Goal: Transaction & Acquisition: Purchase product/service

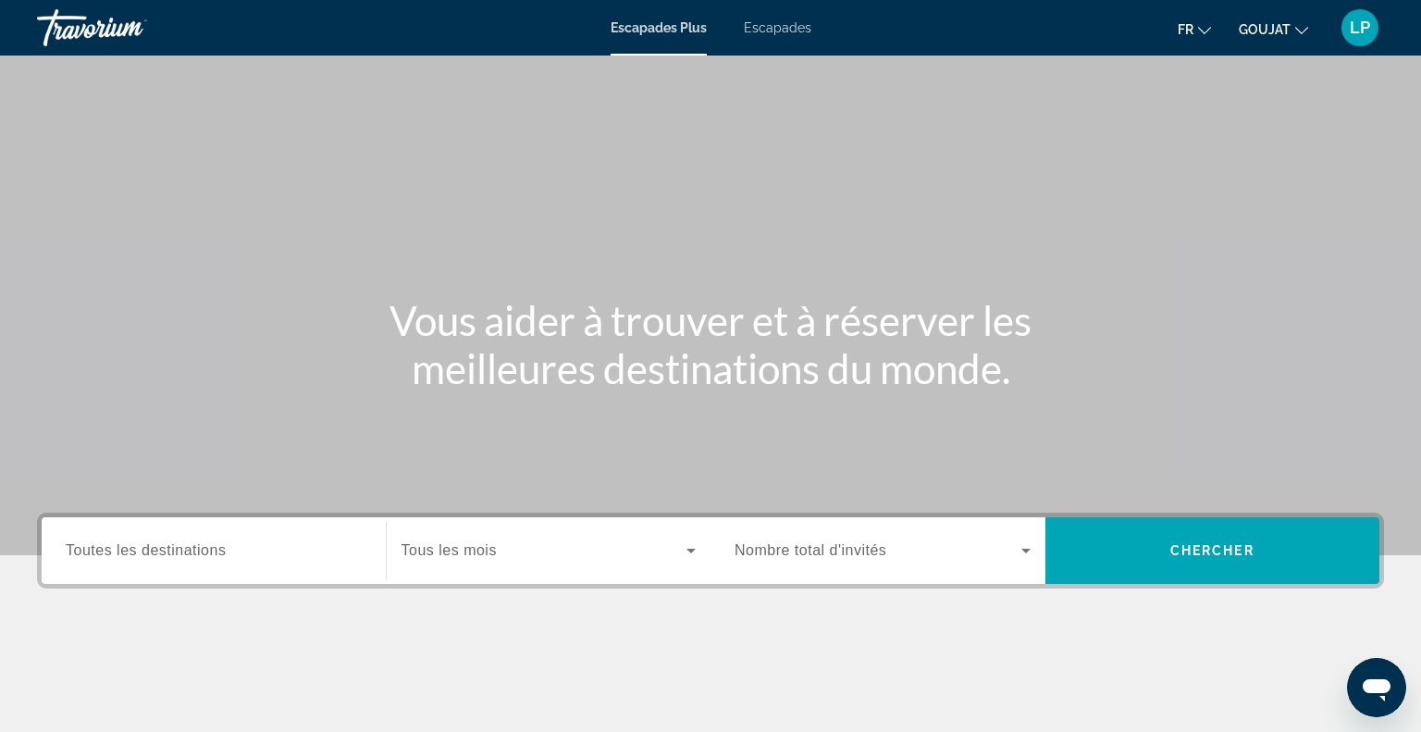
click at [151, 556] on span "Toutes les destinations" at bounding box center [146, 550] width 160 height 16
click at [151, 556] on input "Destination Toutes les destinations" at bounding box center [214, 551] width 296 height 22
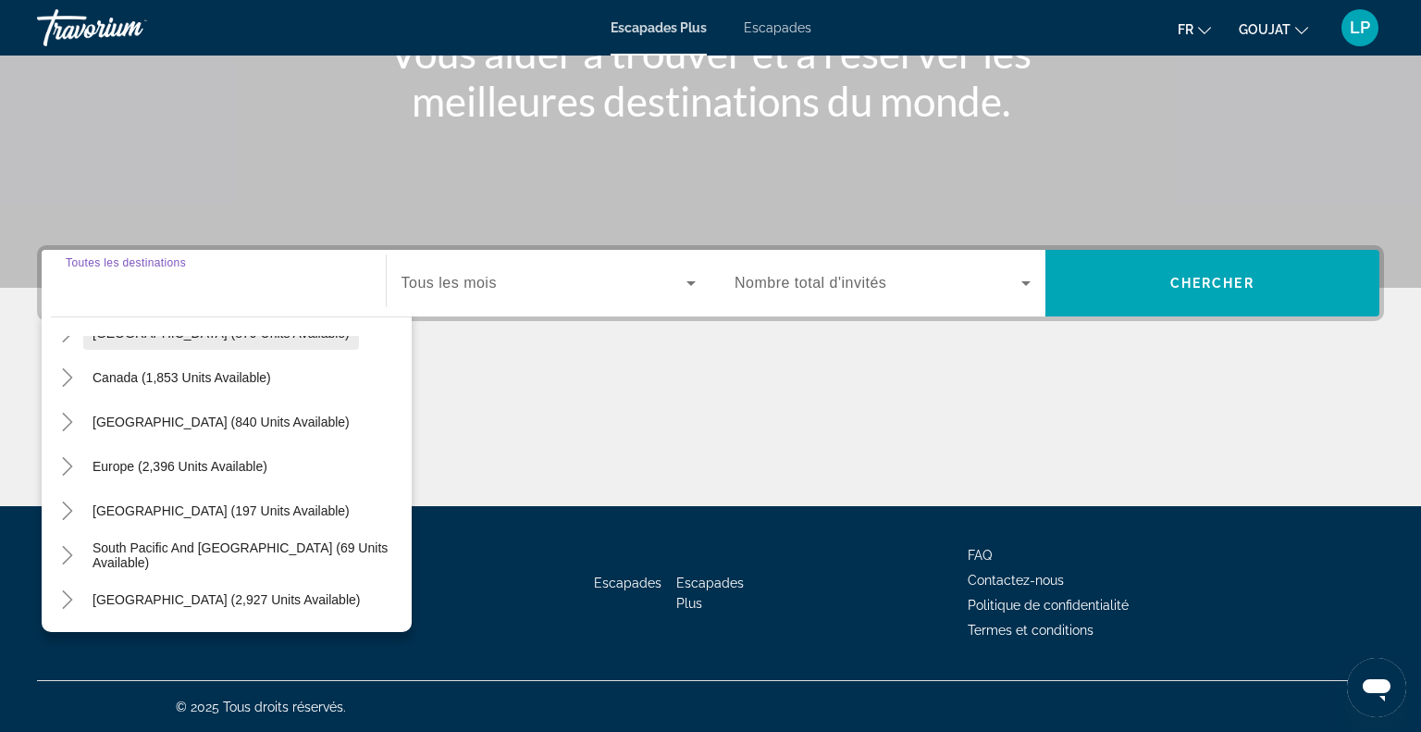
scroll to position [129, 0]
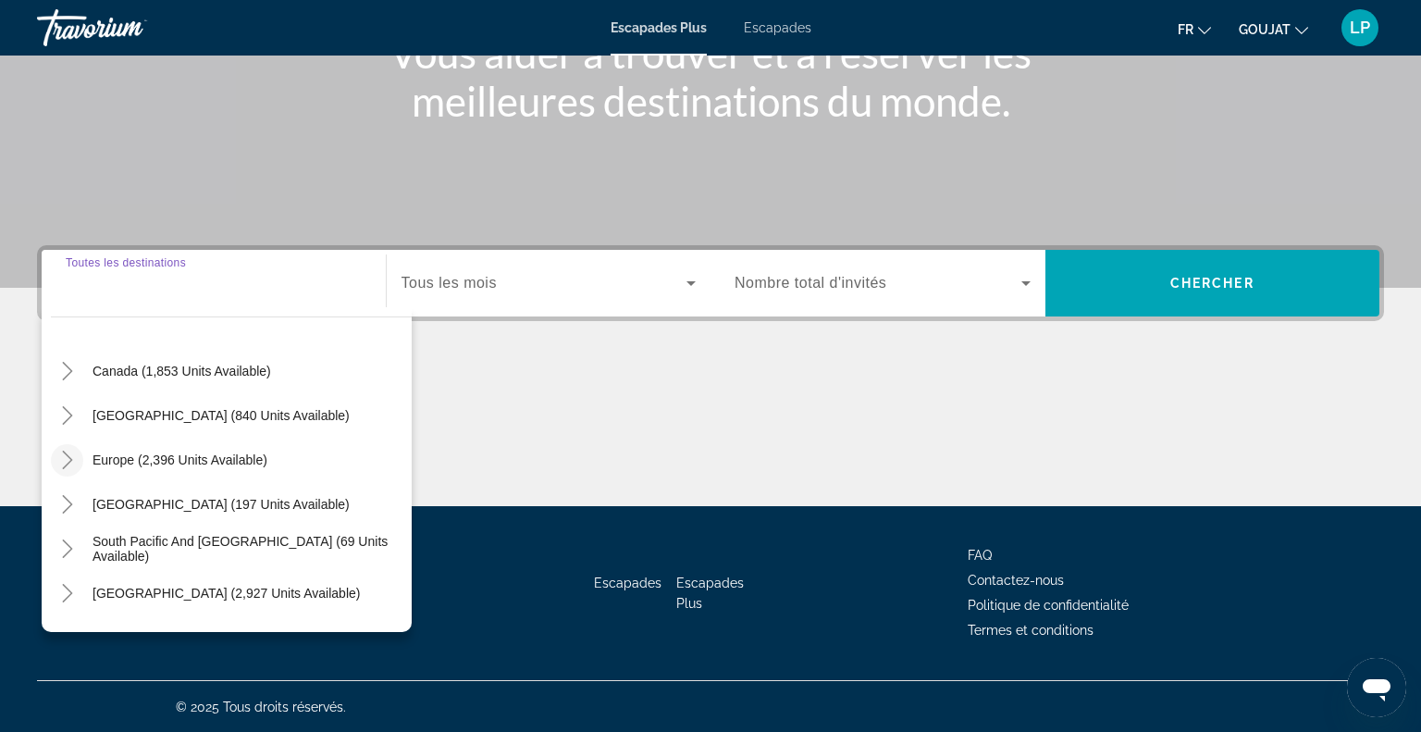
click at [69, 456] on icon "Toggle Europe (2,396 units available)" at bounding box center [67, 459] width 10 height 18
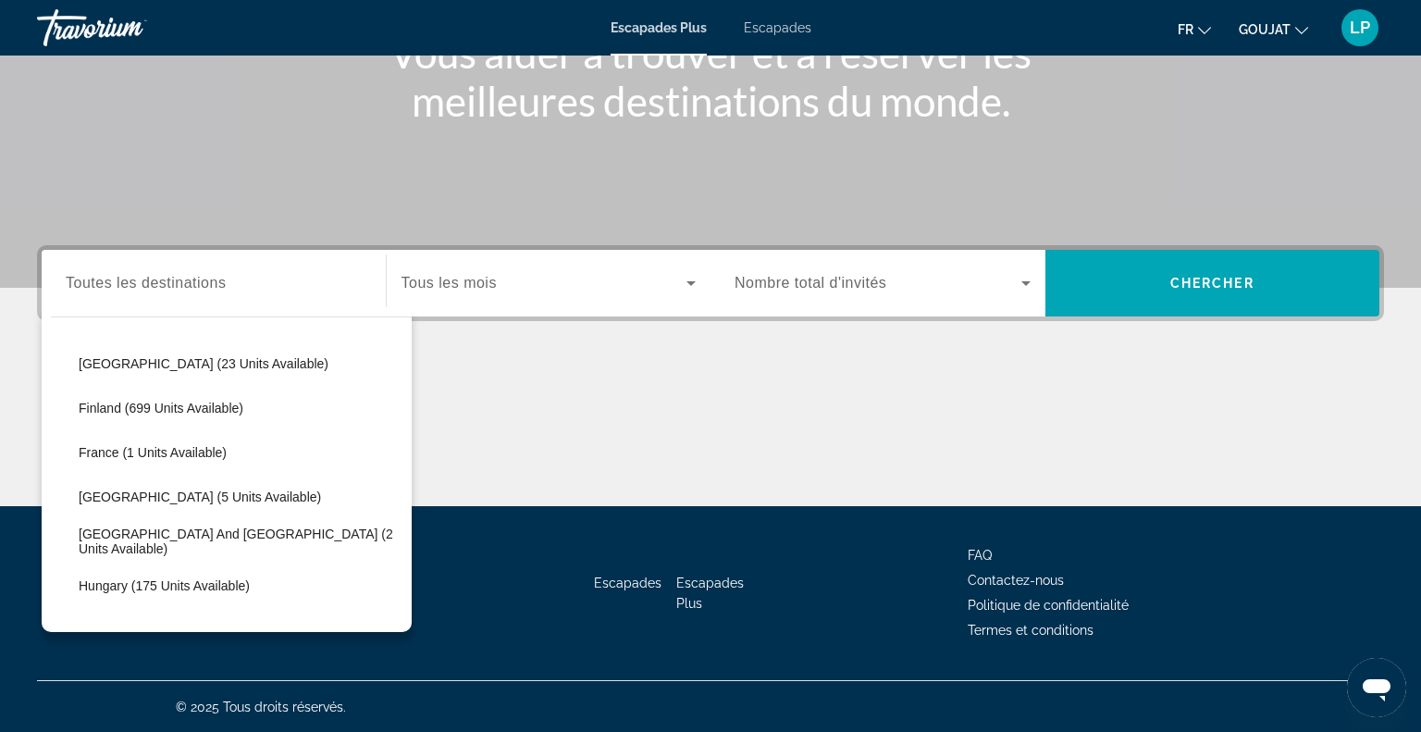
scroll to position [364, 0]
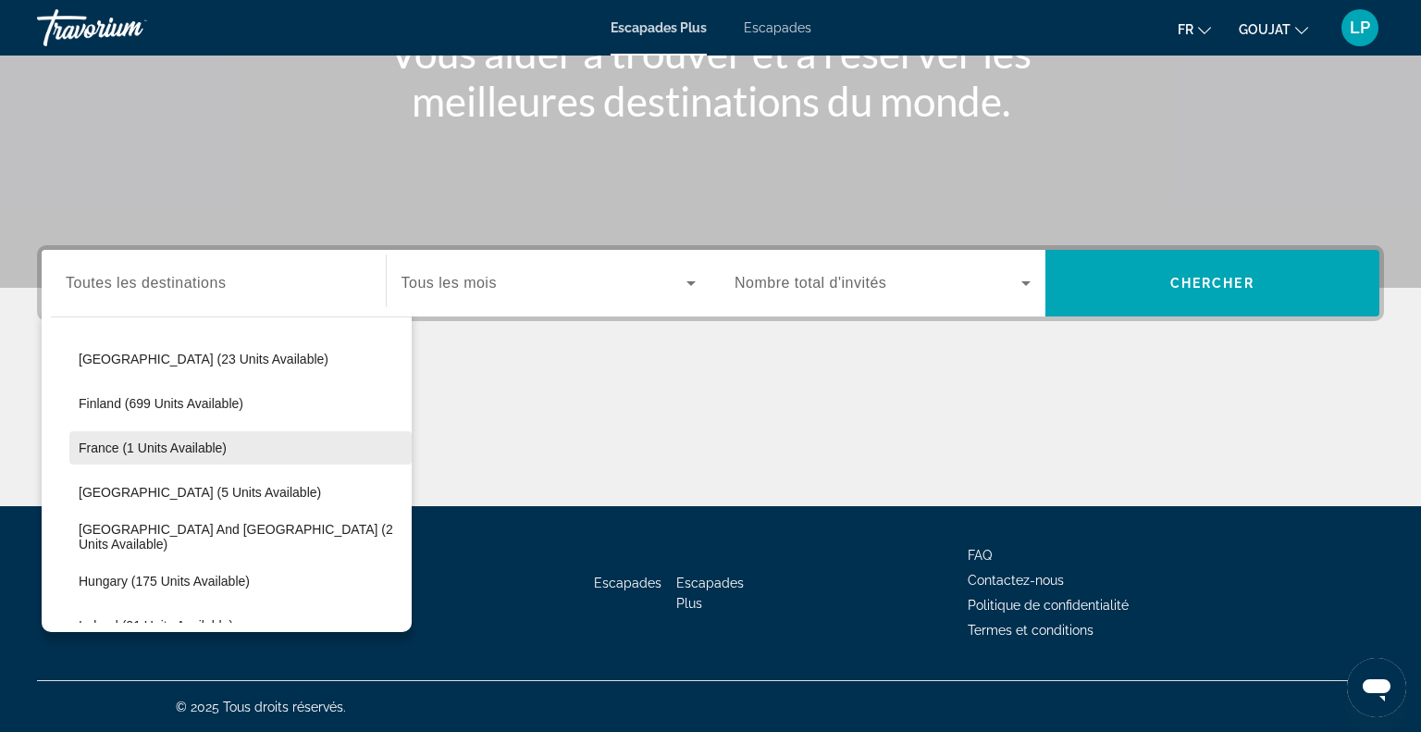
click at [98, 442] on span "France (1 units available)" at bounding box center [153, 447] width 148 height 15
type input "**********"
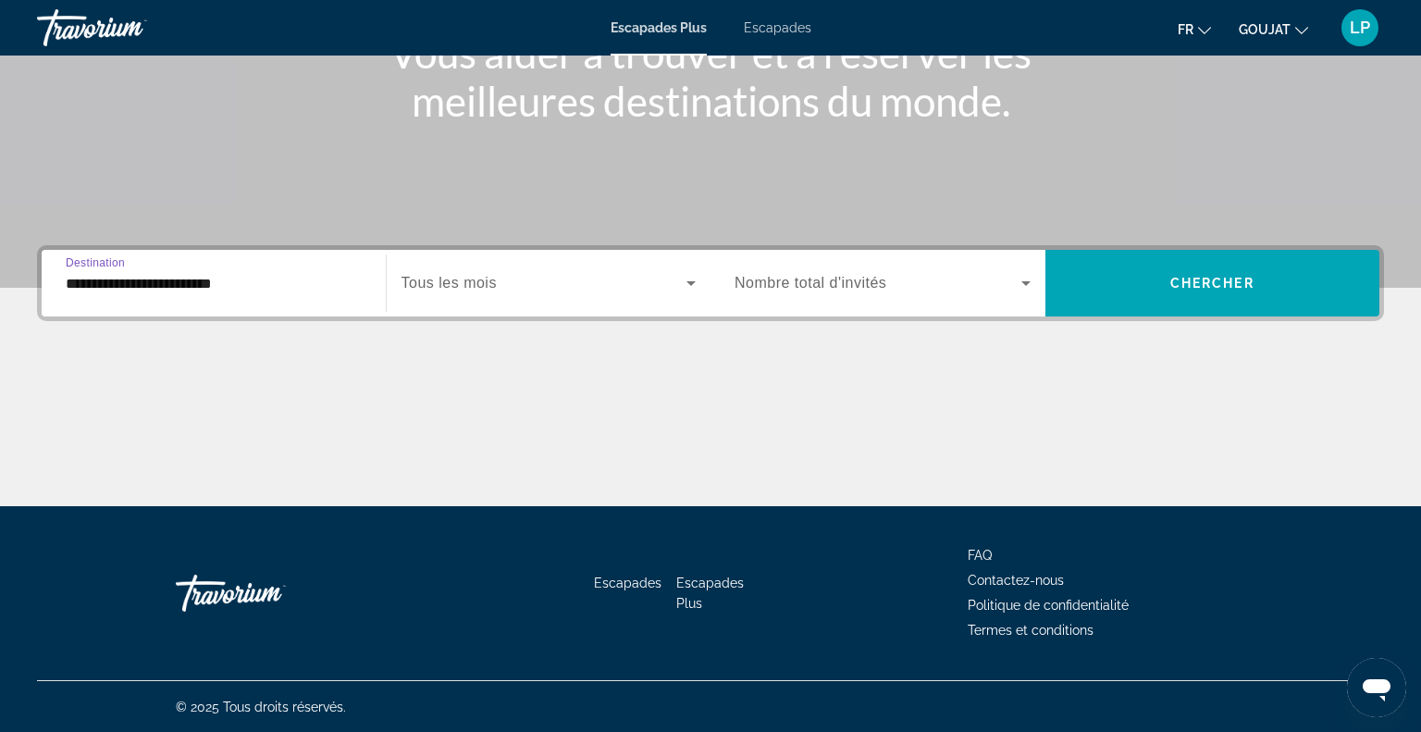
click at [456, 293] on div "Widget de recherche" at bounding box center [548, 283] width 295 height 52
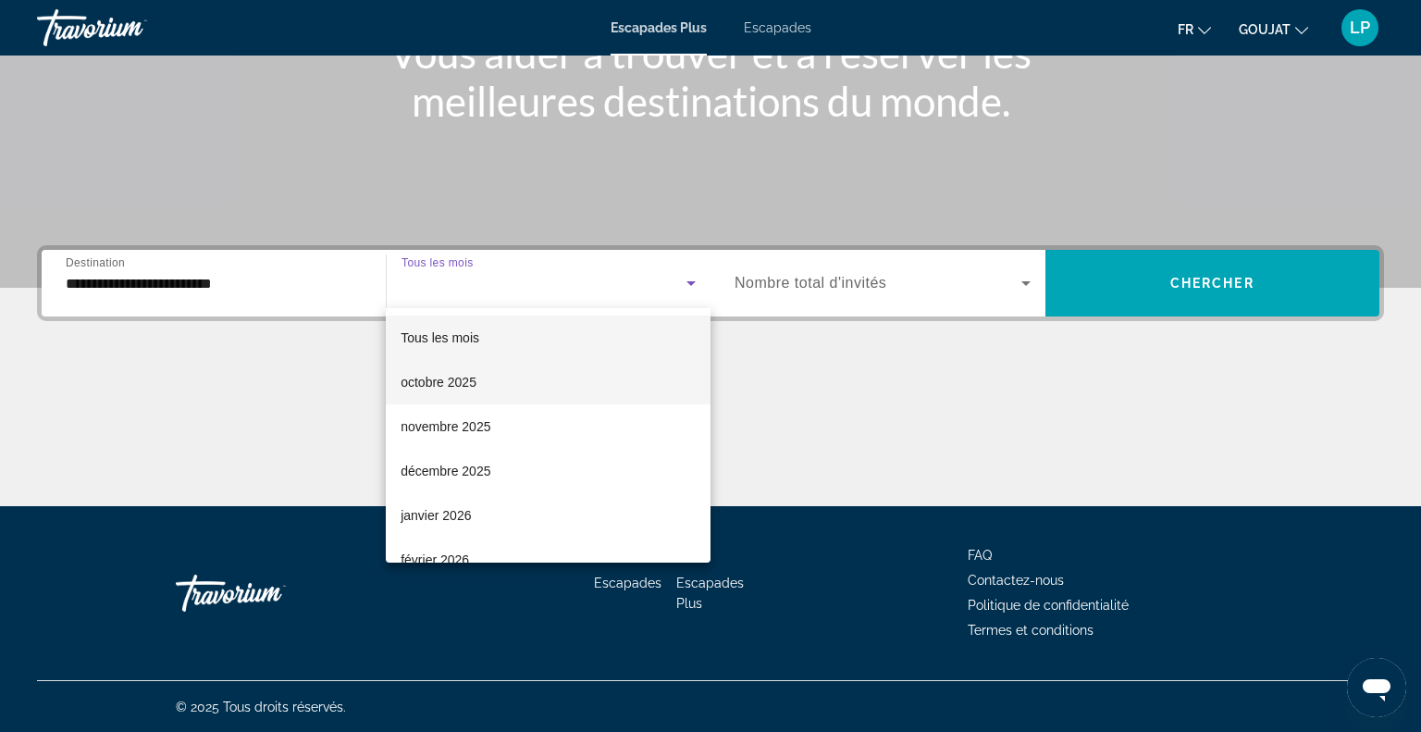
click at [443, 387] on font "octobre 2025" at bounding box center [439, 382] width 76 height 15
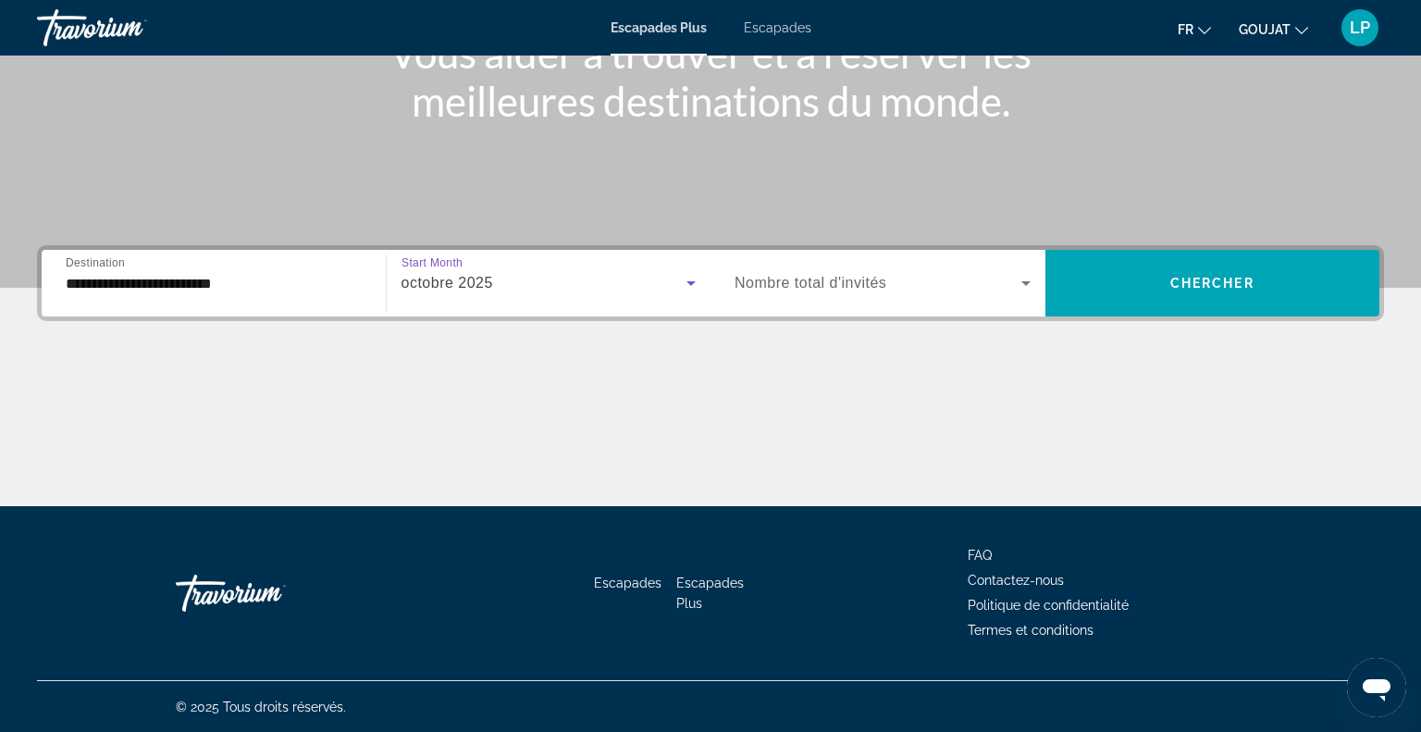
click at [475, 294] on div "octobre 2025" at bounding box center [548, 283] width 295 height 52
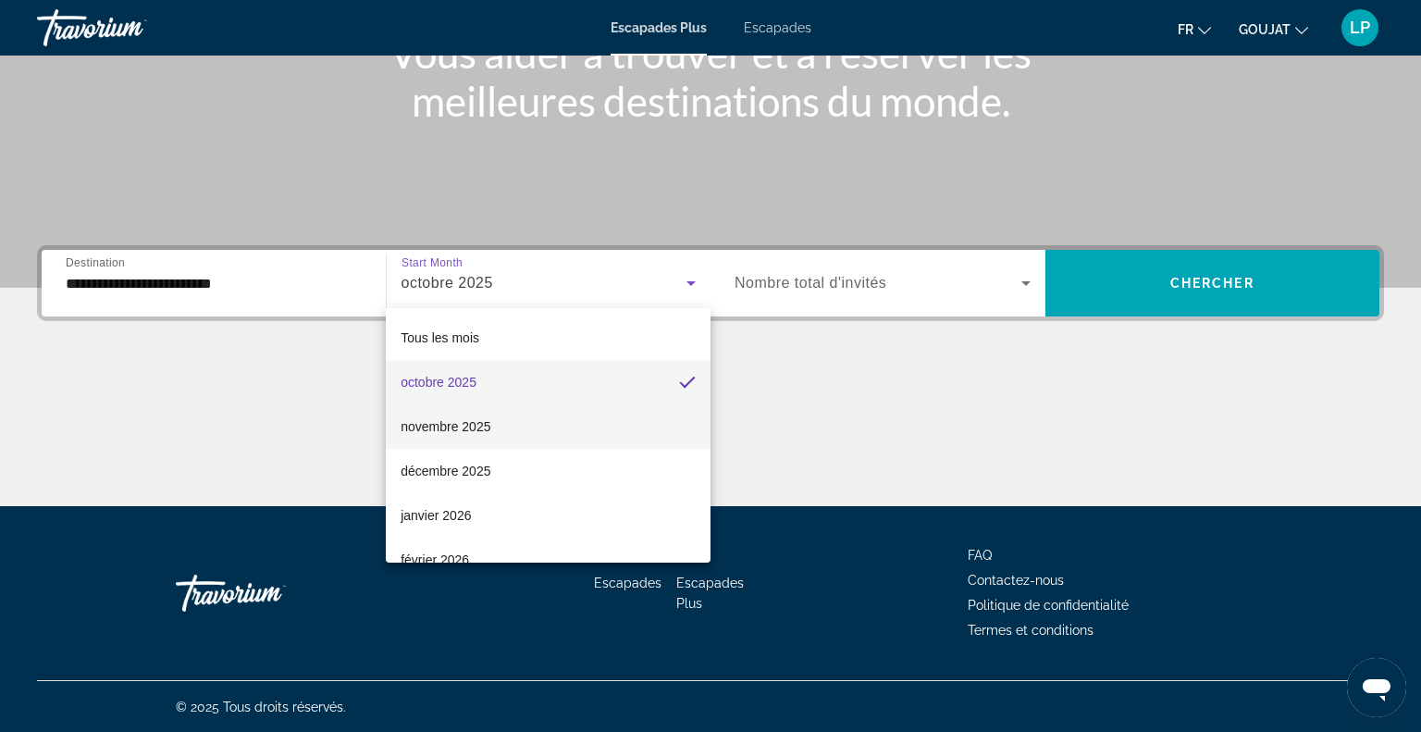
click at [449, 420] on font "novembre 2025" at bounding box center [446, 426] width 90 height 15
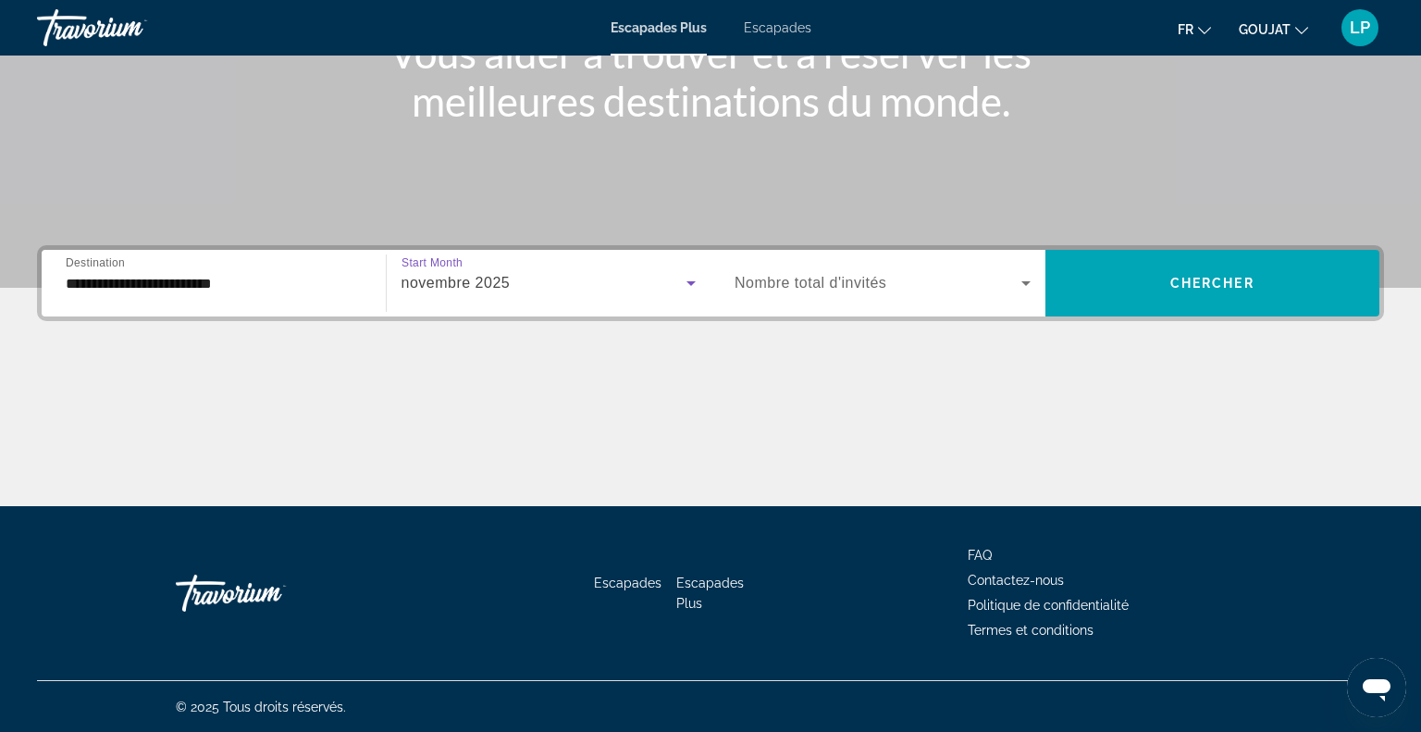
click at [822, 283] on span "Nombre total d'invités" at bounding box center [810, 283] width 152 height 16
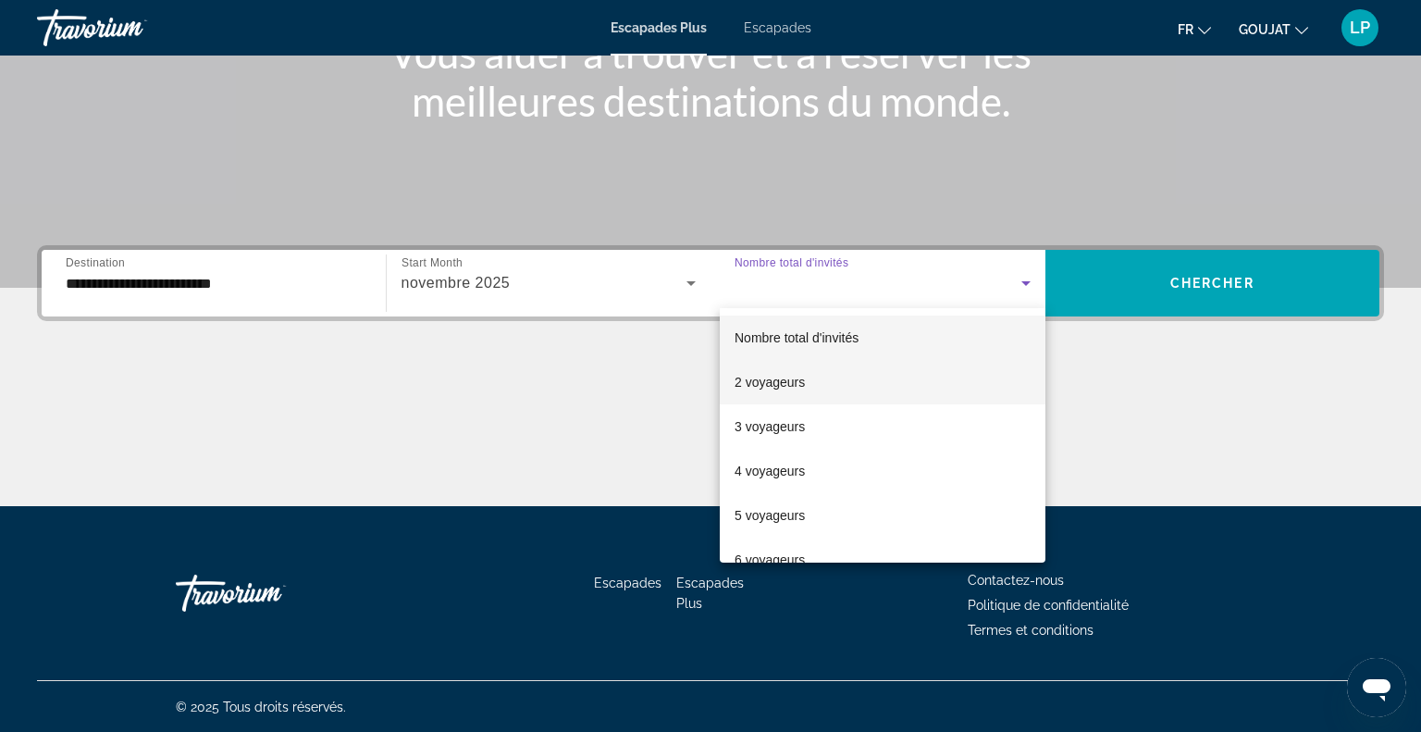
click at [789, 376] on font "2 voyageurs" at bounding box center [769, 382] width 70 height 15
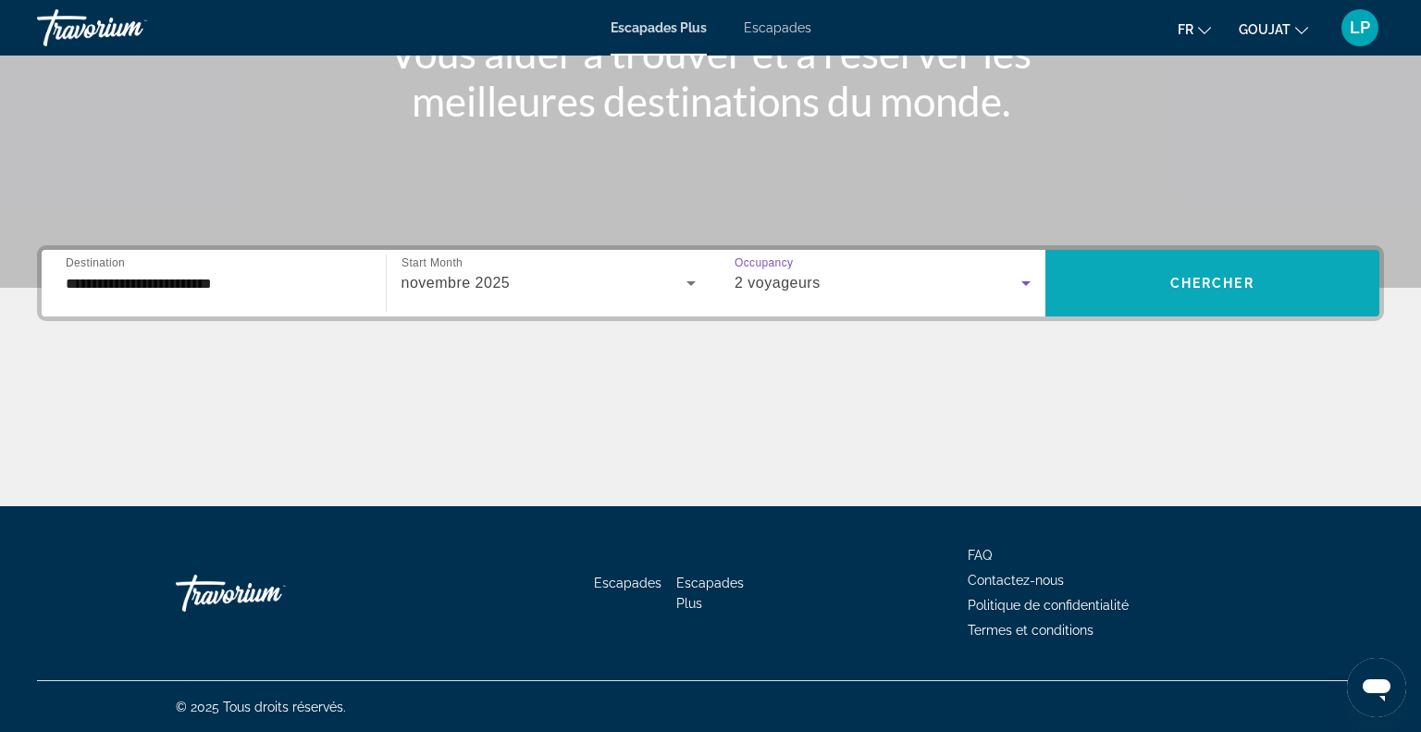
click at [1241, 263] on span "Widget de recherche" at bounding box center [1212, 283] width 335 height 44
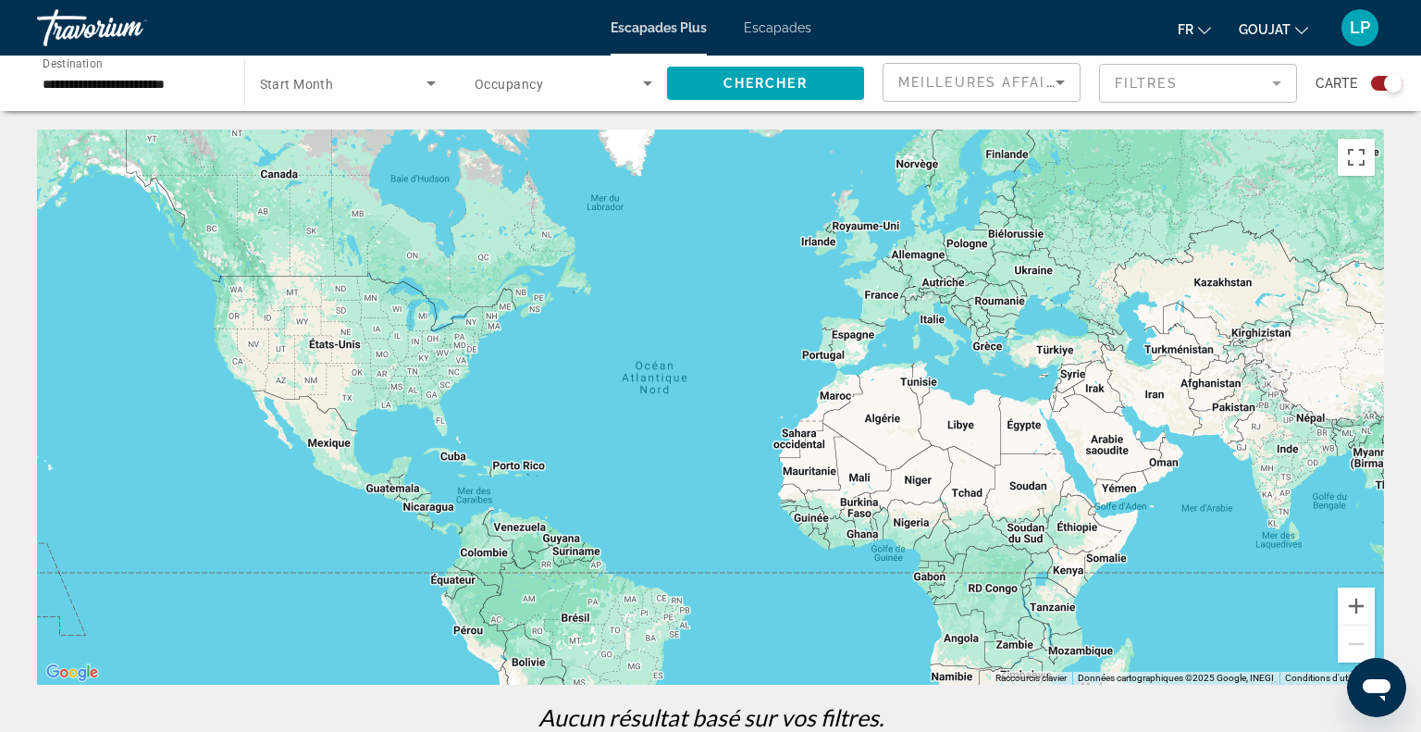
click at [322, 73] on span "Search widget" at bounding box center [343, 83] width 167 height 22
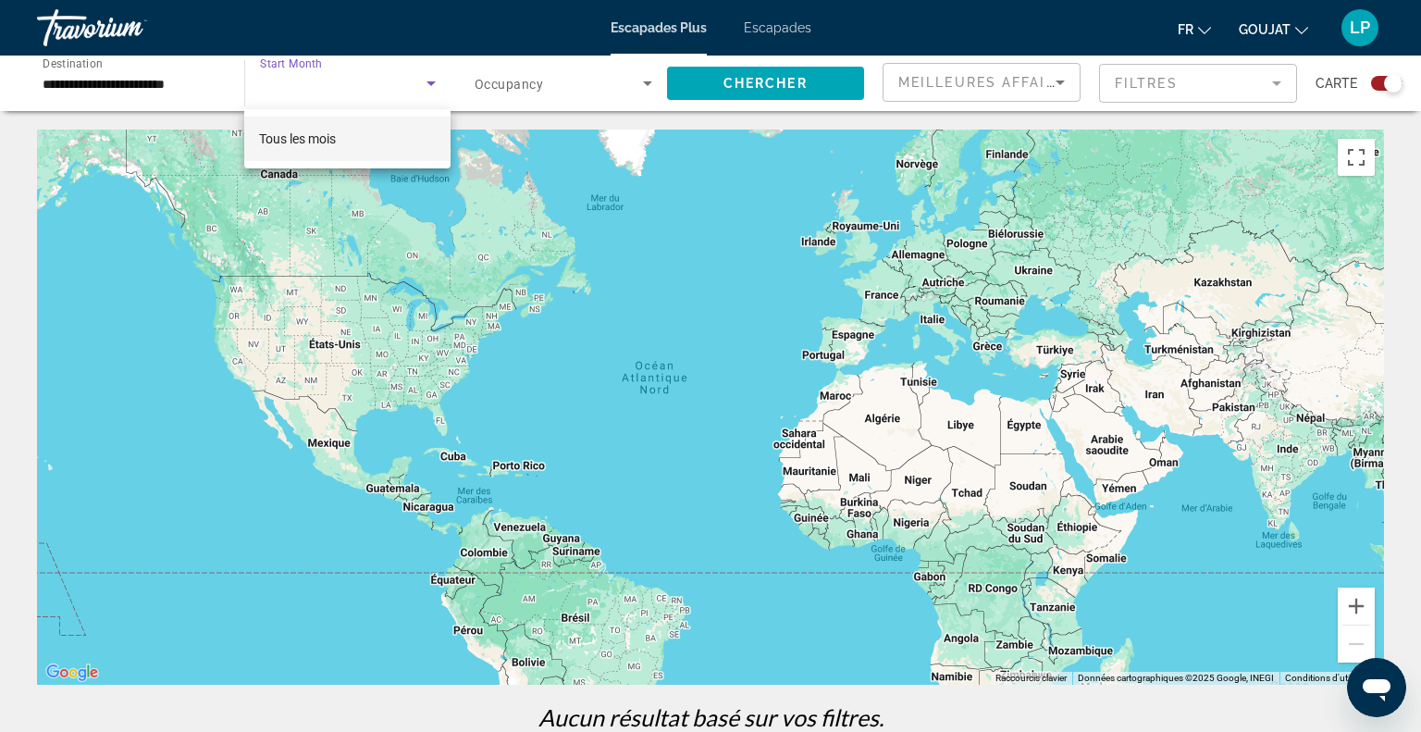
click at [780, 27] on div at bounding box center [710, 366] width 1421 height 732
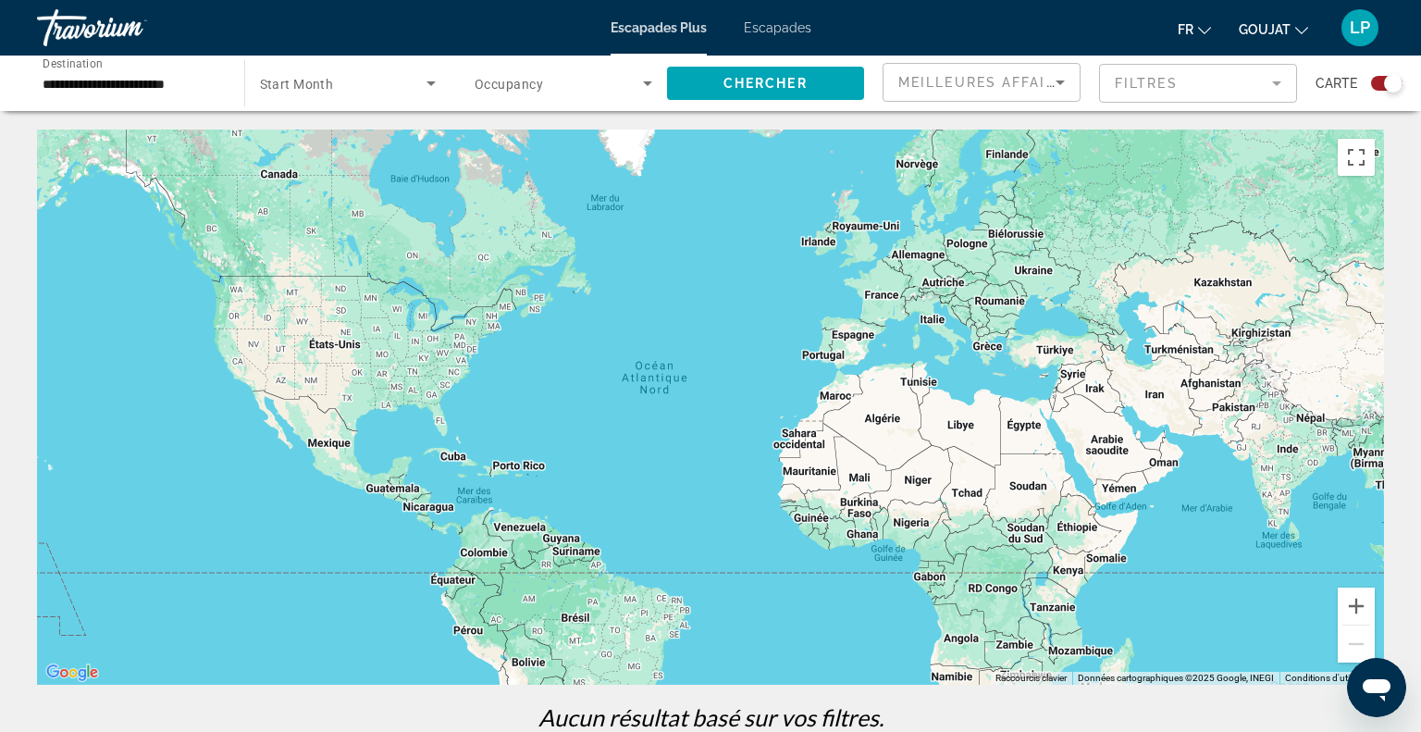
click at [780, 27] on font "Escapades" at bounding box center [778, 27] width 68 height 15
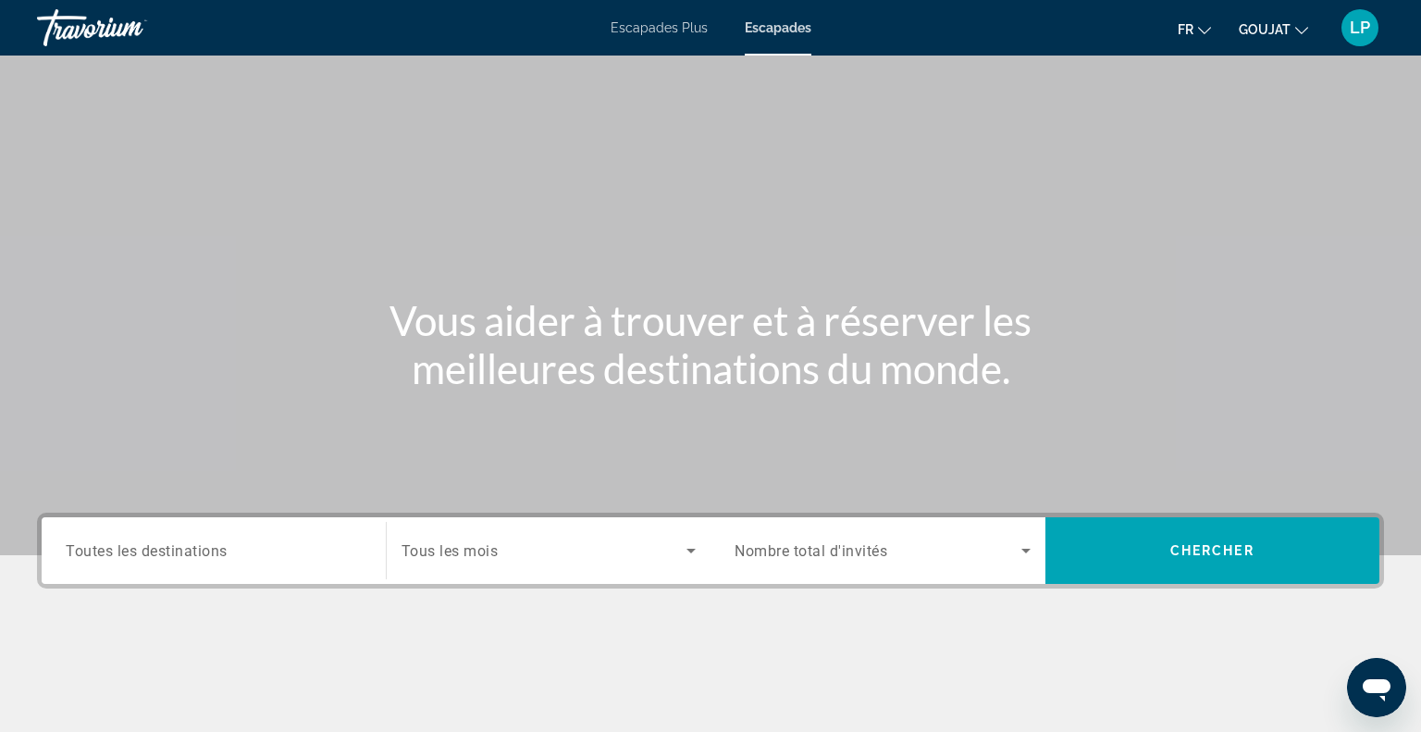
click at [271, 532] on div "Search widget" at bounding box center [214, 550] width 296 height 53
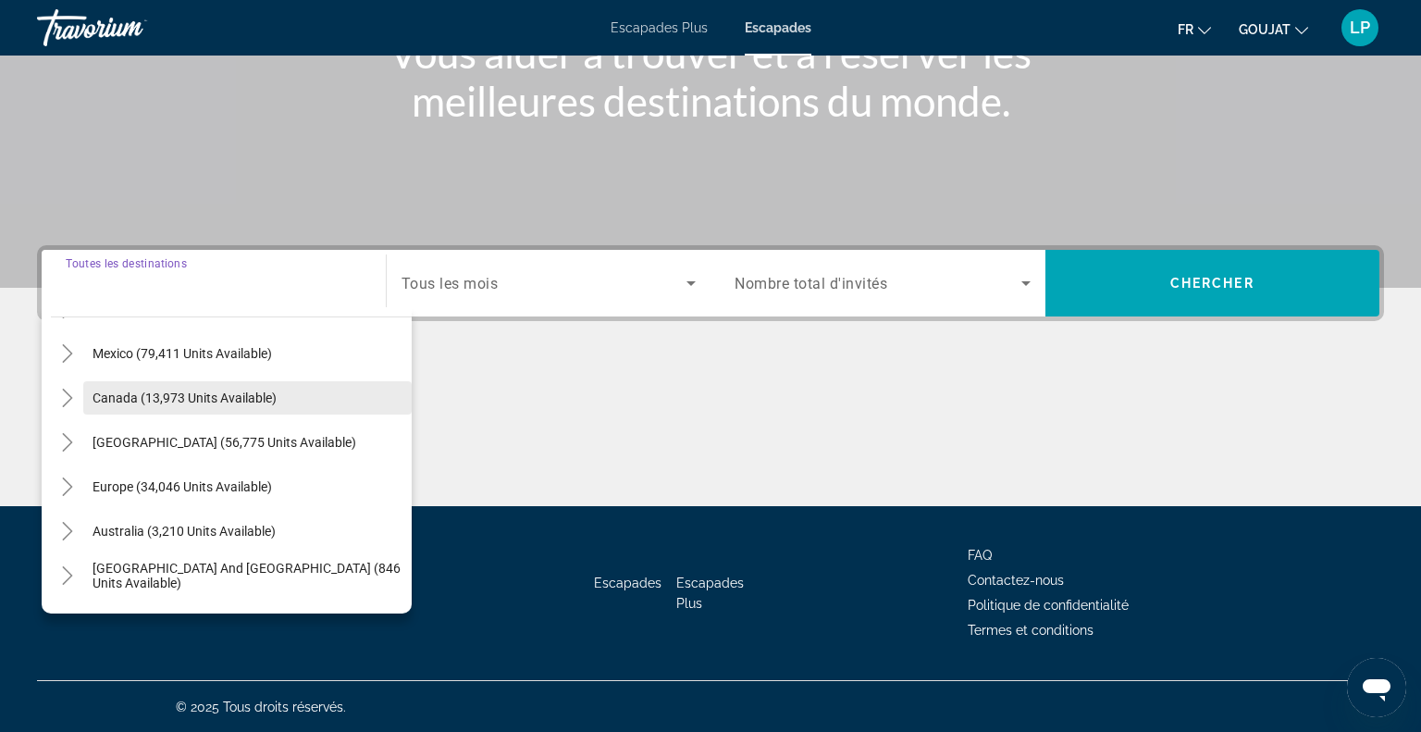
scroll to position [92, 0]
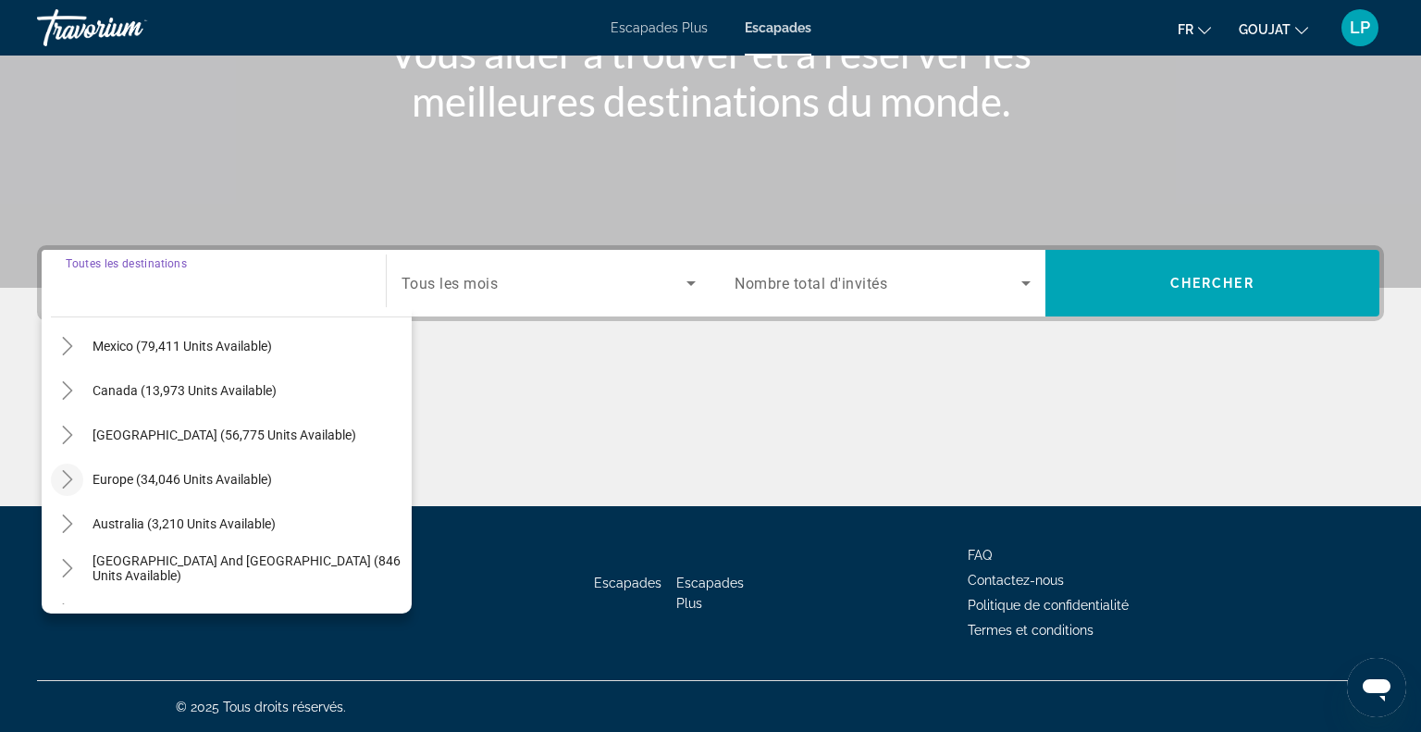
click at [64, 479] on icon "Toggle Europe (34,046 units available)" at bounding box center [67, 479] width 18 height 18
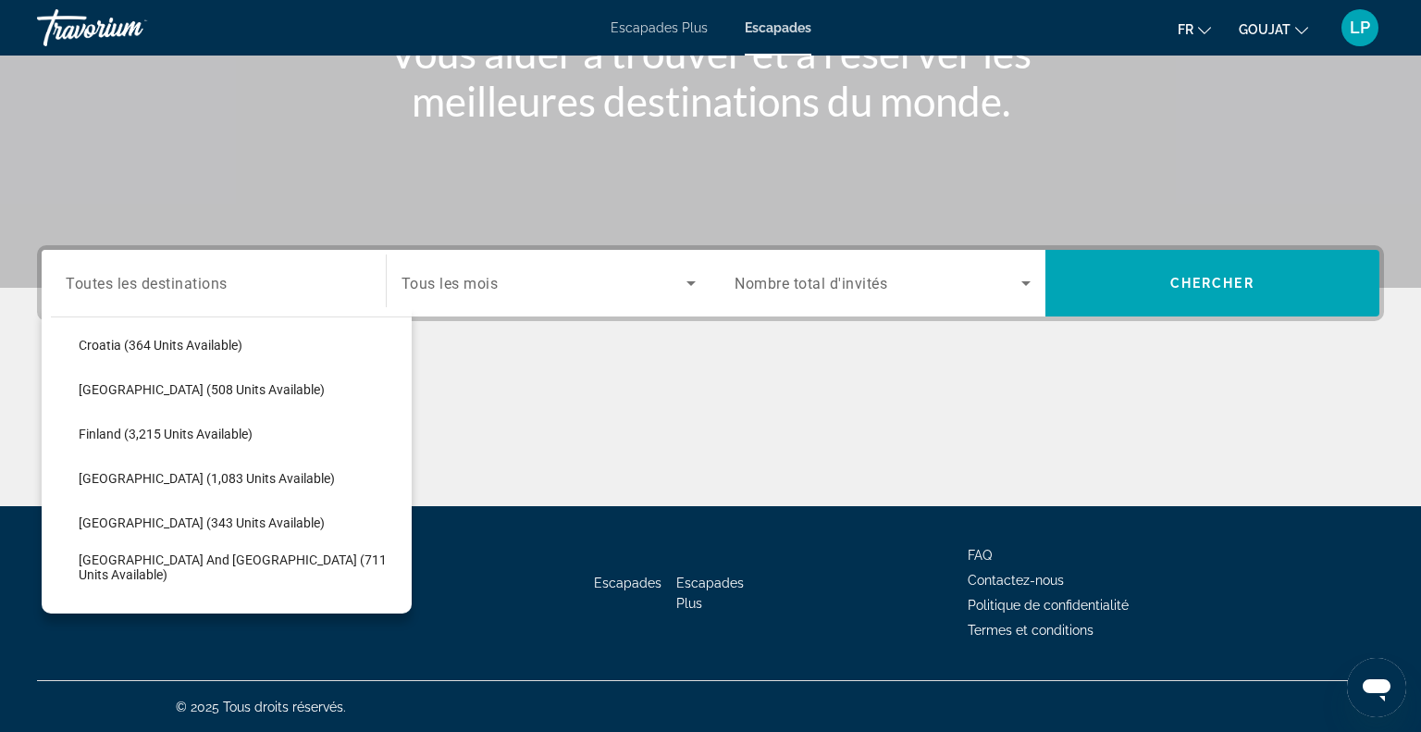
scroll to position [410, 0]
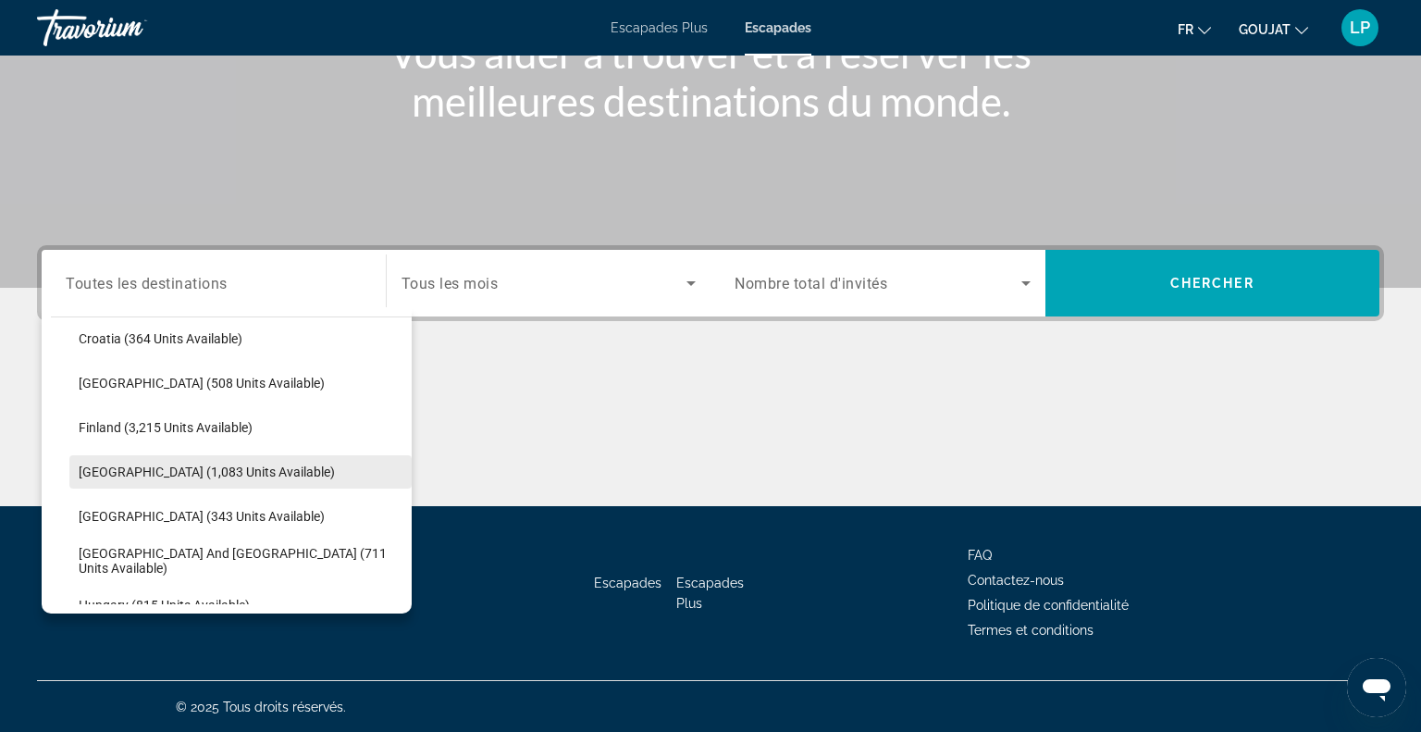
click at [181, 464] on span "France (1,083 units available)" at bounding box center [207, 471] width 256 height 15
type input "**********"
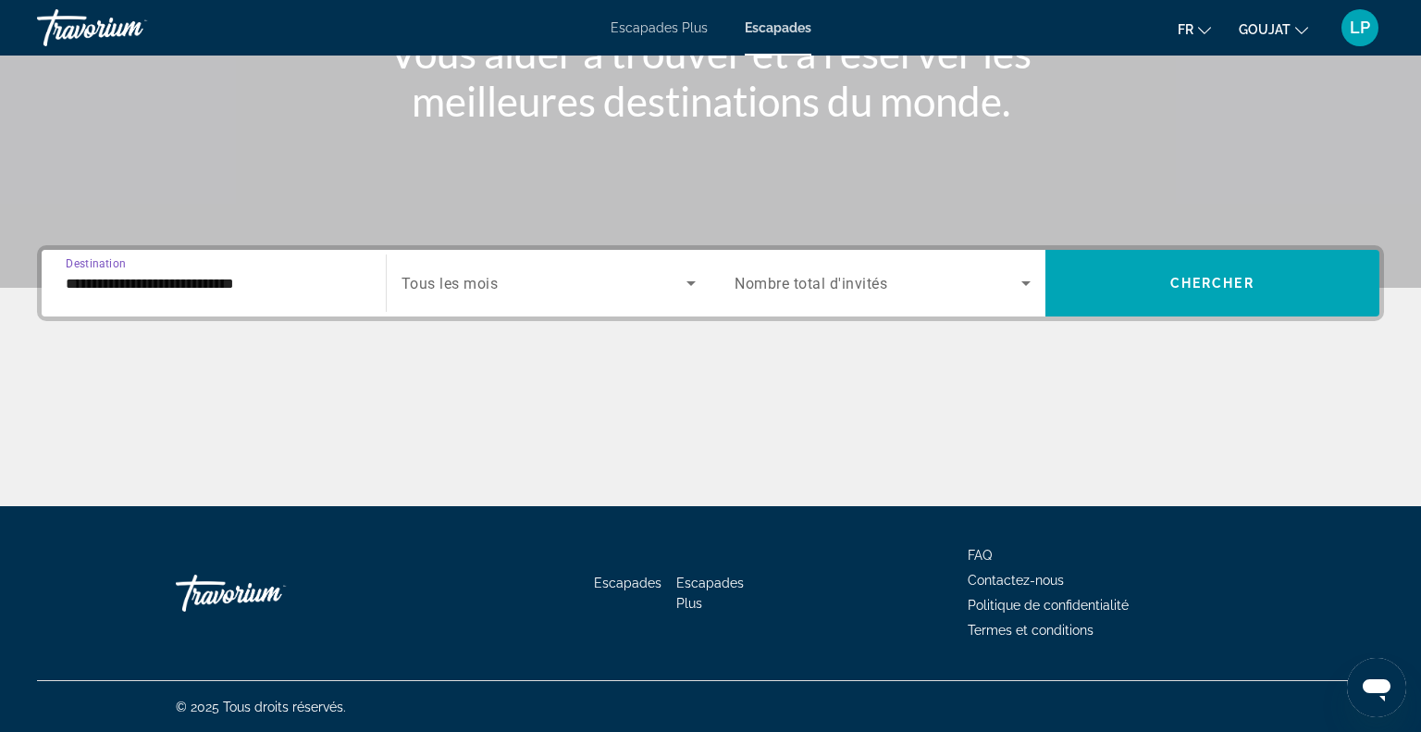
click at [464, 293] on div "Search widget" at bounding box center [548, 283] width 295 height 52
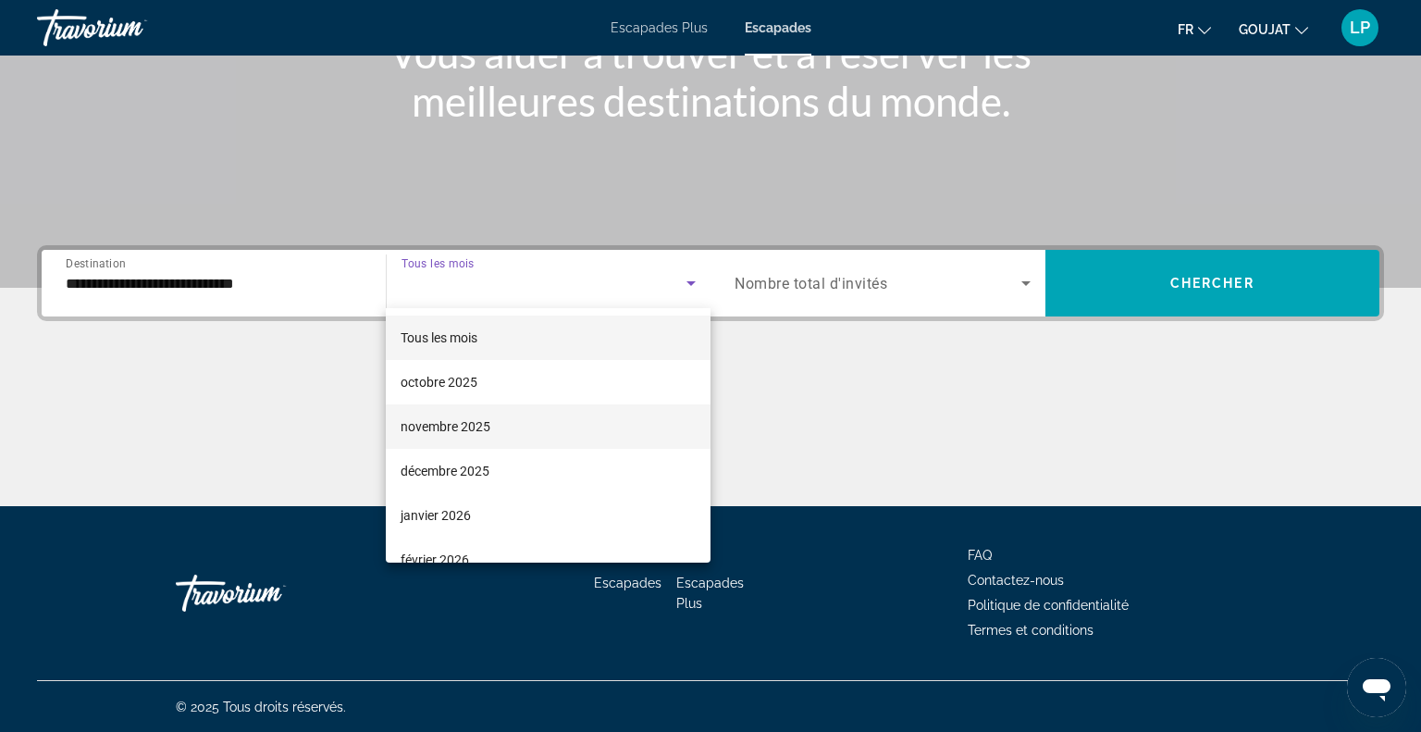
click at [449, 425] on font "novembre 2025" at bounding box center [446, 426] width 90 height 15
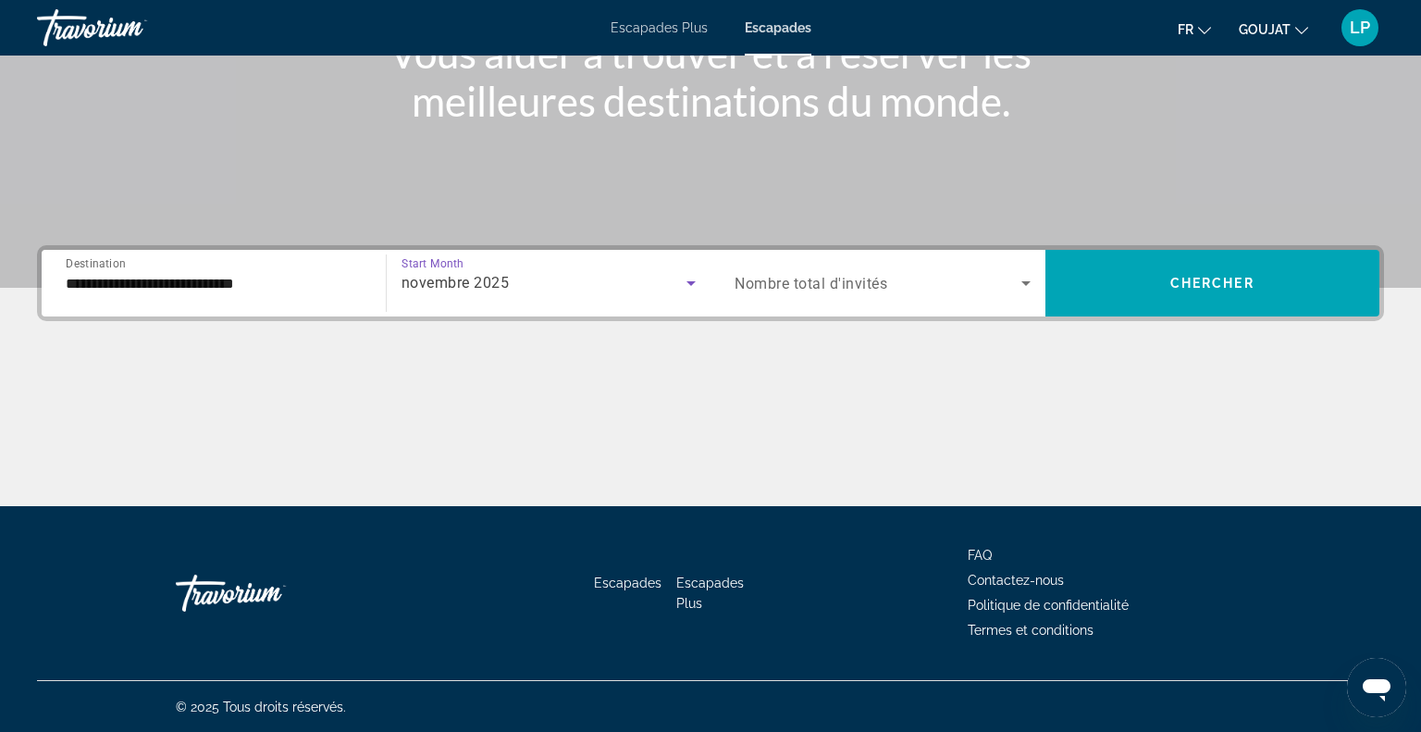
click at [841, 295] on div "Search widget" at bounding box center [882, 283] width 296 height 52
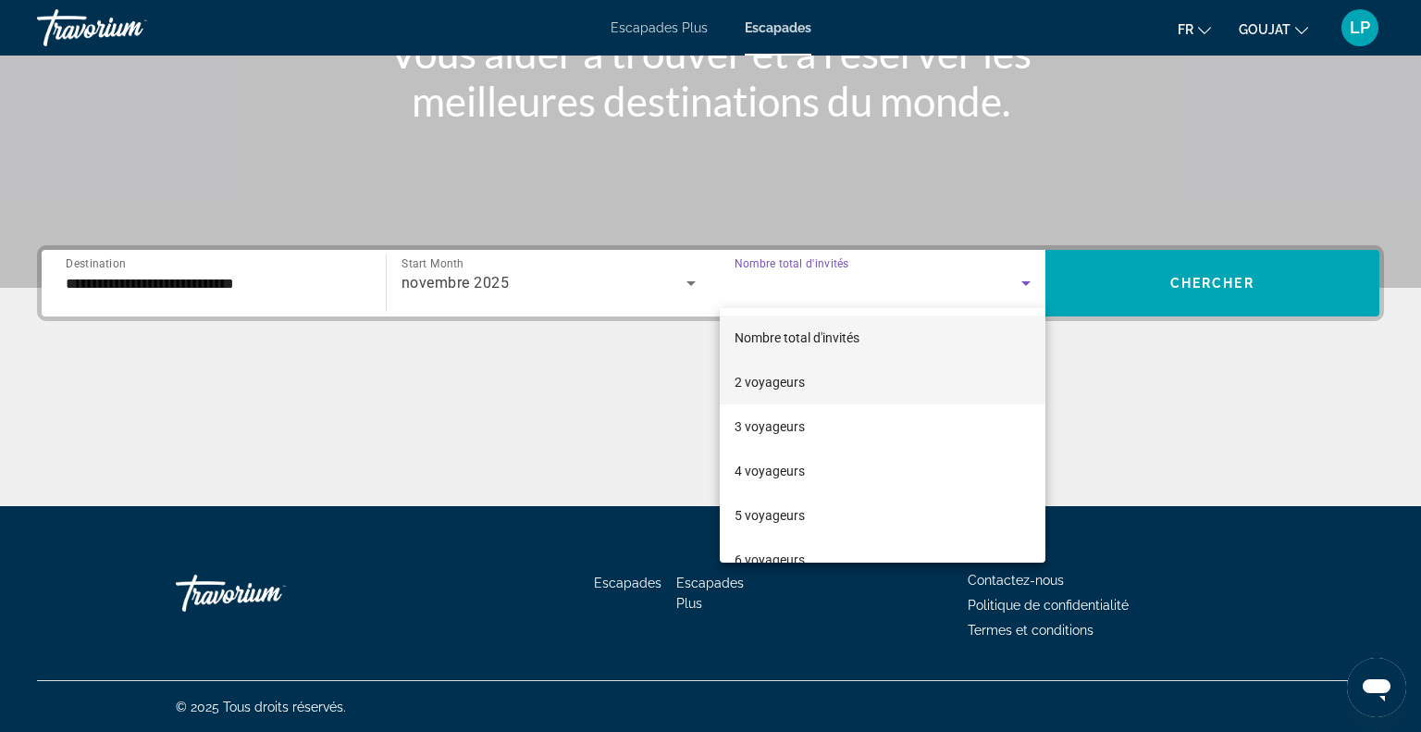
click at [757, 390] on span "2 voyageurs" at bounding box center [769, 382] width 70 height 22
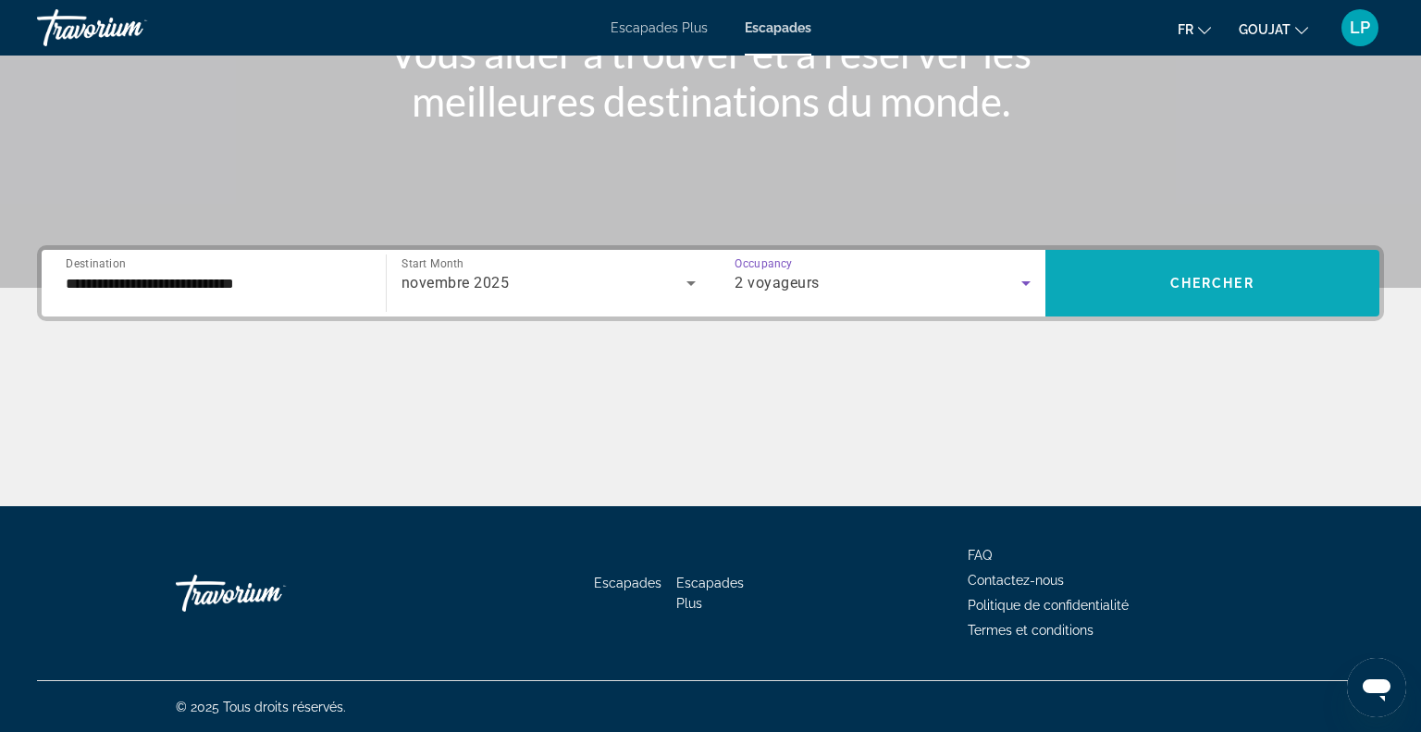
click at [1203, 276] on span "Chercher" at bounding box center [1212, 283] width 84 height 15
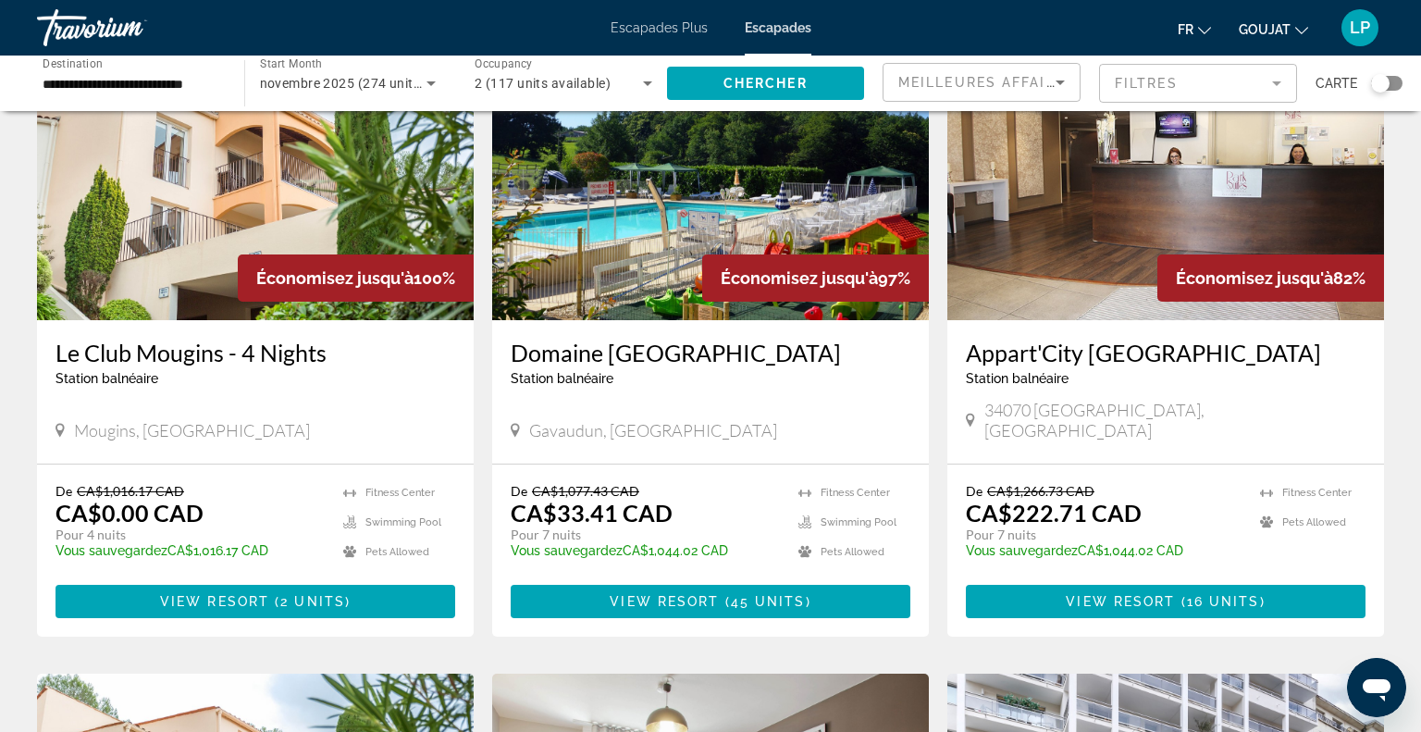
scroll to position [148, 0]
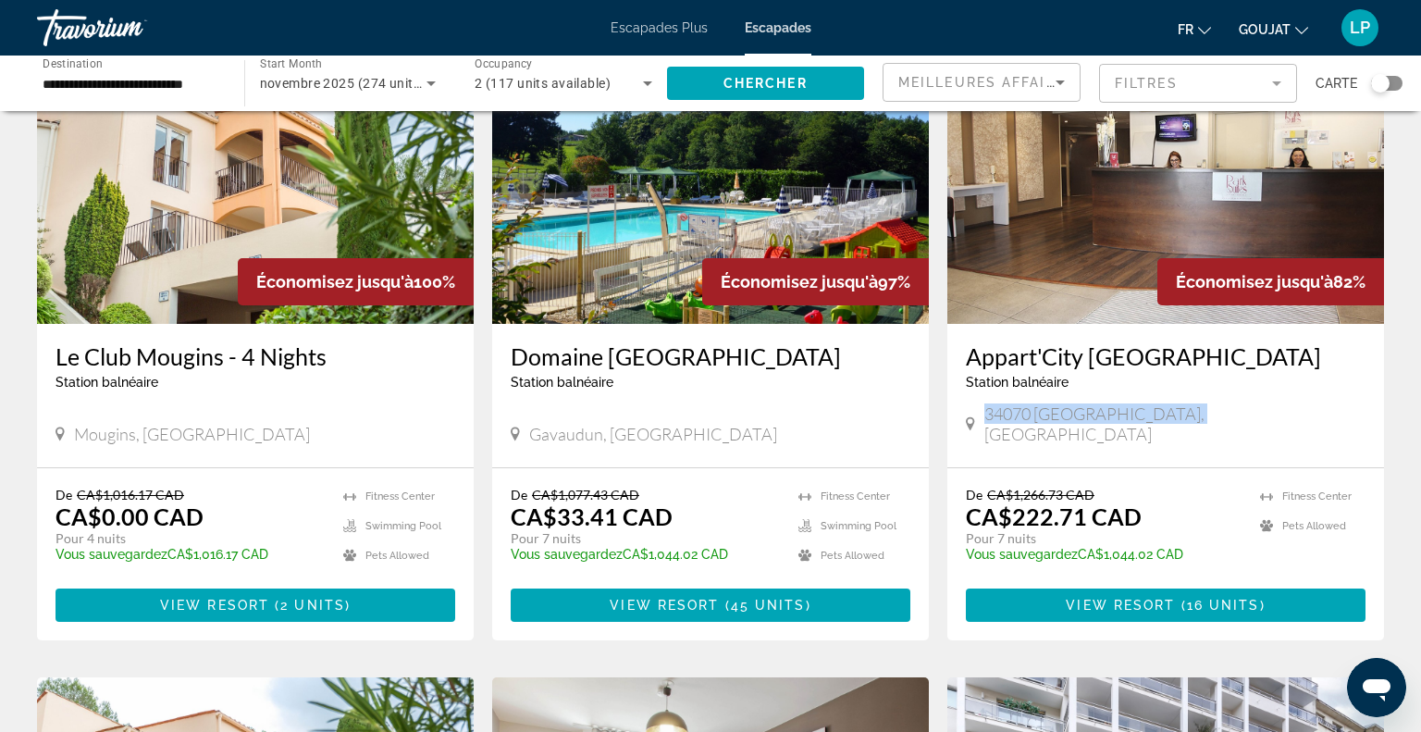
drag, startPoint x: 984, startPoint y: 410, endPoint x: 1176, endPoint y: 424, distance: 192.0
click at [1176, 424] on div "34070 Montpellier, France" at bounding box center [1166, 425] width 400 height 45
copy span "34070 Montpellier, France"
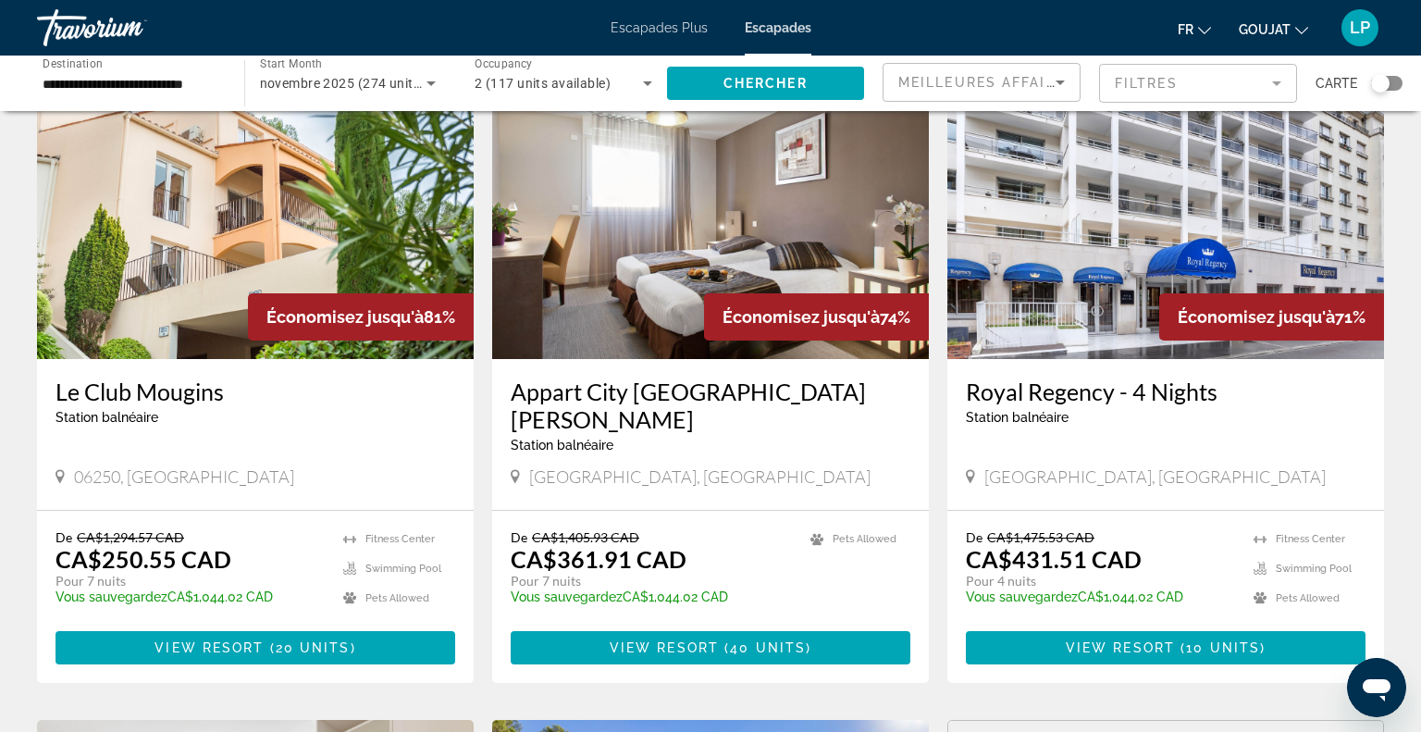
scroll to position [683, 0]
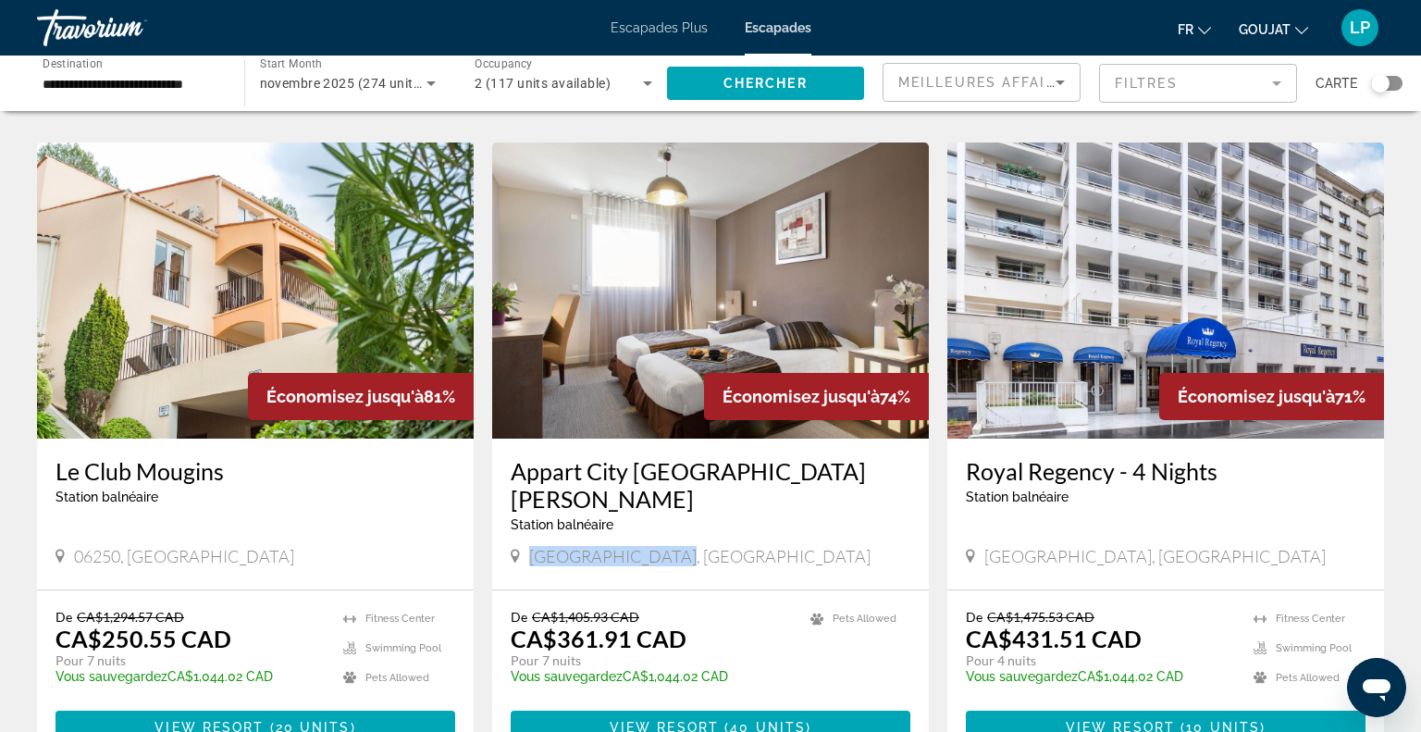
drag, startPoint x: 525, startPoint y: 505, endPoint x: 647, endPoint y: 510, distance: 122.2
click at [647, 546] on div "Marseille, France" at bounding box center [711, 556] width 400 height 20
copy span "Marseille, France"
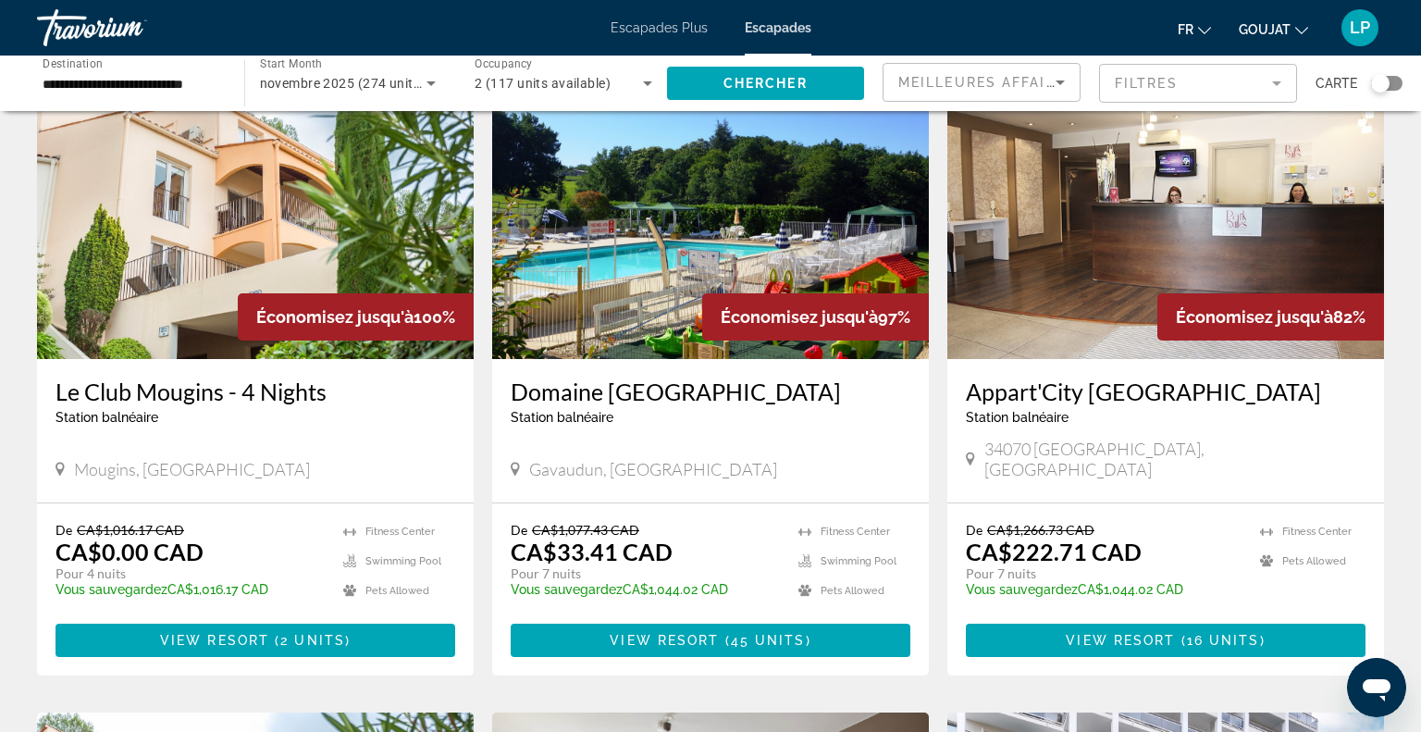
scroll to position [120, 0]
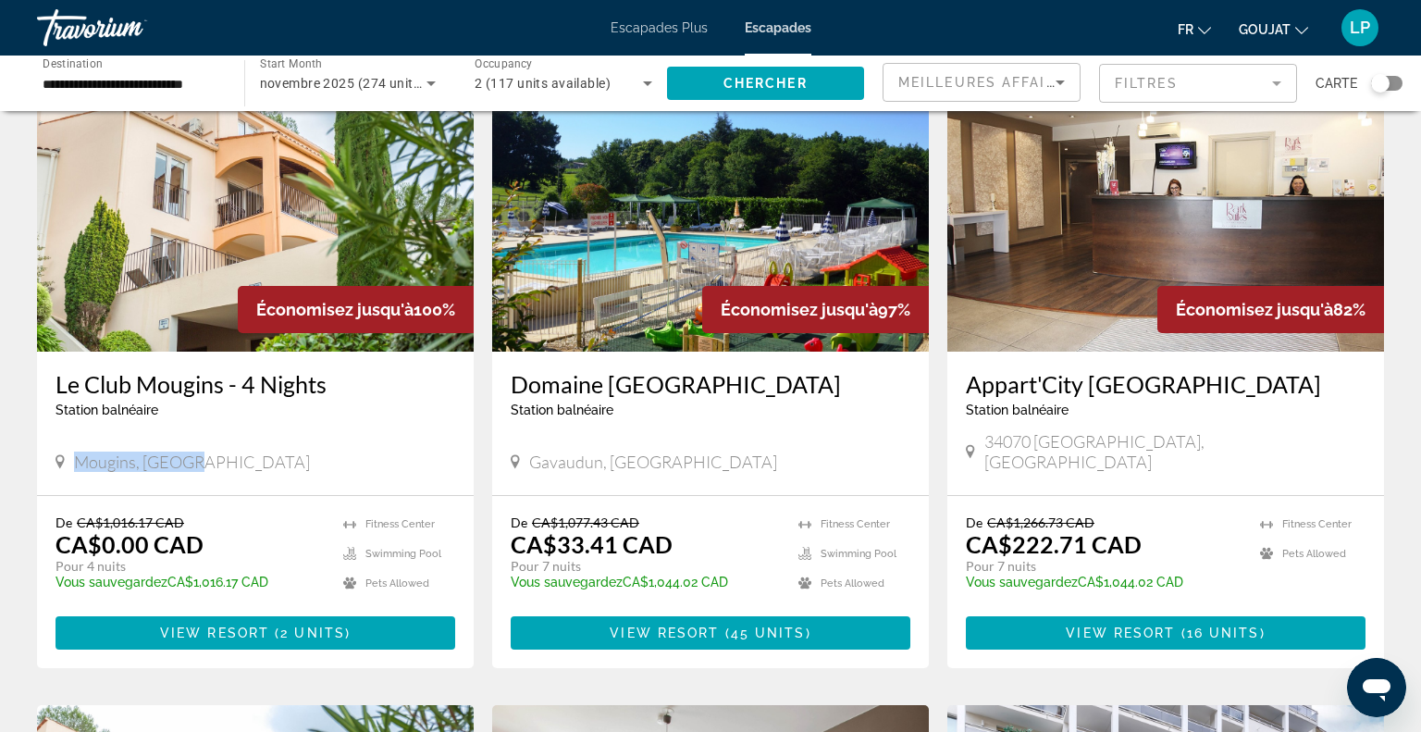
drag, startPoint x: 73, startPoint y: 438, endPoint x: 207, endPoint y: 454, distance: 135.2
click at [207, 454] on div "Mougins, France" at bounding box center [255, 463] width 400 height 25
copy span "Mougins, France"
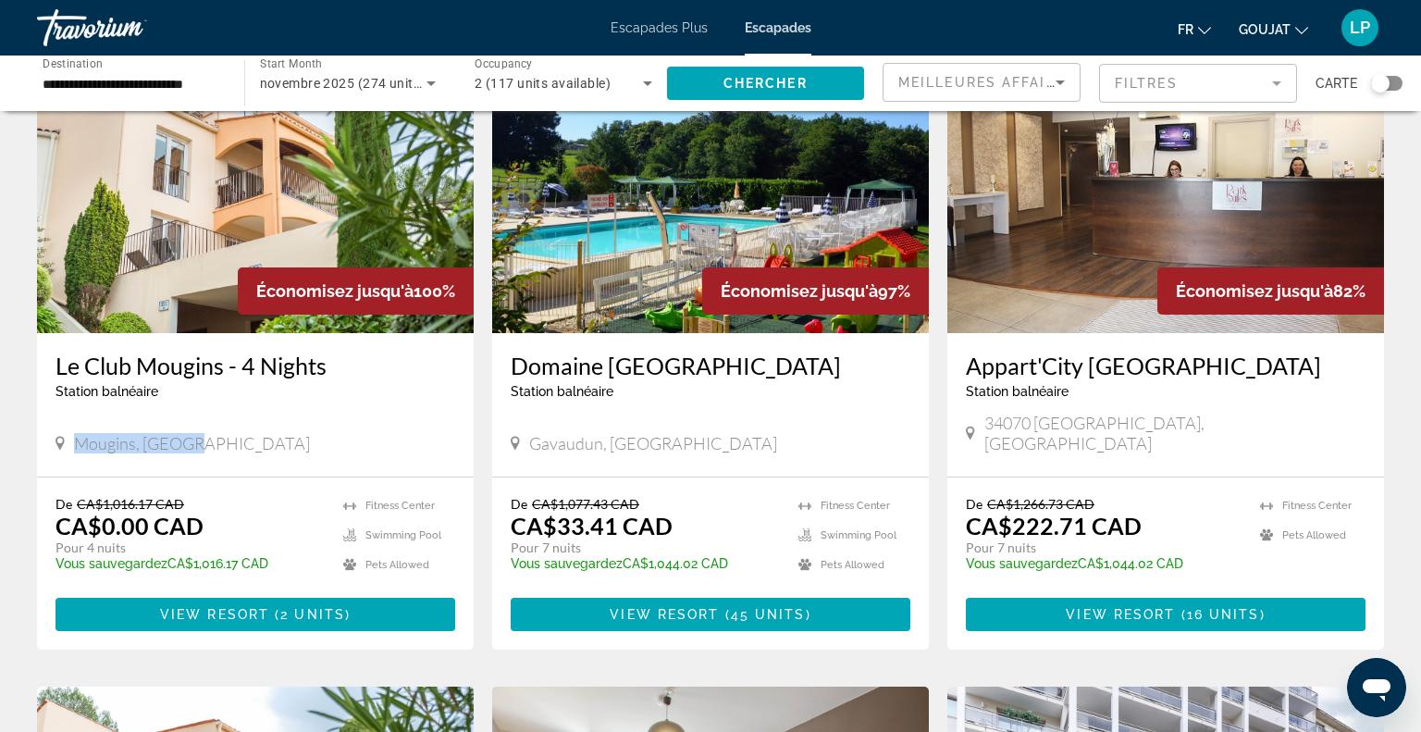
scroll to position [136, 0]
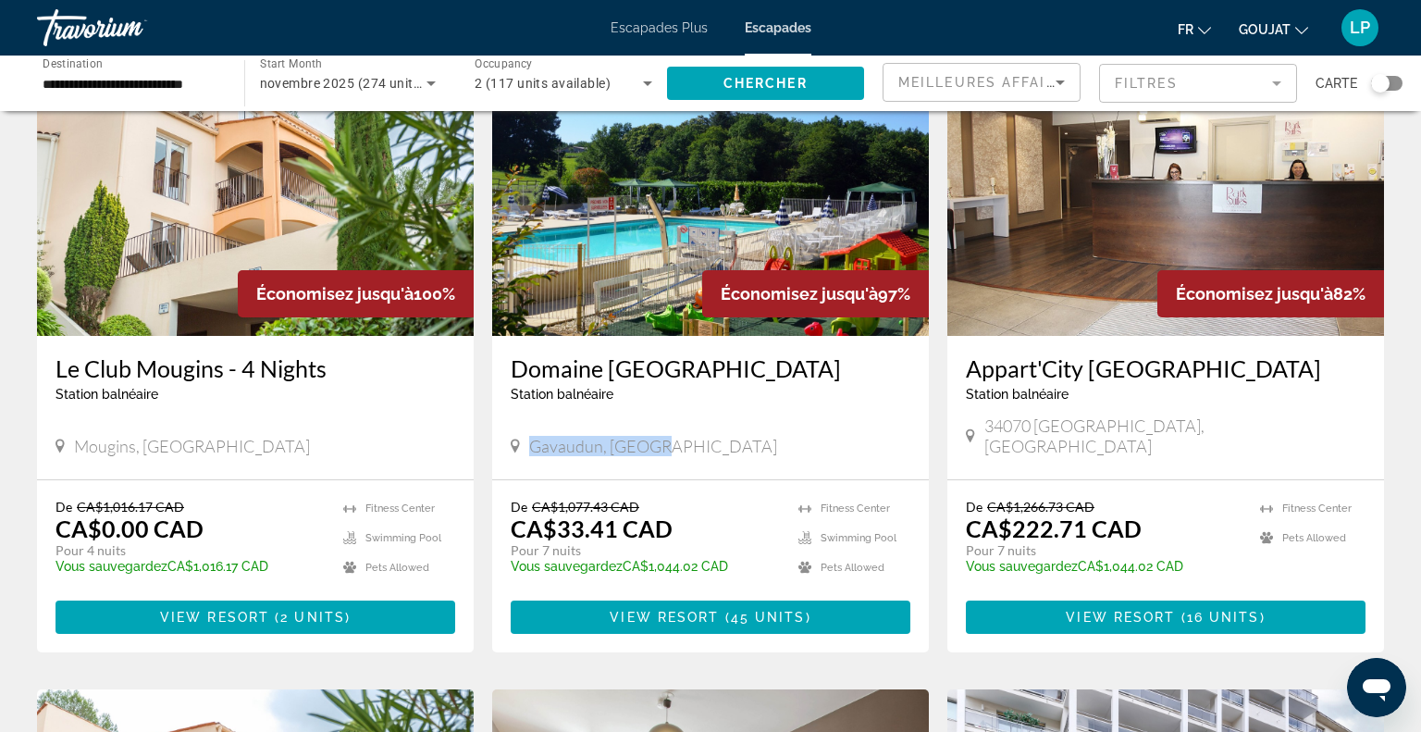
drag, startPoint x: 524, startPoint y: 425, endPoint x: 656, endPoint y: 437, distance: 131.9
click at [656, 437] on div "Gavaudun, France" at bounding box center [711, 448] width 400 height 25
copy span "Gavaudun, France"
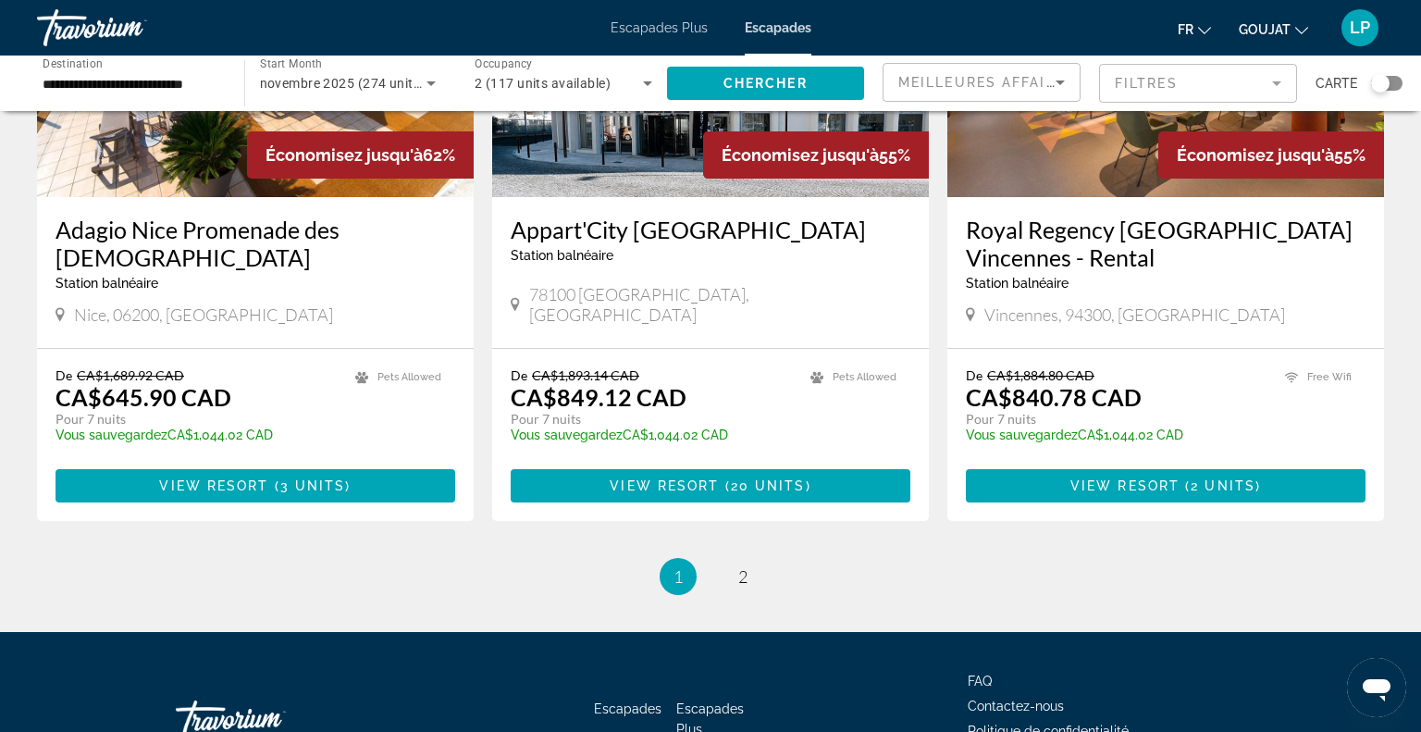
scroll to position [0, 0]
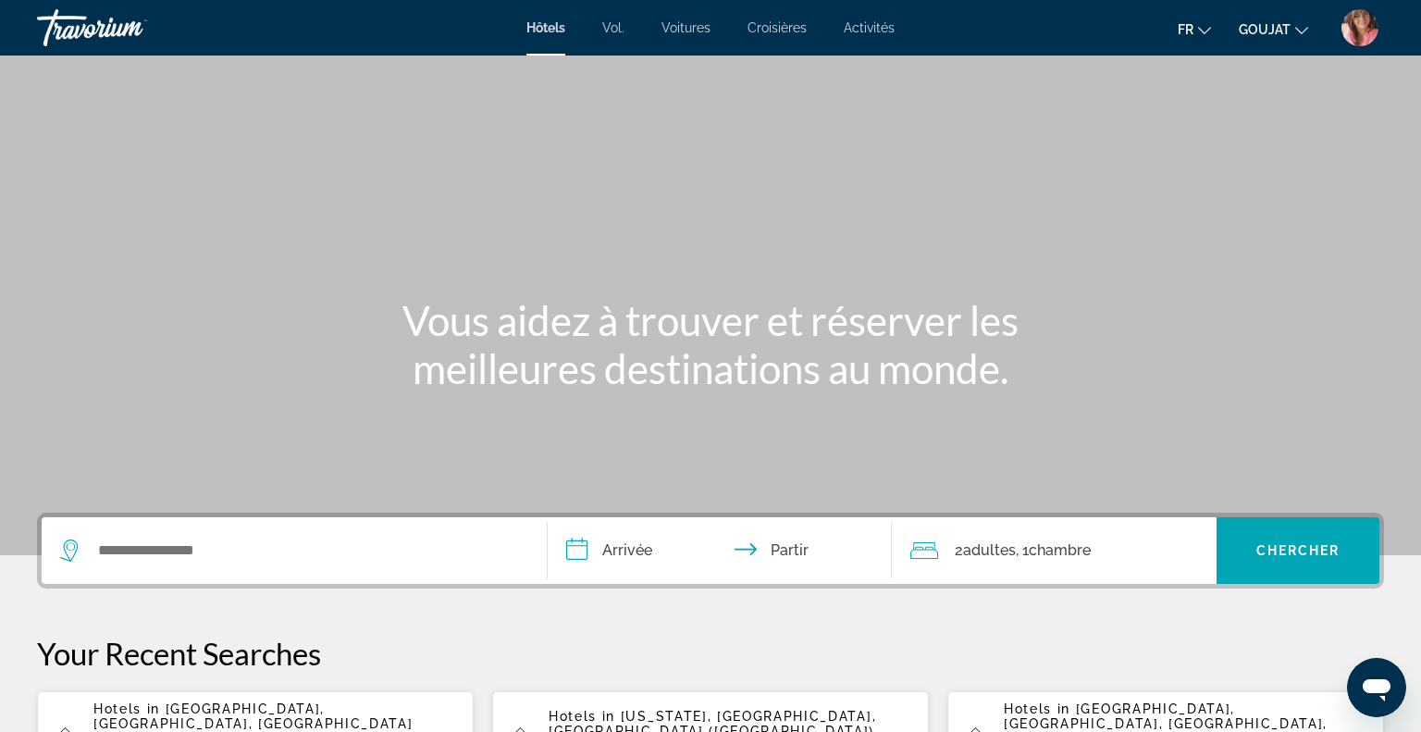
click at [935, 313] on font "Vous aidez à trouver et réserver les meilleures destinations au monde." at bounding box center [710, 344] width 616 height 96
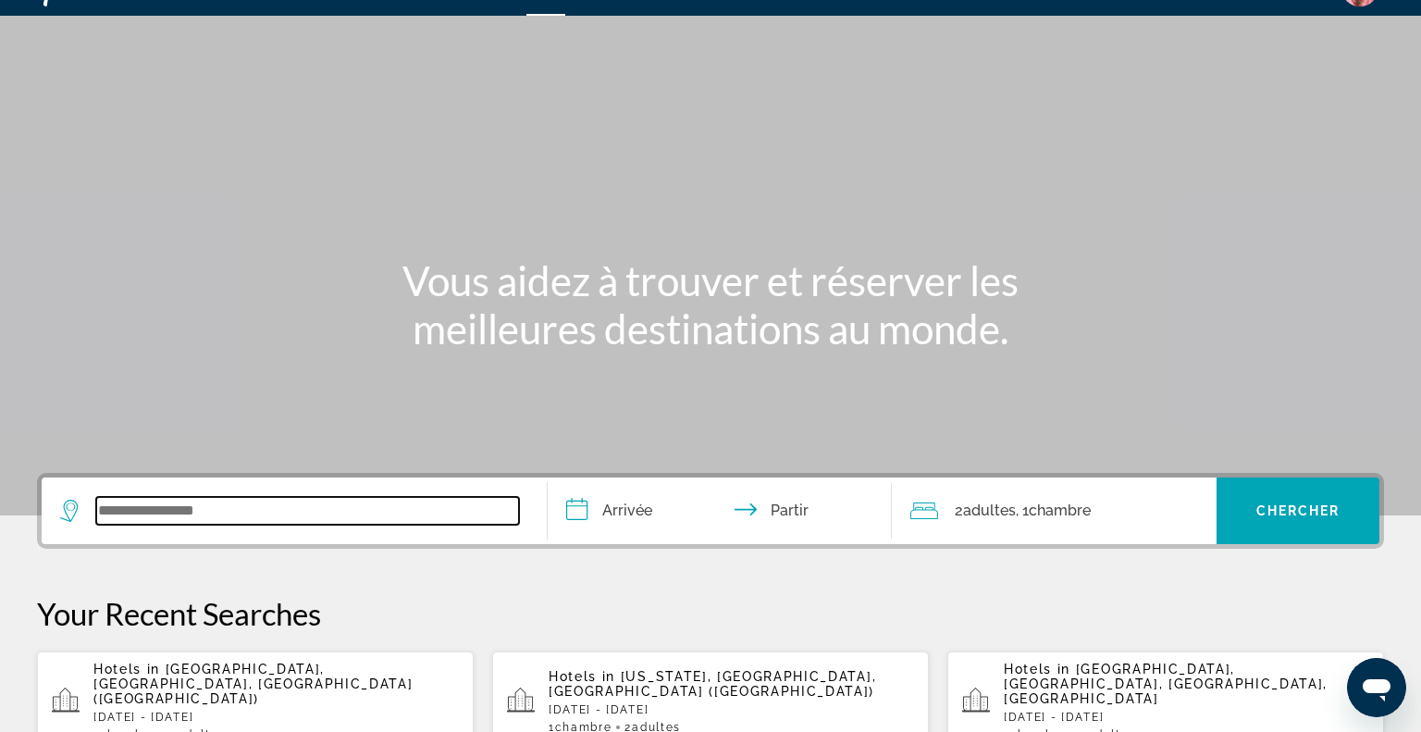
click at [483, 499] on input "Widget de recherche" at bounding box center [307, 511] width 423 height 28
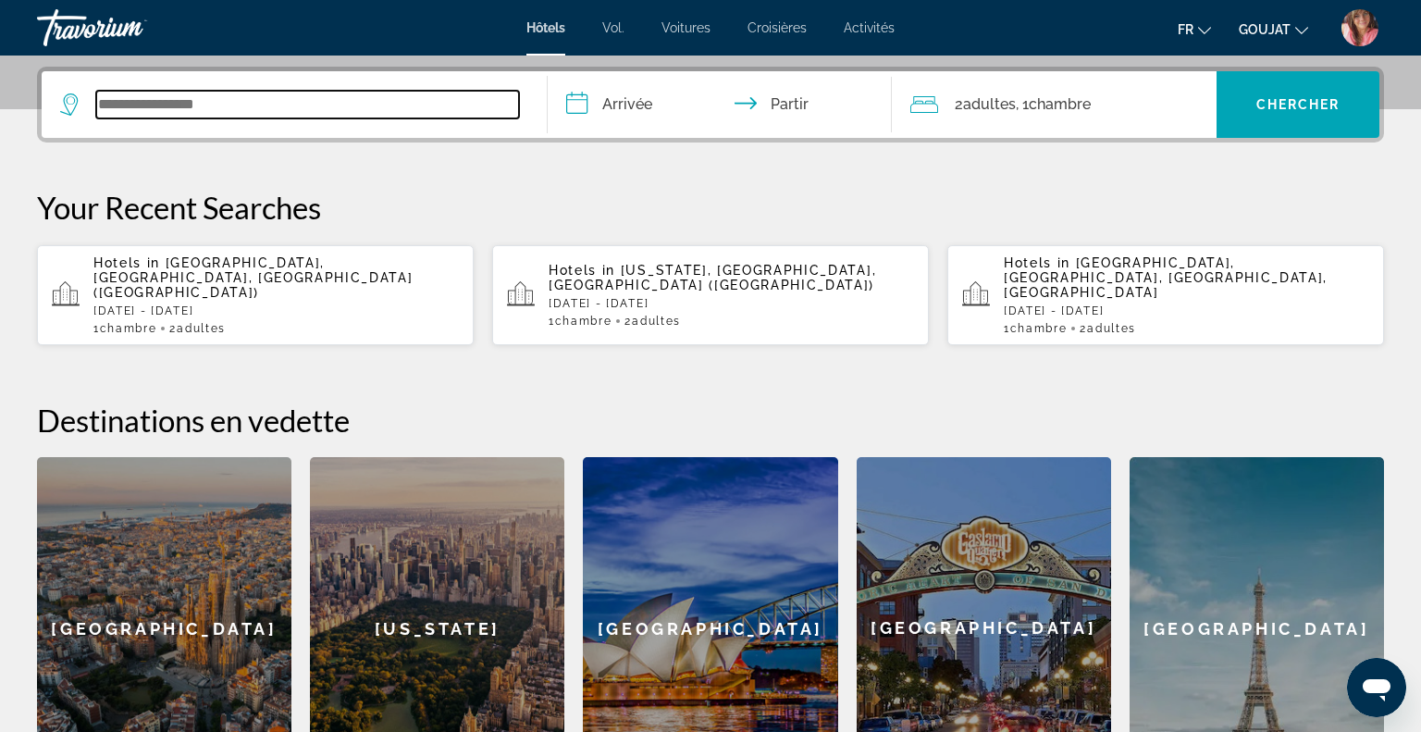
scroll to position [451, 0]
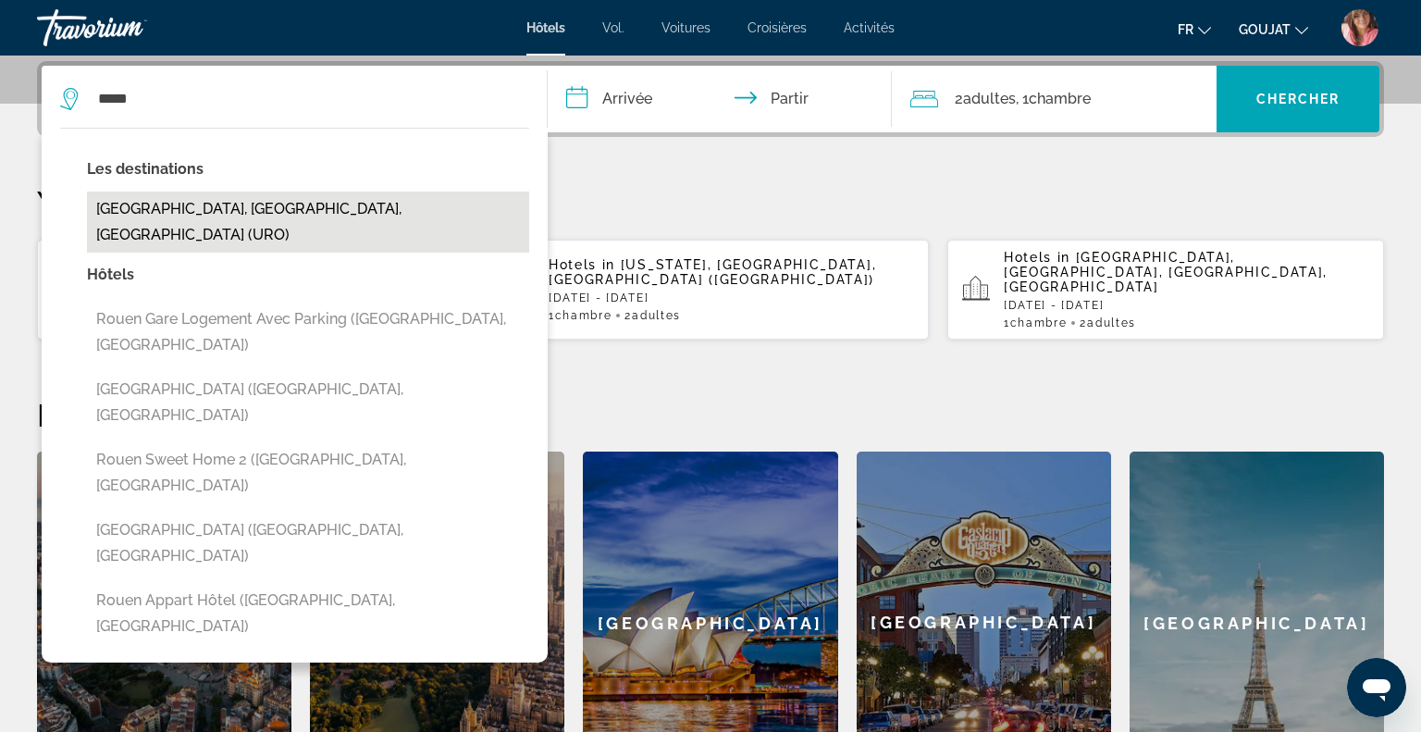
click at [226, 207] on button "[GEOGRAPHIC_DATA], [GEOGRAPHIC_DATA], [GEOGRAPHIC_DATA] (URO)" at bounding box center [308, 221] width 442 height 61
type input "**********"
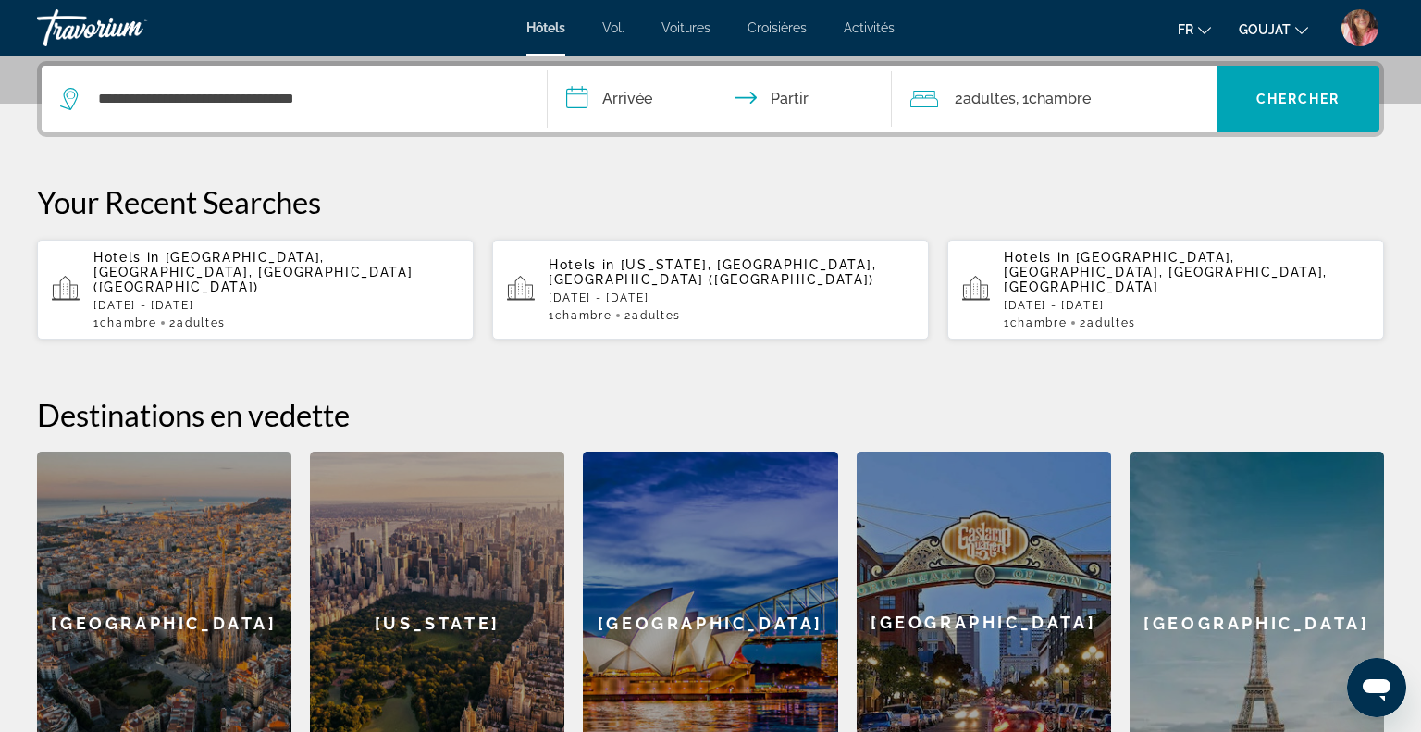
click at [598, 94] on input "**********" at bounding box center [723, 102] width 351 height 72
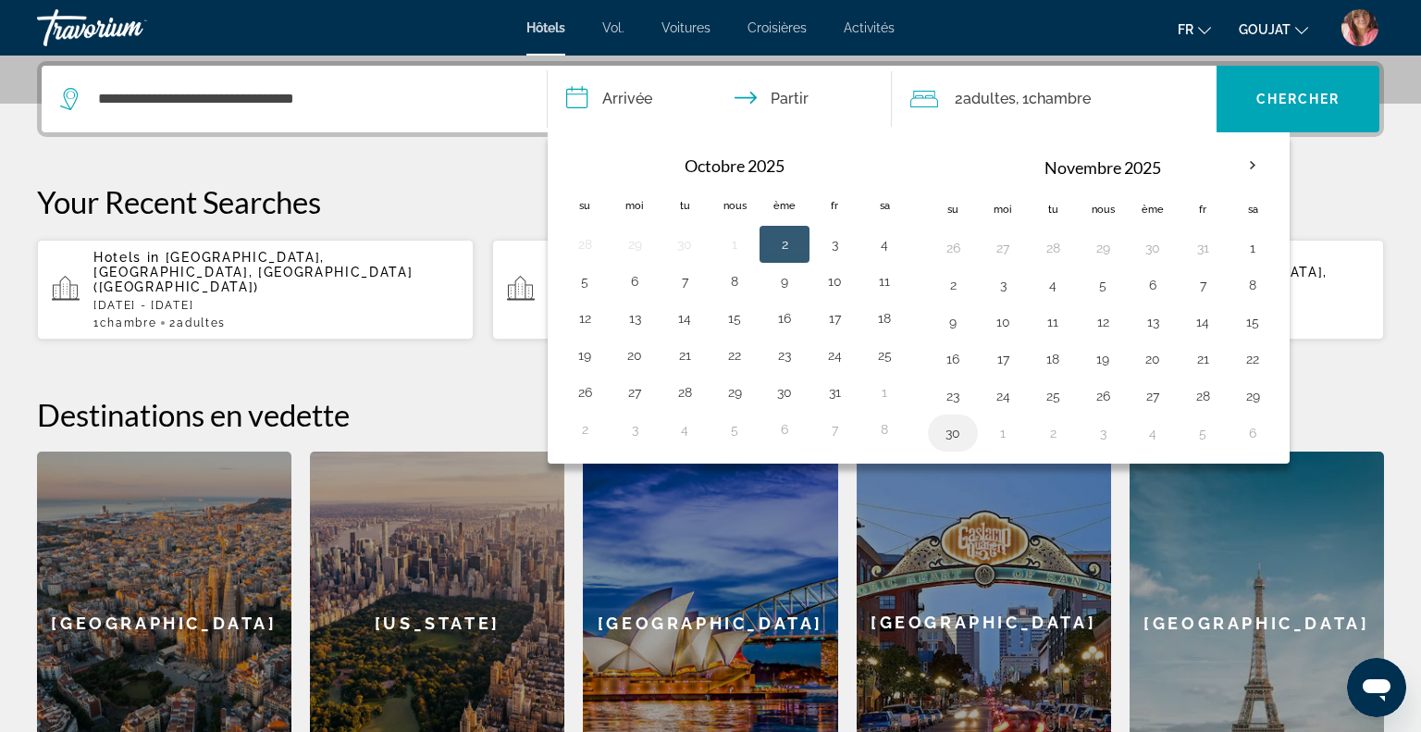
click at [955, 438] on button "30" at bounding box center [953, 433] width 30 height 26
click at [1247, 166] on th "Mois prochain" at bounding box center [1252, 165] width 50 height 41
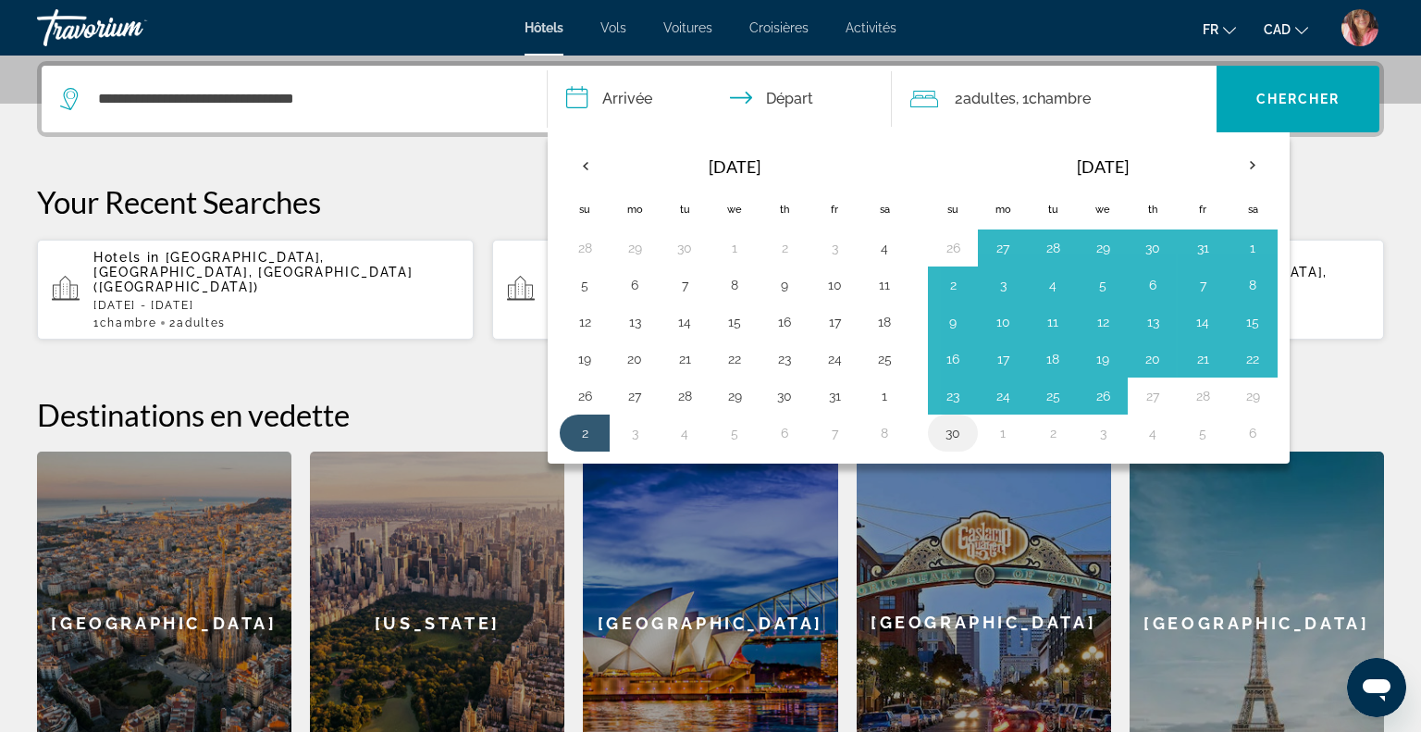
click at [943, 427] on button "30" at bounding box center [953, 433] width 30 height 26
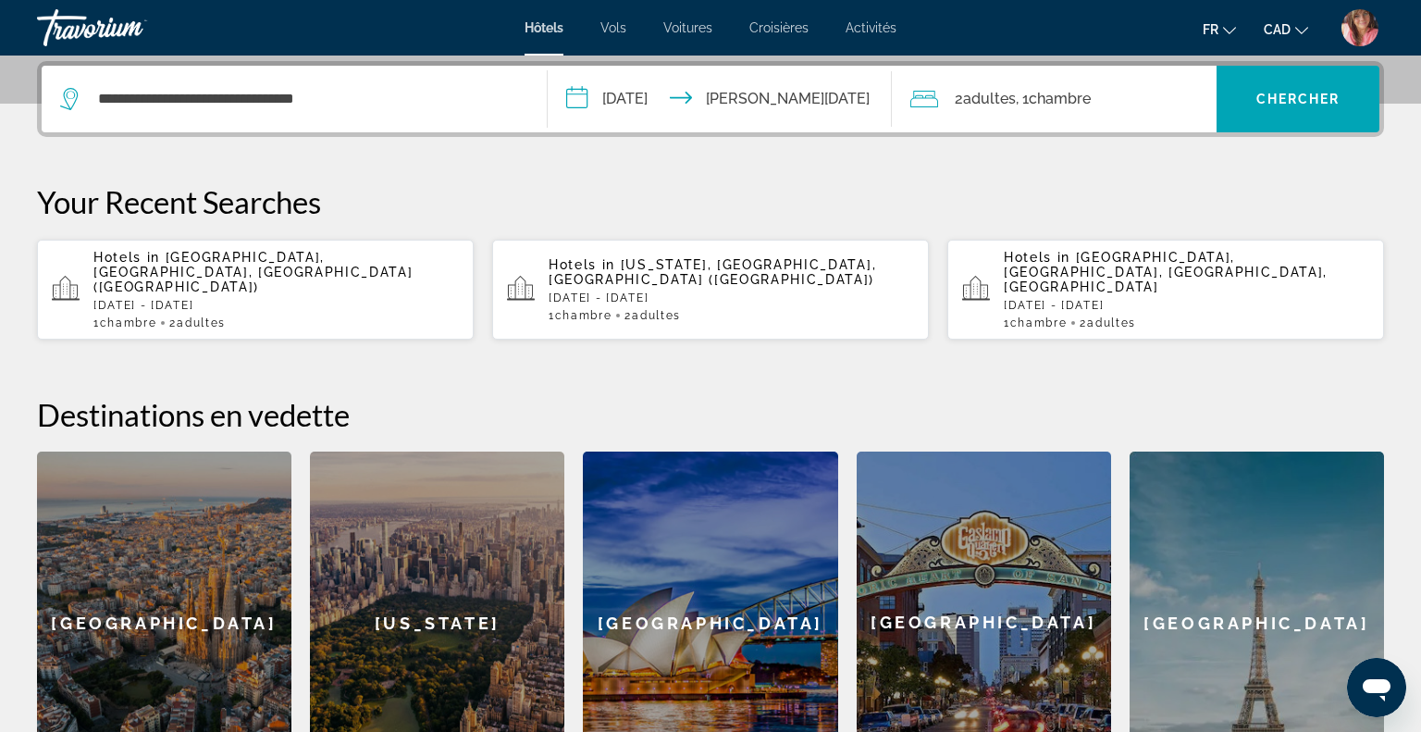
click at [816, 103] on input "**********" at bounding box center [723, 102] width 351 height 72
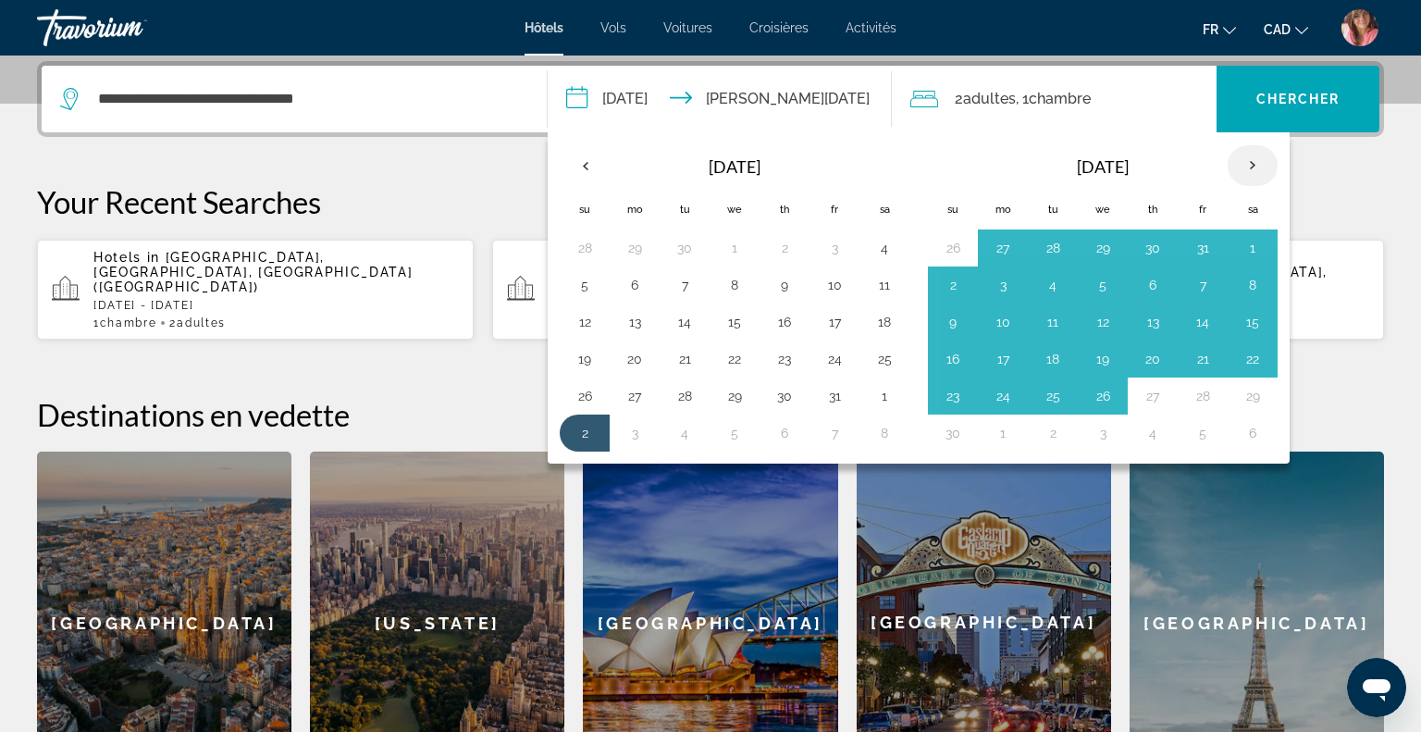
click at [1247, 168] on th "Next month" at bounding box center [1252, 165] width 50 height 41
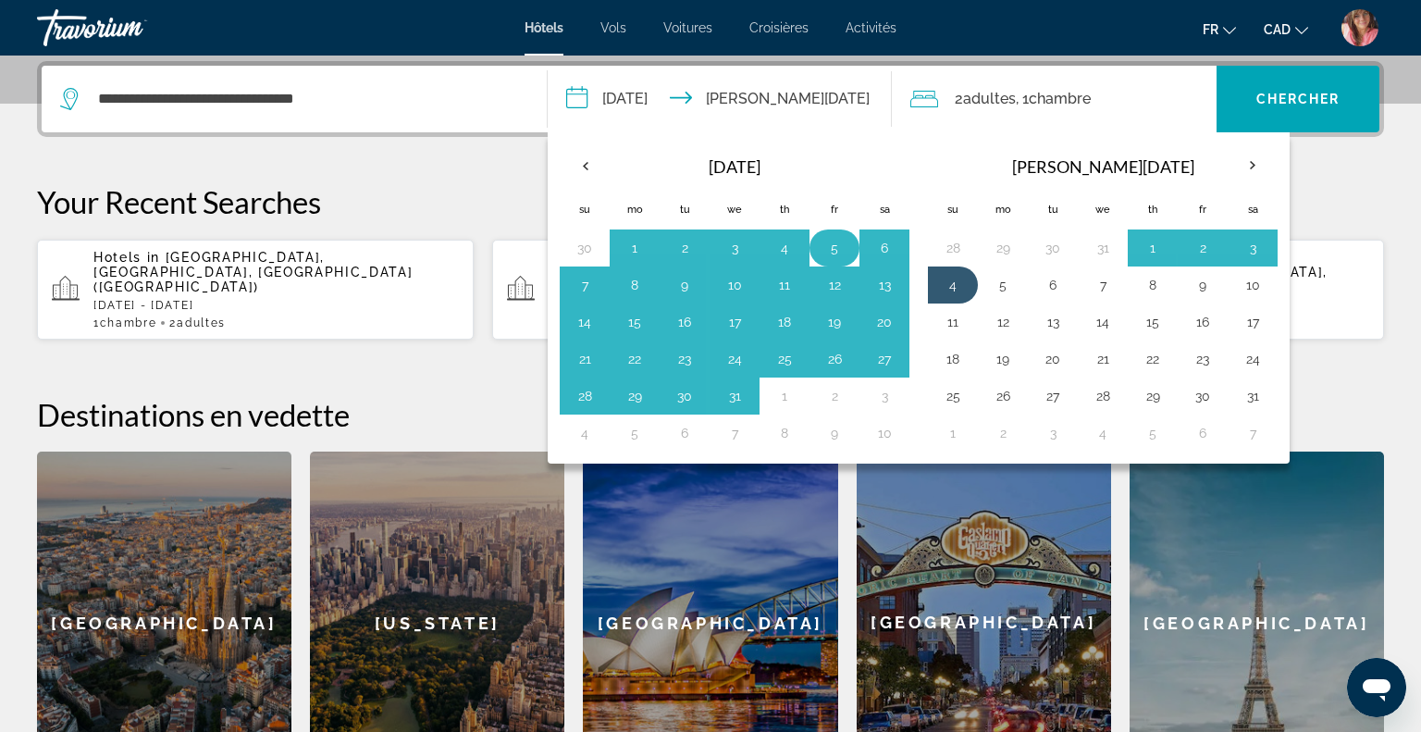
click at [830, 247] on button "5" at bounding box center [835, 248] width 30 height 26
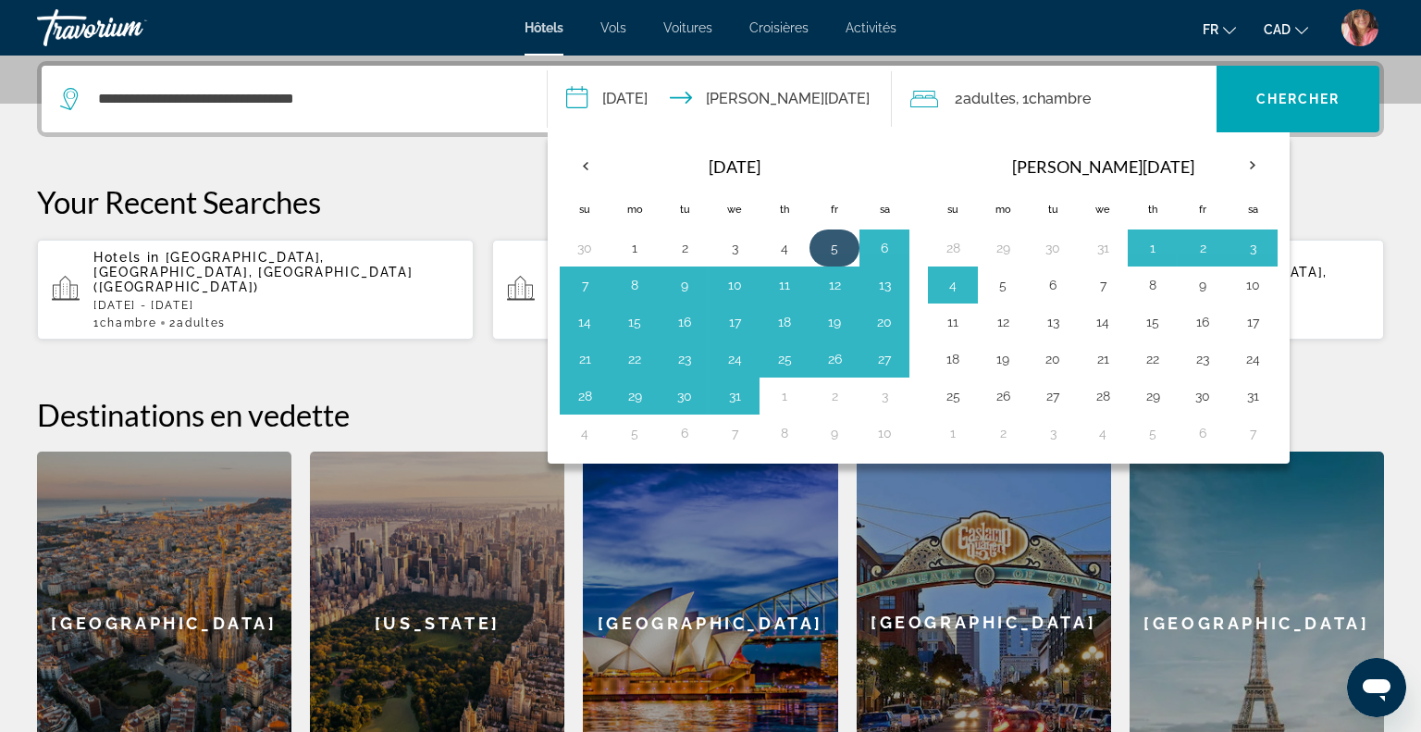
click at [830, 247] on button "5" at bounding box center [835, 248] width 30 height 26
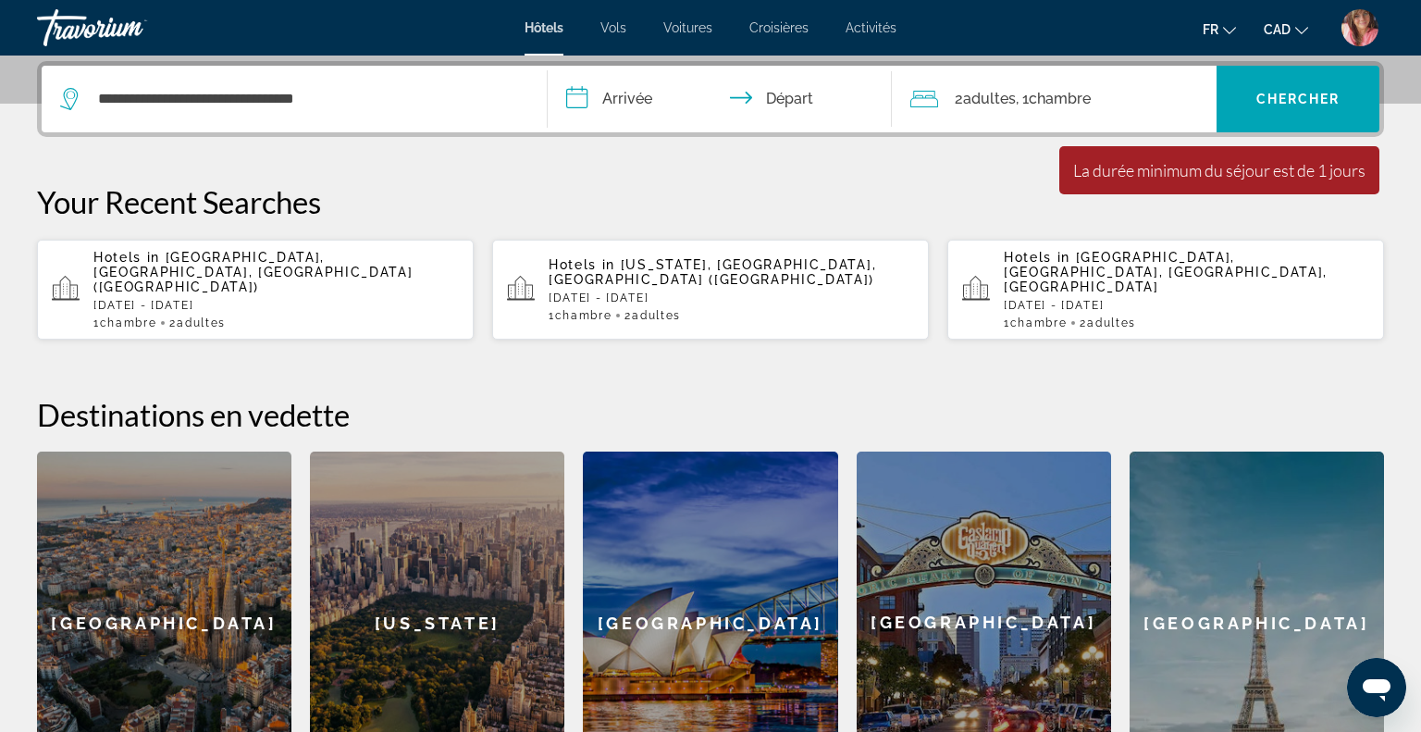
click at [635, 102] on input "**********" at bounding box center [723, 102] width 351 height 72
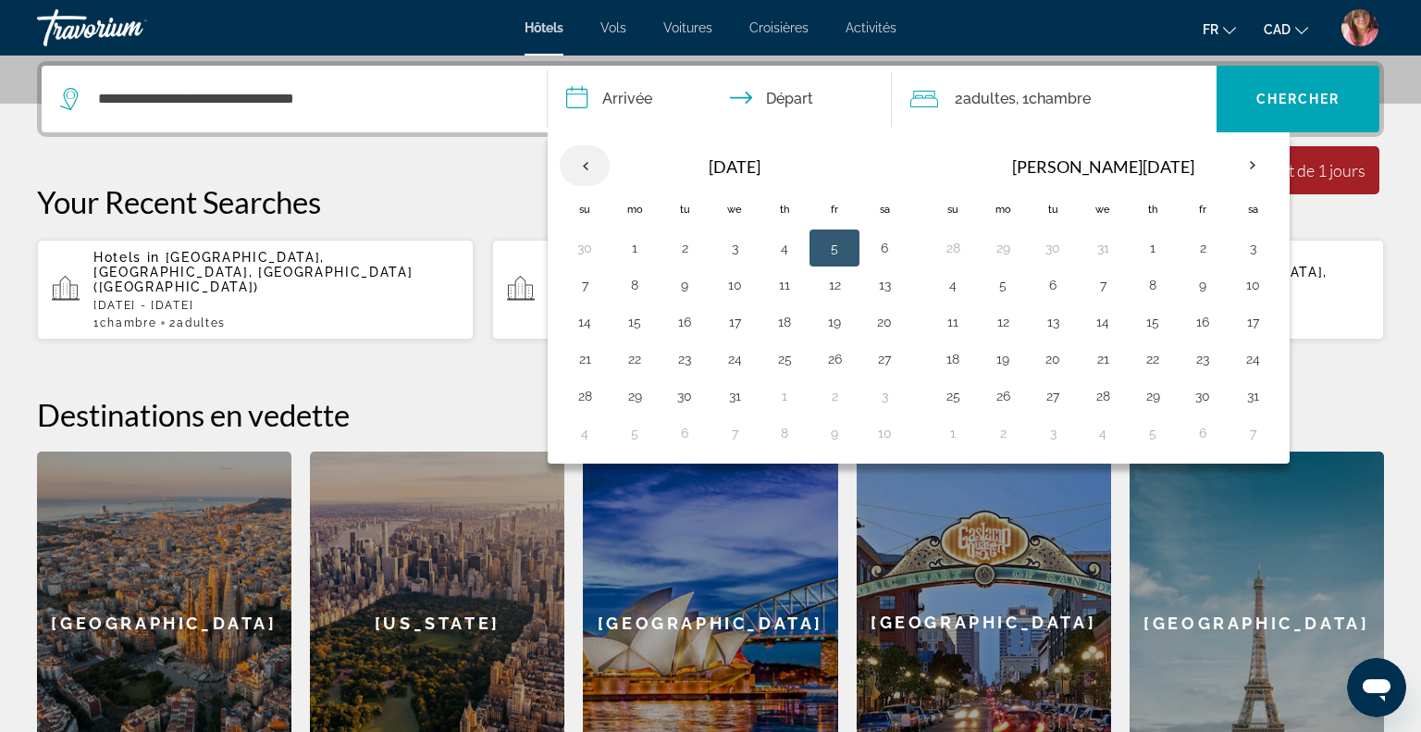
click at [590, 156] on th "Previous month" at bounding box center [585, 165] width 50 height 41
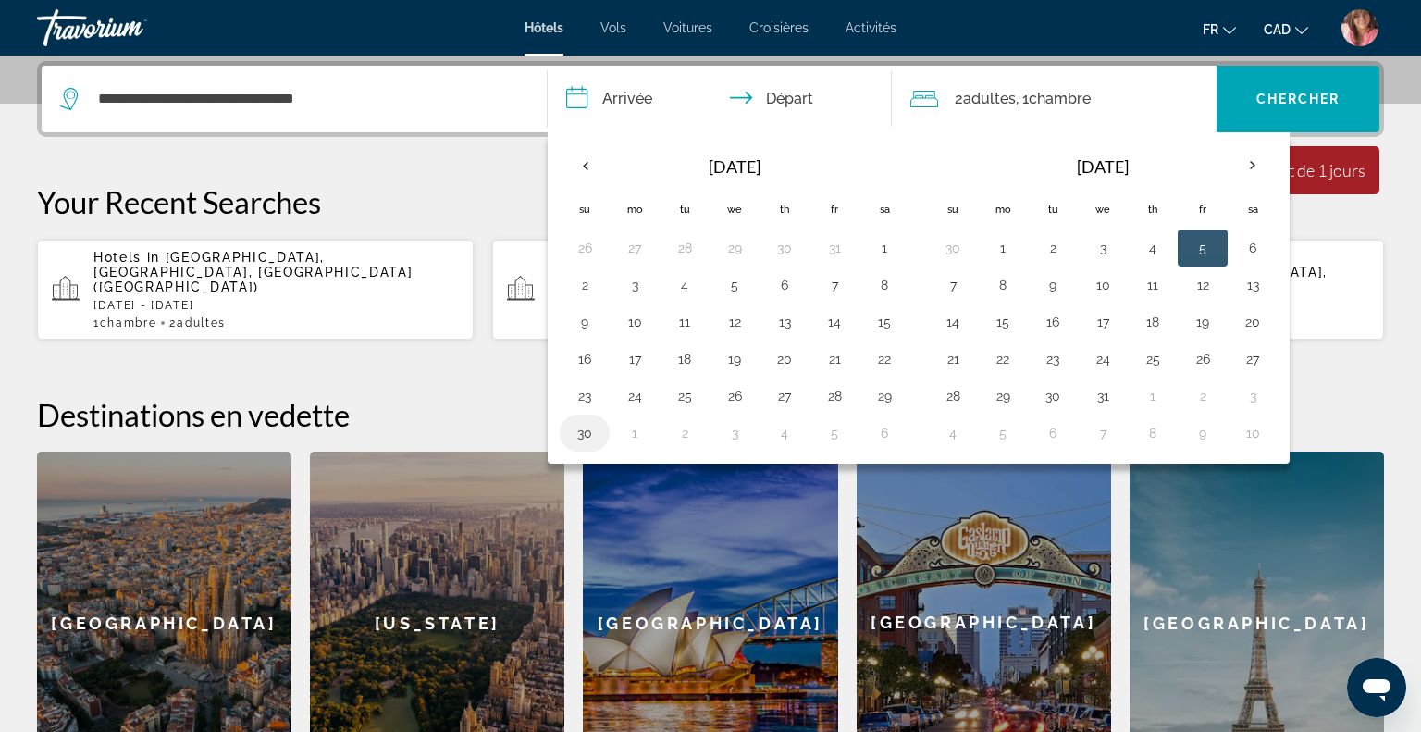
click at [580, 432] on button "30" at bounding box center [585, 433] width 30 height 26
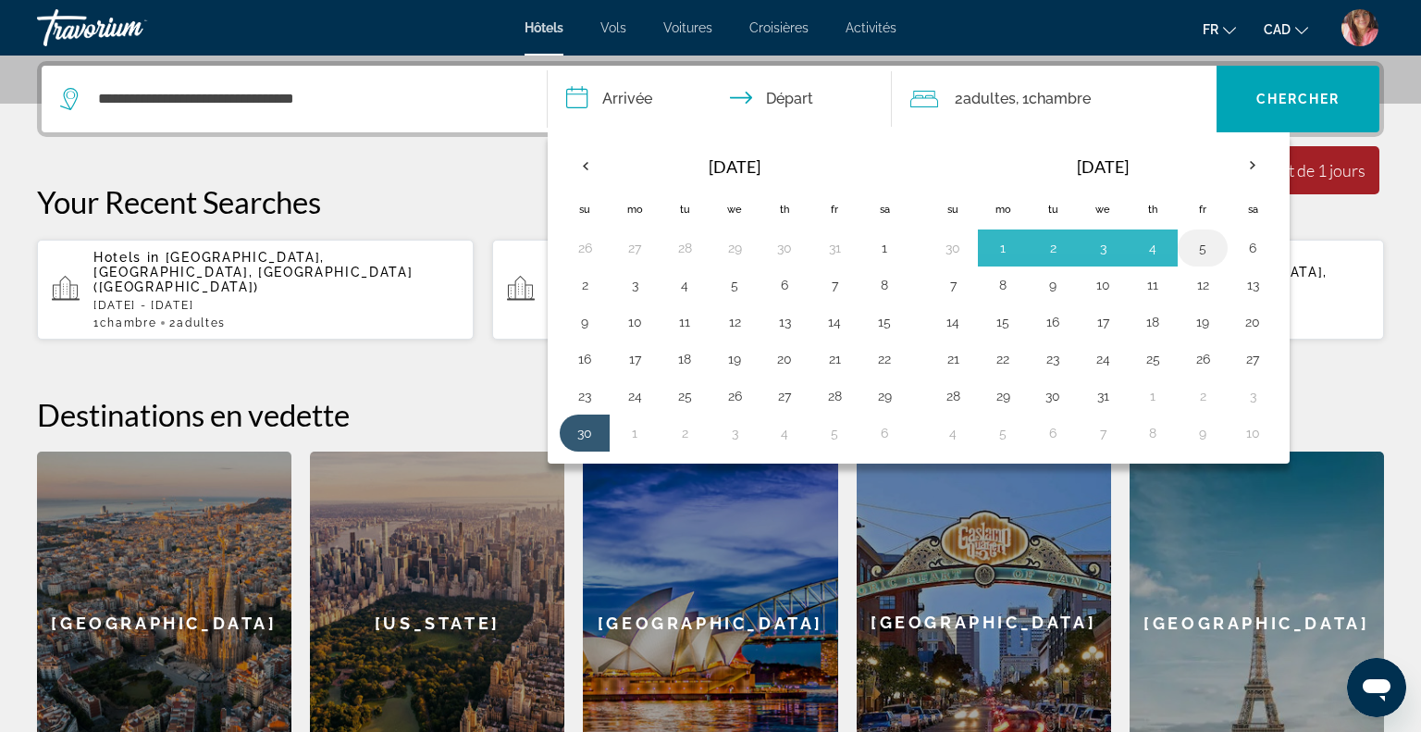
click at [1196, 243] on button "5" at bounding box center [1203, 248] width 30 height 26
type input "**********"
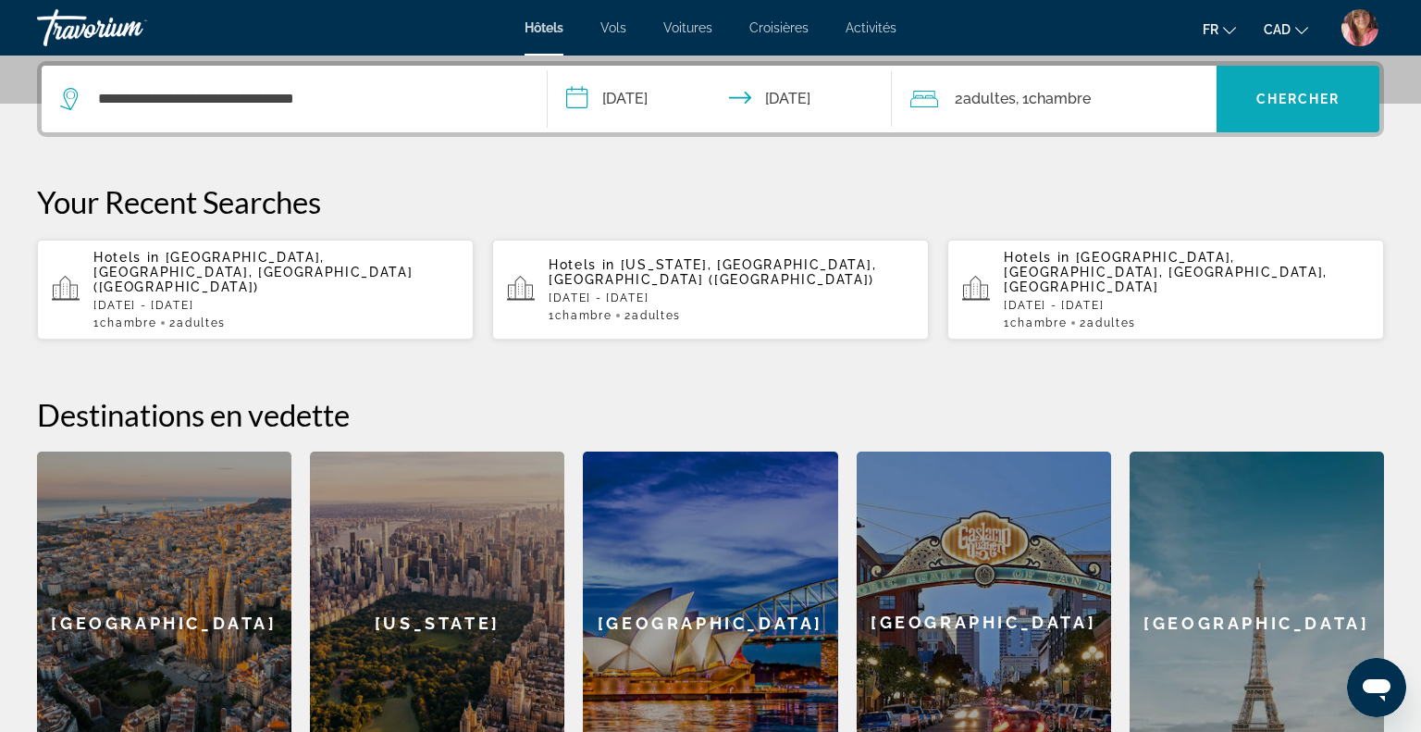
click at [1307, 117] on span "Search widget" at bounding box center [1297, 99] width 163 height 44
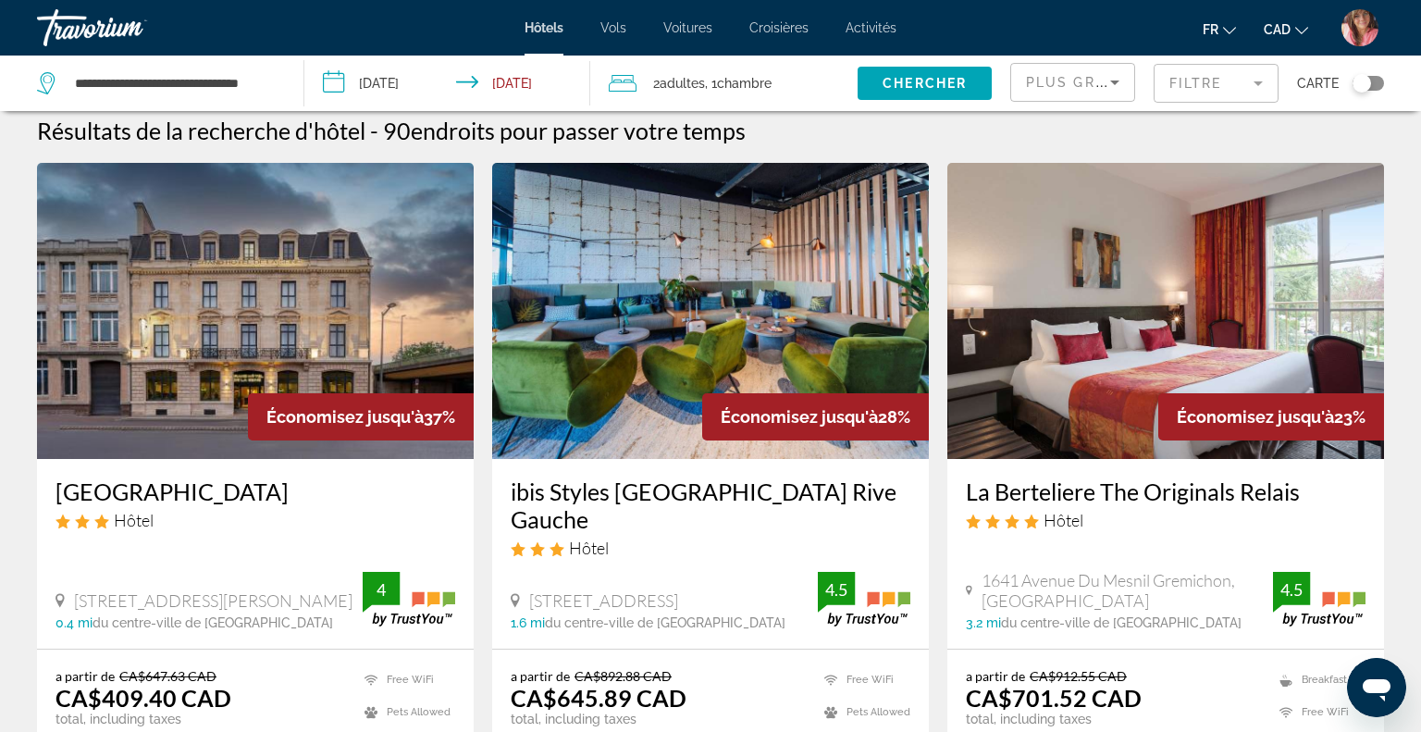
scroll to position [12, 0]
click at [1108, 98] on div "Plus grandes économies" at bounding box center [1072, 90] width 93 height 52
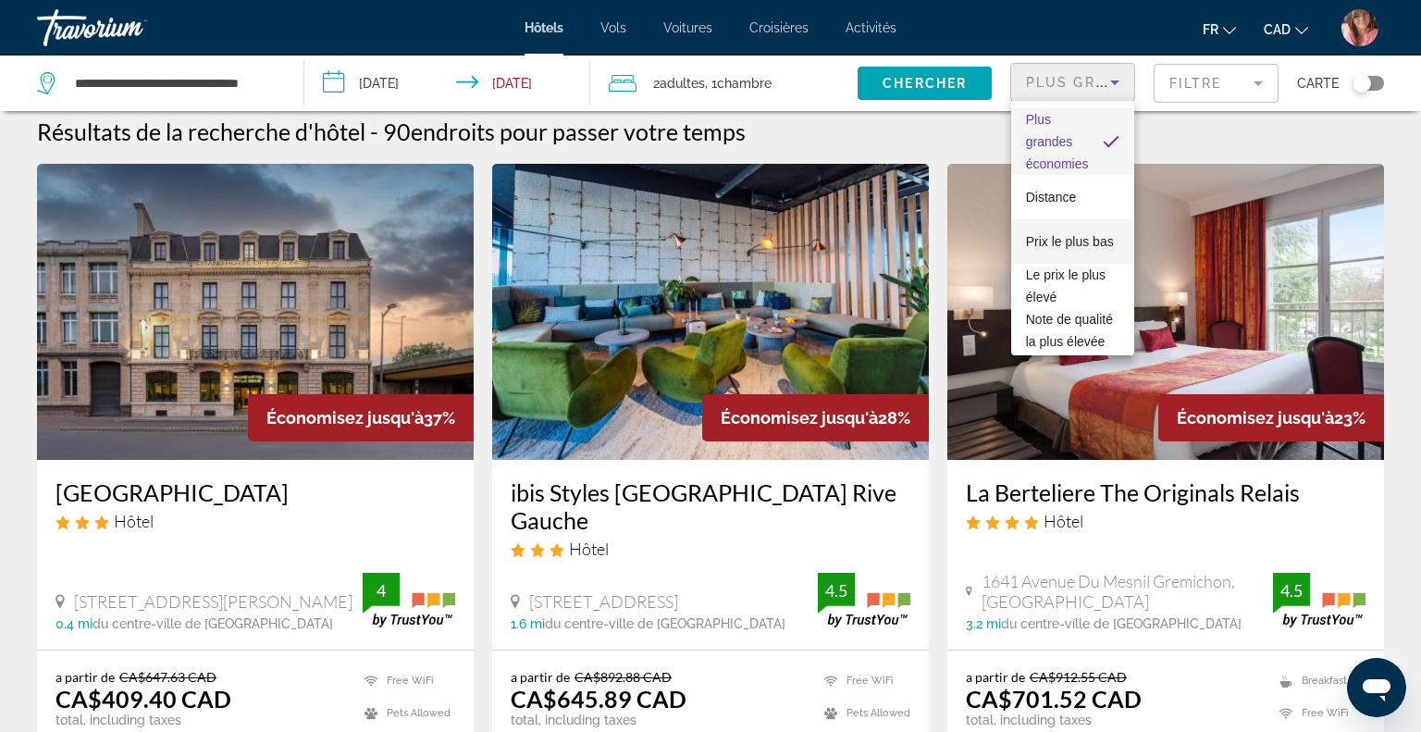
click at [1079, 237] on span "Prix le plus bas" at bounding box center [1070, 241] width 88 height 15
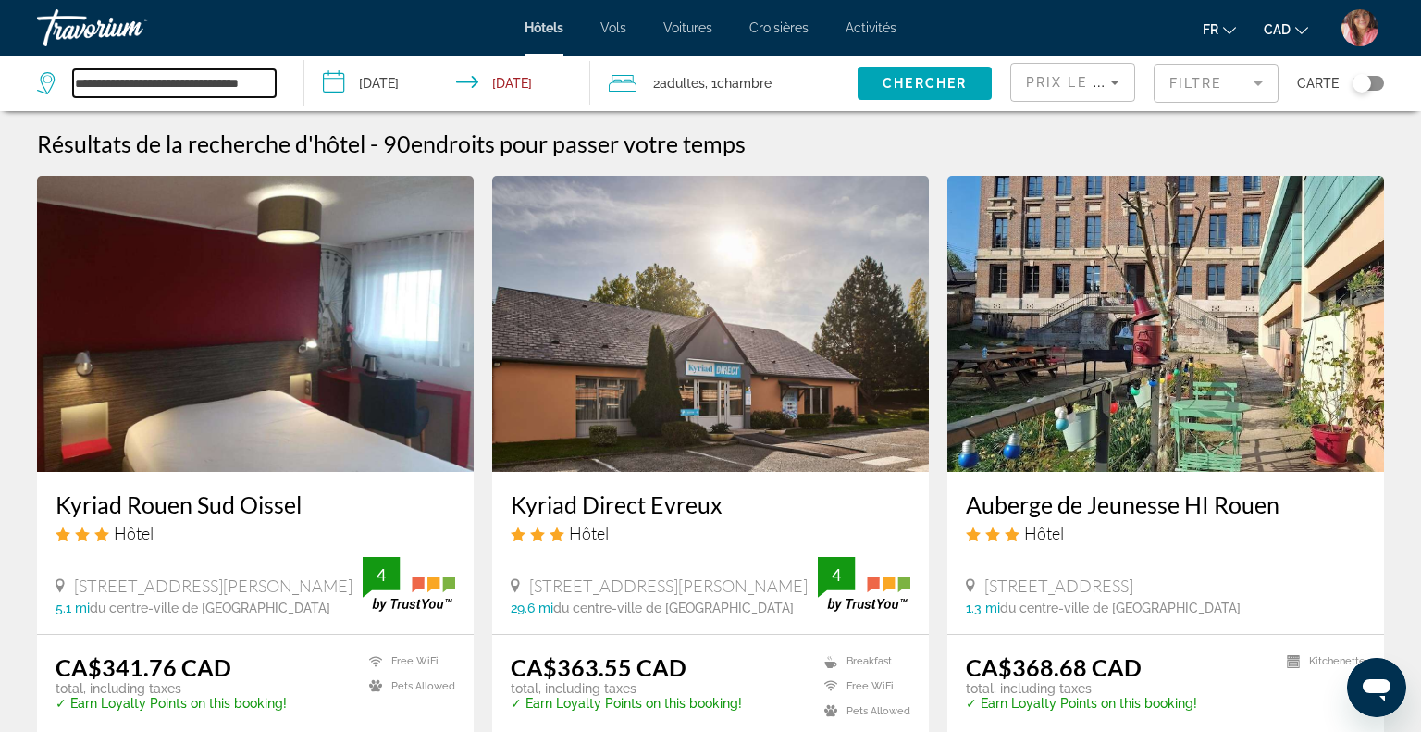
drag, startPoint x: 75, startPoint y: 80, endPoint x: 114, endPoint y: 83, distance: 39.0
click at [114, 83] on input "**********" at bounding box center [174, 83] width 203 height 28
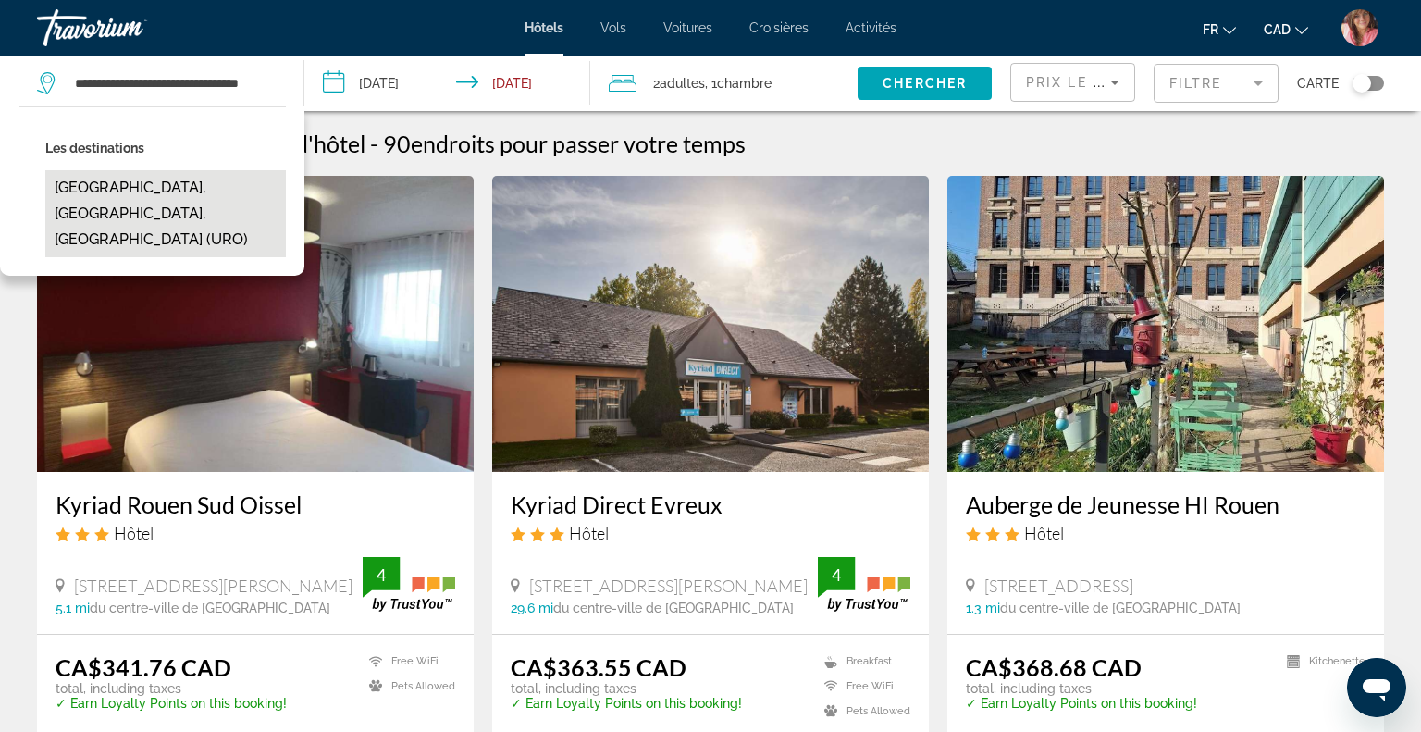
click at [120, 179] on button "[GEOGRAPHIC_DATA], [GEOGRAPHIC_DATA], [GEOGRAPHIC_DATA] (URO)" at bounding box center [165, 213] width 240 height 87
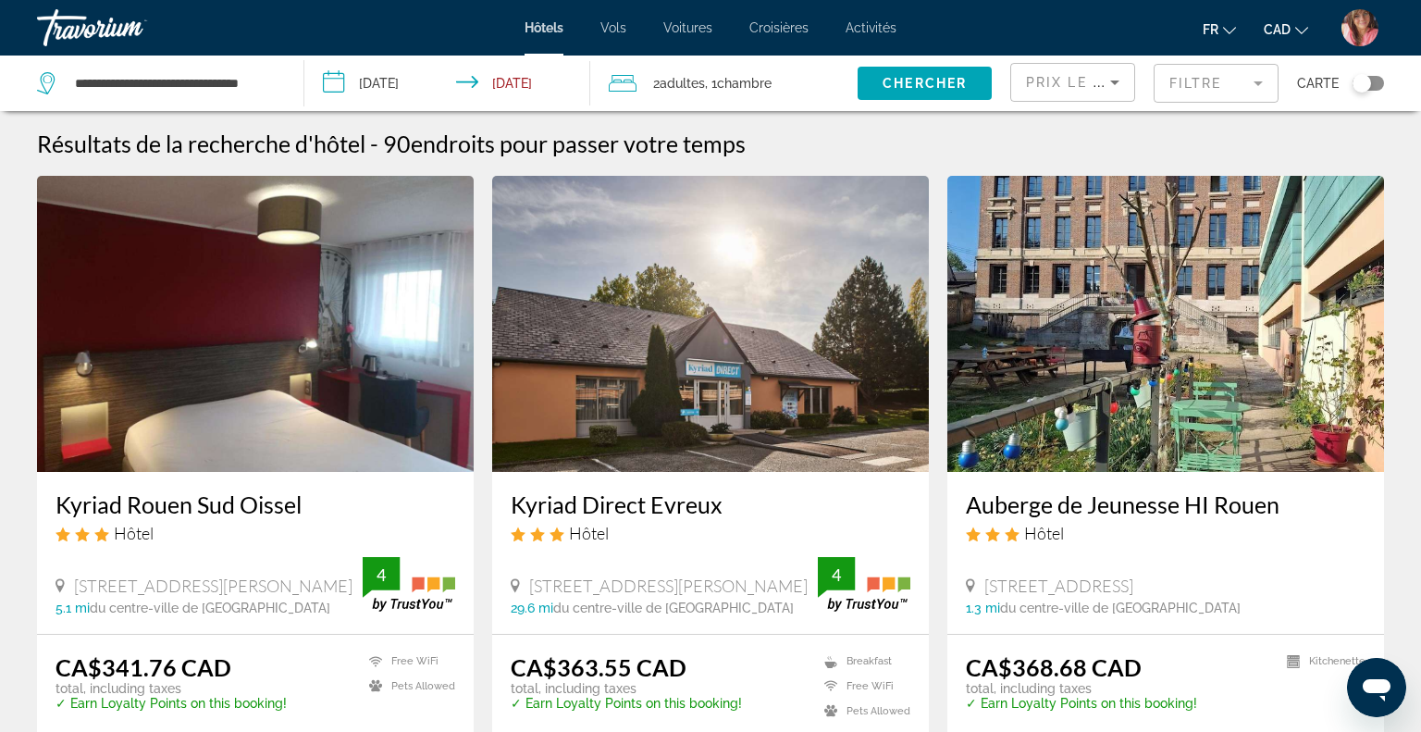
click at [671, 80] on span "Adultes" at bounding box center [682, 83] width 45 height 15
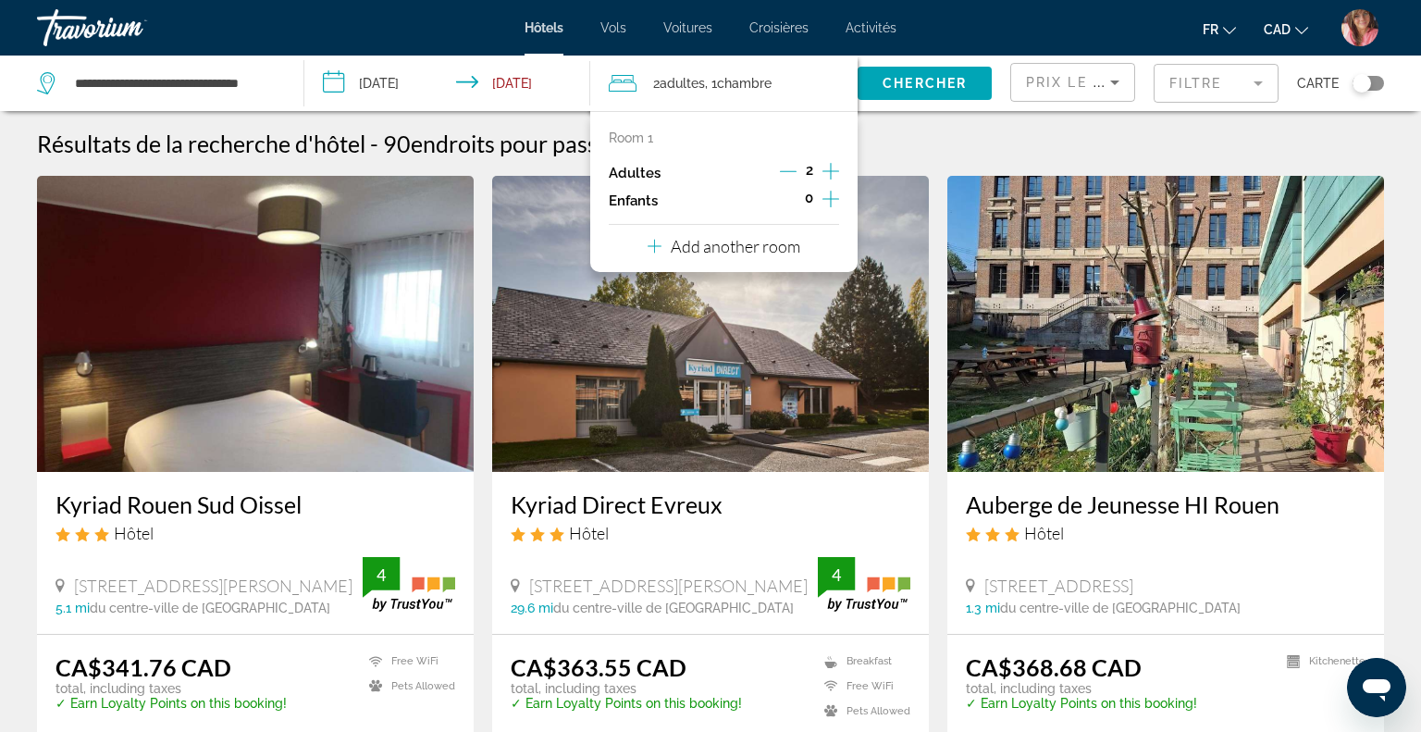
click at [831, 167] on icon "Increment adults" at bounding box center [830, 171] width 17 height 17
click at [907, 91] on span "Search widget" at bounding box center [924, 83] width 134 height 44
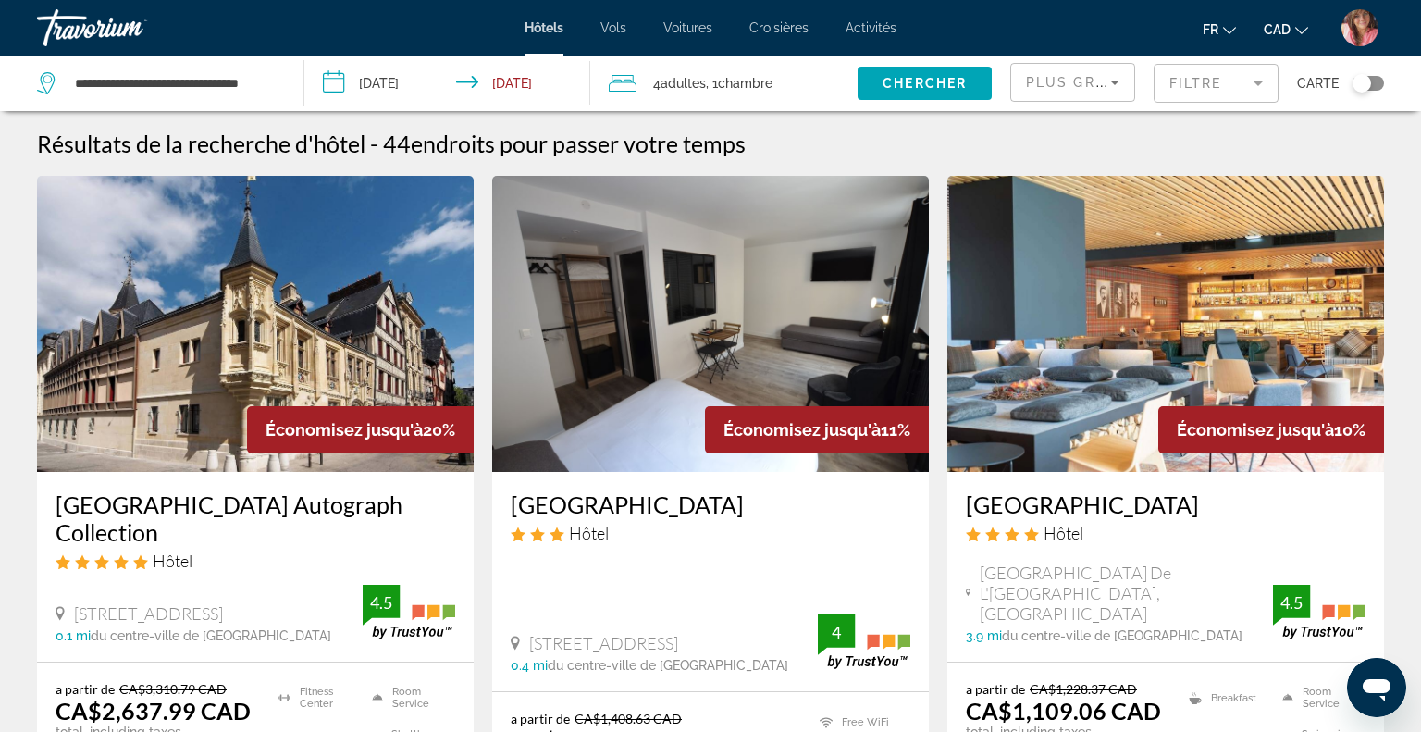
click at [1094, 95] on div "Plus grandes économies" at bounding box center [1072, 90] width 93 height 52
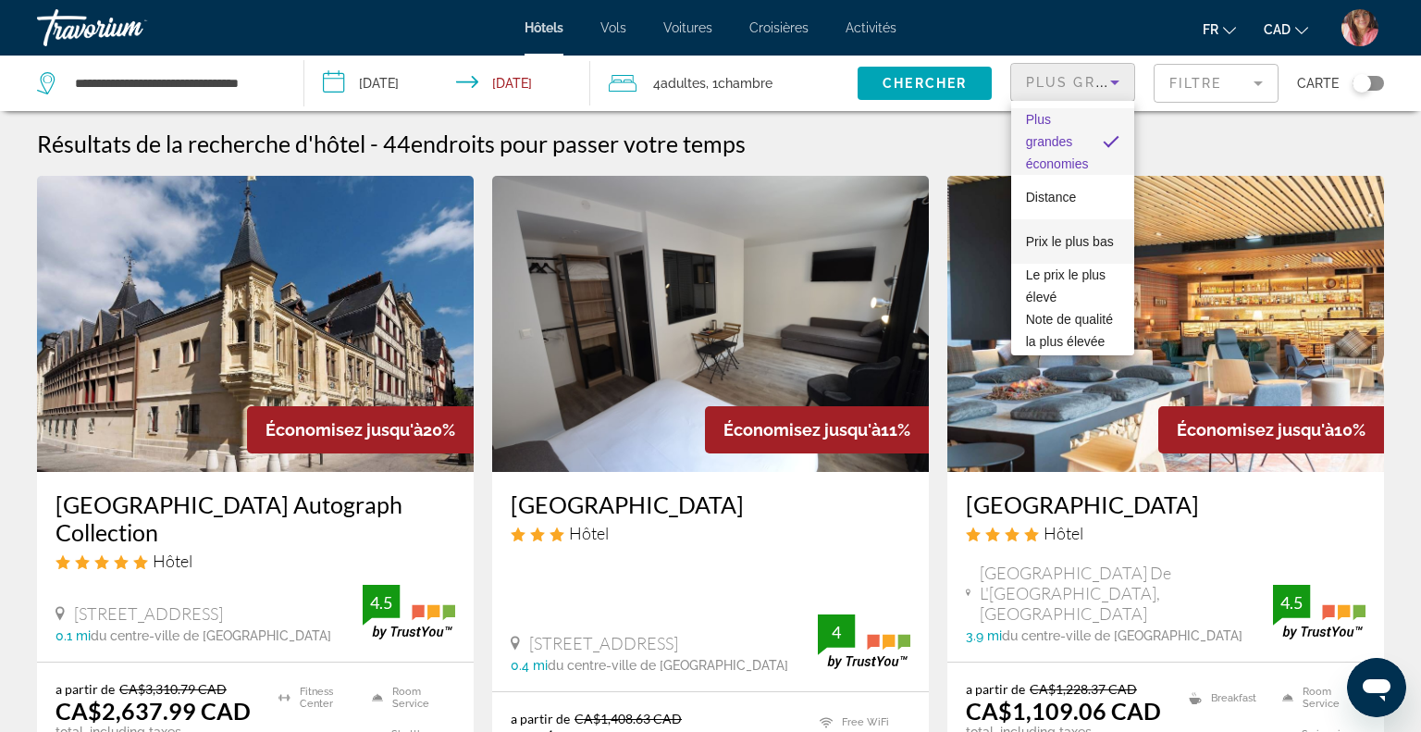
click at [1051, 239] on span "Prix le plus bas" at bounding box center [1070, 241] width 88 height 15
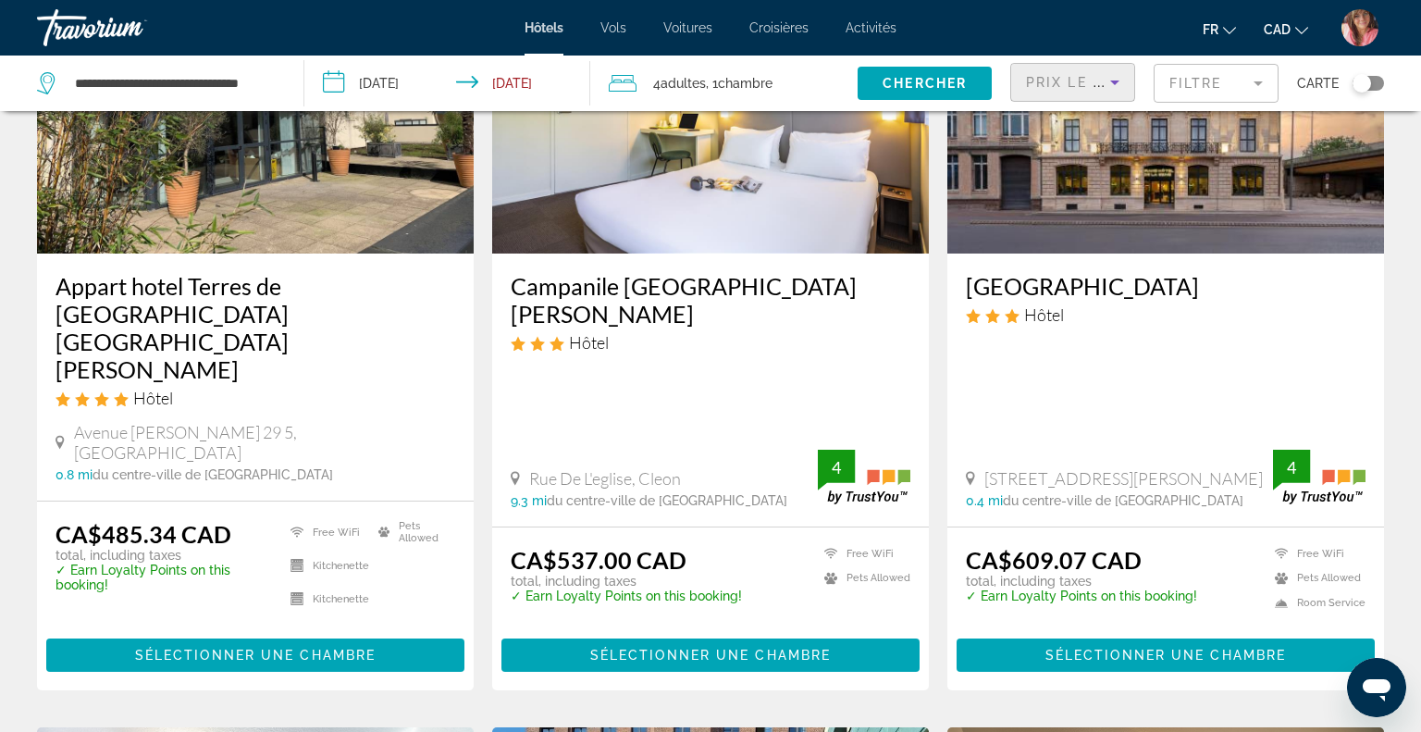
scroll to position [213, 0]
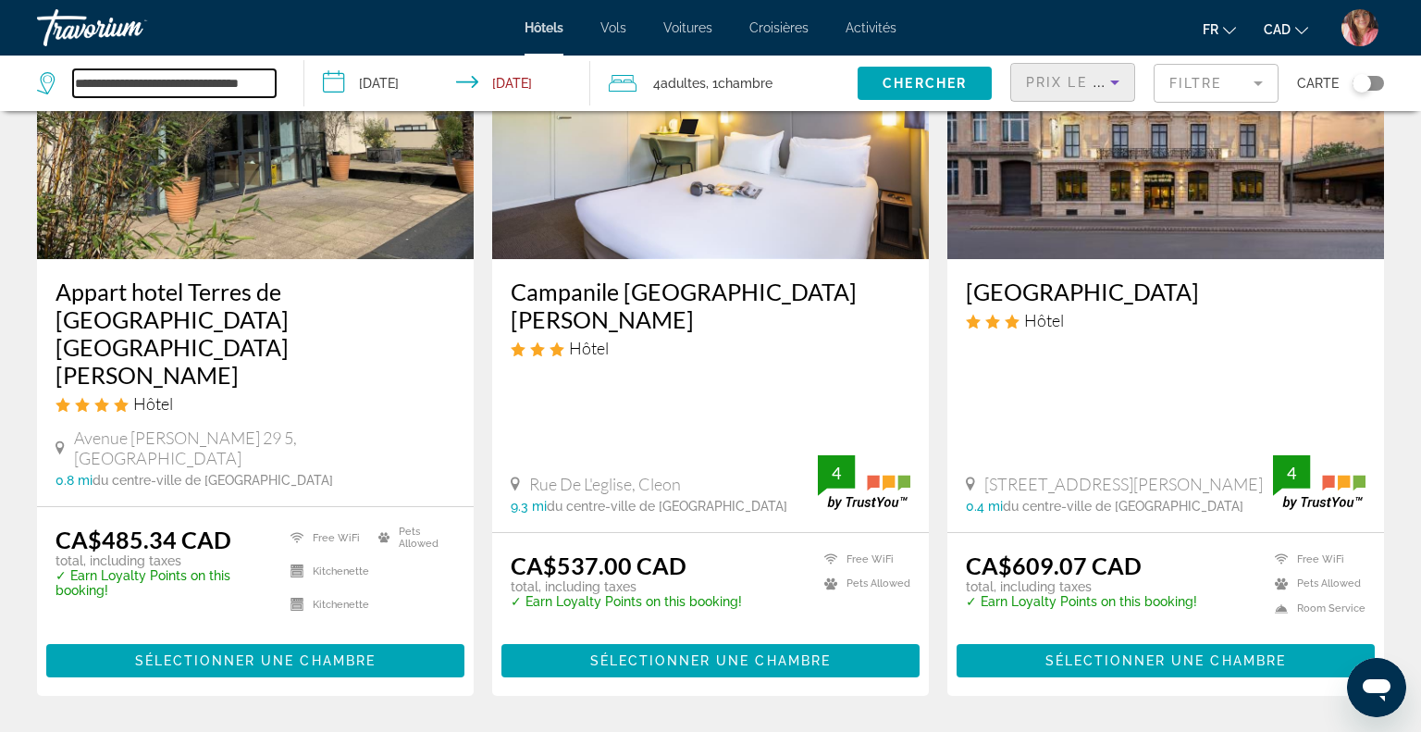
click at [214, 80] on input "**********" at bounding box center [174, 83] width 203 height 28
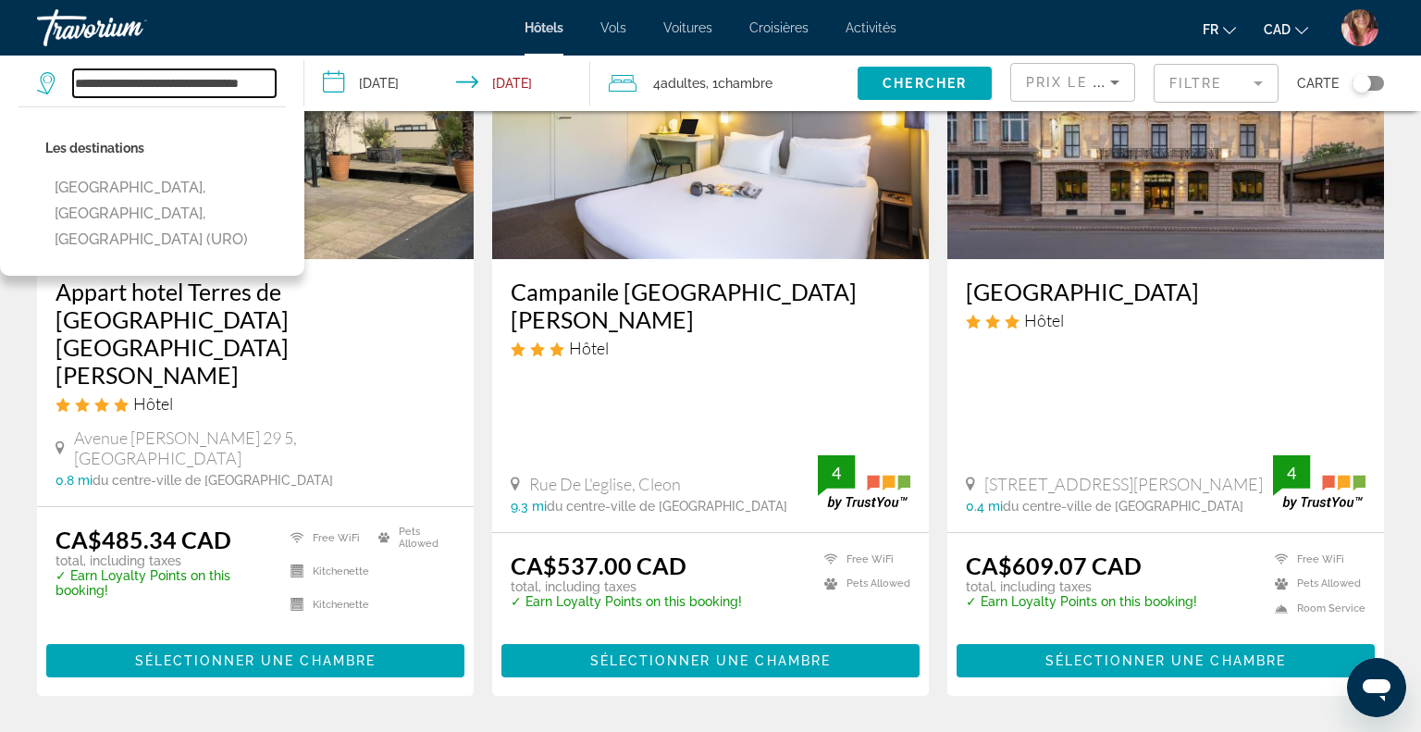
click at [214, 80] on input "**********" at bounding box center [174, 83] width 203 height 28
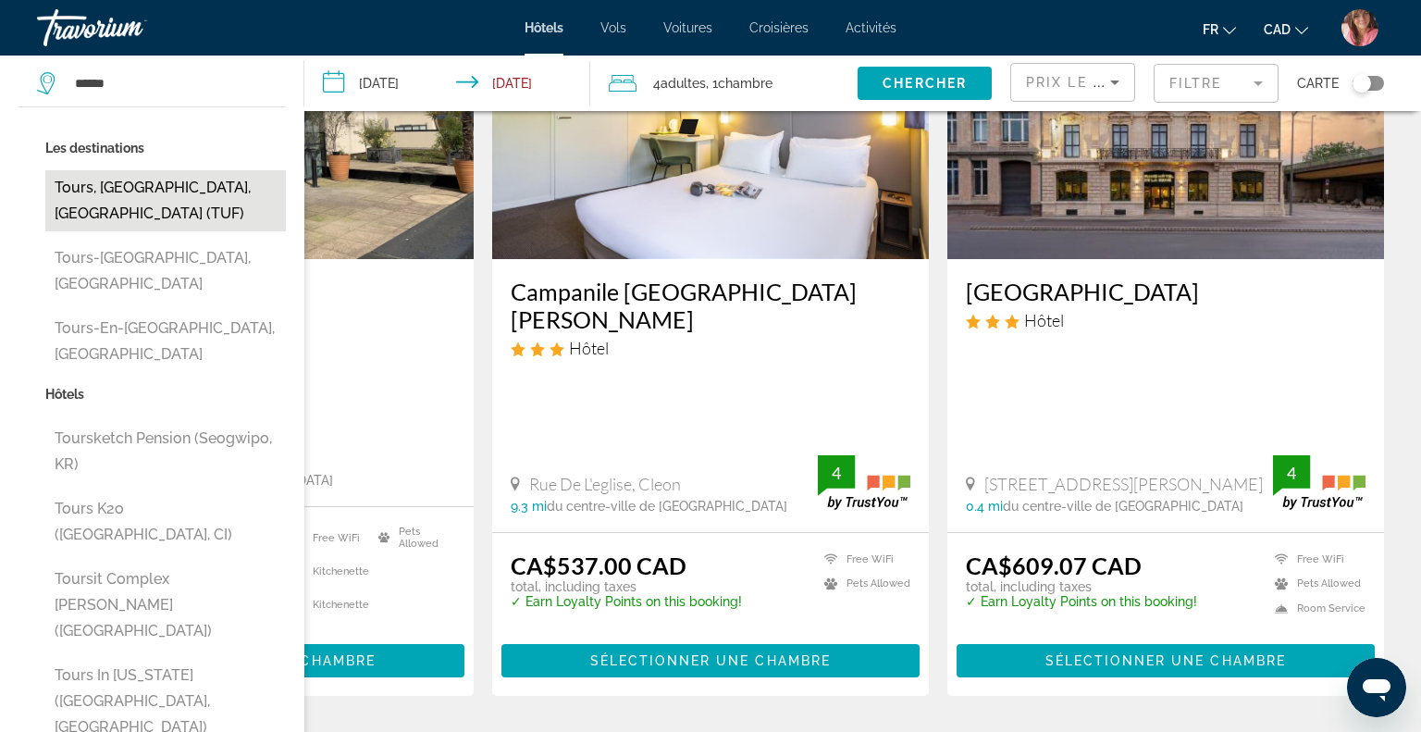
click at [92, 190] on button "Tours, [GEOGRAPHIC_DATA], [GEOGRAPHIC_DATA] (TUF)" at bounding box center [165, 200] width 240 height 61
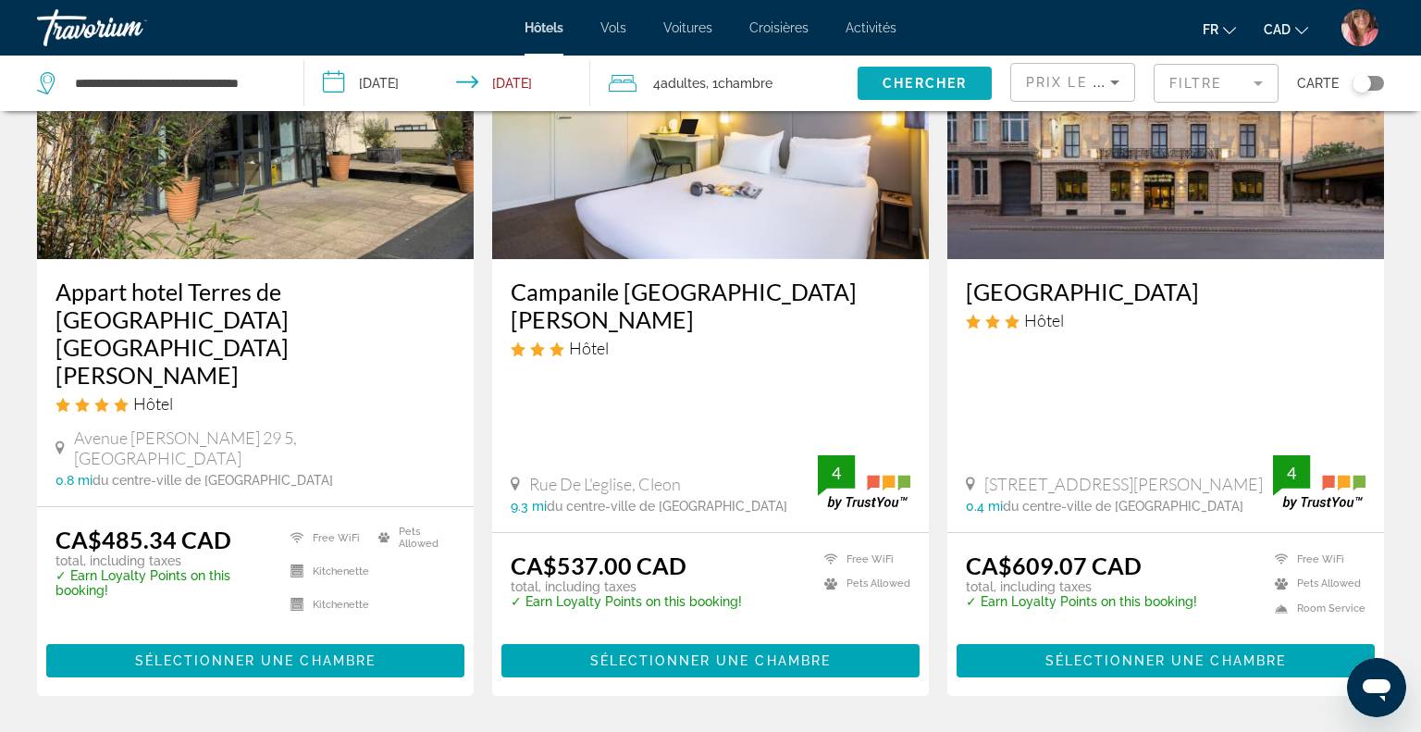
click at [920, 76] on span "Chercher" at bounding box center [924, 83] width 84 height 15
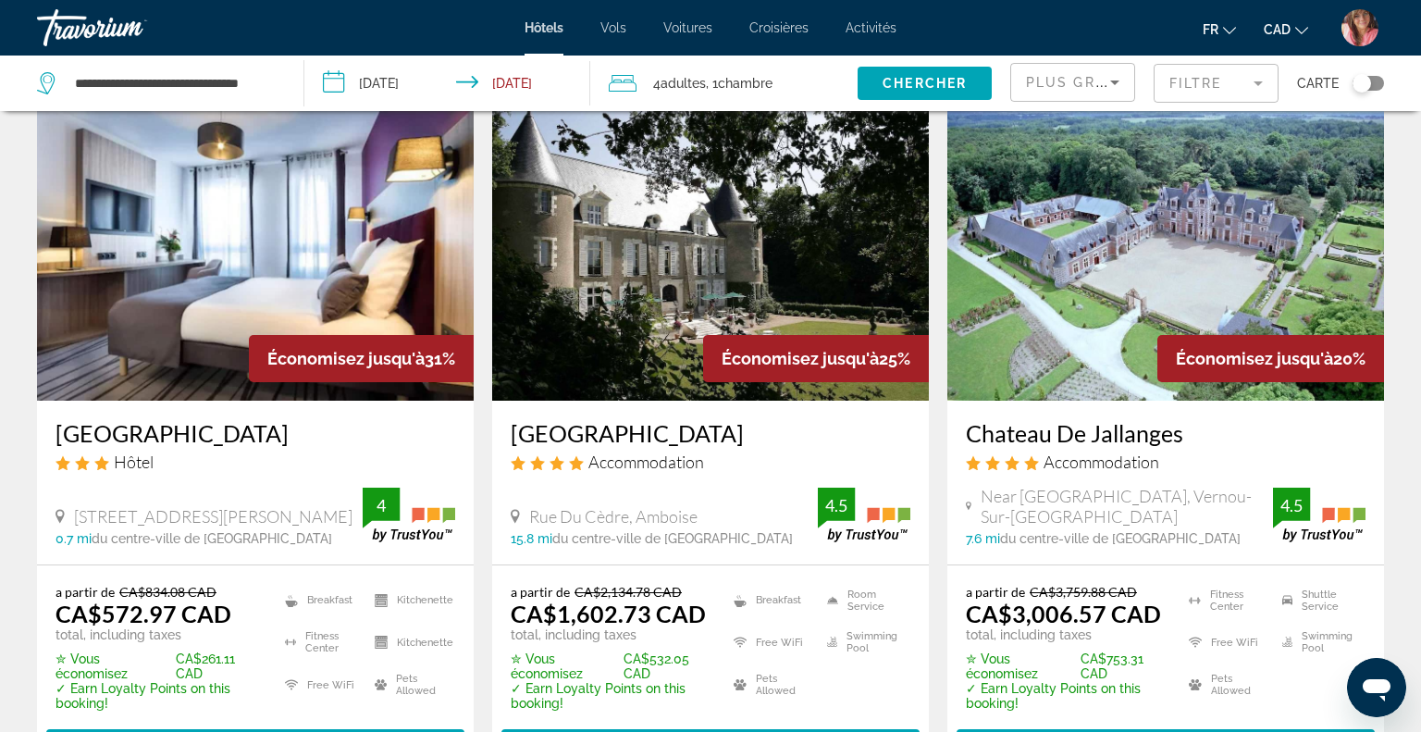
scroll to position [72, 0]
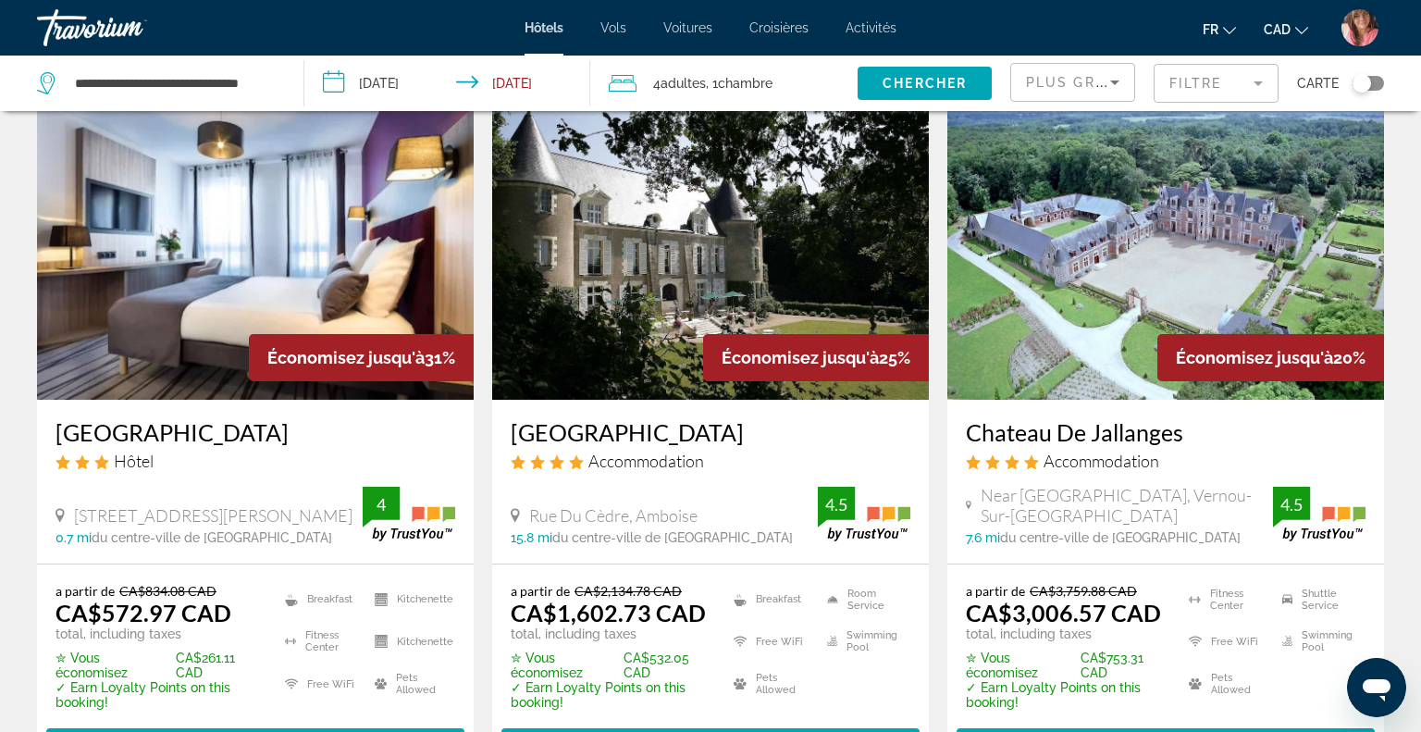
click at [1087, 84] on span "Plus grandes économies" at bounding box center [1136, 82] width 221 height 15
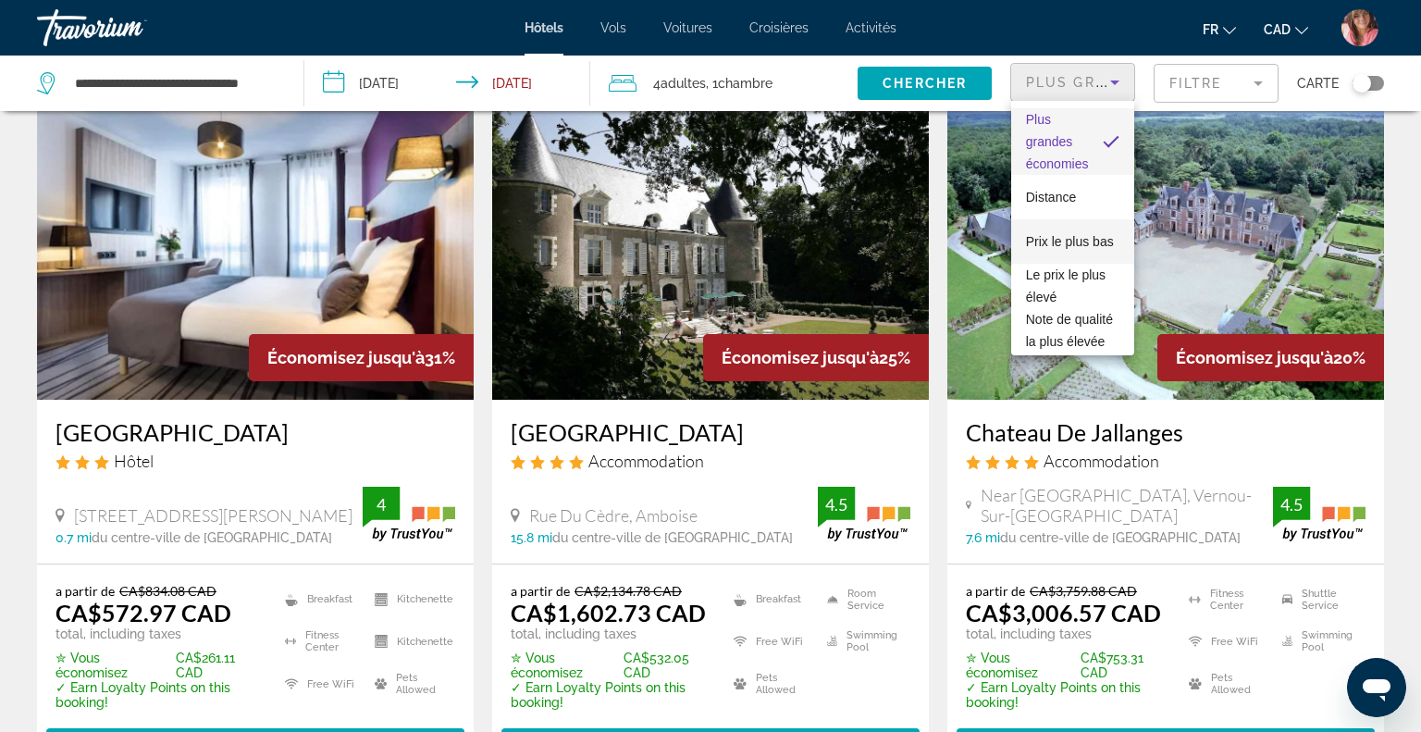
click at [1053, 240] on span "Prix le plus bas" at bounding box center [1070, 241] width 88 height 15
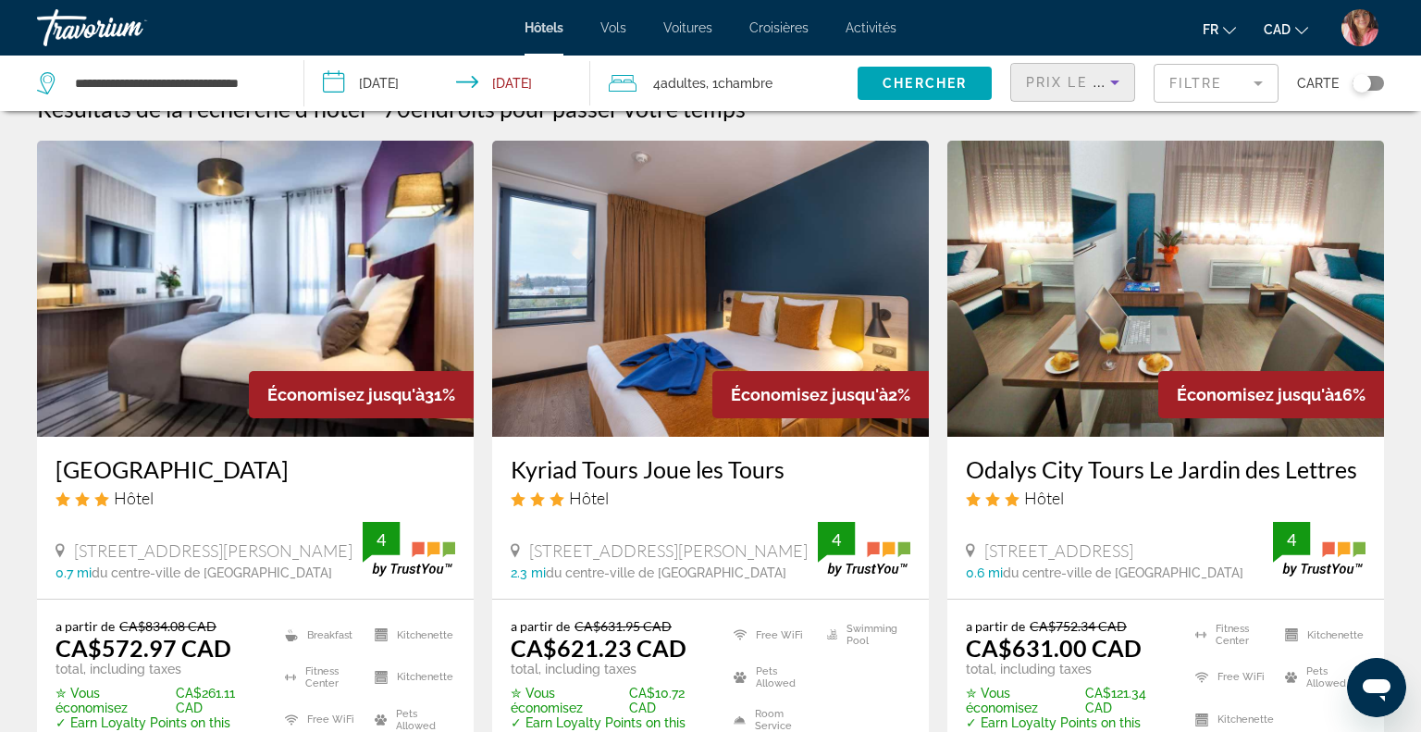
scroll to position [33, 0]
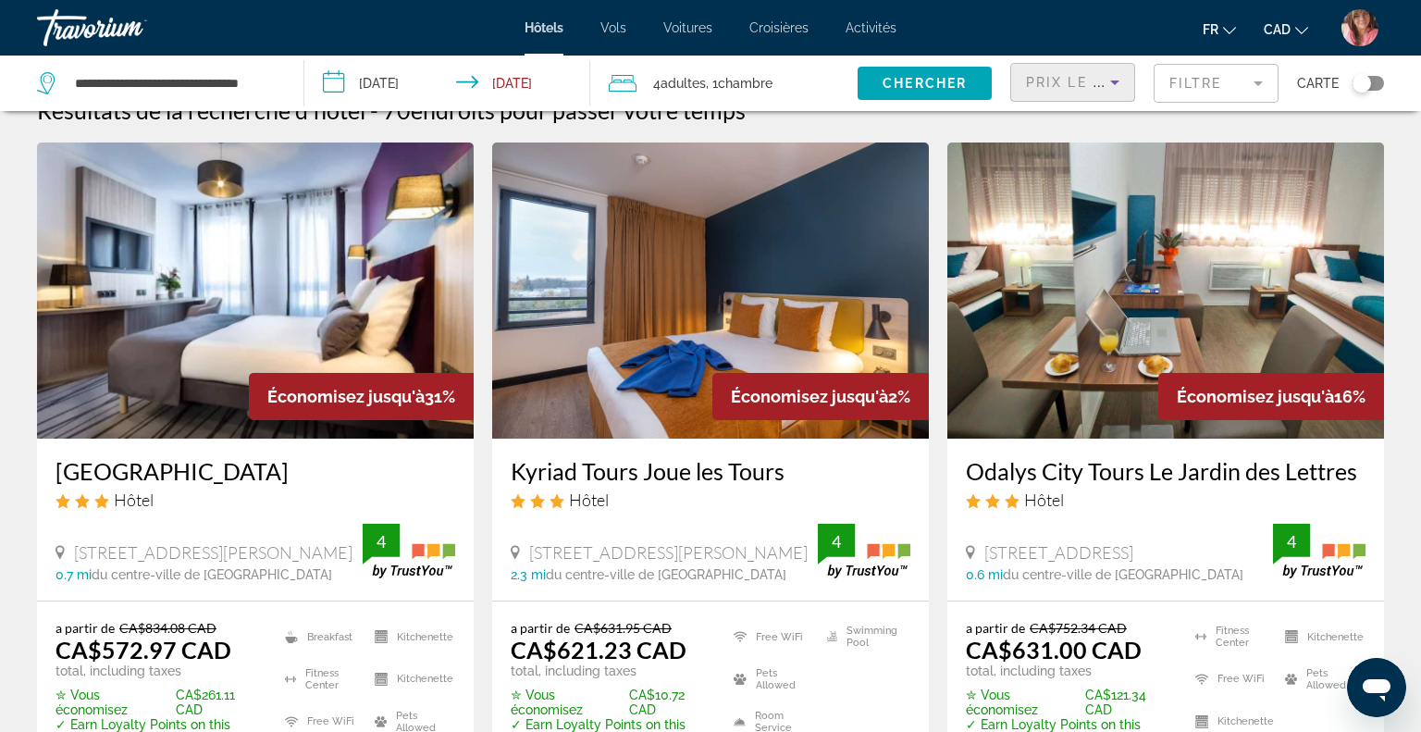
click at [673, 87] on span "Adultes" at bounding box center [682, 83] width 45 height 15
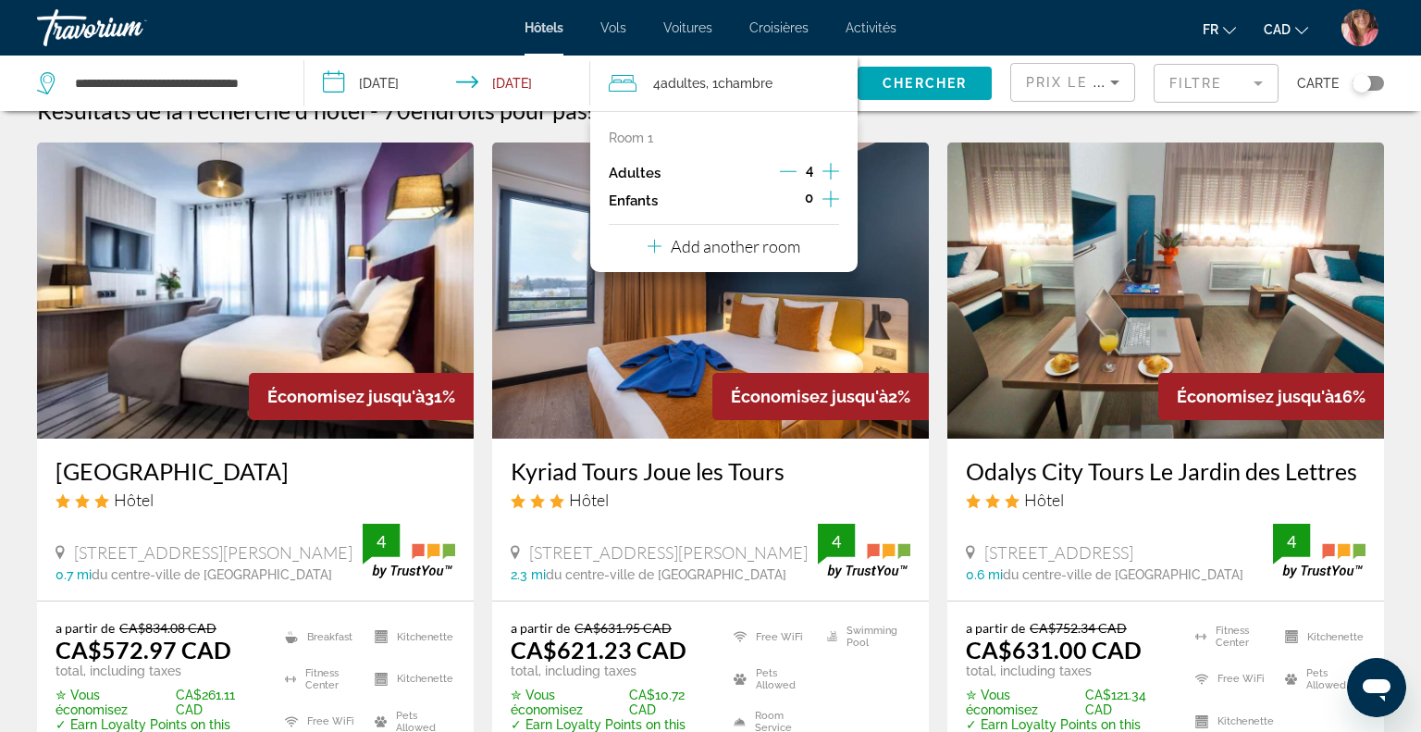
click at [784, 169] on icon "Decrement adults" at bounding box center [788, 171] width 17 height 17
click at [899, 89] on span "Chercher" at bounding box center [924, 83] width 84 height 15
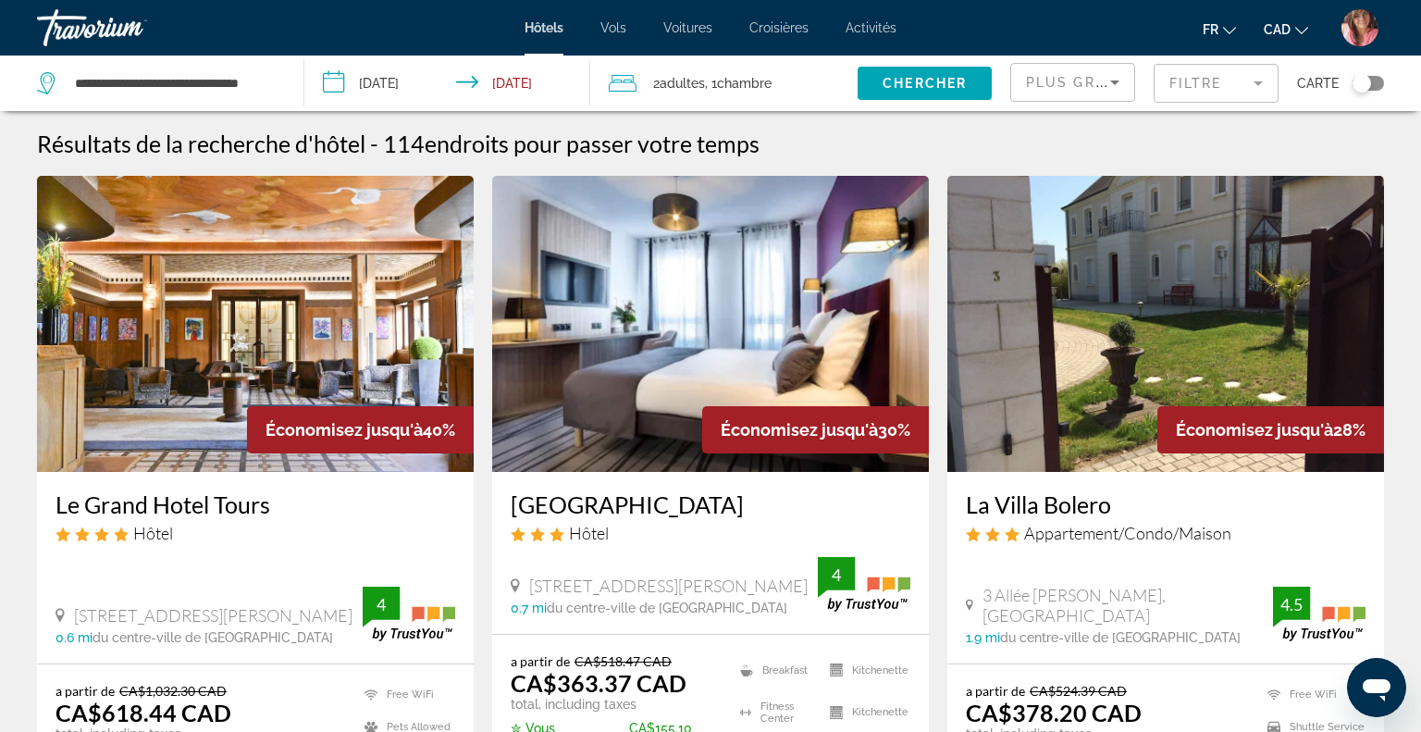
click at [1105, 82] on icon "Sort by" at bounding box center [1114, 82] width 22 height 22
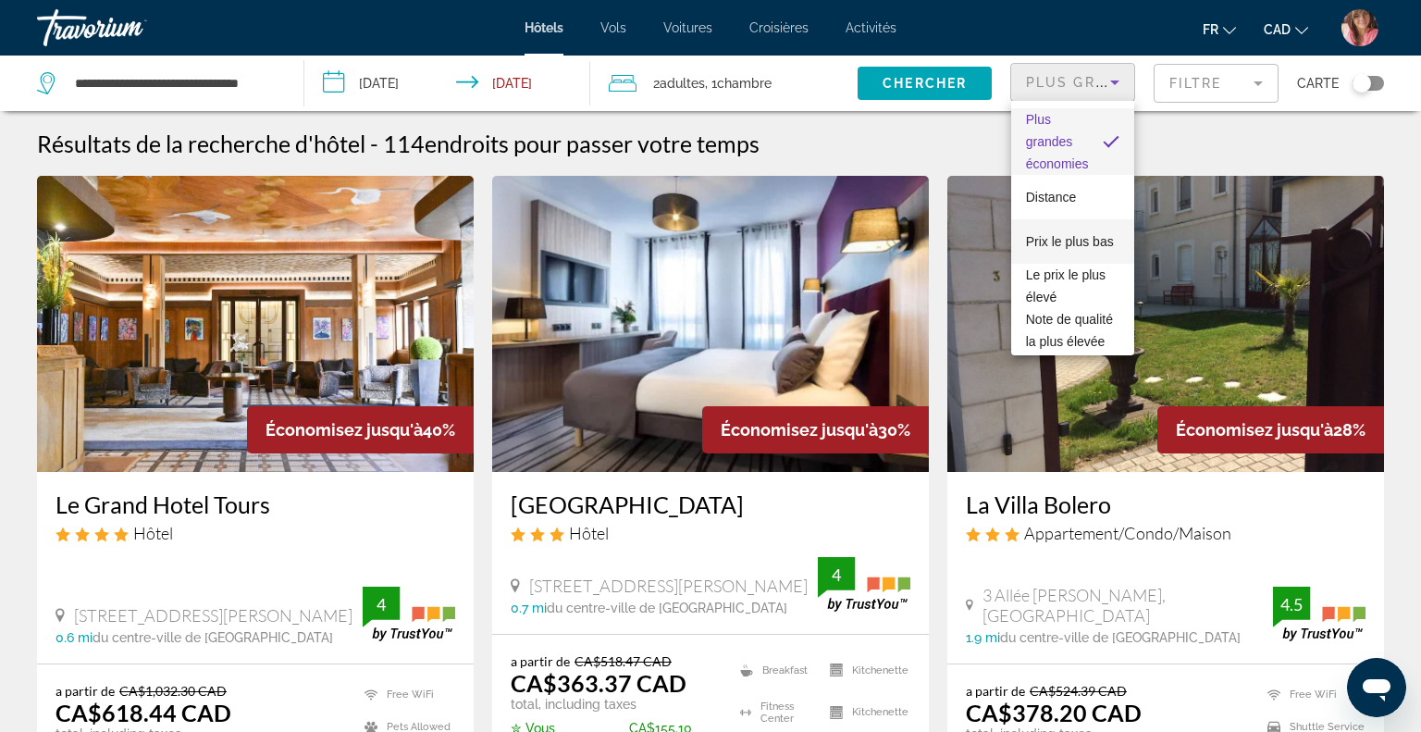
click at [1081, 241] on span "Prix le plus bas" at bounding box center [1070, 241] width 88 height 15
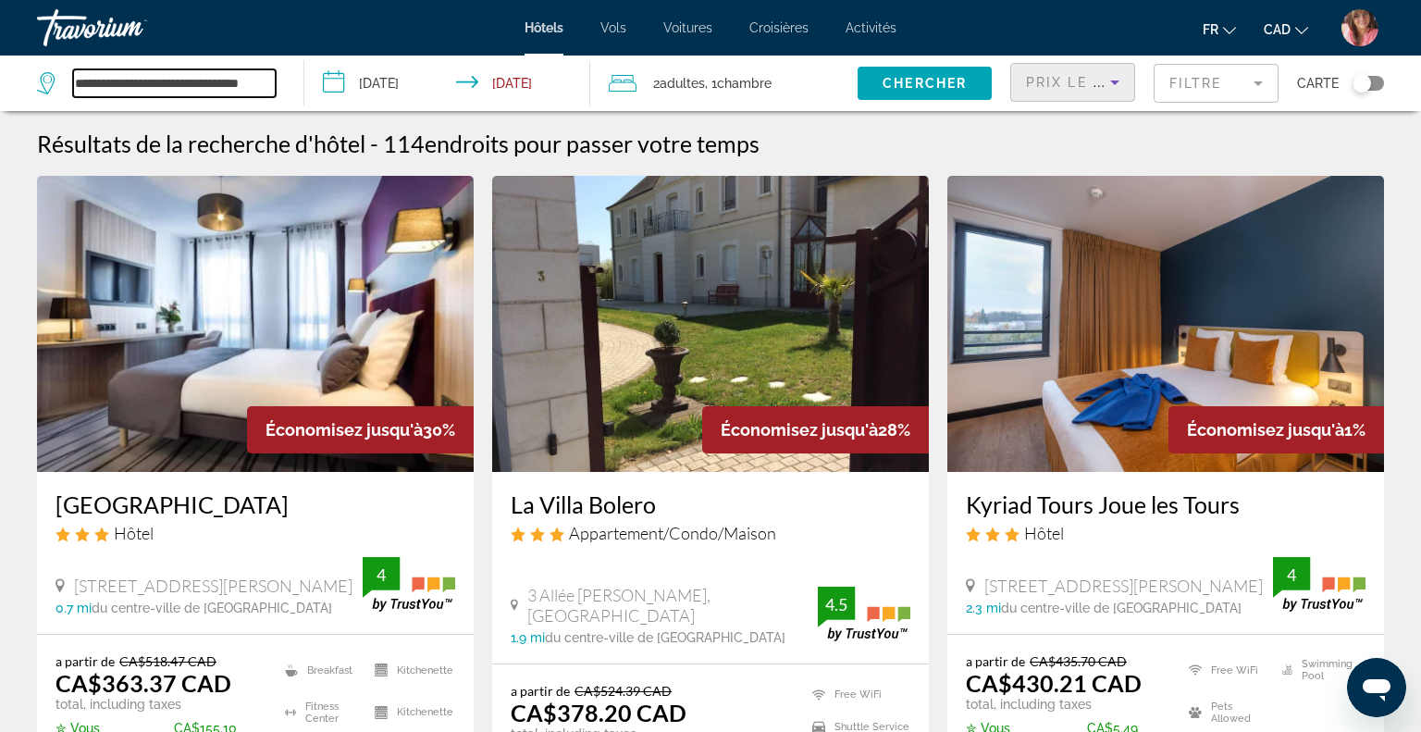
click at [241, 81] on input "**********" at bounding box center [174, 83] width 203 height 28
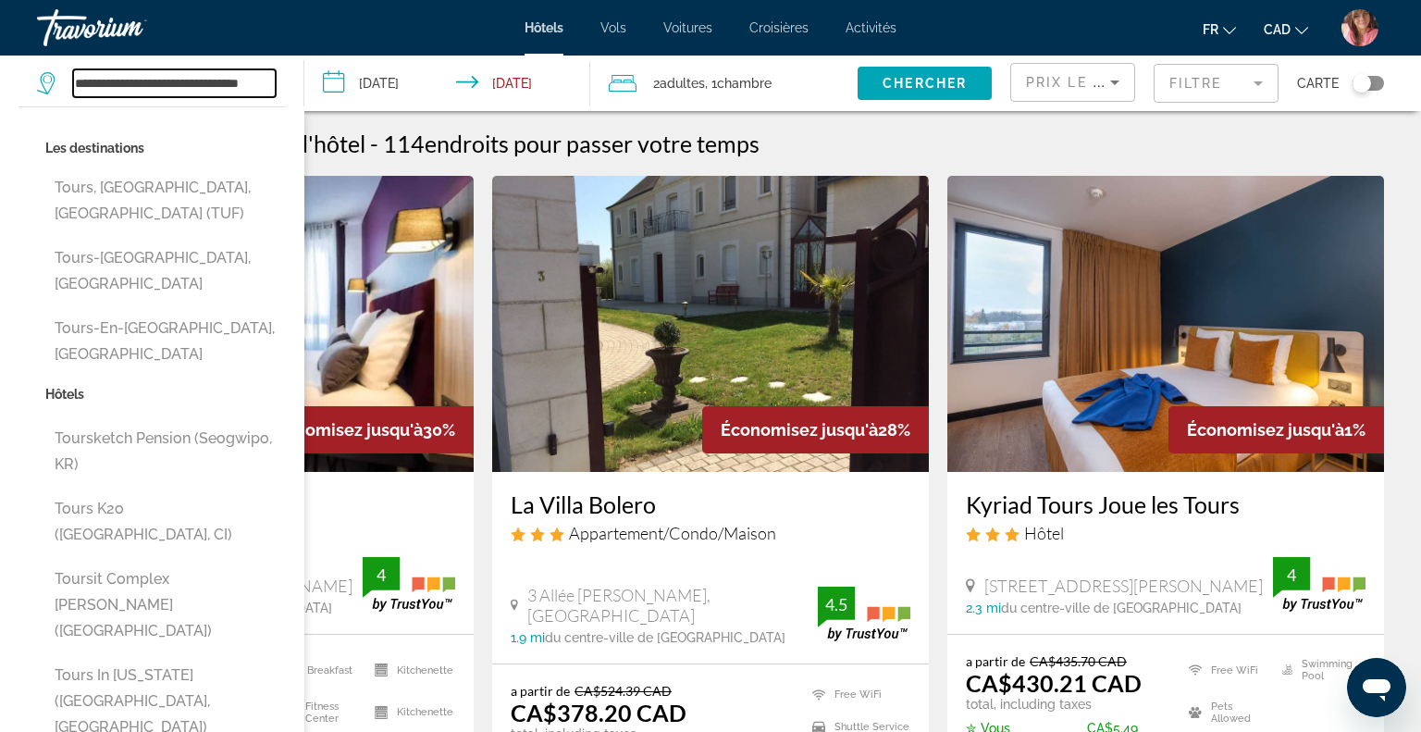
click at [241, 81] on input "**********" at bounding box center [174, 83] width 203 height 28
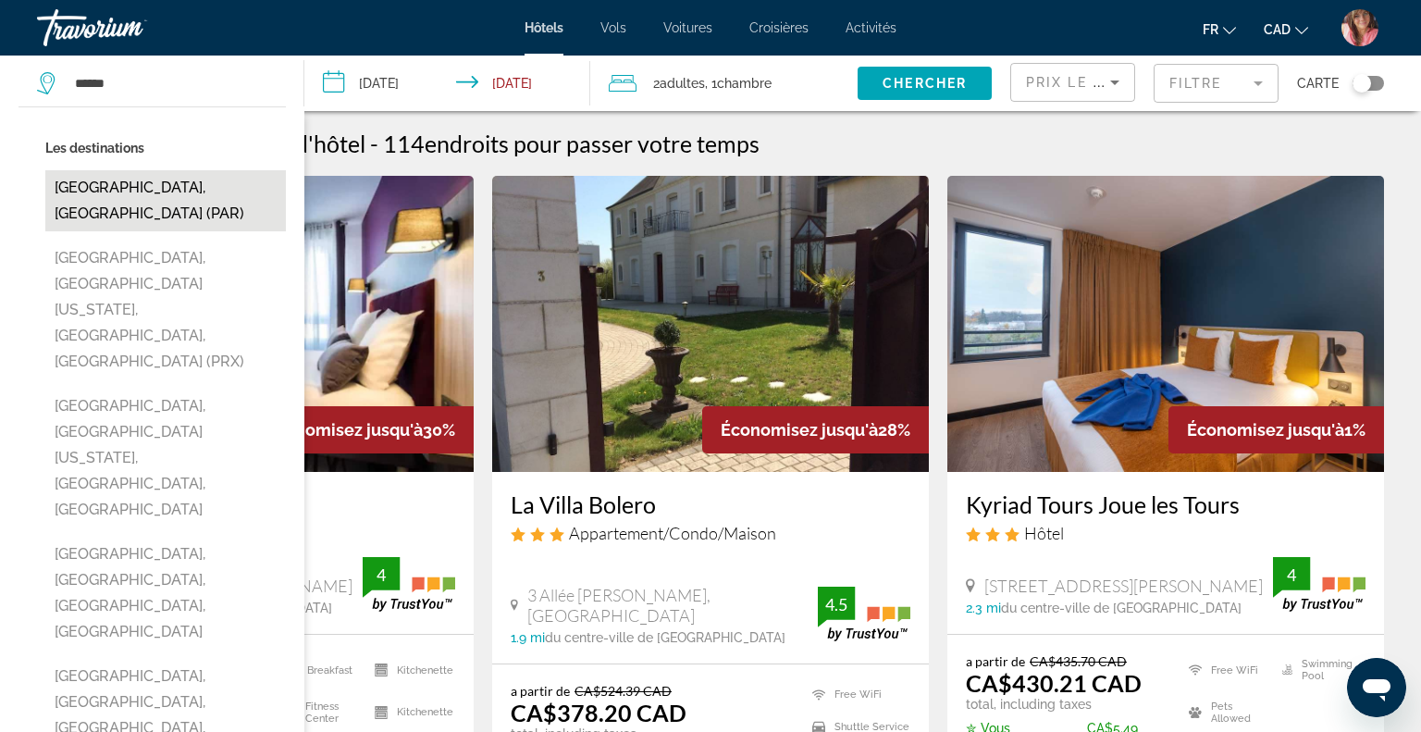
click at [123, 185] on button "[GEOGRAPHIC_DATA], [GEOGRAPHIC_DATA] (PAR)" at bounding box center [165, 200] width 240 height 61
type input "**********"
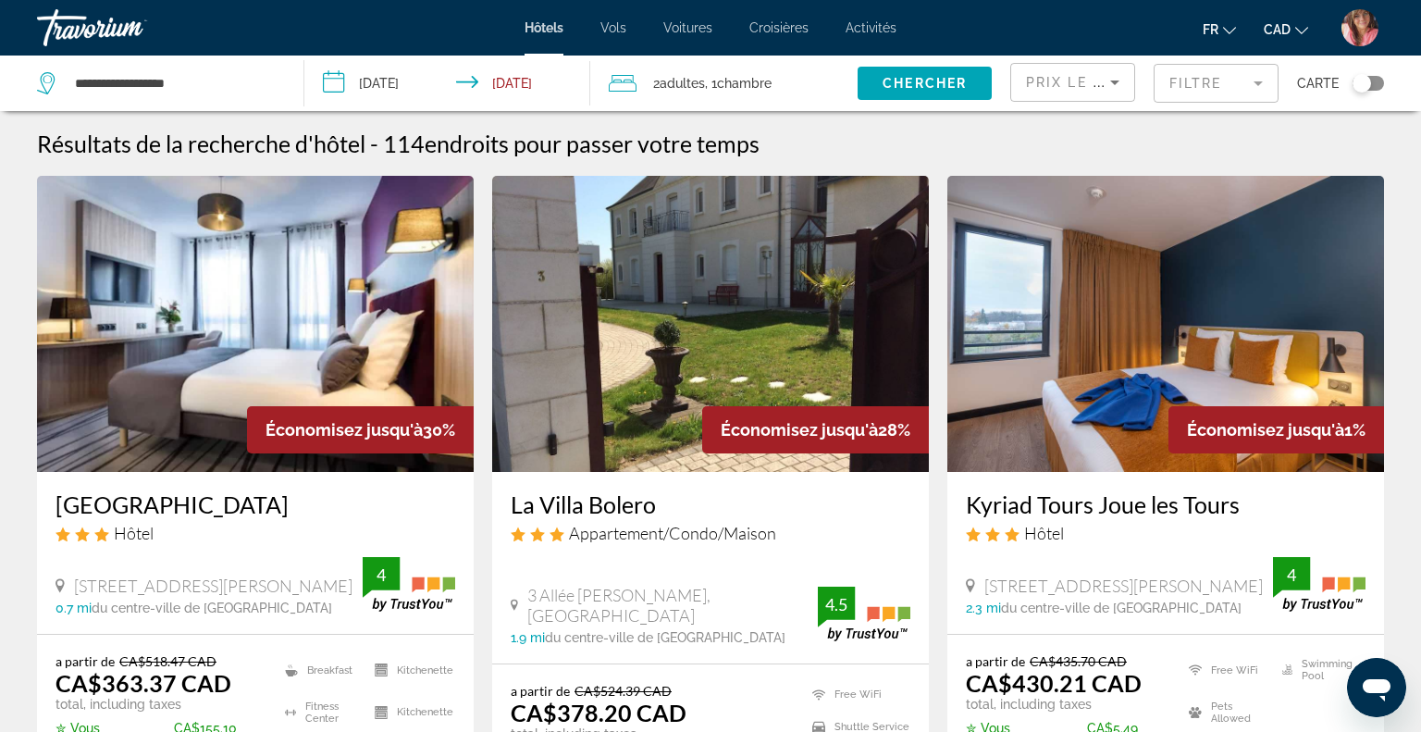
click at [435, 72] on input "**********" at bounding box center [450, 85] width 293 height 61
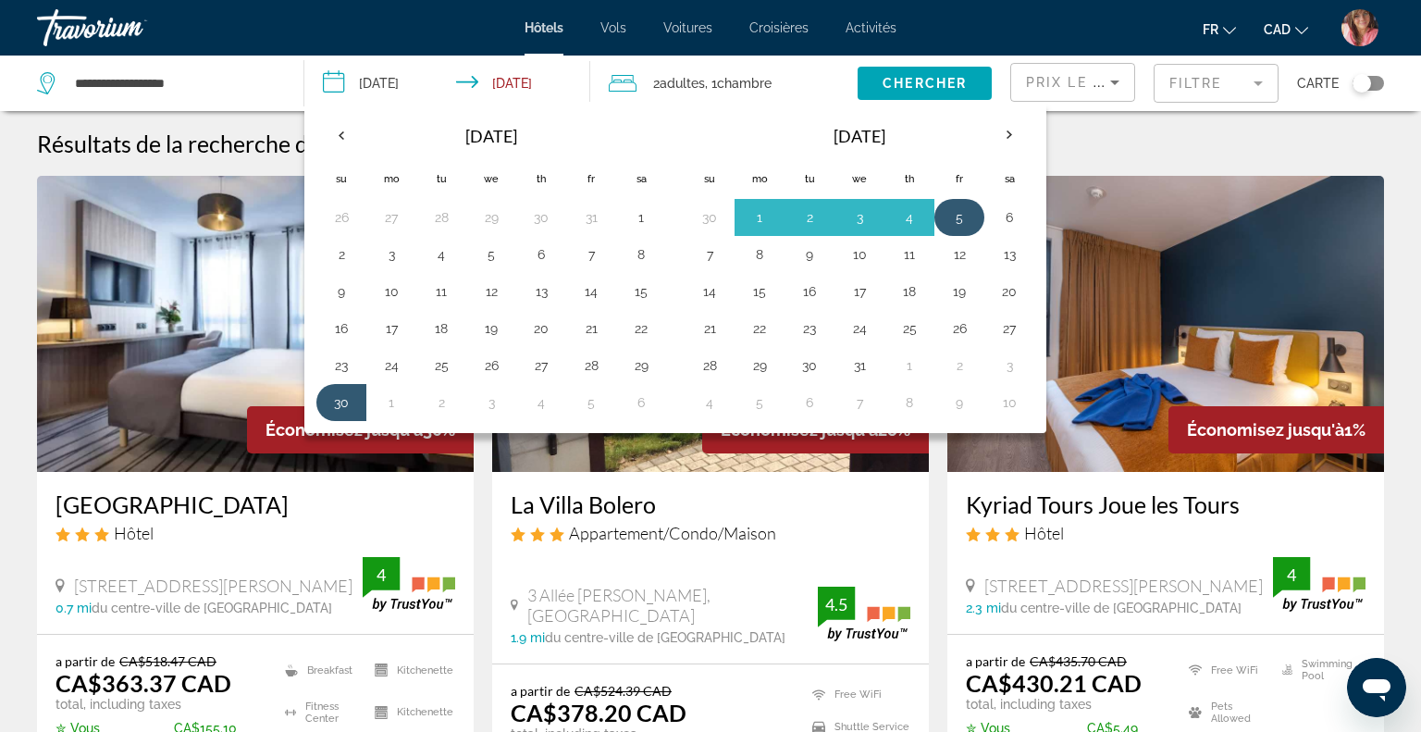
click at [966, 209] on button "5" at bounding box center [959, 217] width 30 height 26
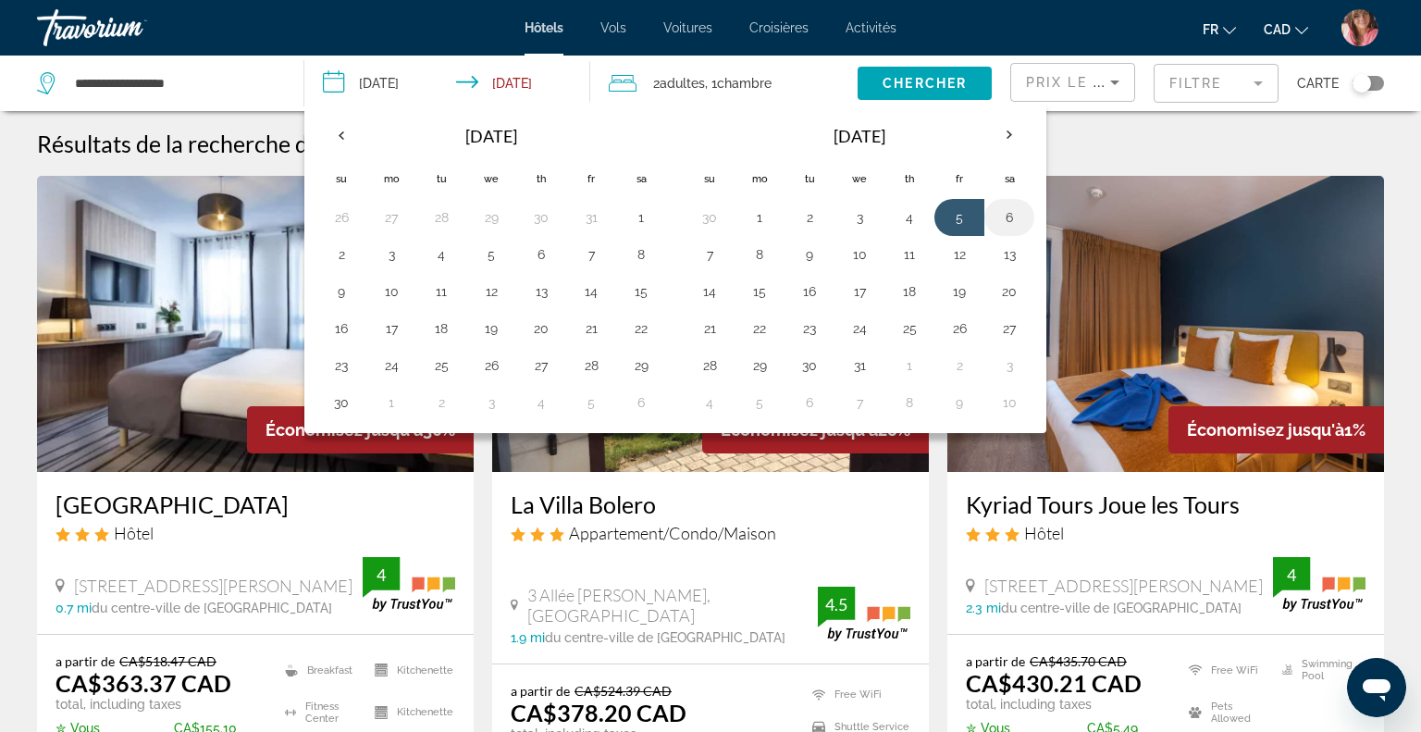
click at [1005, 217] on button "6" at bounding box center [1009, 217] width 30 height 26
type input "**********"
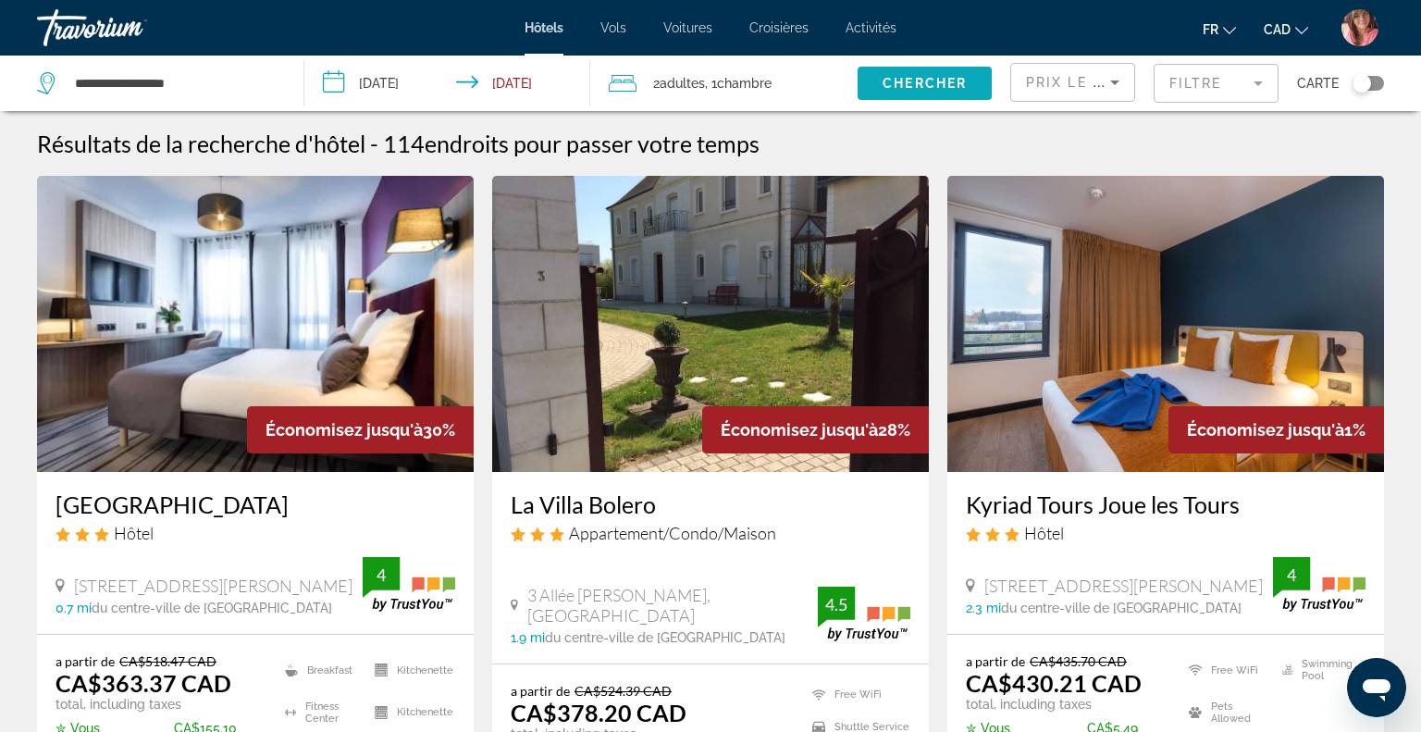
click at [877, 73] on span "Search widget" at bounding box center [924, 83] width 134 height 44
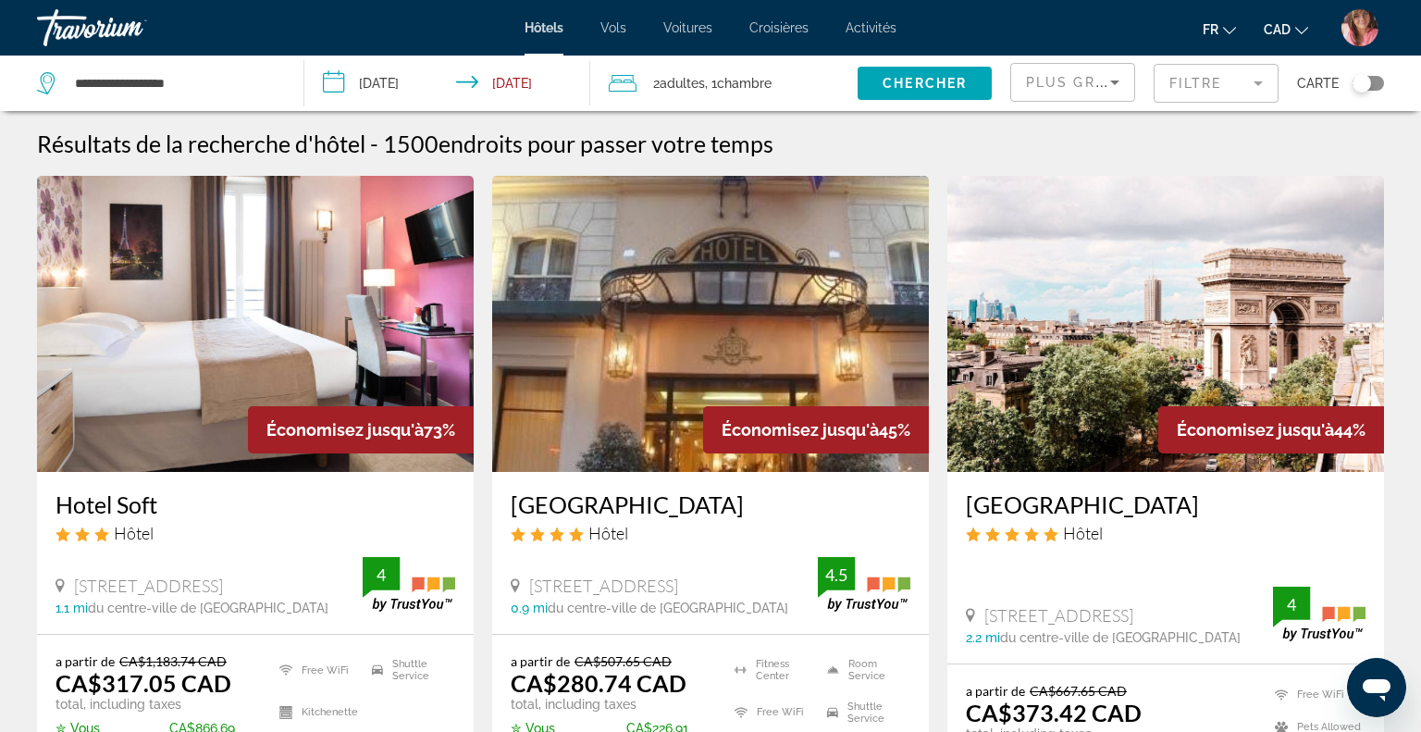
click at [1187, 85] on mat-form-field "Filtre" at bounding box center [1215, 83] width 125 height 39
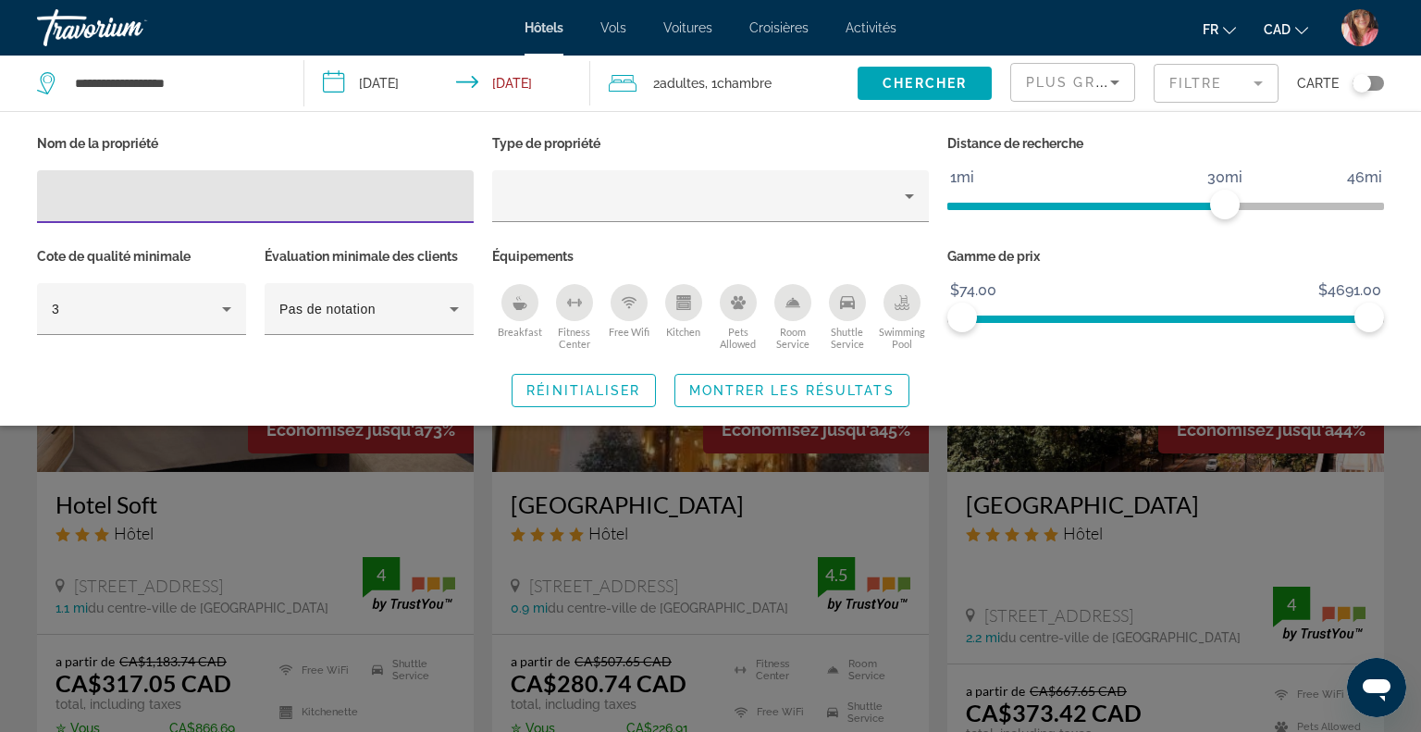
click at [846, 298] on icon "Shuttle Service" at bounding box center [847, 302] width 15 height 15
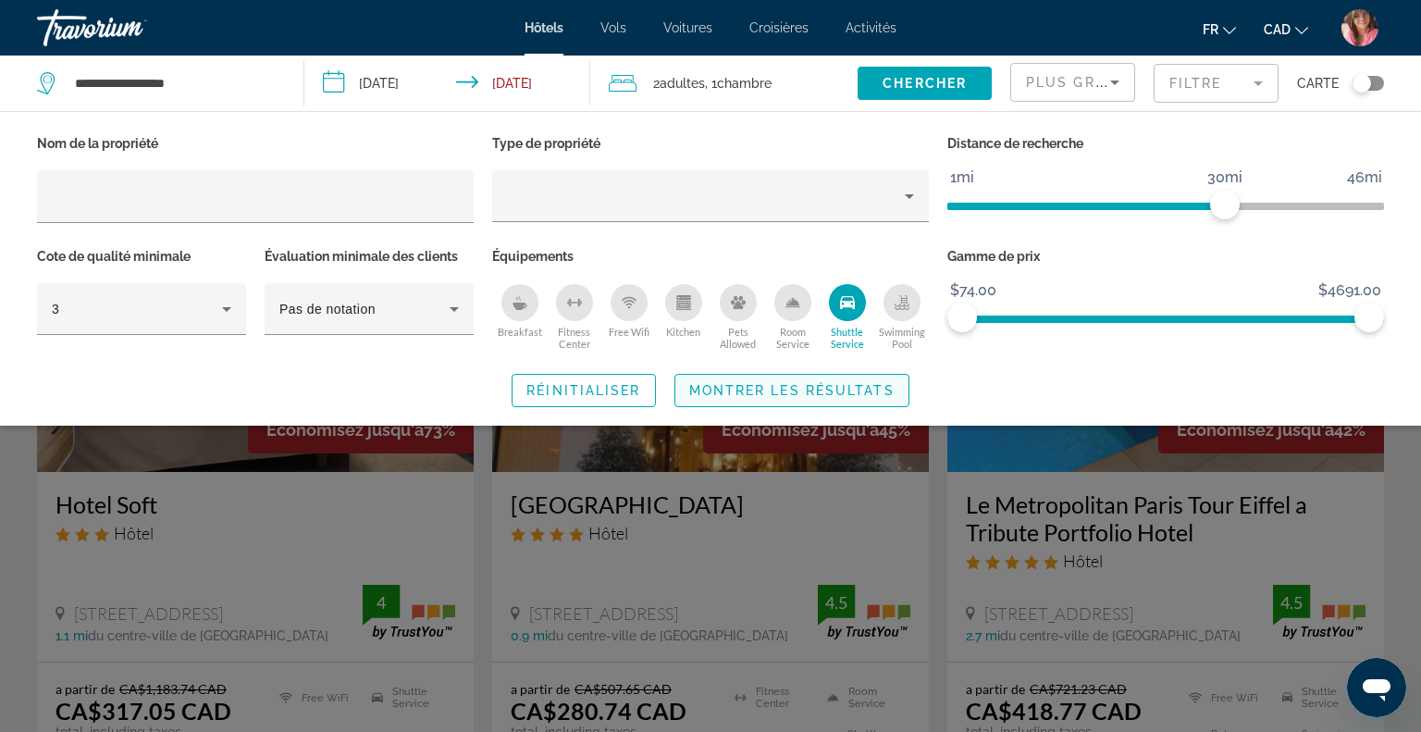
click at [797, 386] on span "Montrer les résultats" at bounding box center [791, 390] width 205 height 15
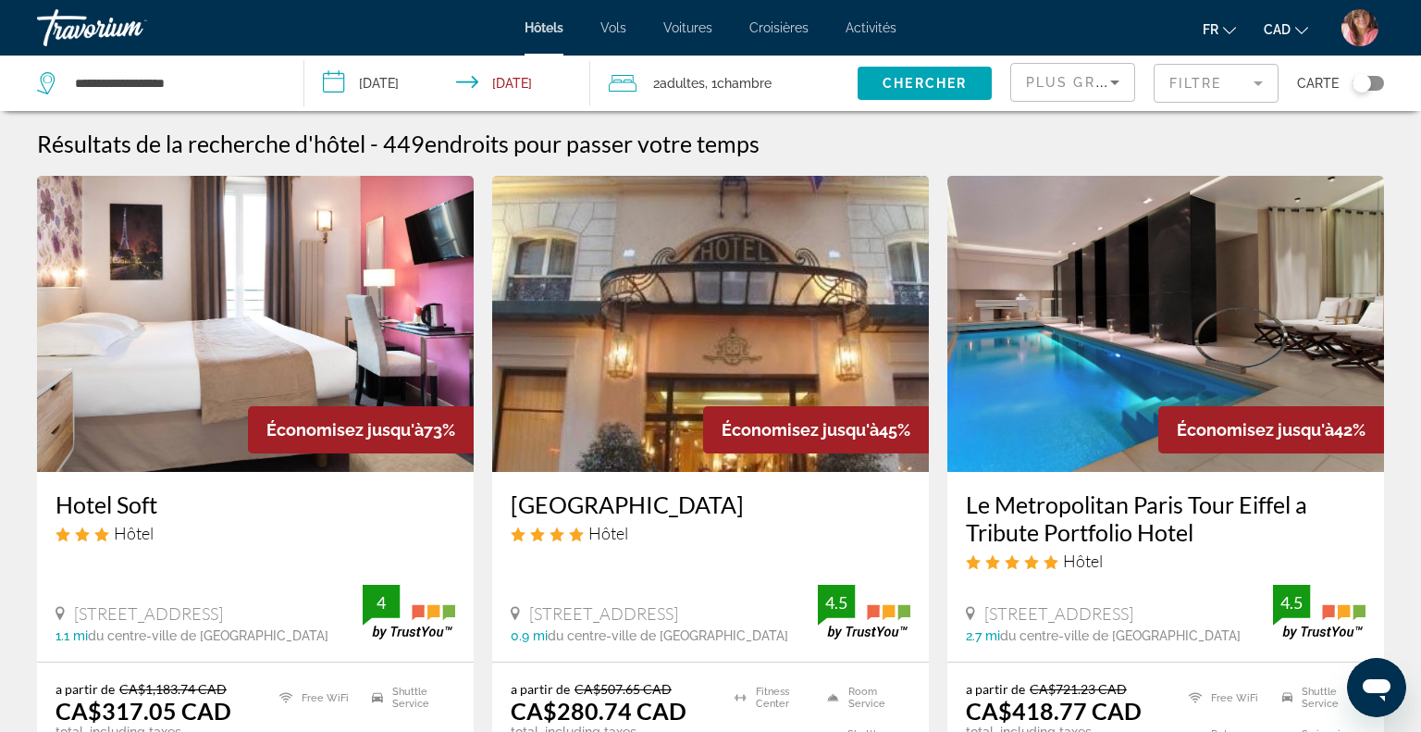
click at [1095, 89] on span "Plus grandes économies" at bounding box center [1136, 82] width 221 height 15
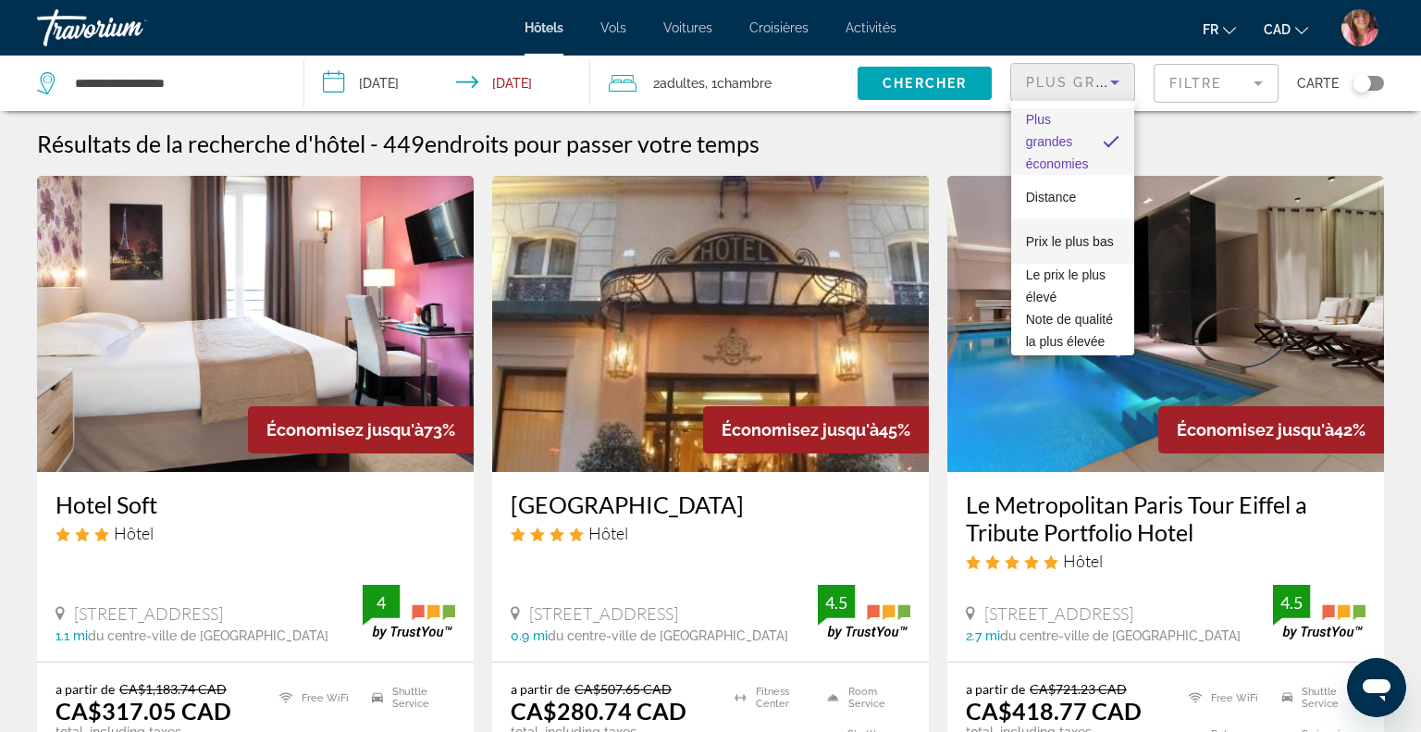
click at [1075, 240] on span "Prix le plus bas" at bounding box center [1070, 241] width 88 height 15
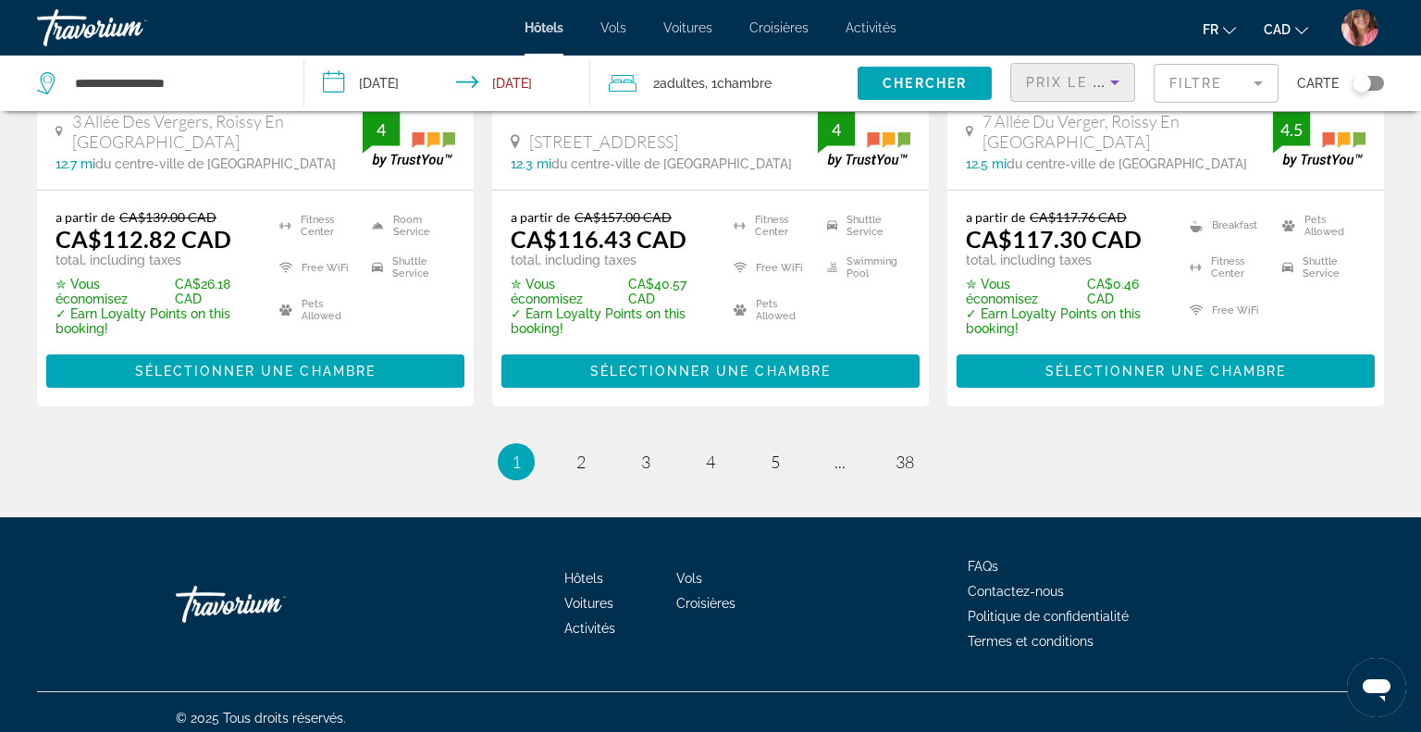
scroll to position [2668, 0]
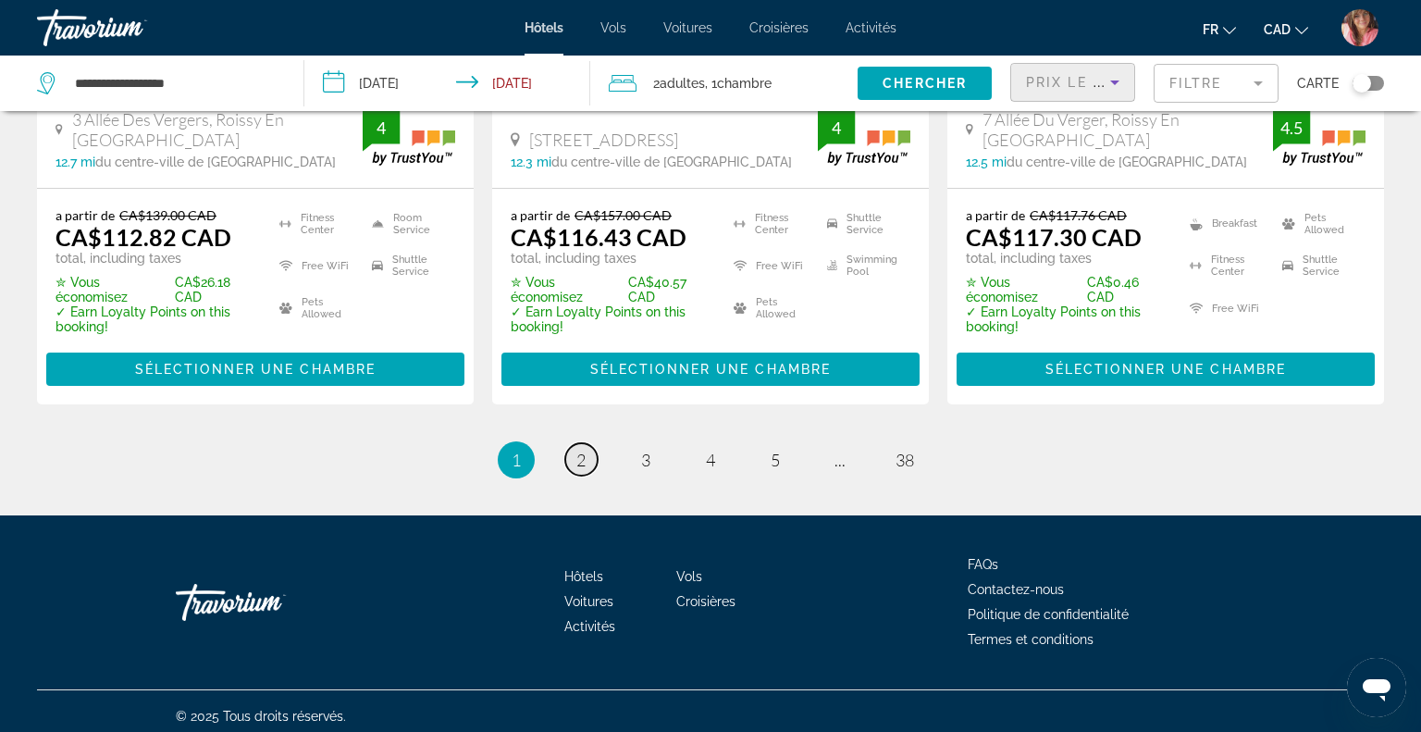
click at [576, 470] on link "page 2" at bounding box center [581, 459] width 32 height 32
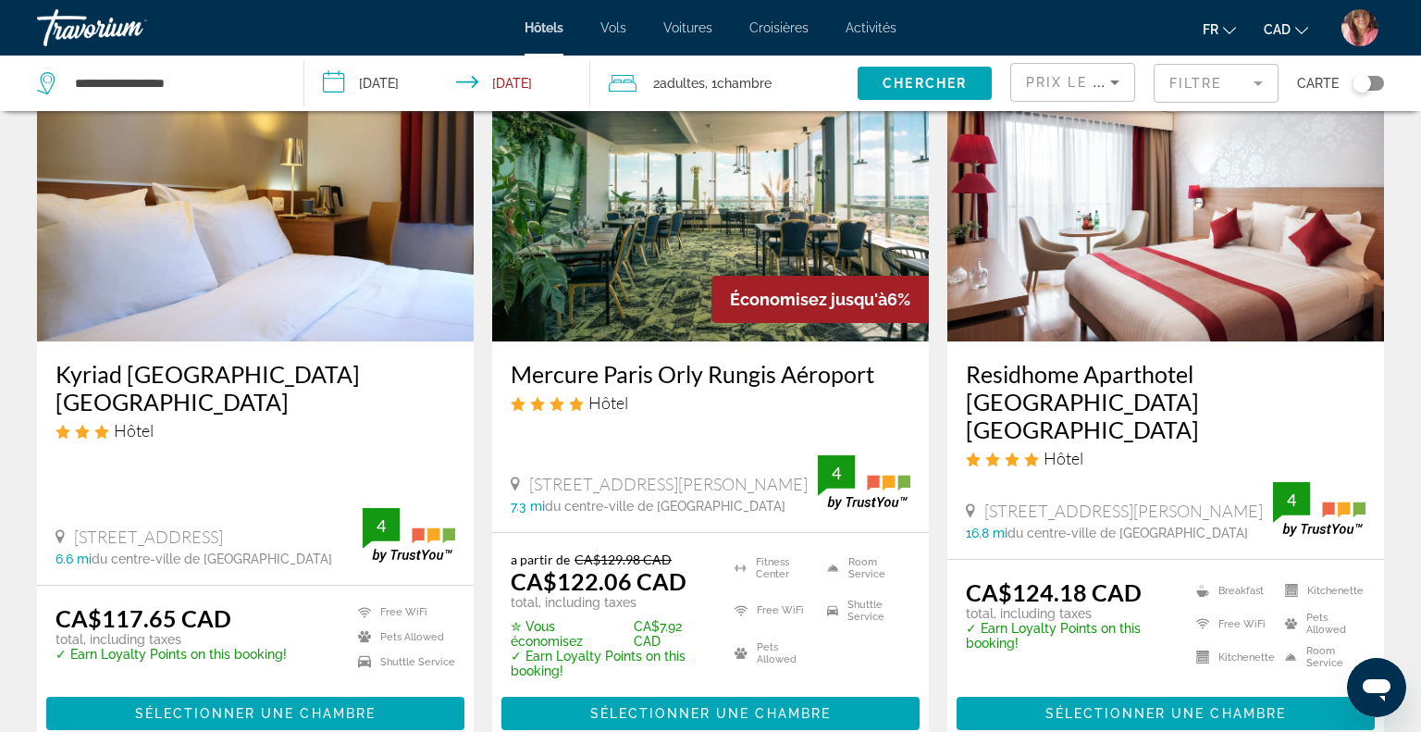
scroll to position [134, 0]
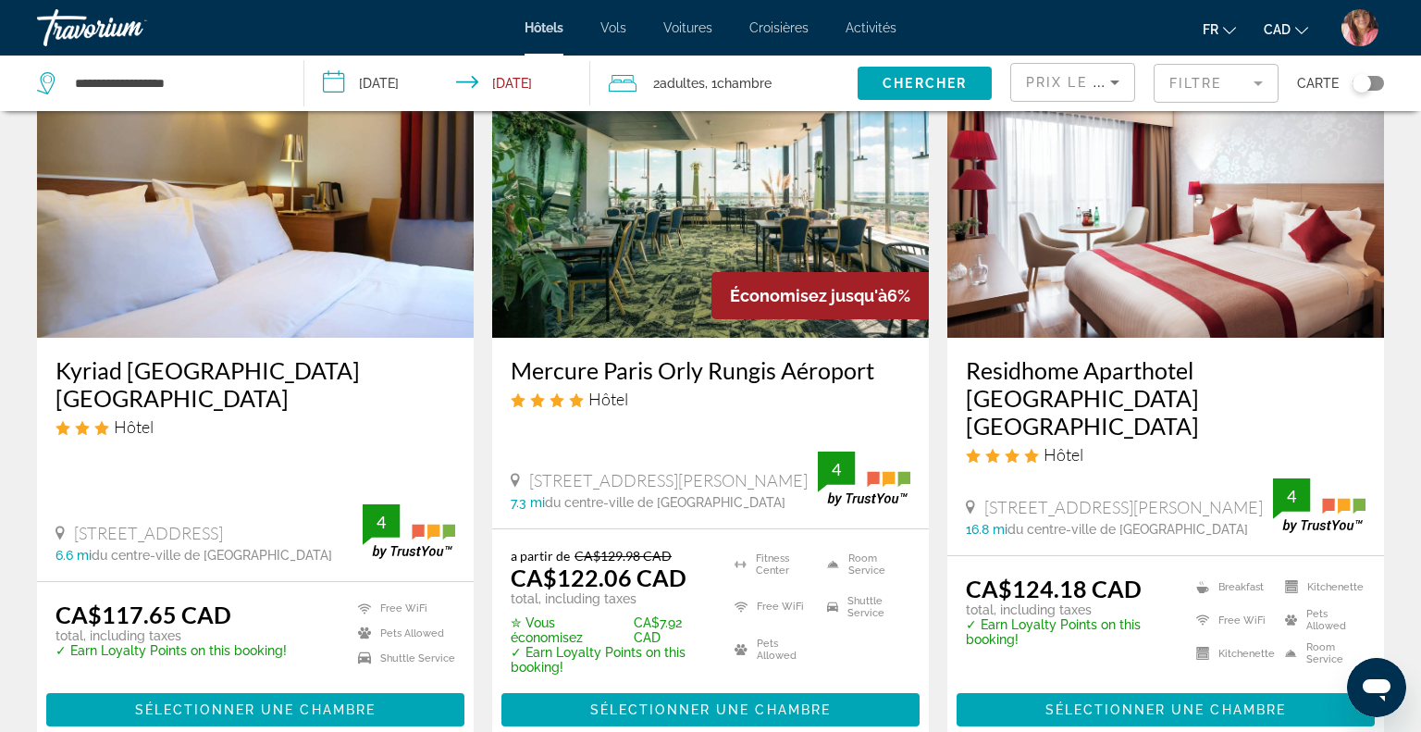
click at [749, 201] on img "Main content" at bounding box center [710, 190] width 437 height 296
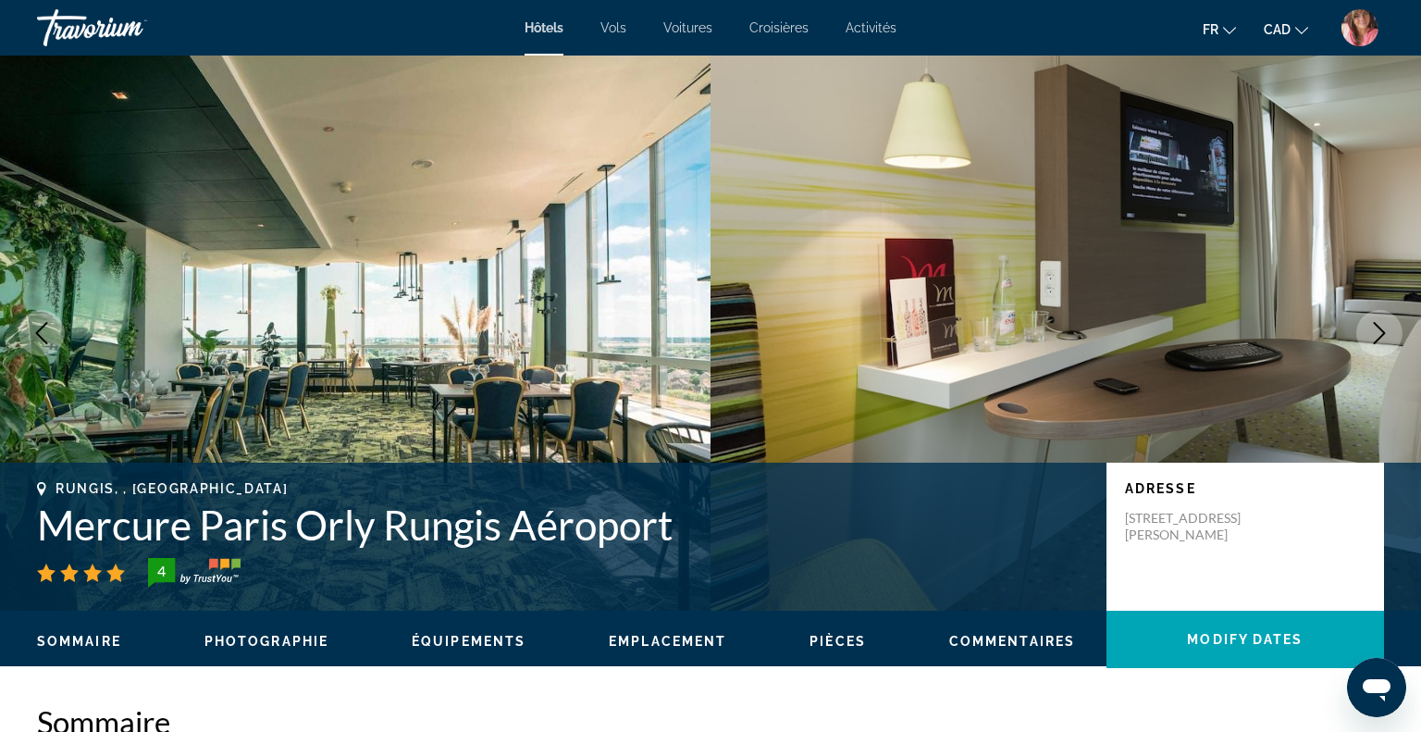
click at [1377, 328] on icon "Next image" at bounding box center [1379, 333] width 22 height 22
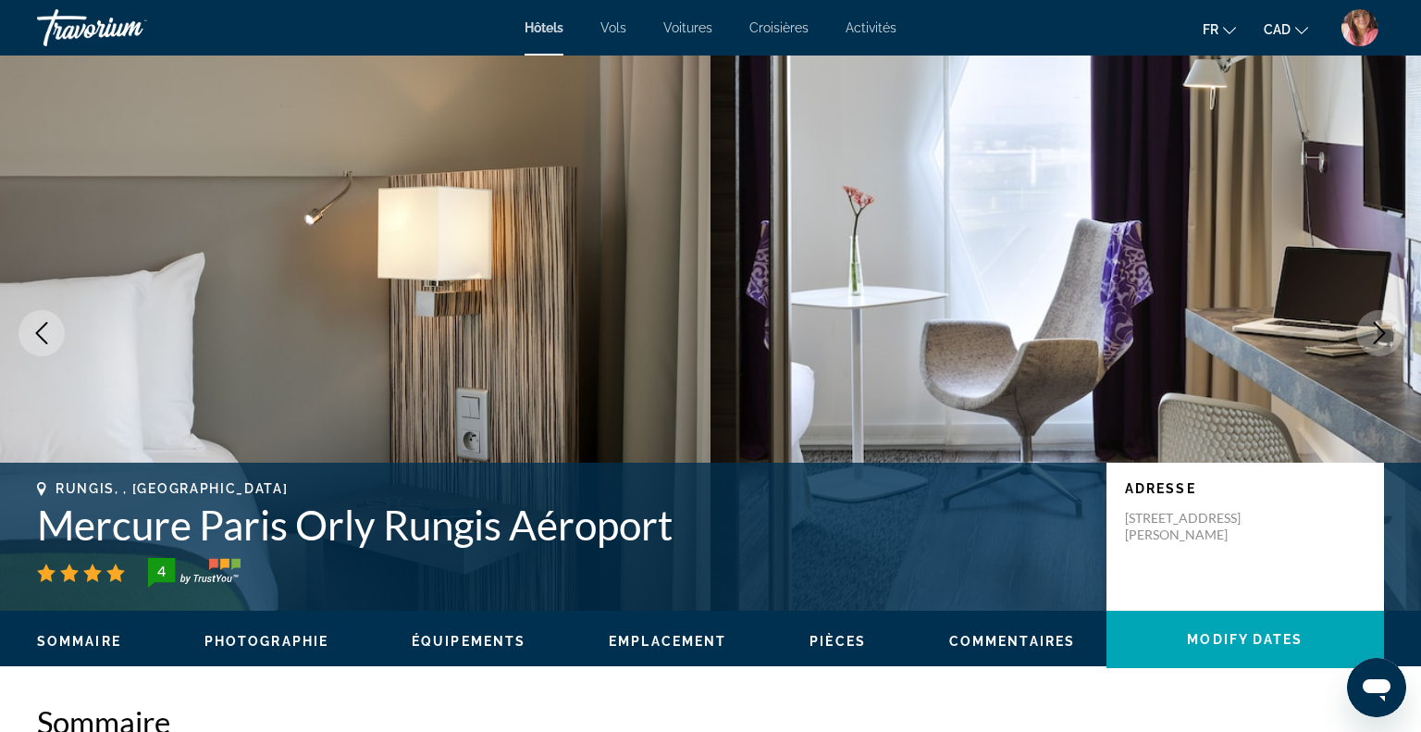
click at [1375, 339] on icon "Next image" at bounding box center [1379, 333] width 22 height 22
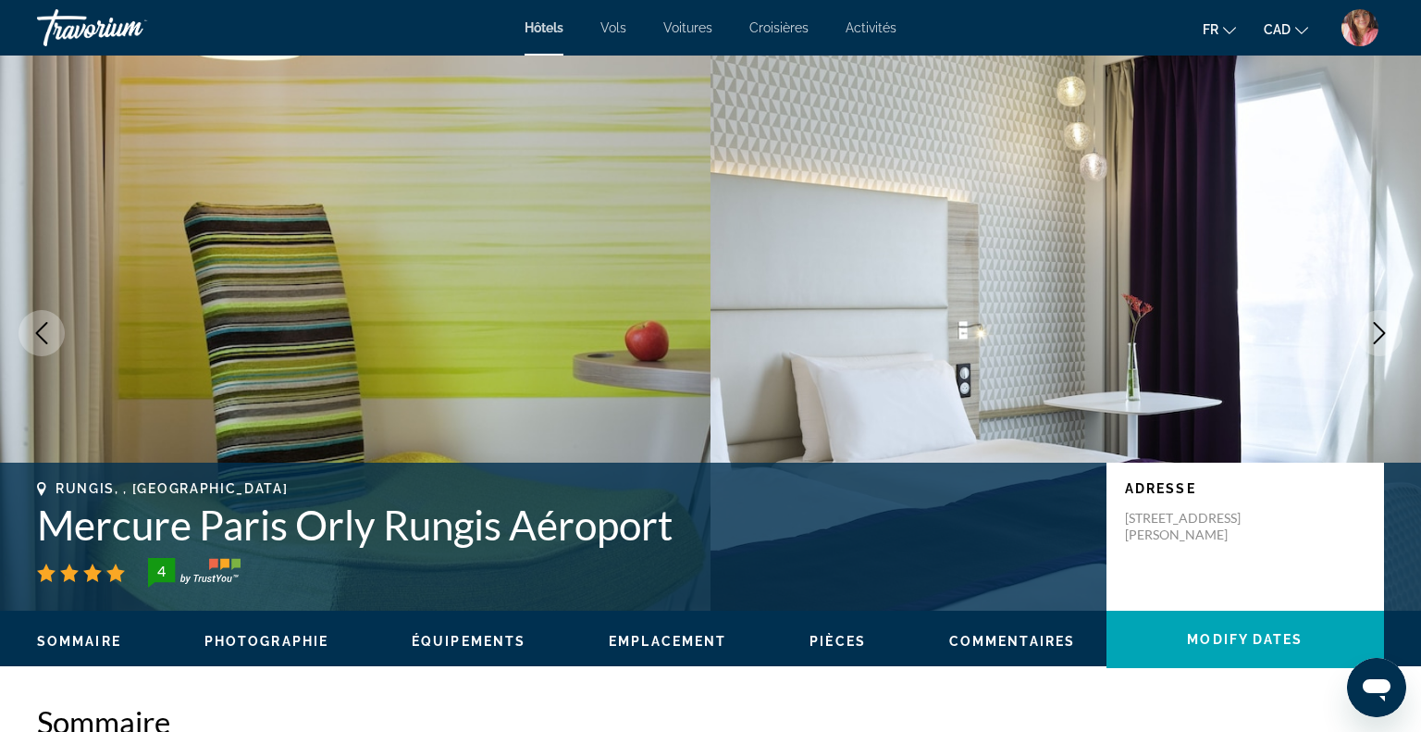
click at [1375, 339] on icon "Next image" at bounding box center [1379, 333] width 22 height 22
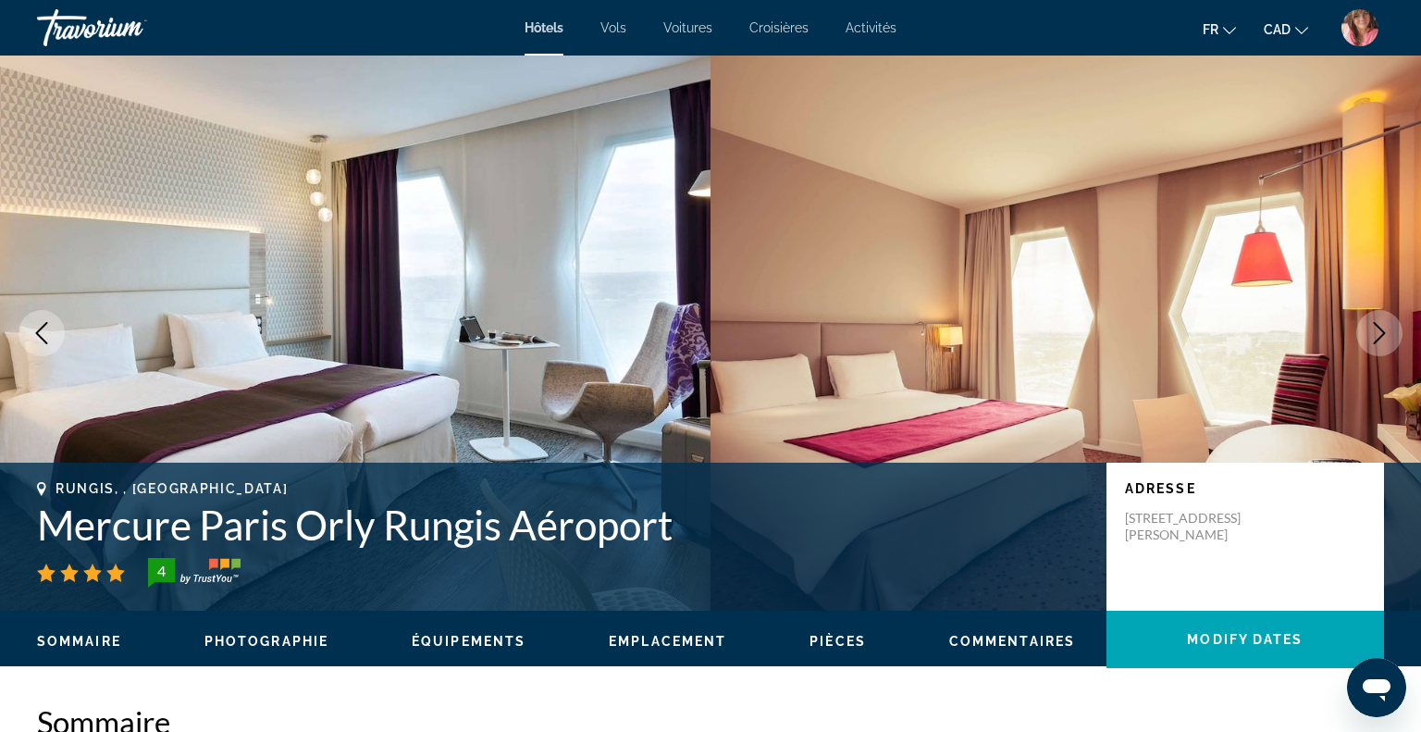
click at [1375, 339] on icon "Next image" at bounding box center [1379, 333] width 22 height 22
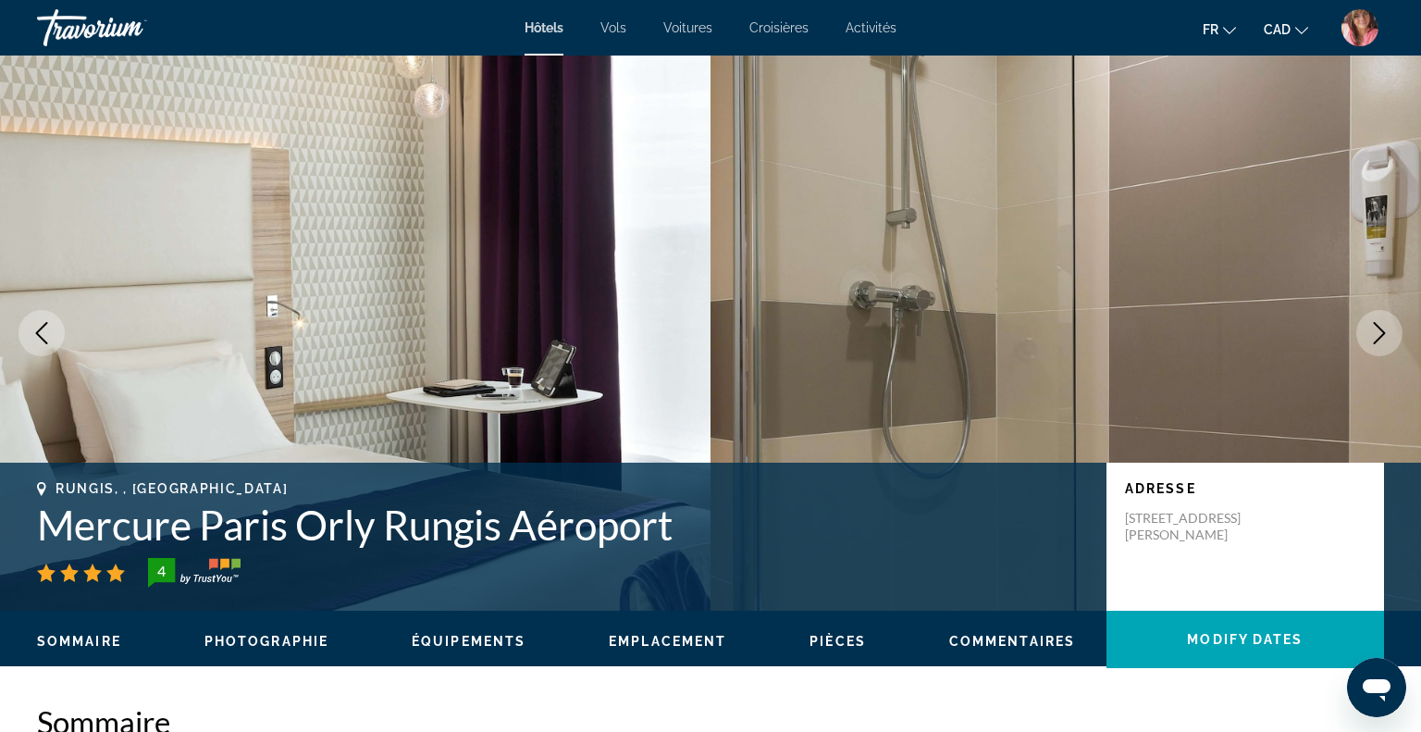
click at [1375, 339] on icon "Next image" at bounding box center [1379, 333] width 22 height 22
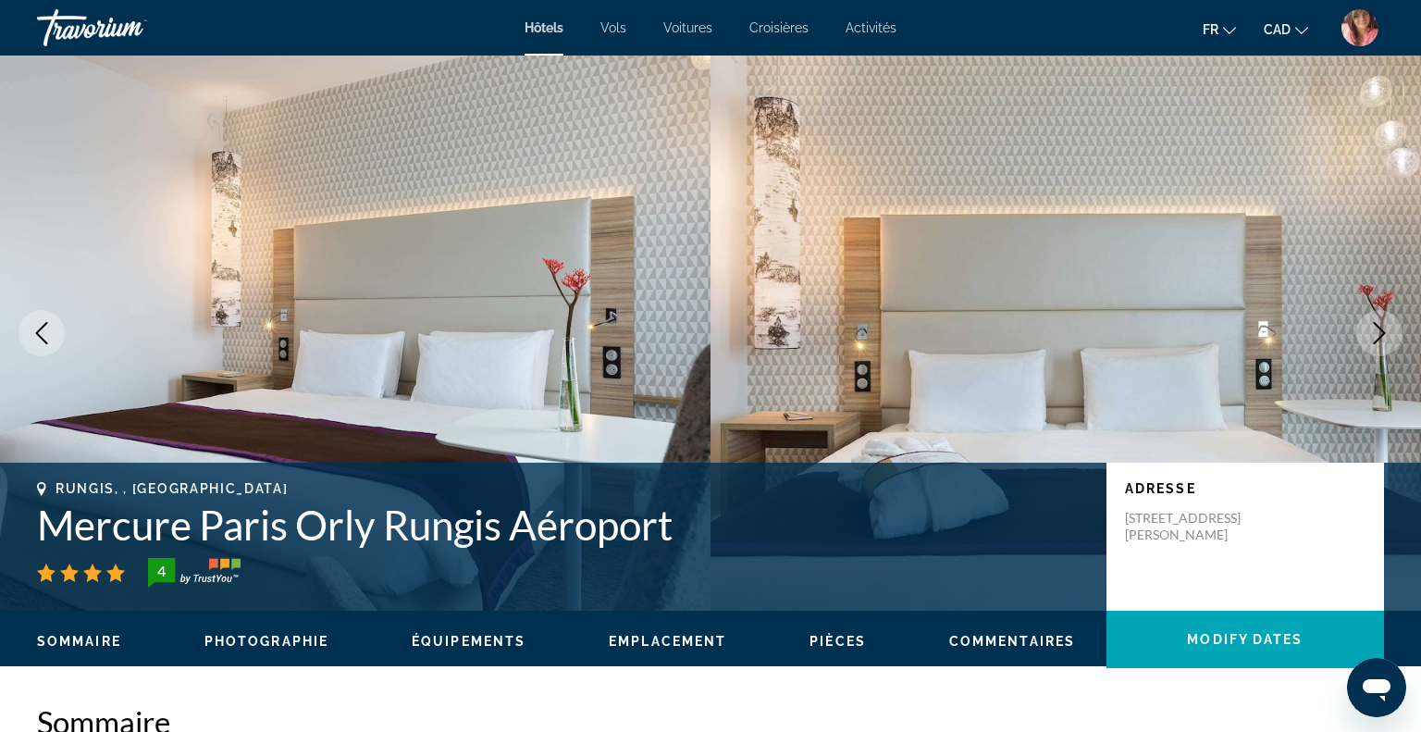
click at [1375, 339] on icon "Next image" at bounding box center [1379, 333] width 22 height 22
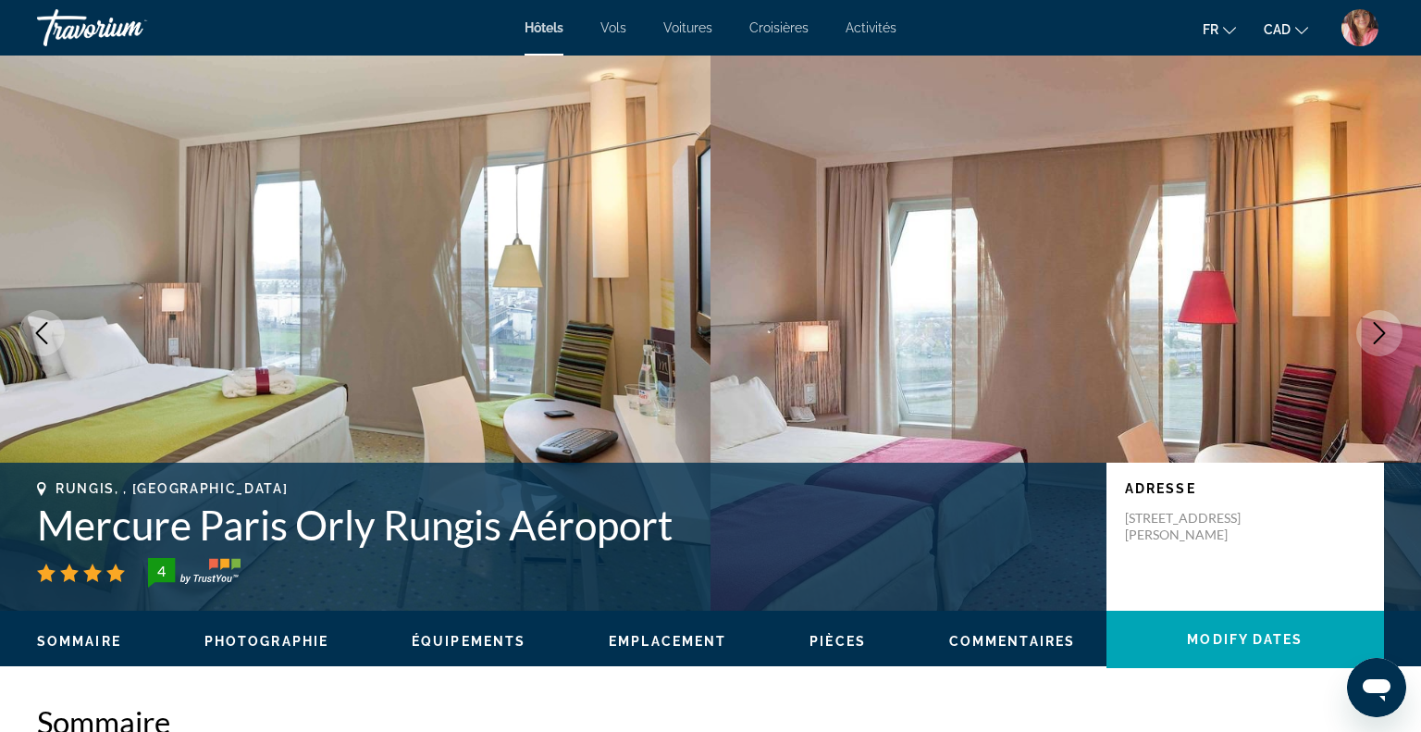
click at [1375, 339] on icon "Next image" at bounding box center [1379, 333] width 22 height 22
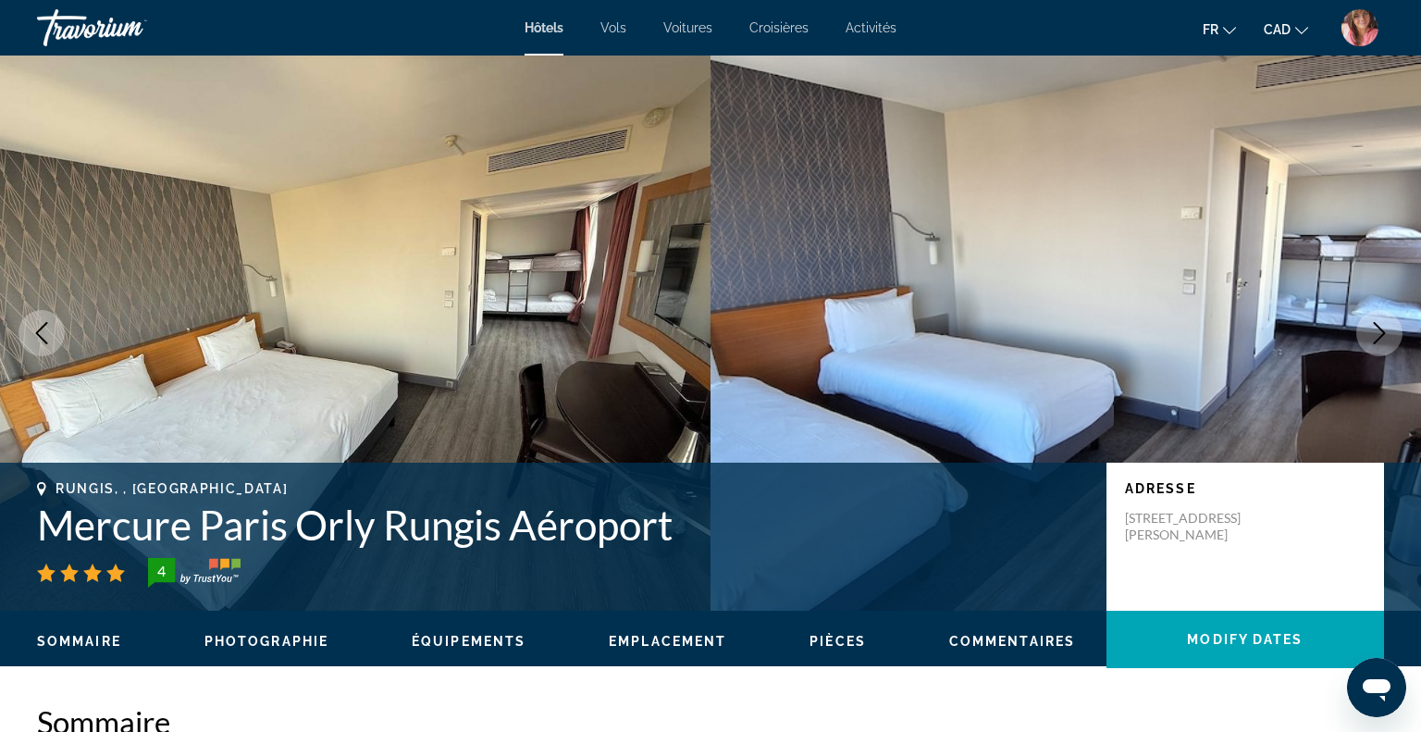
click at [1375, 339] on icon "Next image" at bounding box center [1379, 333] width 22 height 22
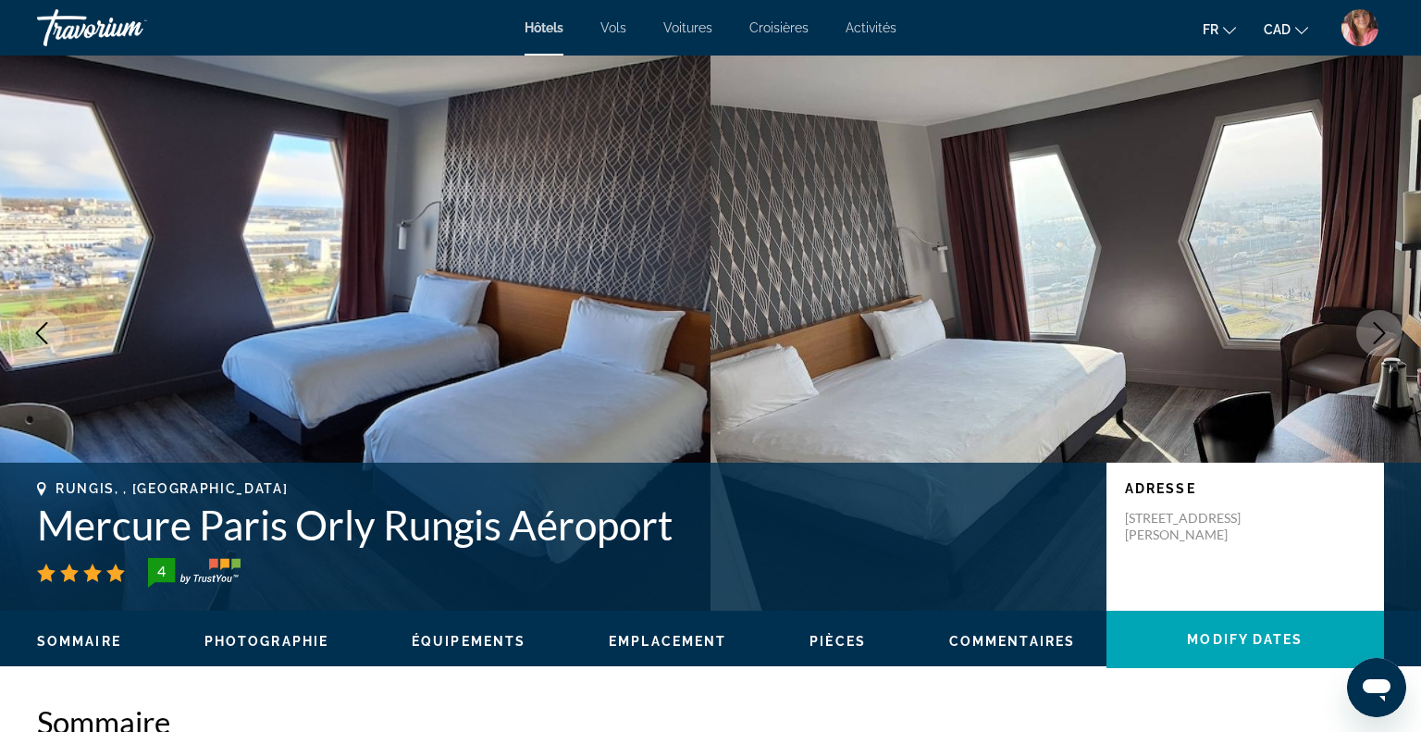
click at [1375, 339] on icon "Next image" at bounding box center [1379, 333] width 22 height 22
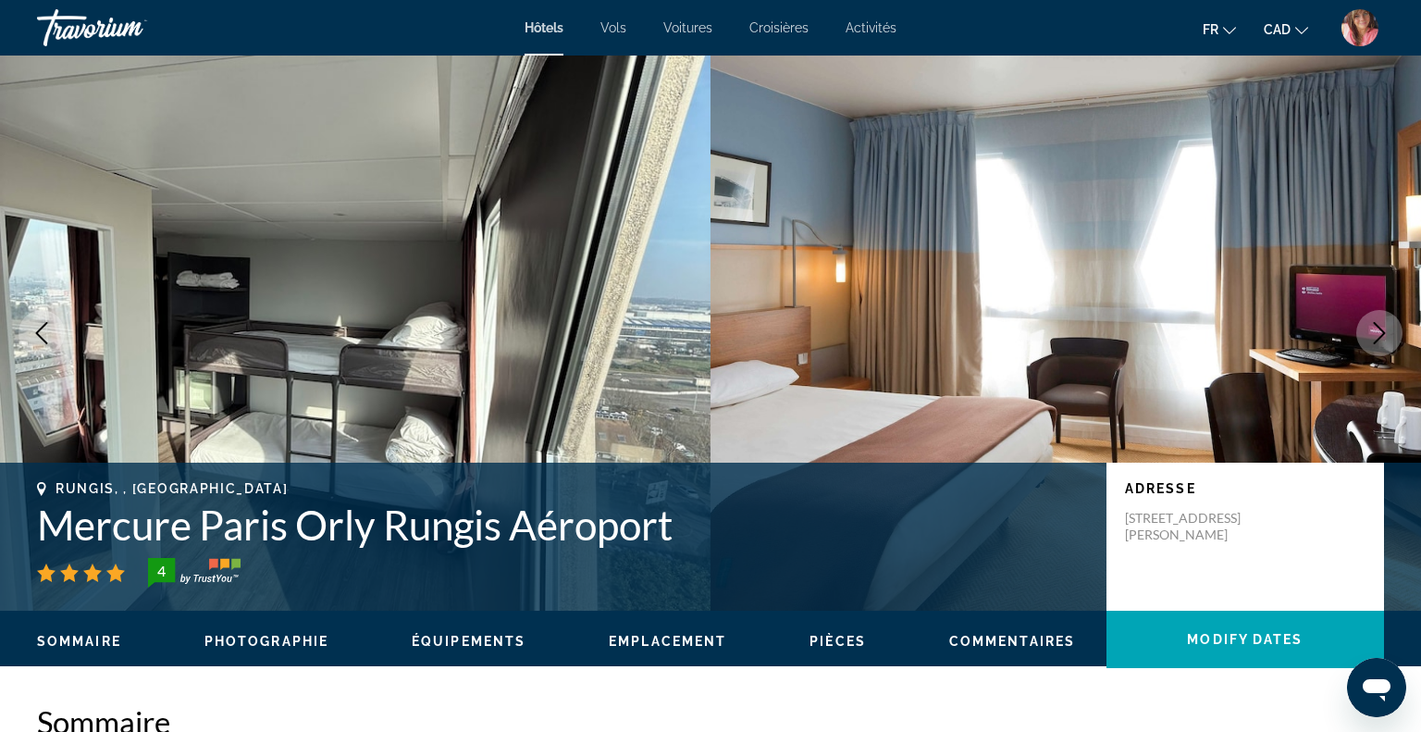
click at [1375, 339] on icon "Next image" at bounding box center [1379, 333] width 22 height 22
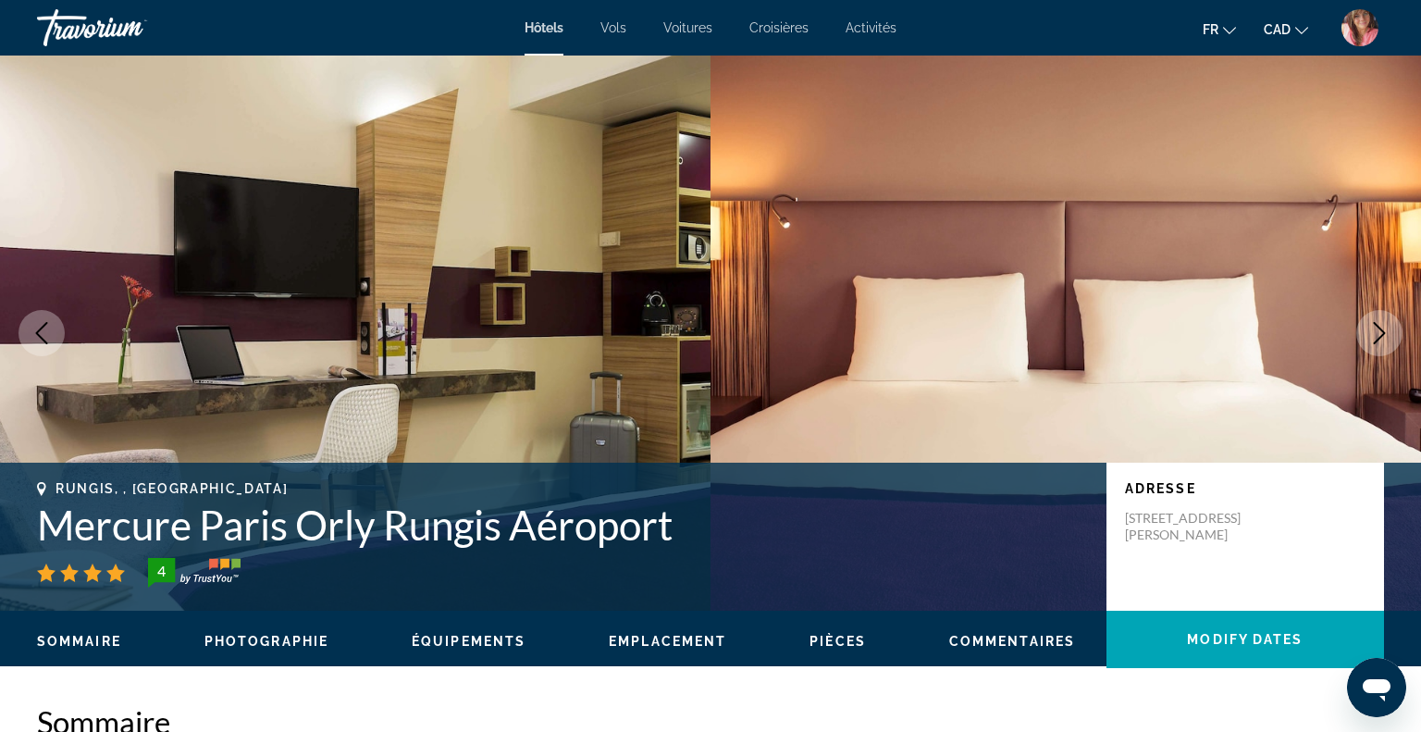
click at [1375, 339] on icon "Next image" at bounding box center [1379, 333] width 22 height 22
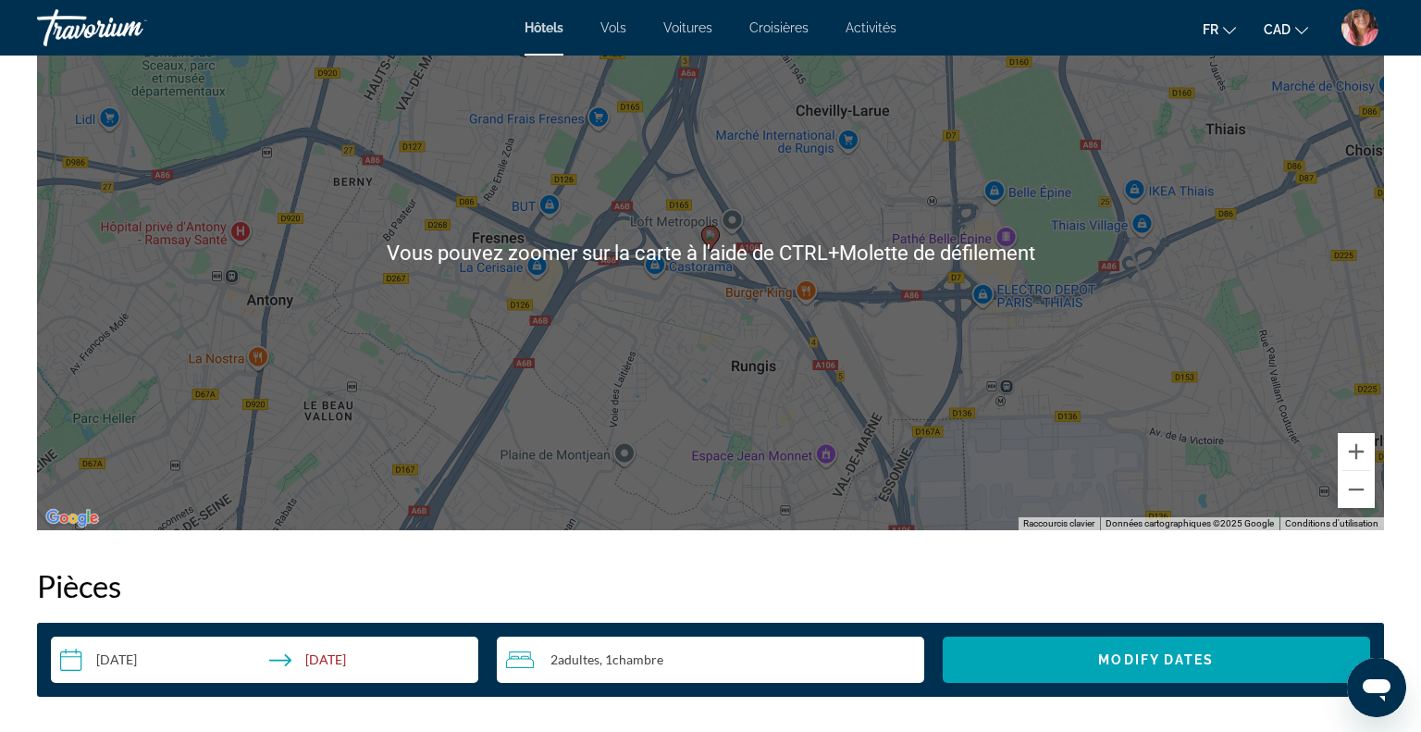
scroll to position [1880, 0]
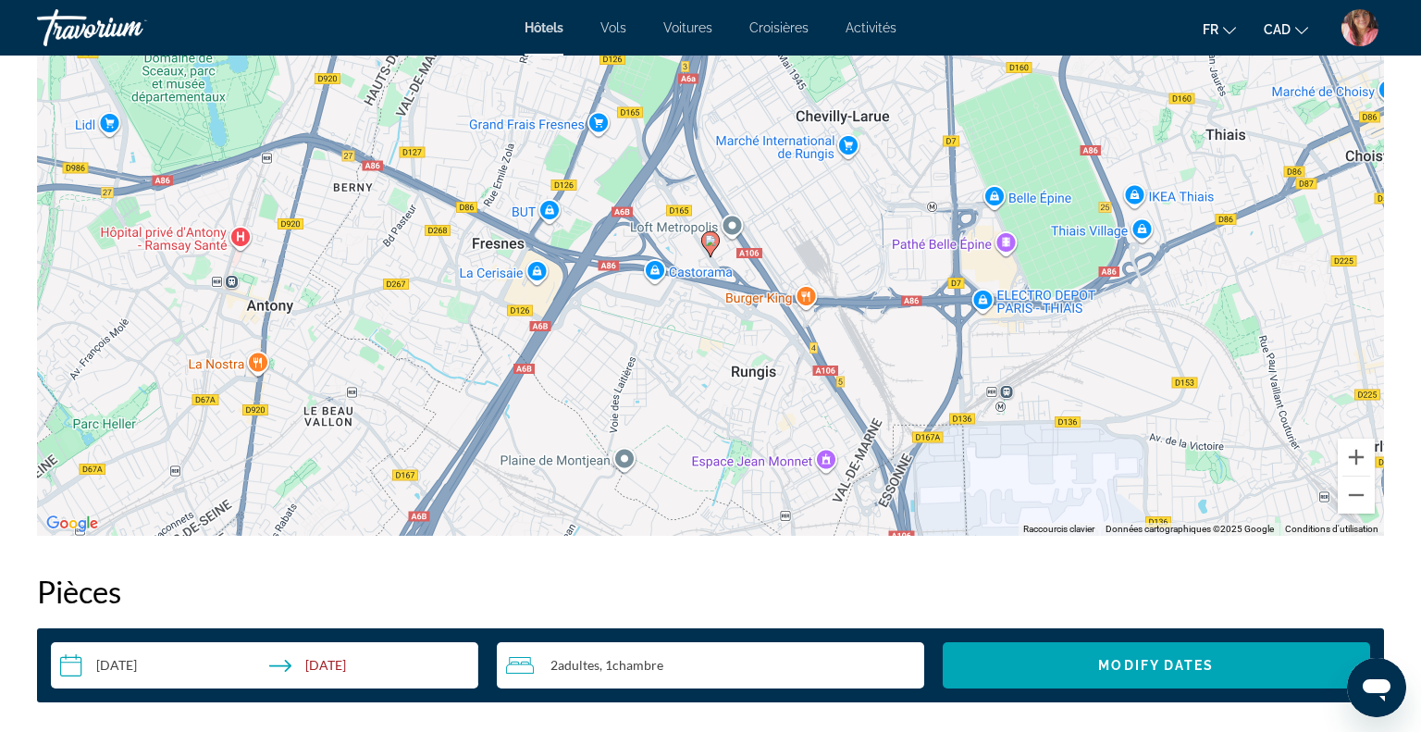
click at [857, 605] on h2 "Pièces" at bounding box center [710, 591] width 1347 height 37
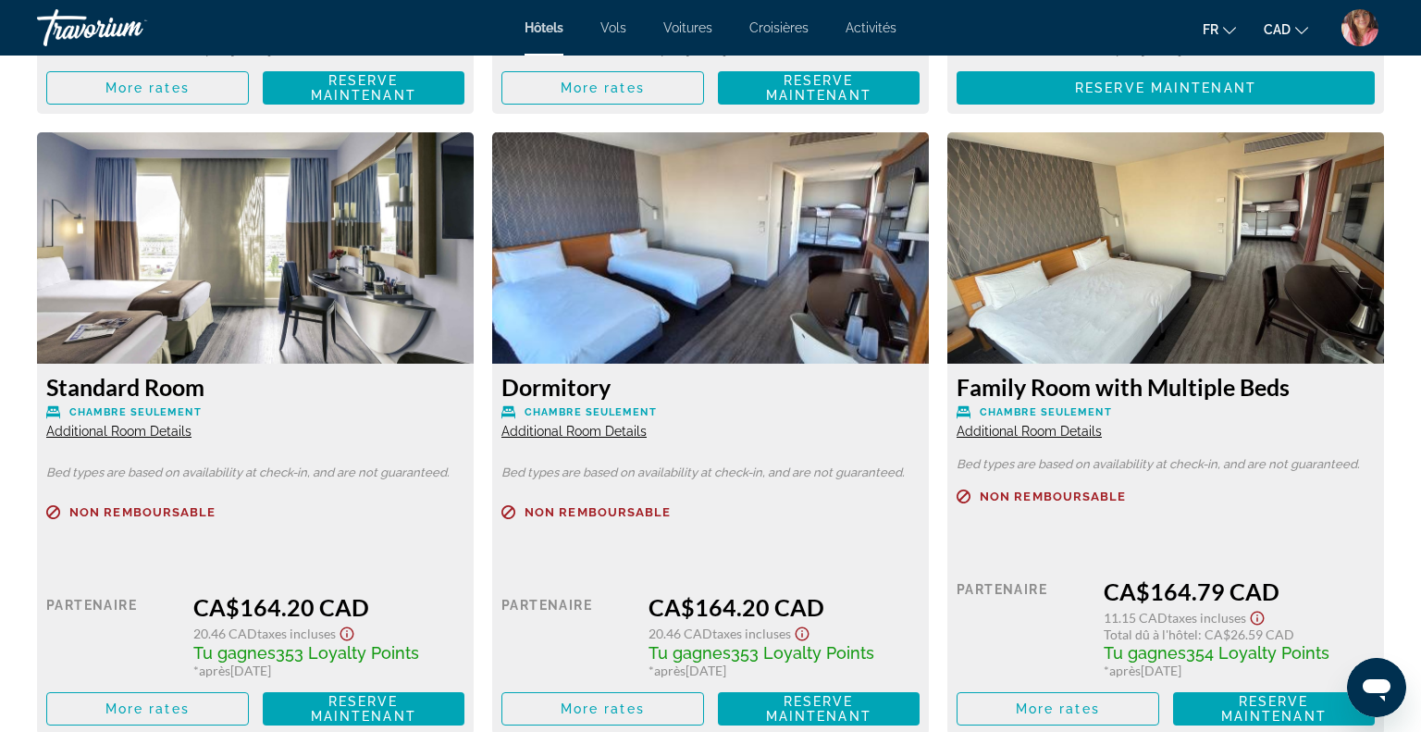
scroll to position [3755, 0]
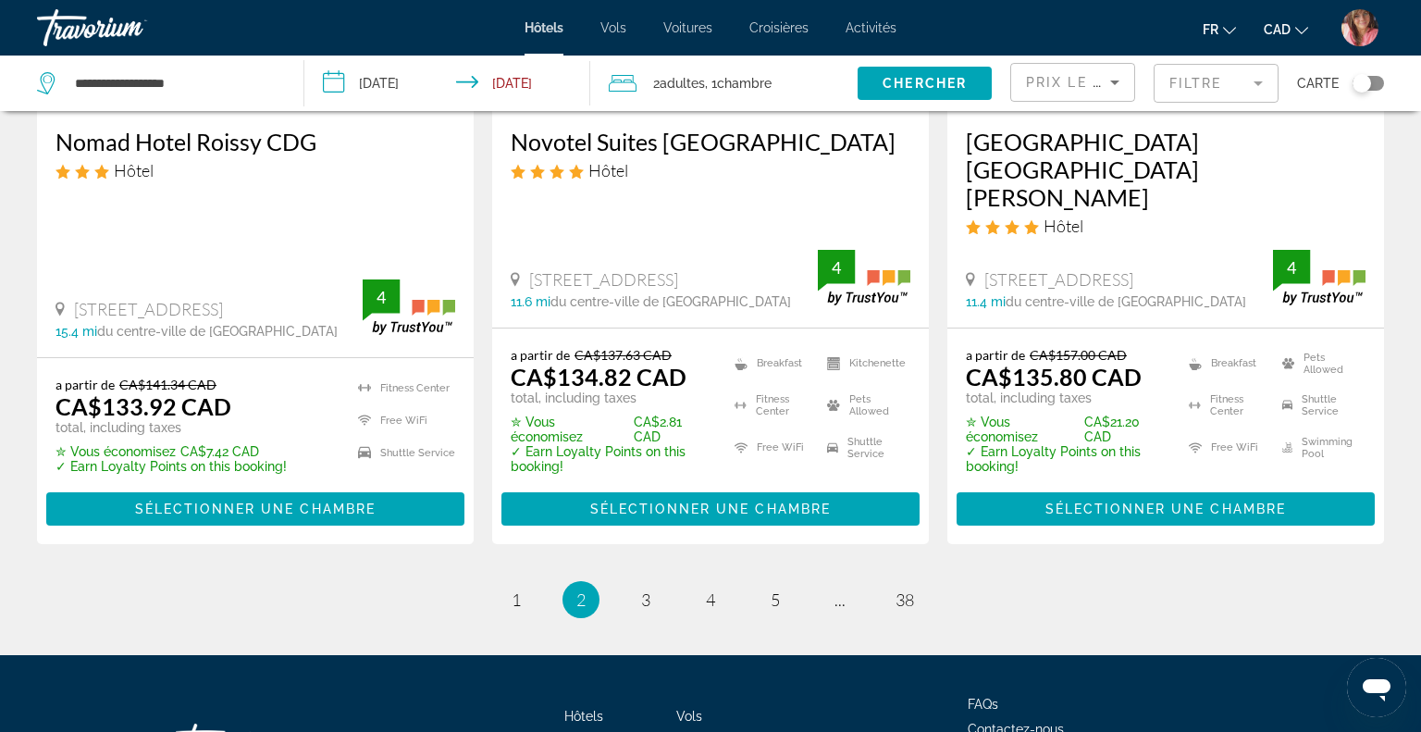
scroll to position [2620, 0]
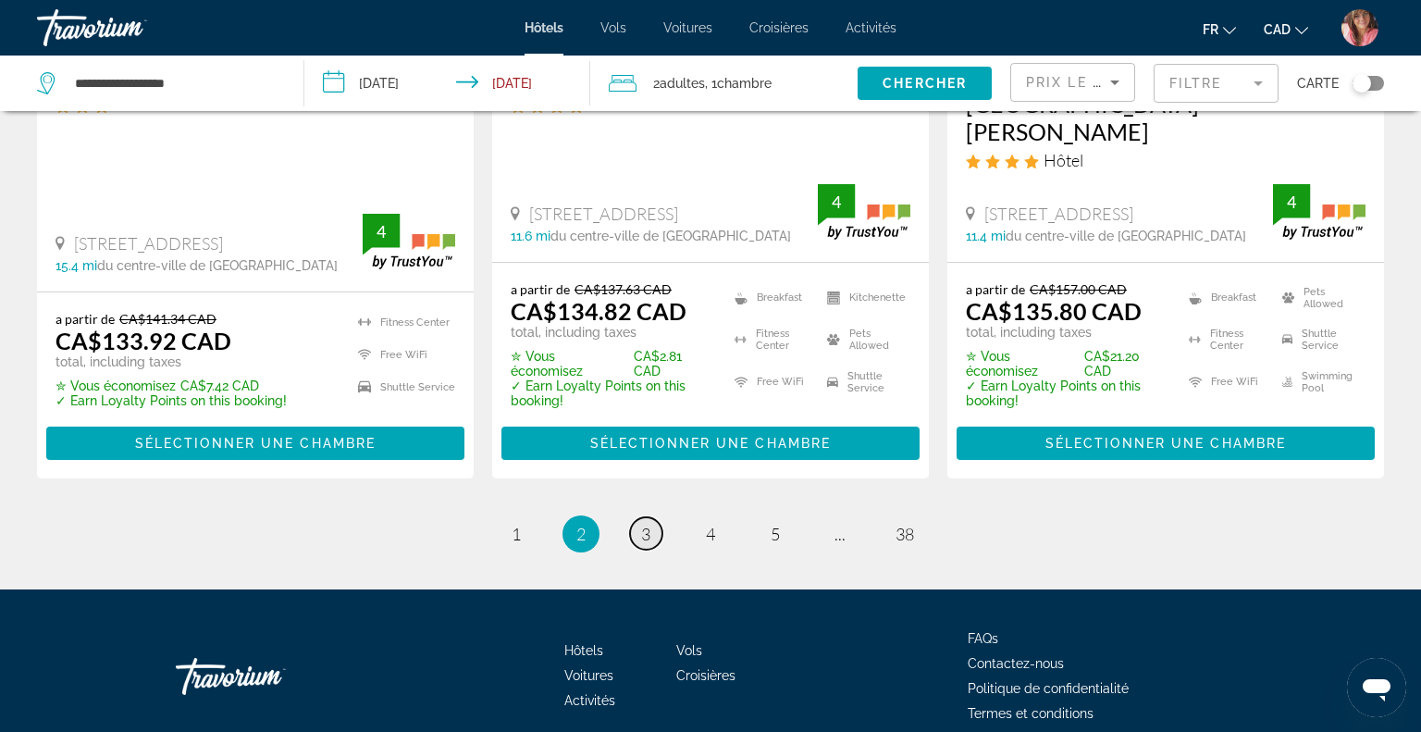
click at [653, 517] on link "page 3" at bounding box center [646, 533] width 32 height 32
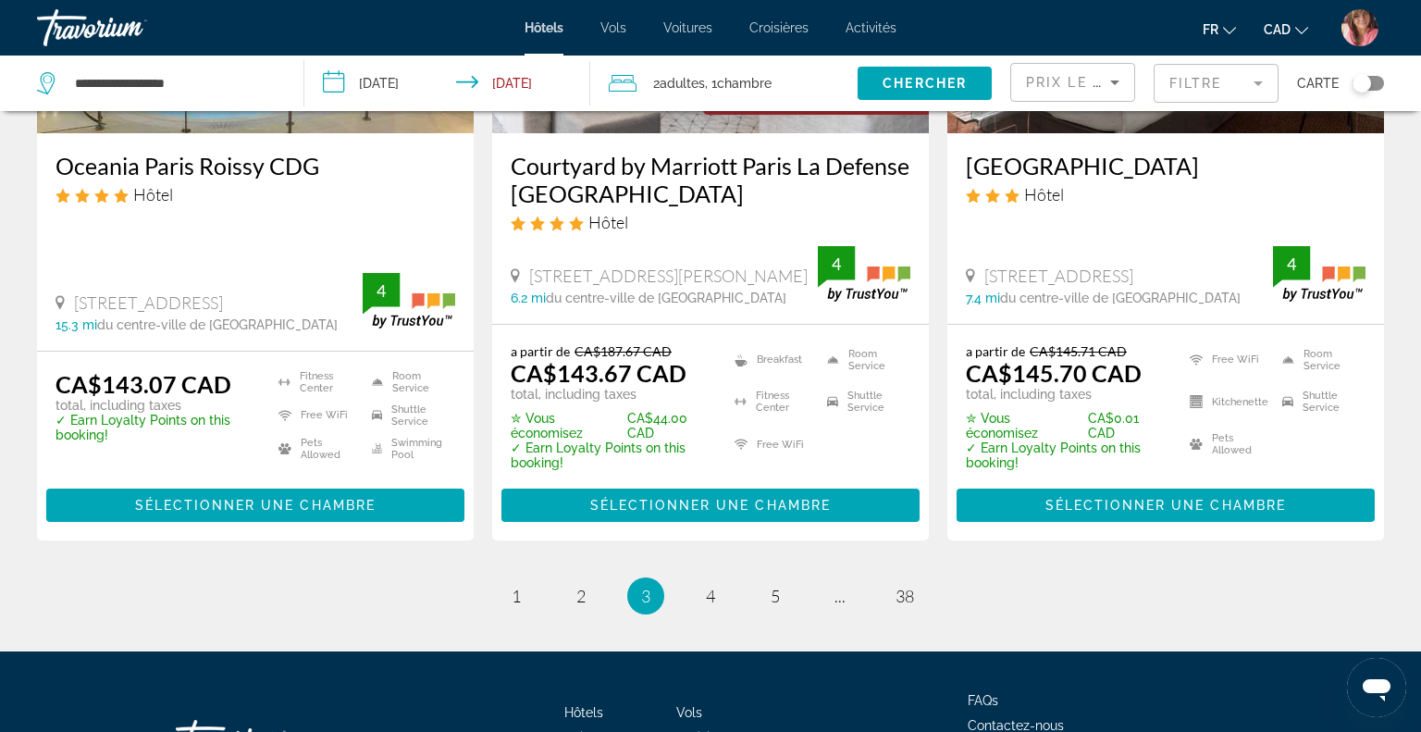
scroll to position [2481, 0]
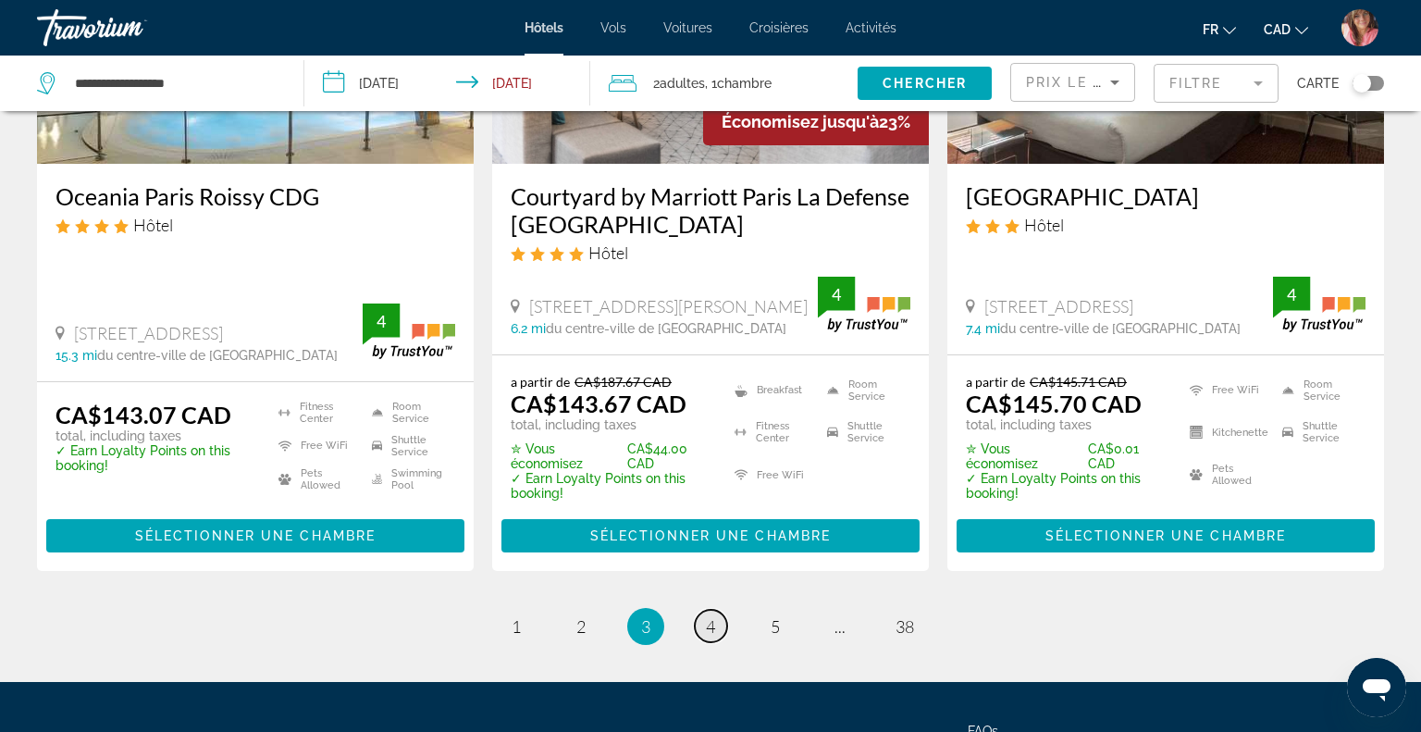
click at [713, 640] on link "page 4" at bounding box center [711, 626] width 32 height 32
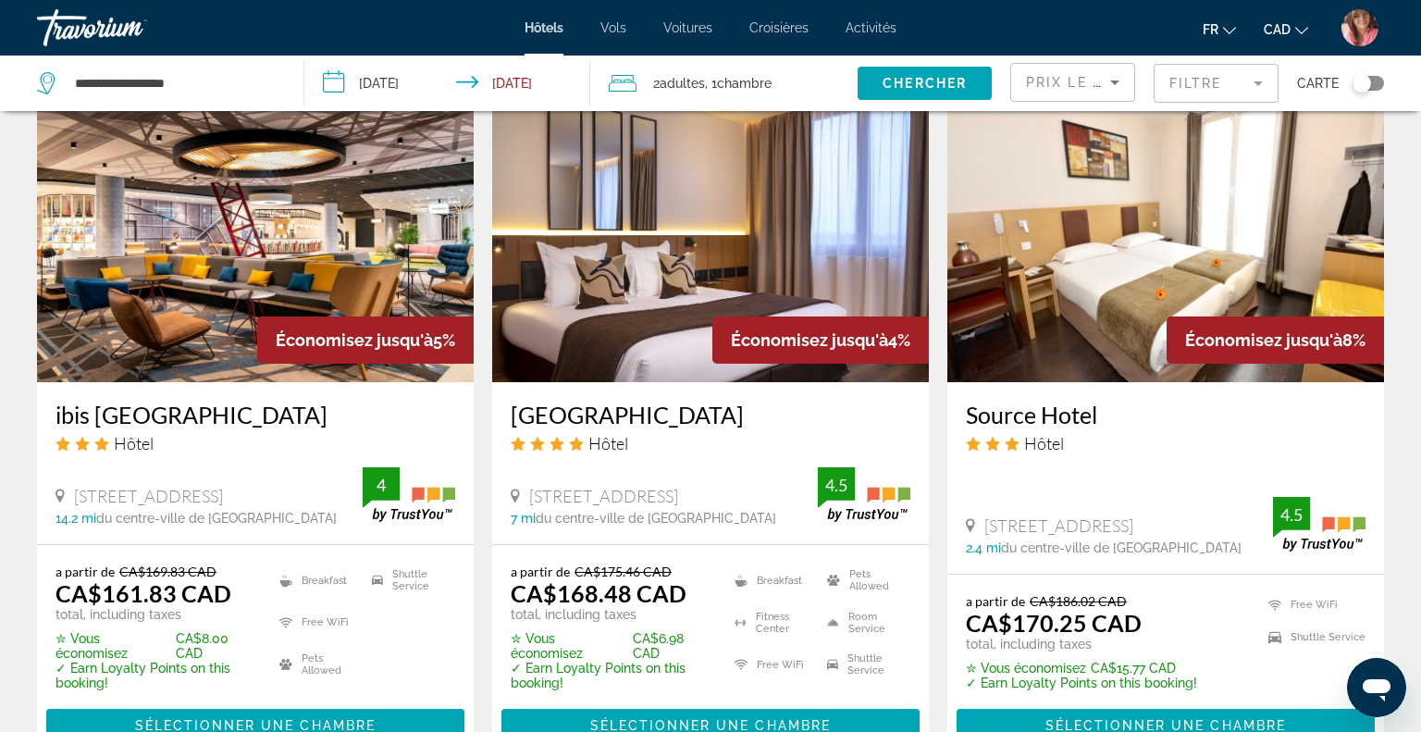
scroll to position [1544, 0]
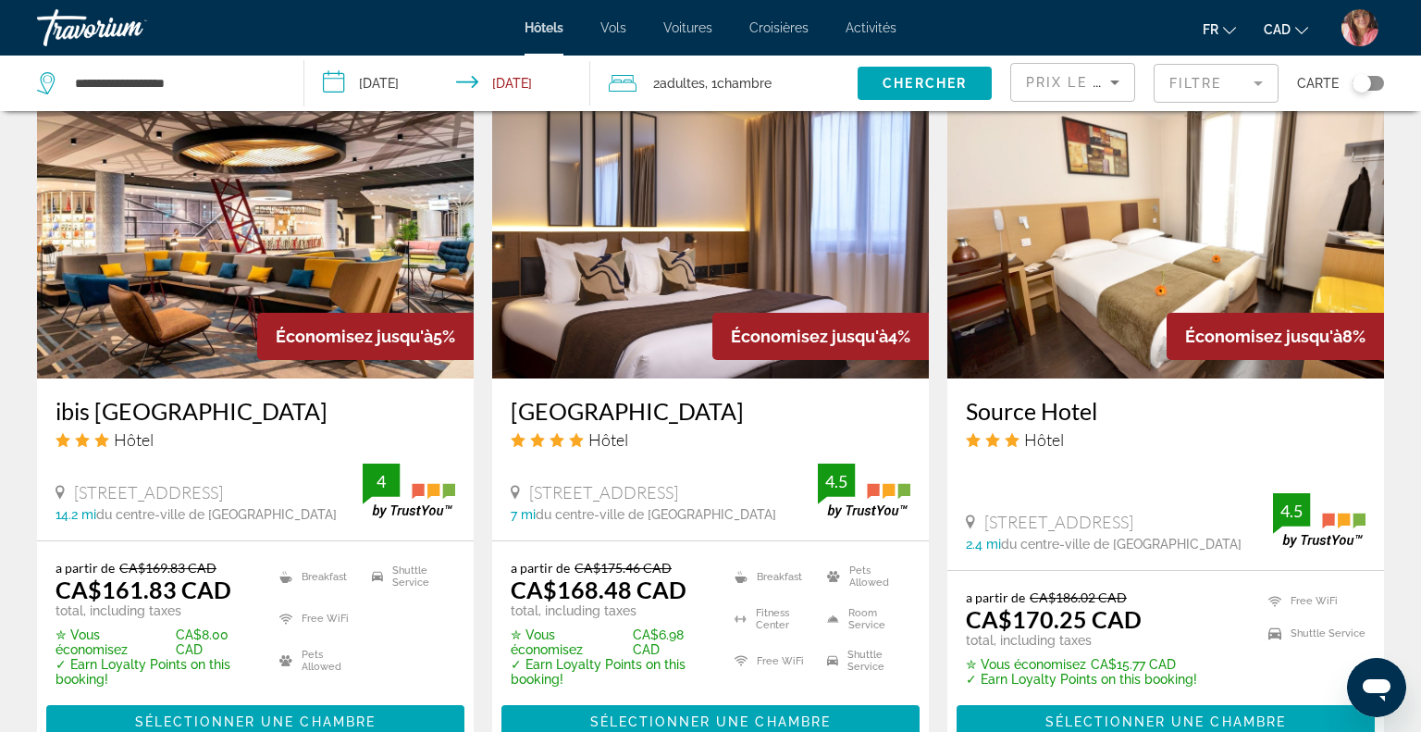
drag, startPoint x: 79, startPoint y: 443, endPoint x: 183, endPoint y: 452, distance: 104.9
click at [183, 482] on span "[STREET_ADDRESS]" at bounding box center [148, 492] width 149 height 20
drag, startPoint x: 74, startPoint y: 440, endPoint x: 338, endPoint y: 452, distance: 263.9
click at [338, 482] on div "[STREET_ADDRESS]" at bounding box center [208, 492] width 307 height 20
copy span "[STREET_ADDRESS]"
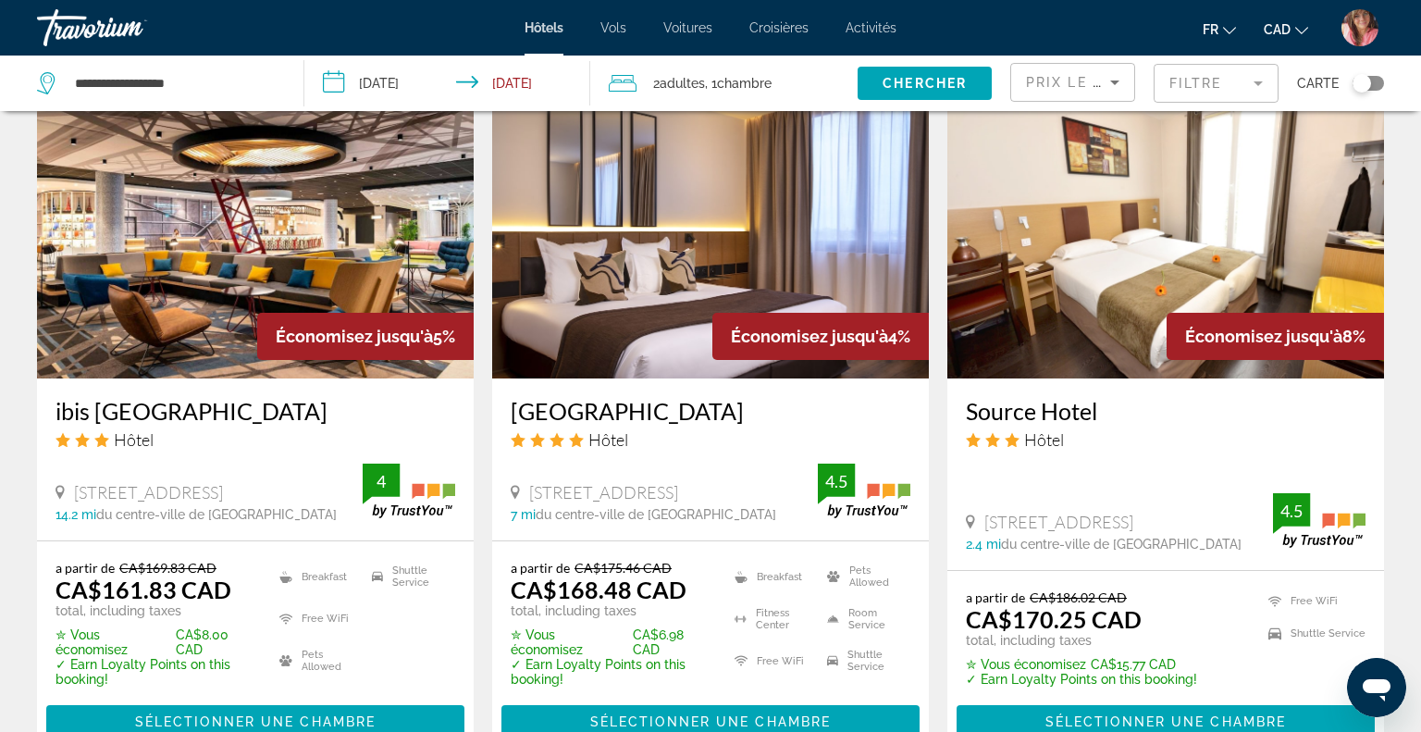
click at [45, 378] on div "ibis [GEOGRAPHIC_DATA] Hôtel [STREET_ADDRESS] 14.2 mi du centre-ville de [GEOGR…" at bounding box center [255, 459] width 437 height 162
copy div "ibis [GEOGRAPHIC_DATA]"
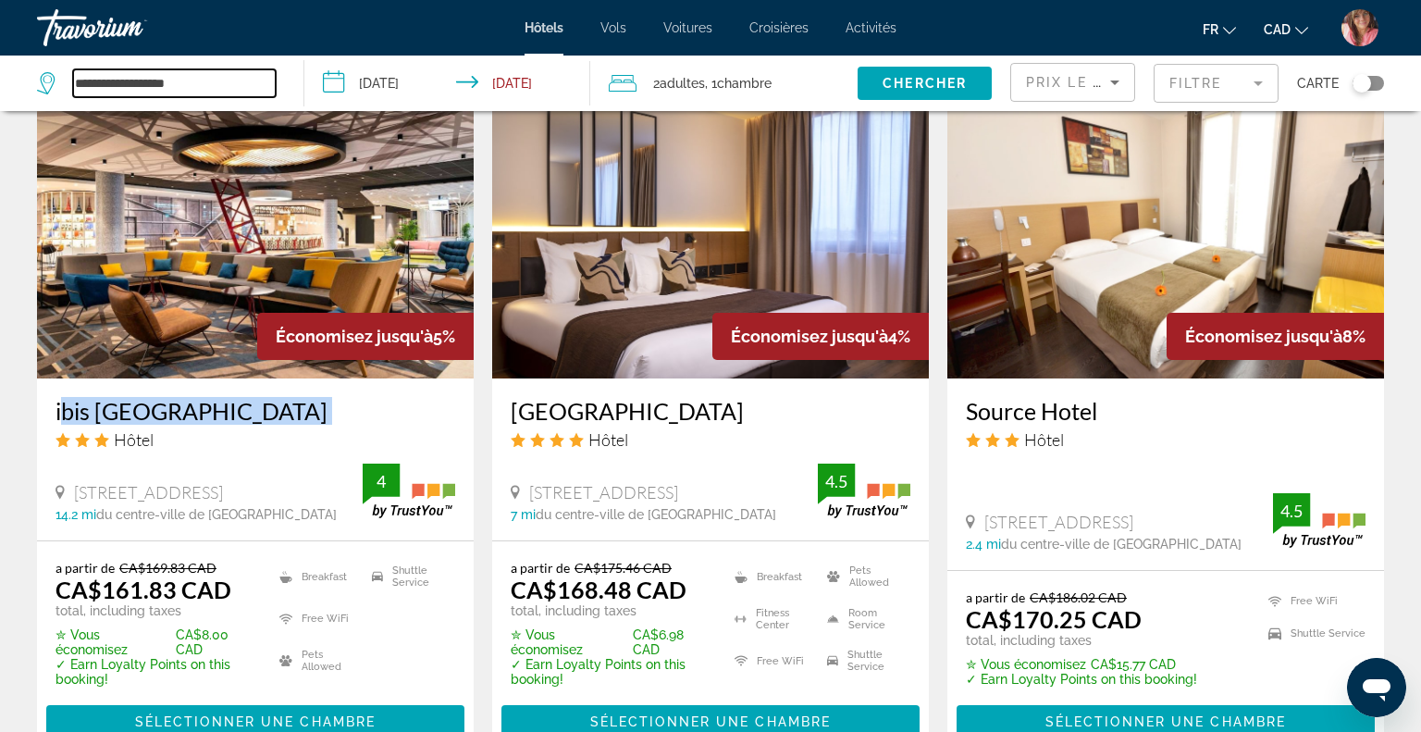
click at [180, 83] on input "**********" at bounding box center [174, 83] width 203 height 28
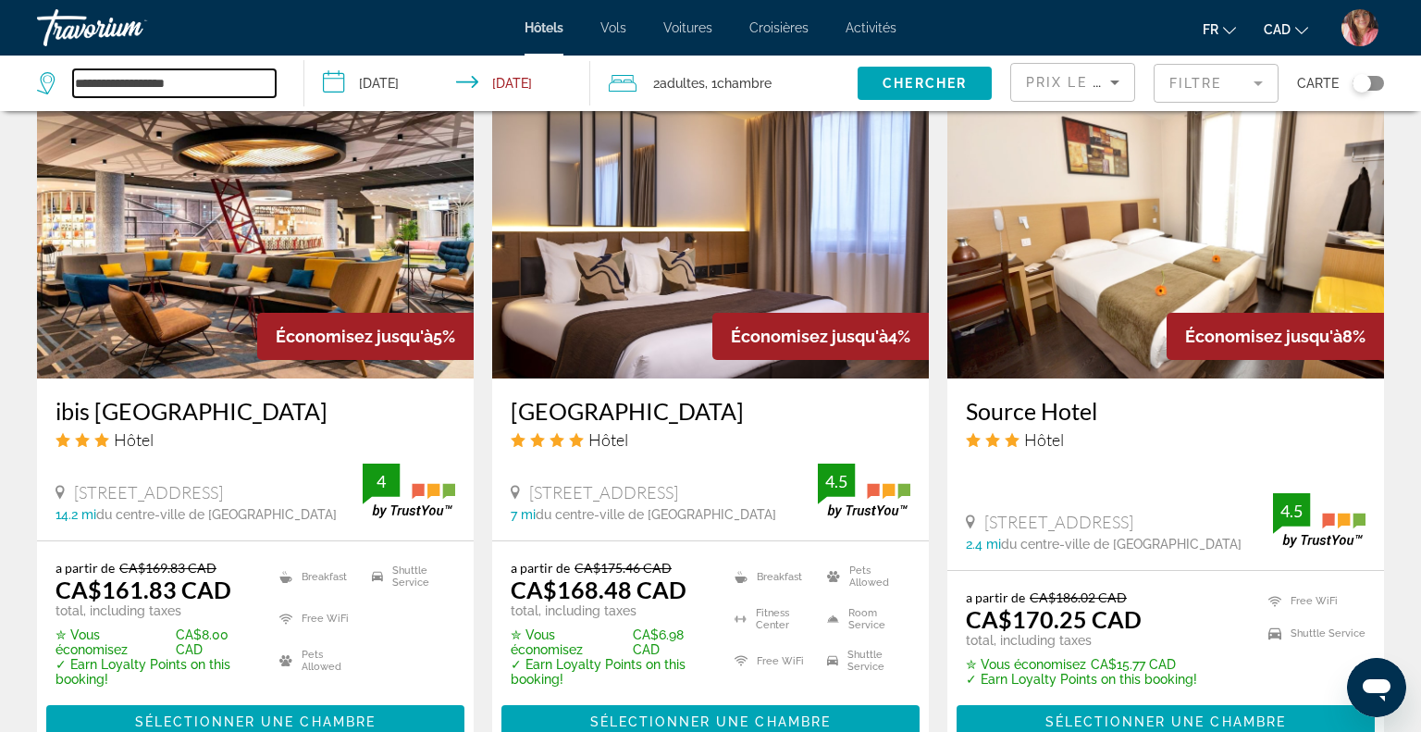
paste input "***"
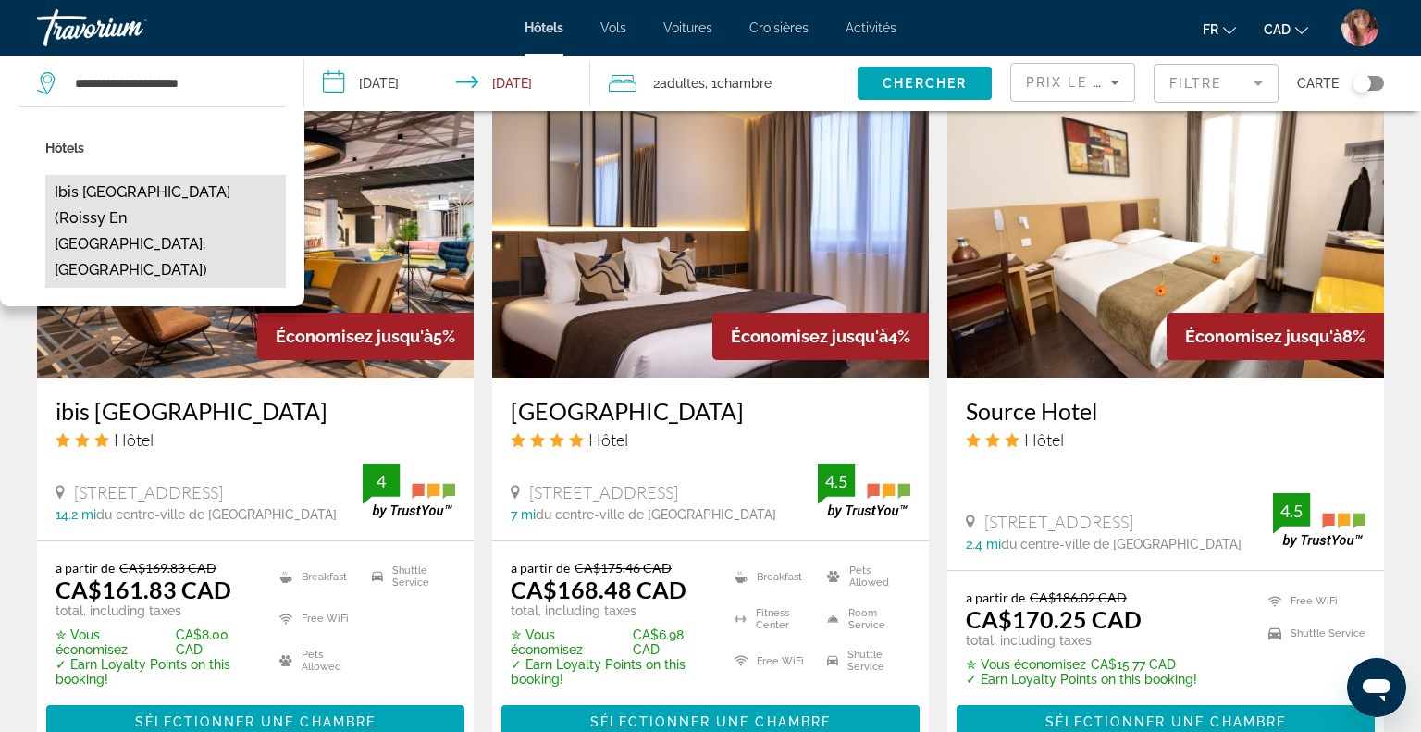
click at [174, 197] on button "ibis [GEOGRAPHIC_DATA] (Roissy En [GEOGRAPHIC_DATA], [GEOGRAPHIC_DATA])" at bounding box center [165, 231] width 240 height 113
type input "**********"
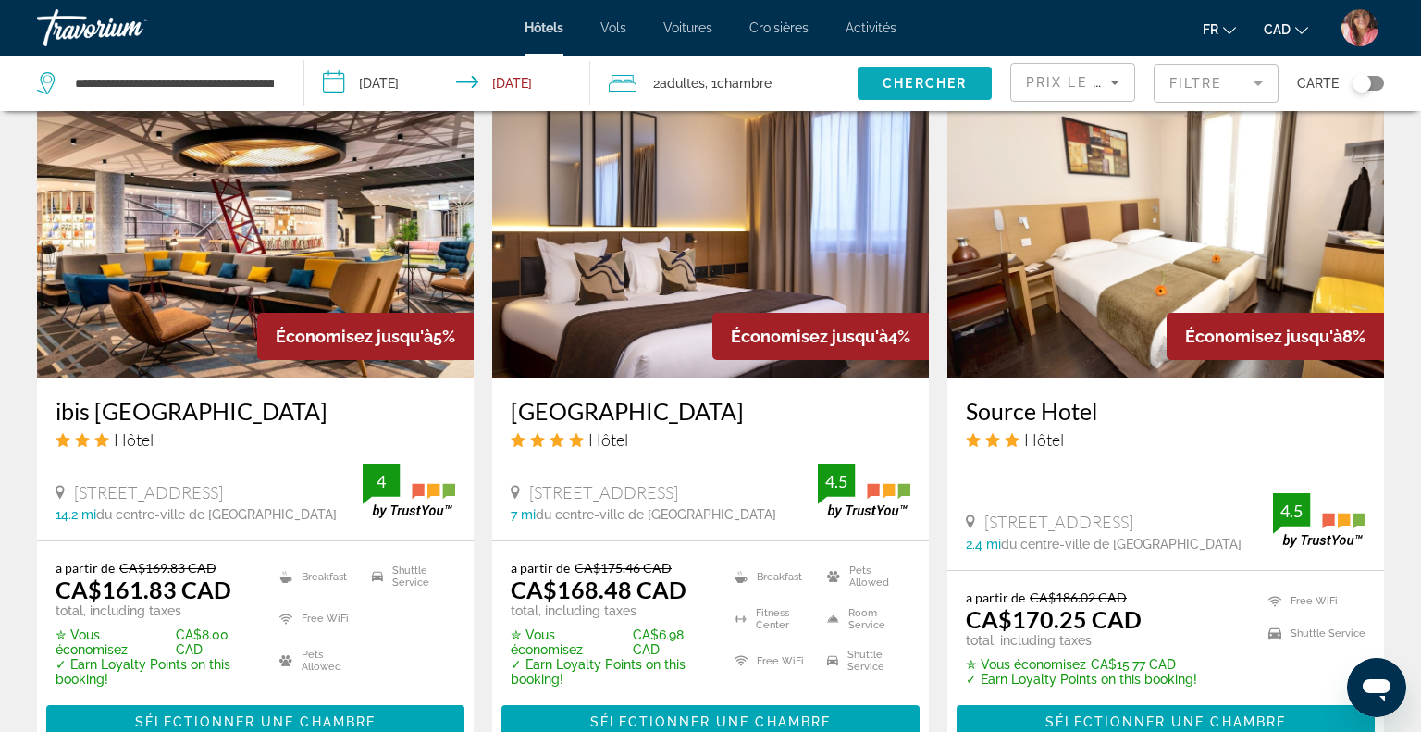
click at [936, 87] on span "Chercher" at bounding box center [924, 83] width 84 height 15
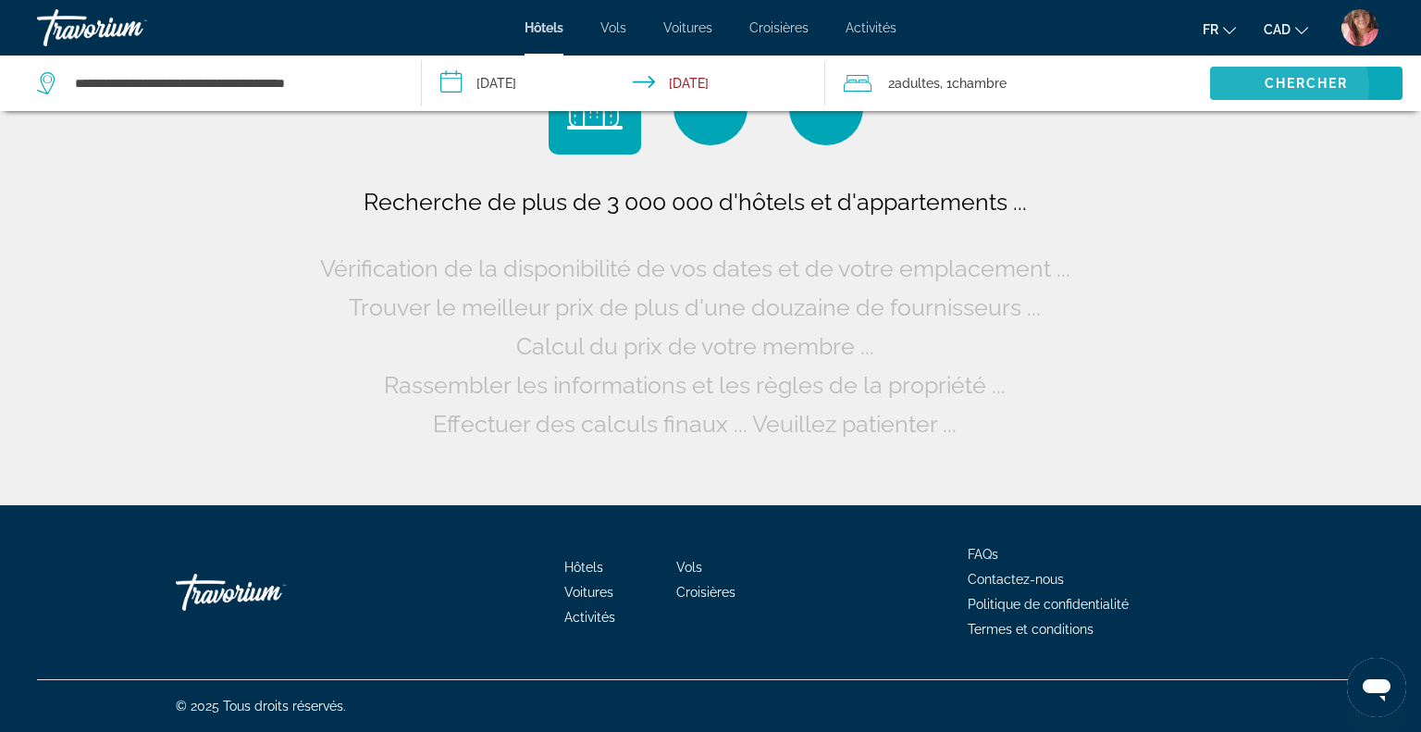
scroll to position [0, 0]
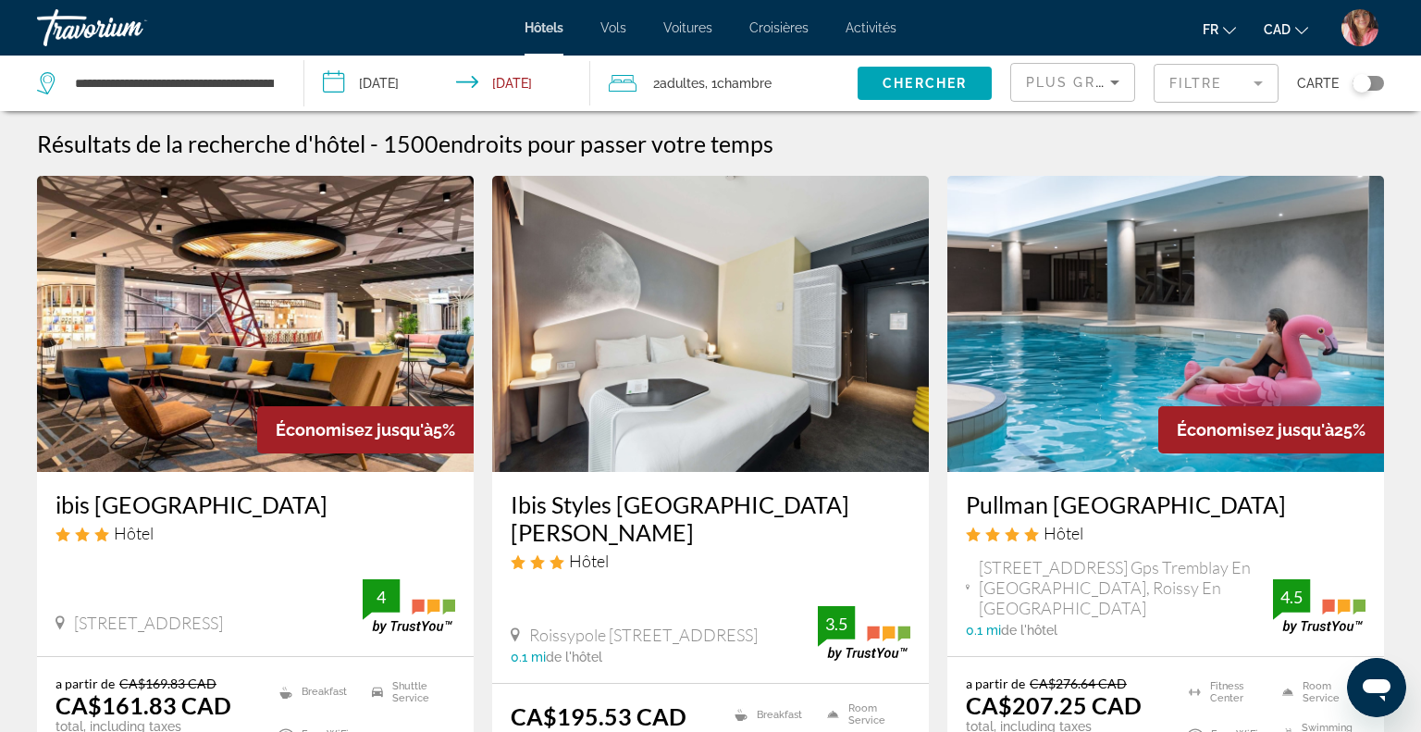
click at [1095, 92] on div "Plus grandes économies" at bounding box center [1068, 82] width 84 height 22
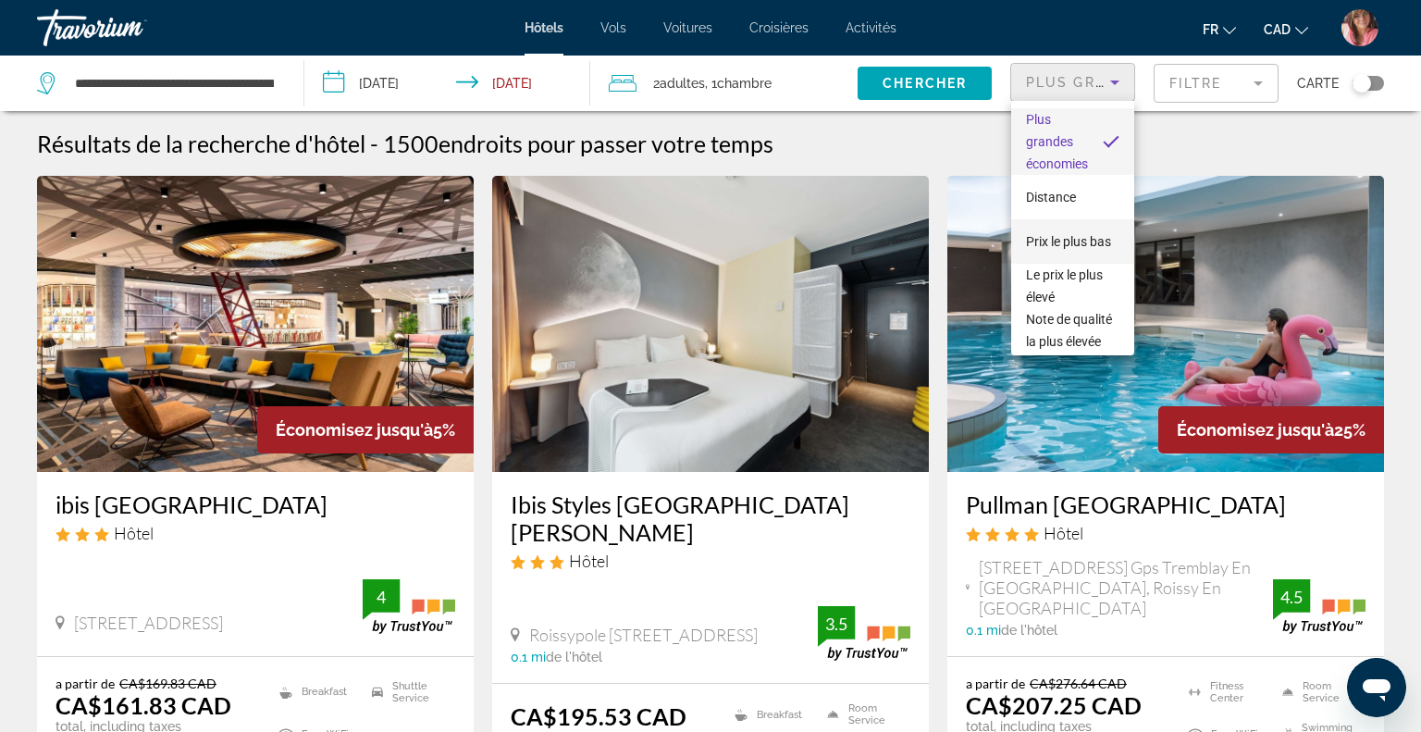
click at [1055, 241] on span "Prix le plus bas" at bounding box center [1068, 241] width 85 height 15
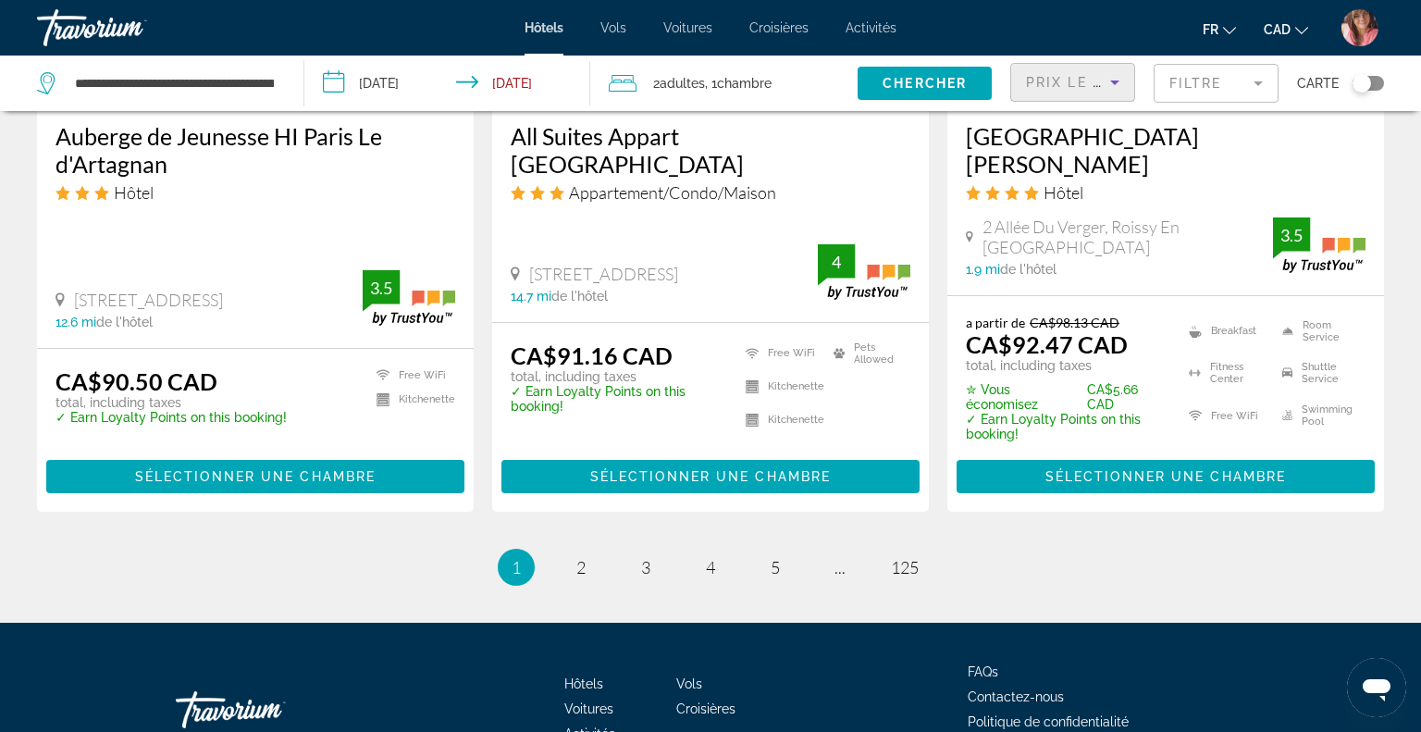
scroll to position [2565, 0]
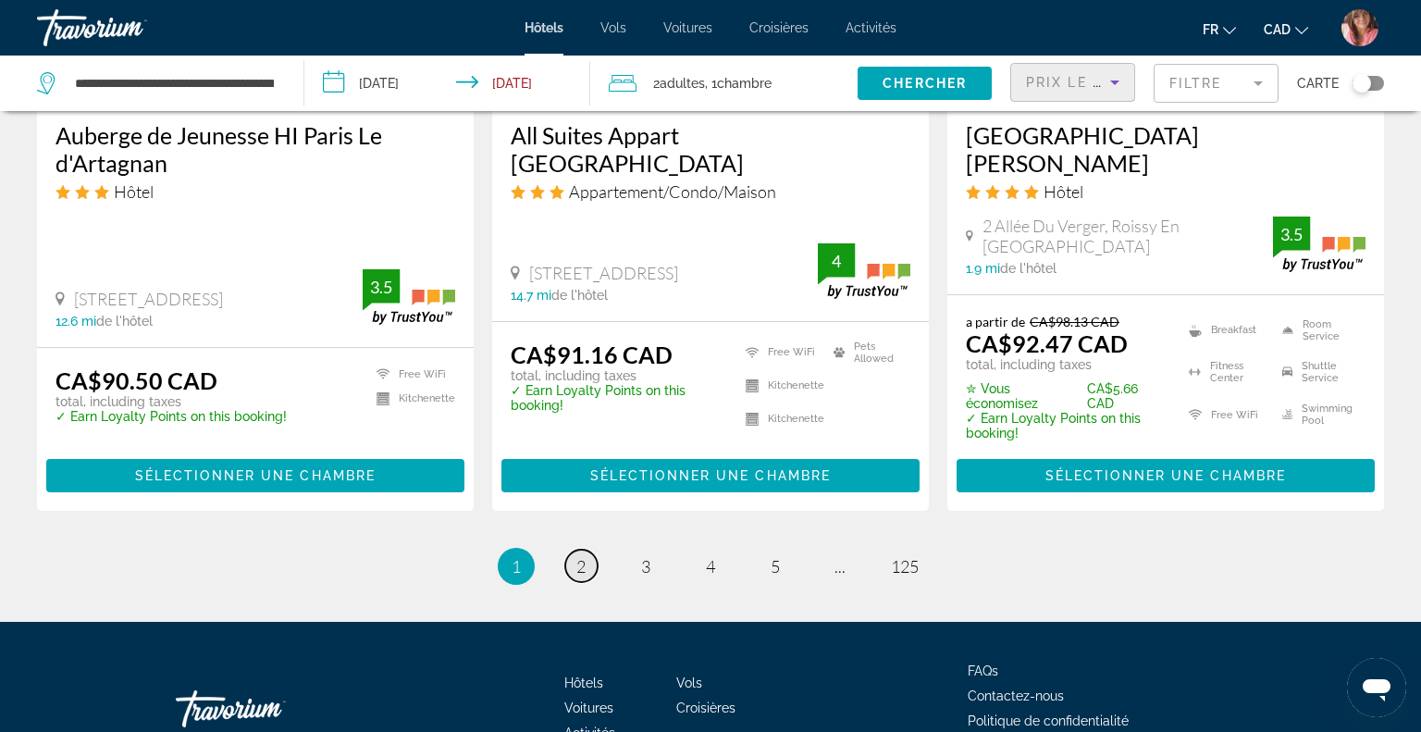
click at [579, 556] on span "2" at bounding box center [580, 566] width 9 height 20
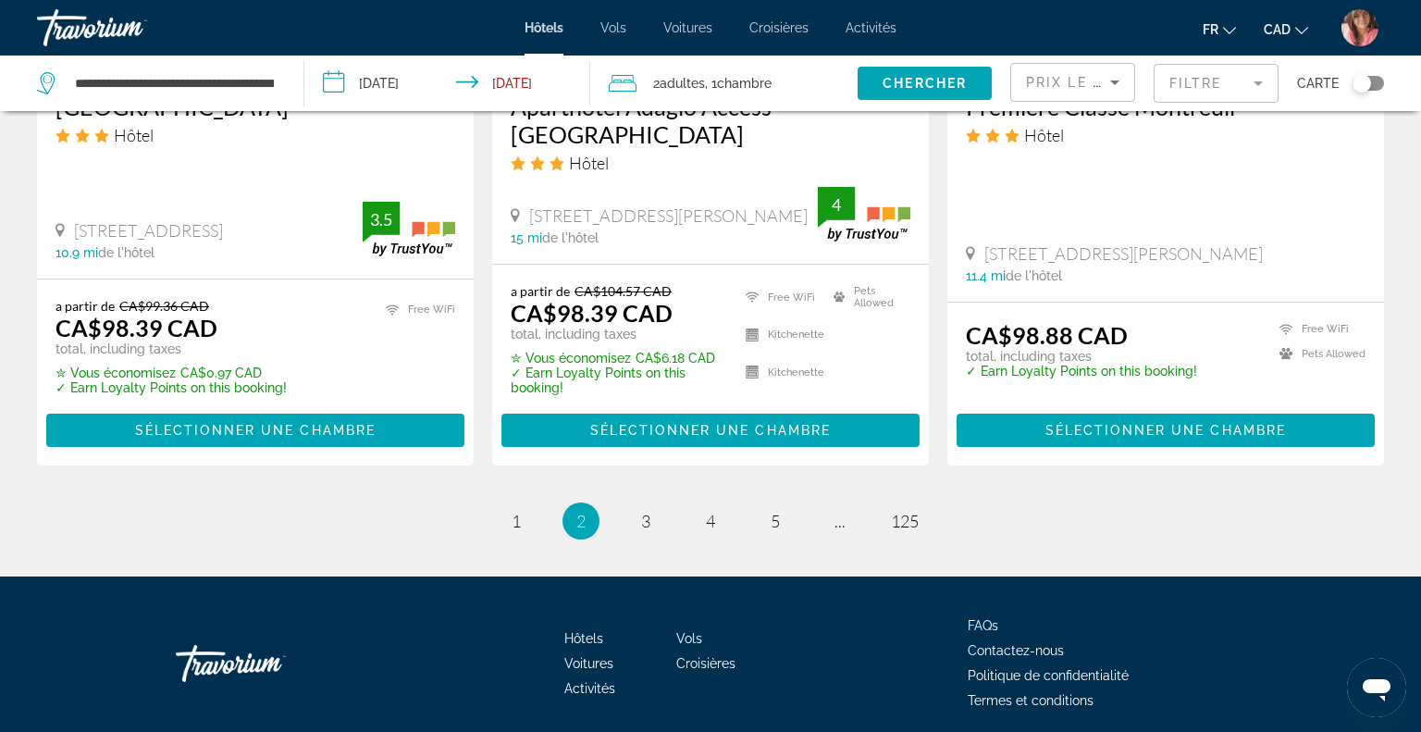
scroll to position [2478, 0]
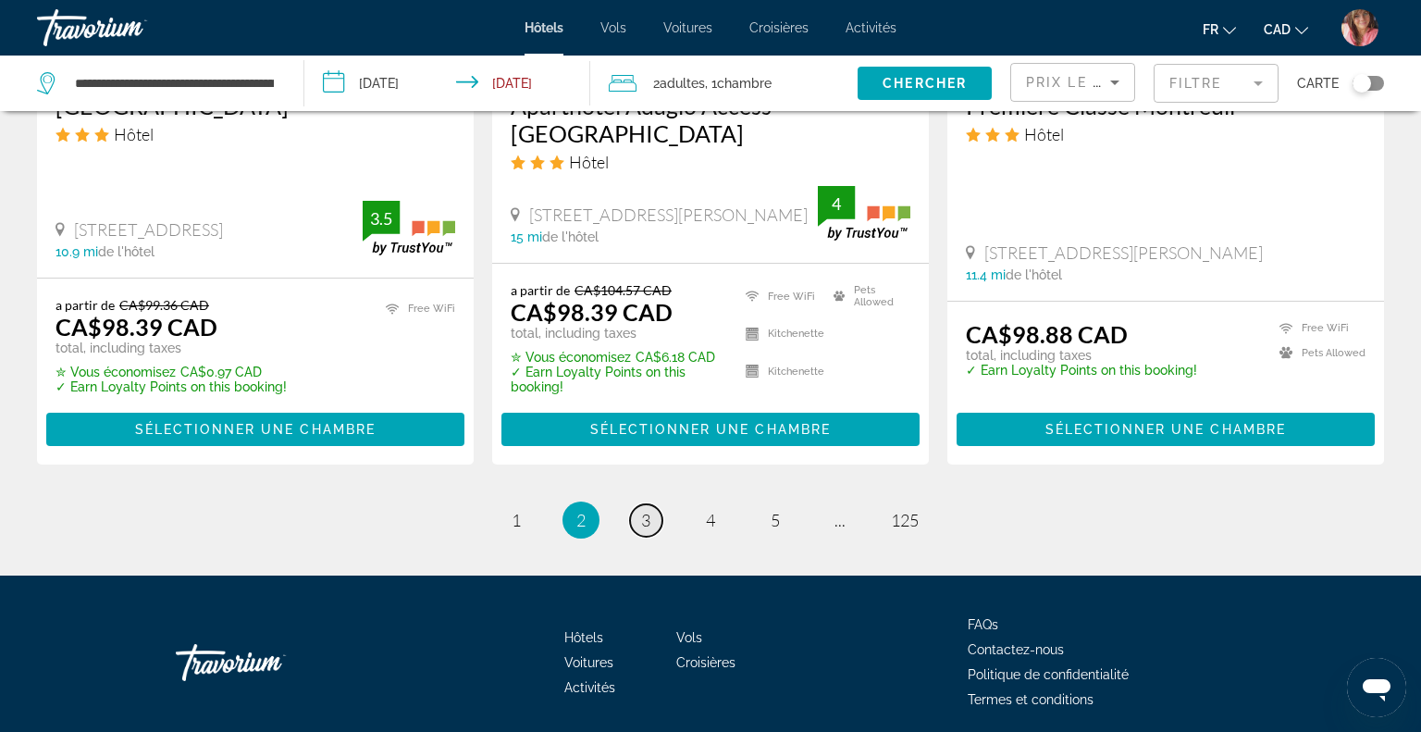
click at [641, 510] on span "3" at bounding box center [645, 520] width 9 height 20
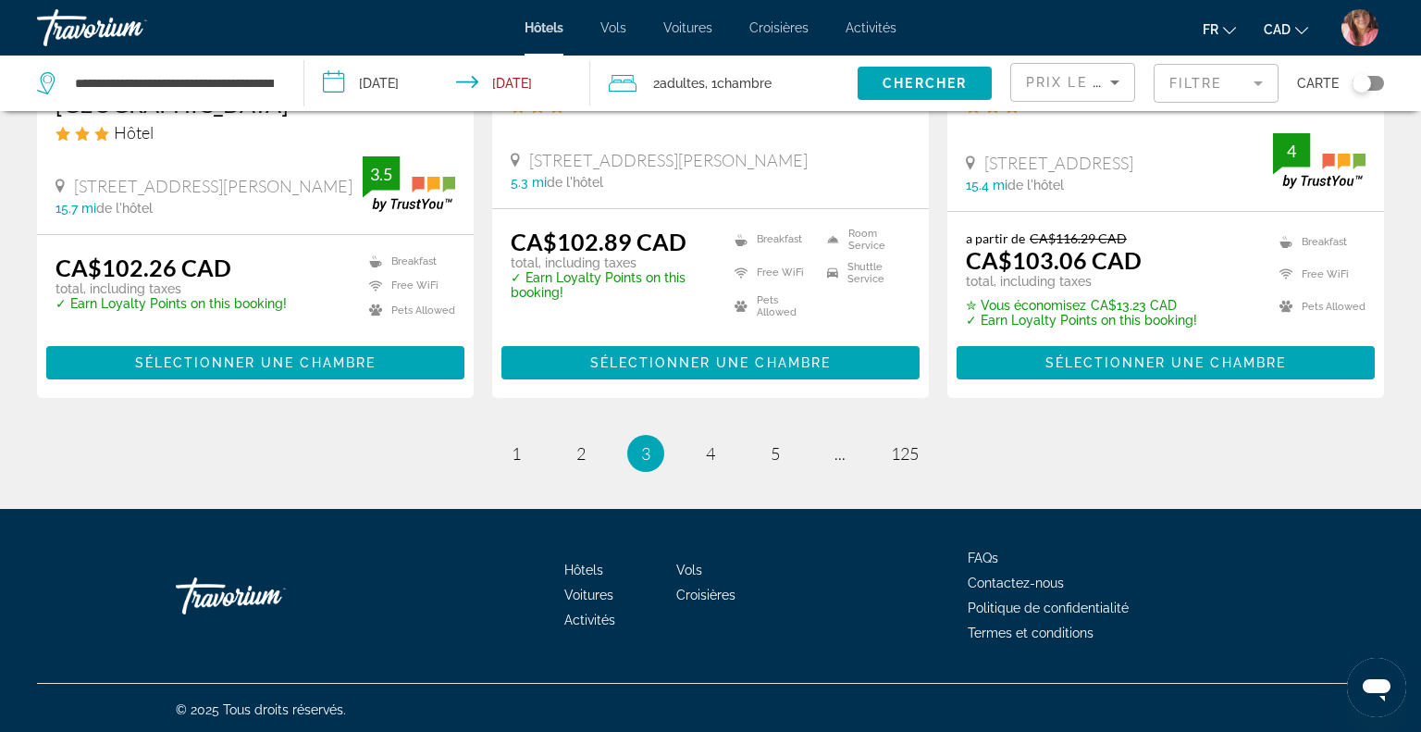
scroll to position [2512, 0]
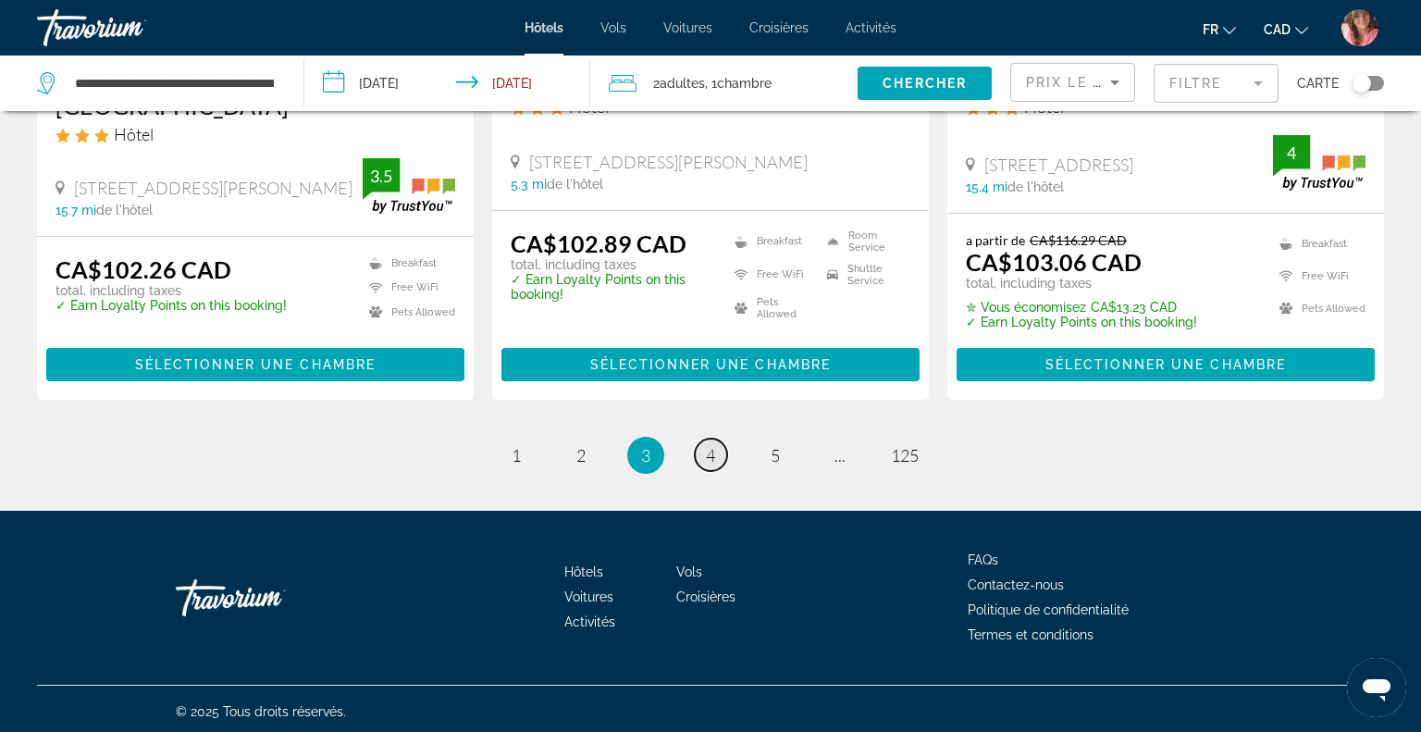
click at [706, 447] on span "4" at bounding box center [710, 455] width 9 height 20
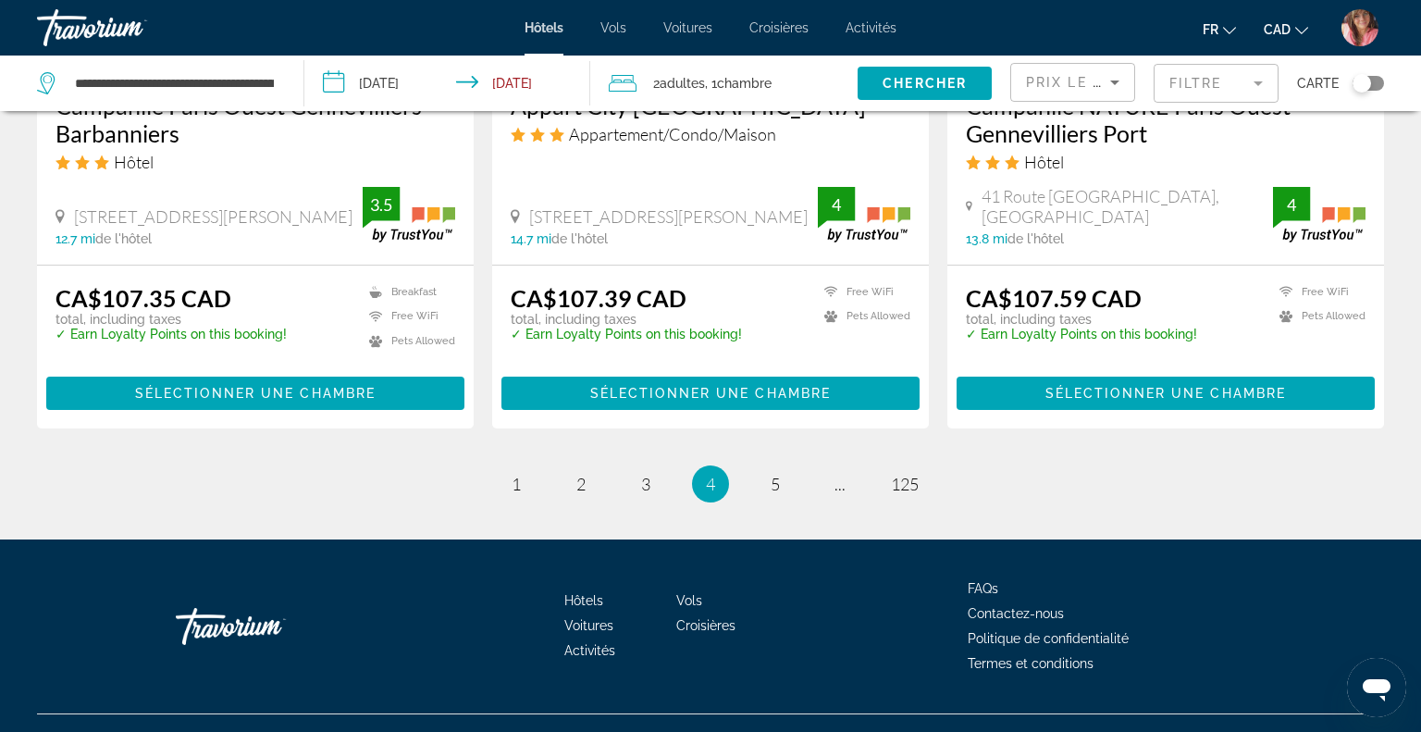
scroll to position [2507, 0]
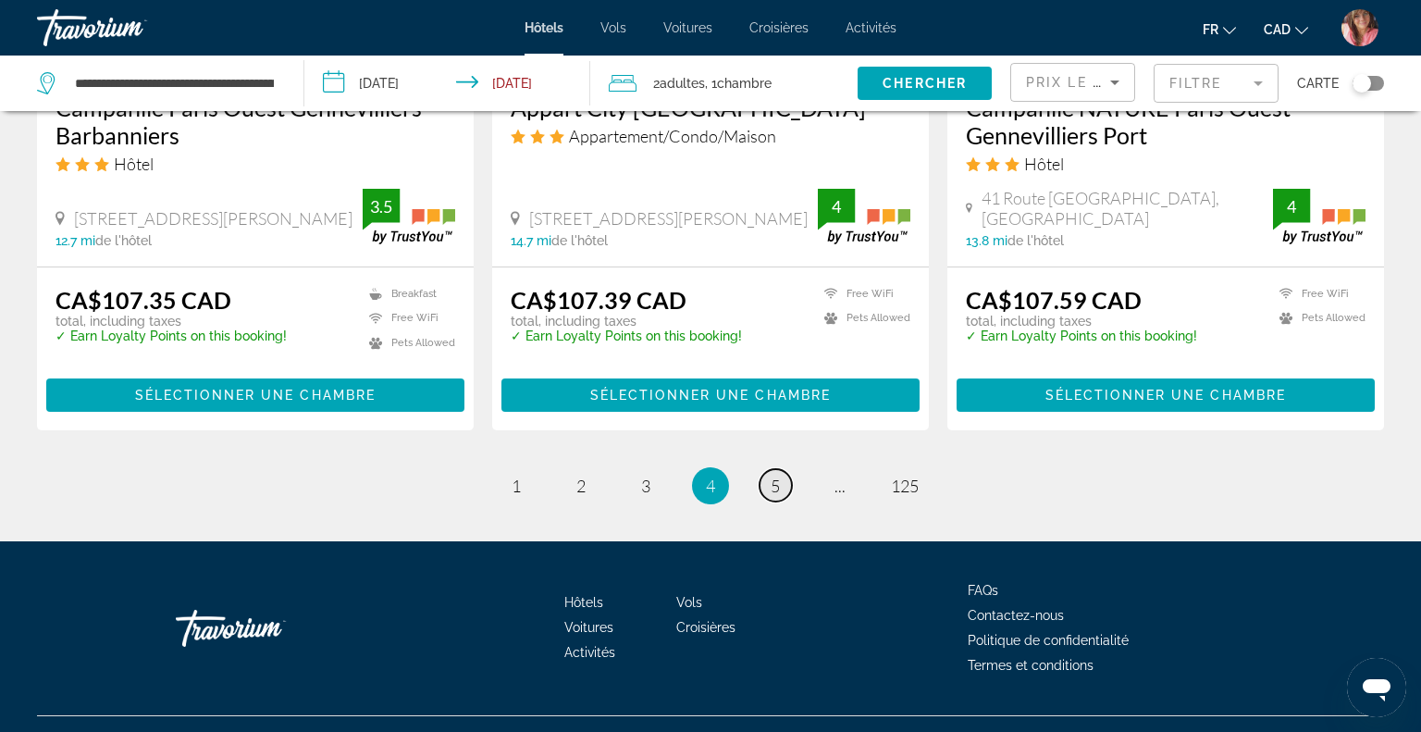
click at [771, 475] on span "5" at bounding box center [775, 485] width 9 height 20
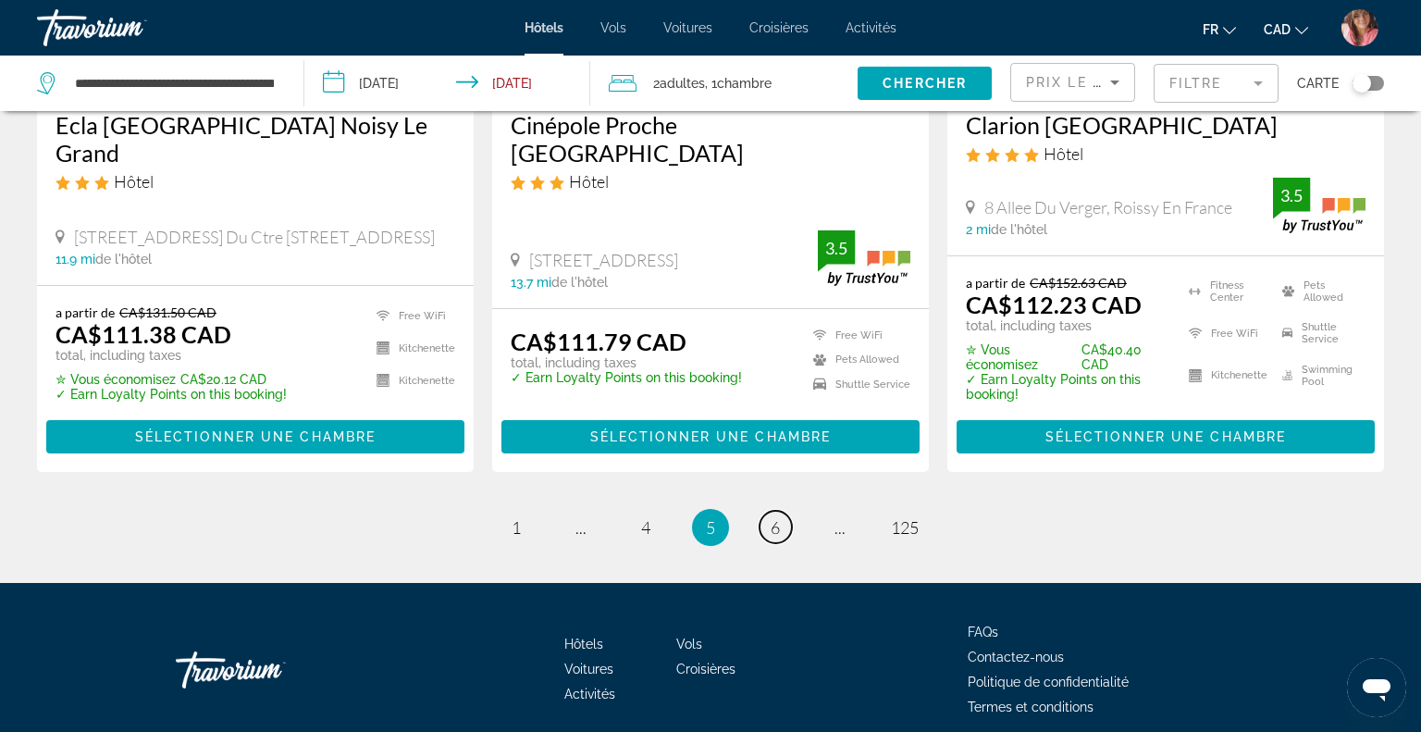
scroll to position [2471, 0]
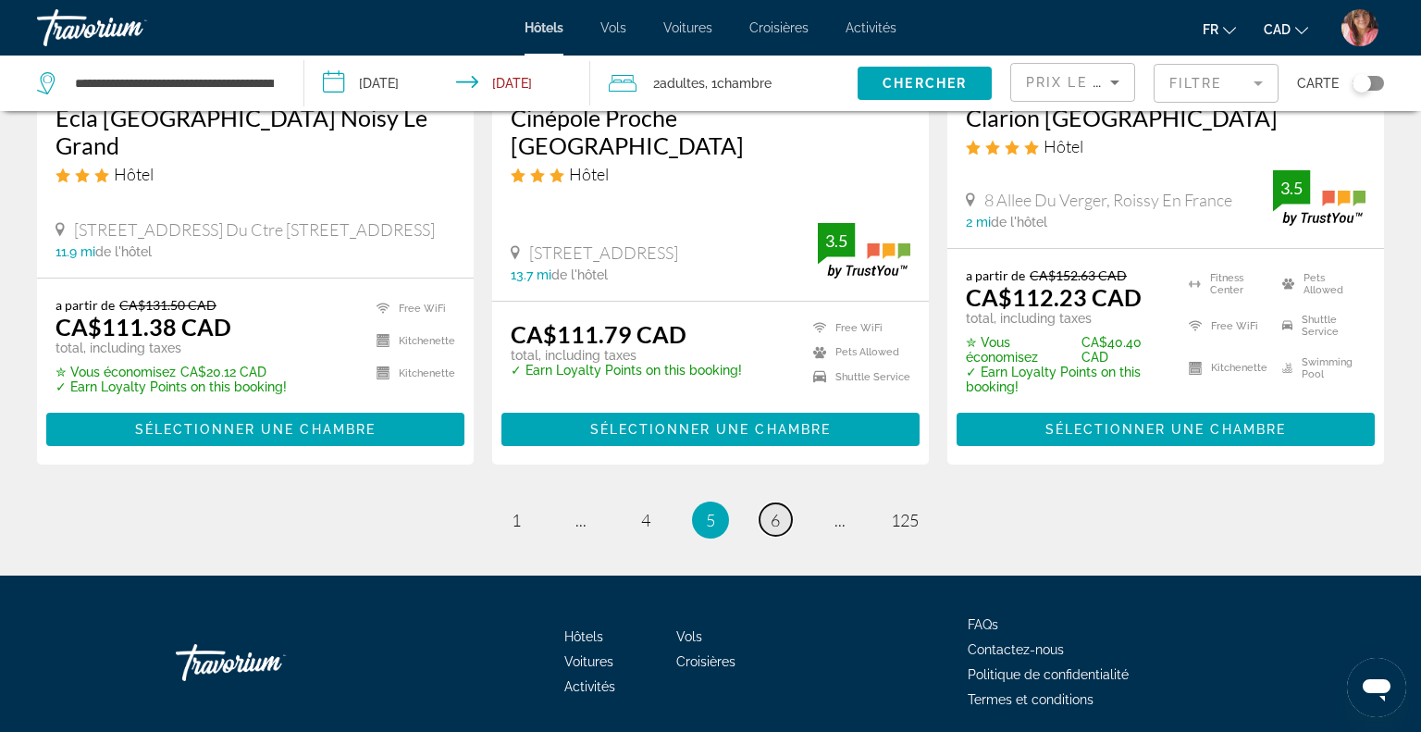
click at [769, 530] on link "page 6" at bounding box center [775, 519] width 32 height 32
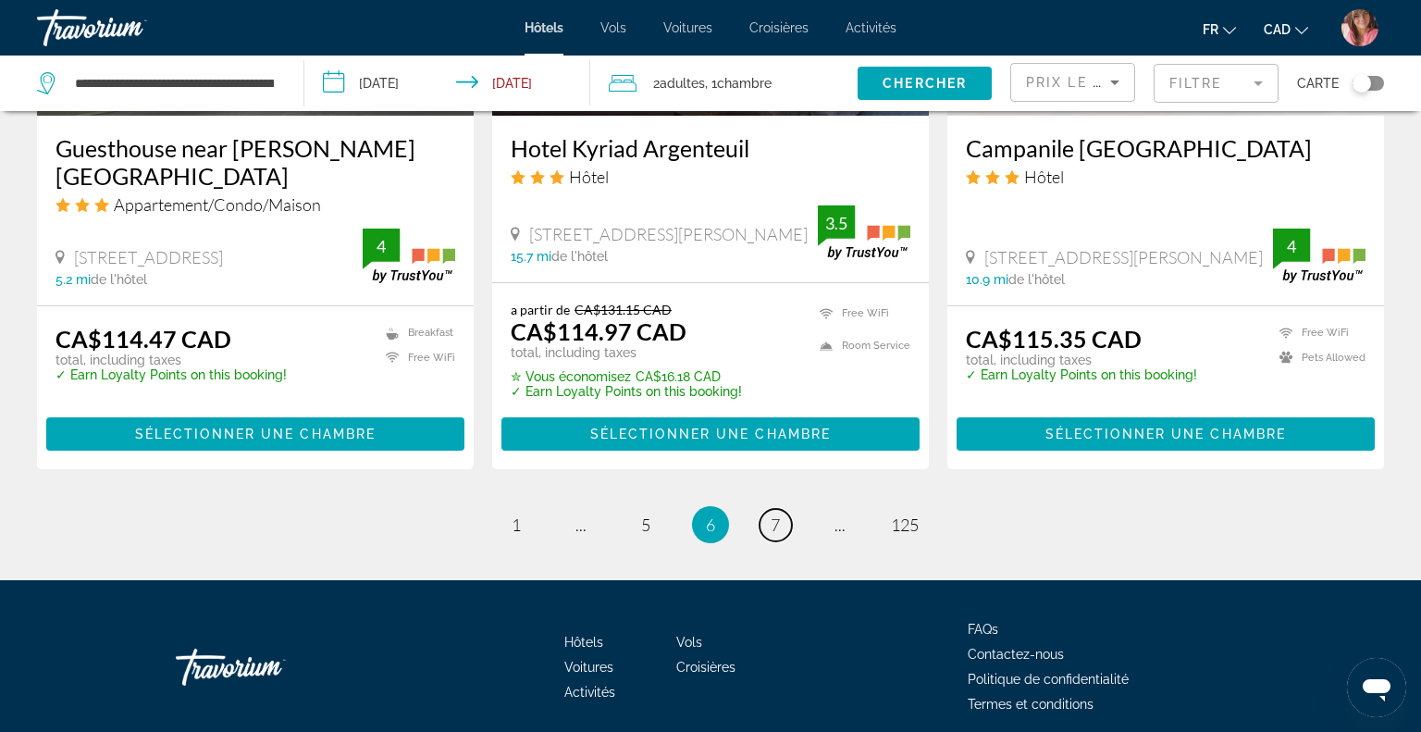
scroll to position [2494, 0]
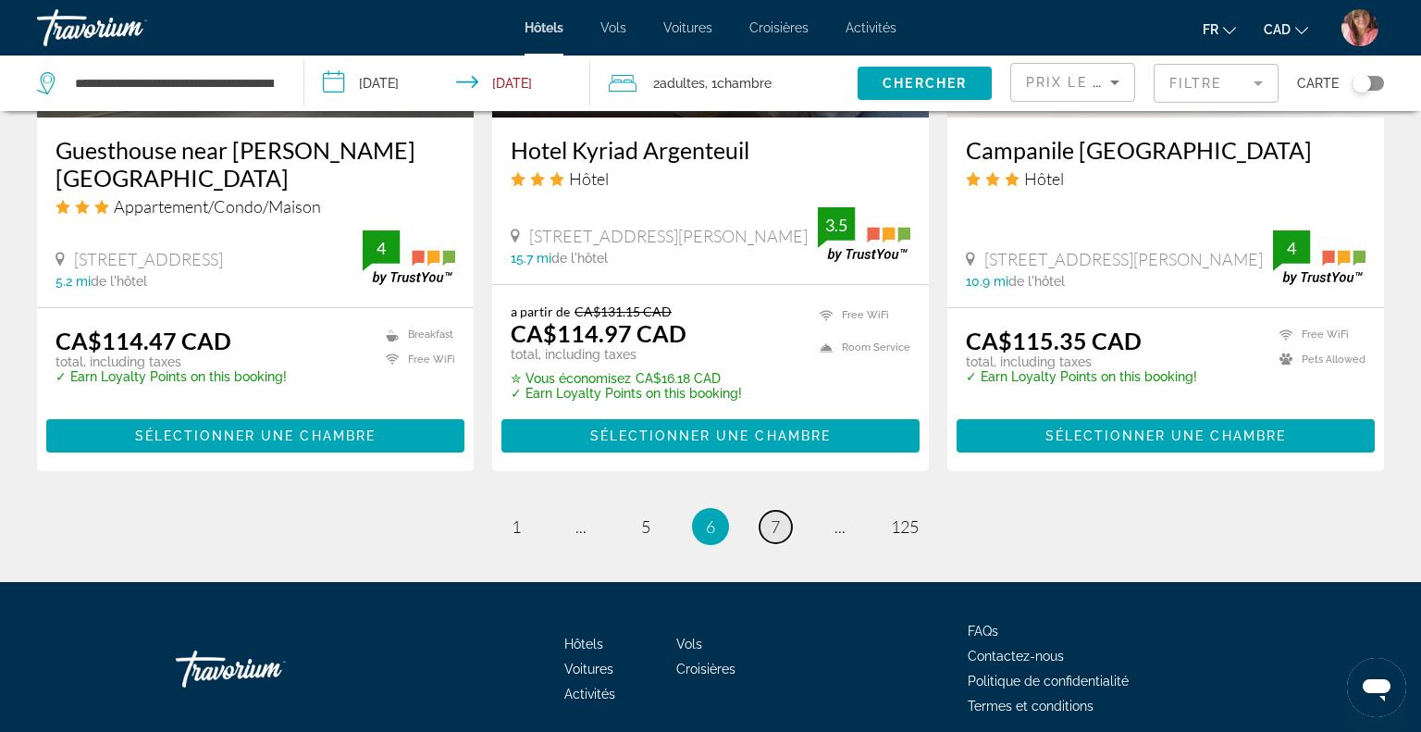
click at [777, 516] on span "7" at bounding box center [775, 526] width 9 height 20
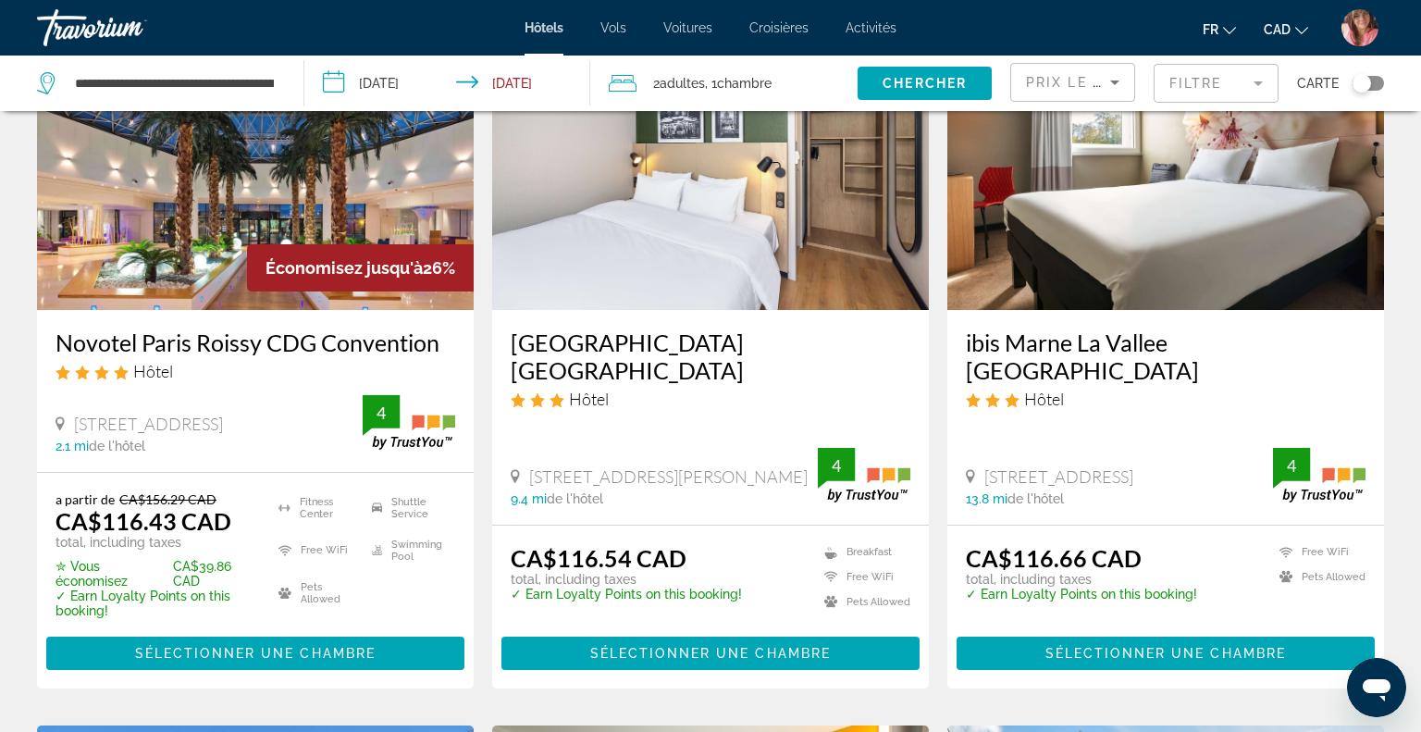
scroll to position [163, 0]
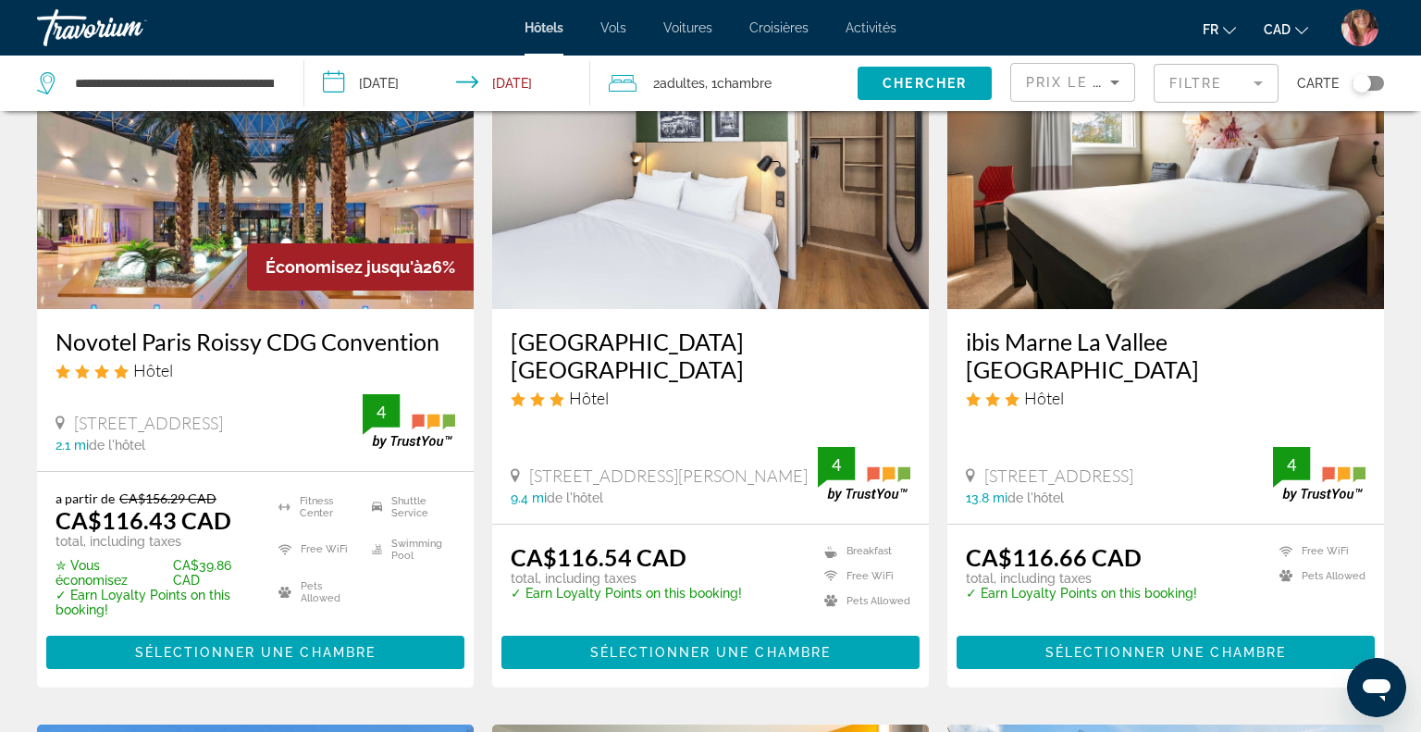
click at [375, 185] on img "Main content" at bounding box center [255, 161] width 437 height 296
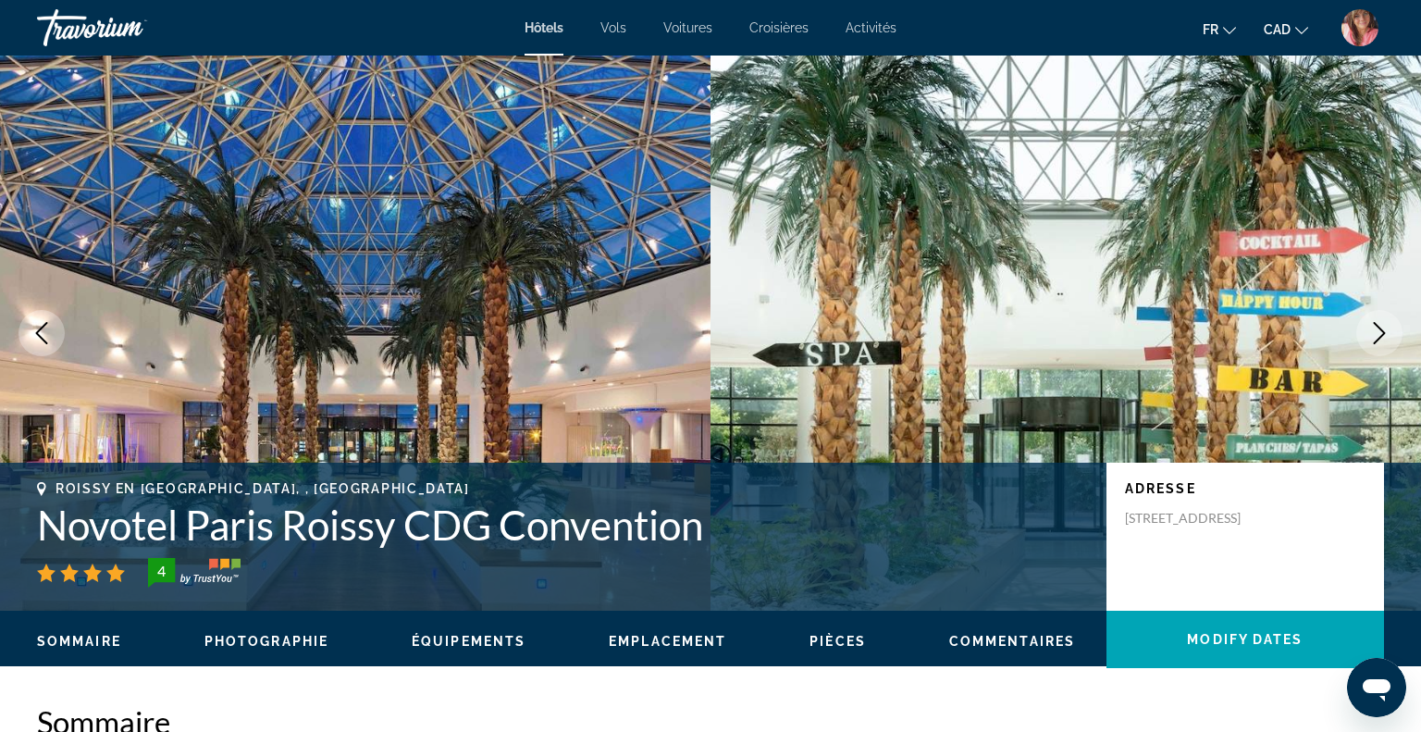
click at [1380, 334] on icon "Next image" at bounding box center [1379, 333] width 22 height 22
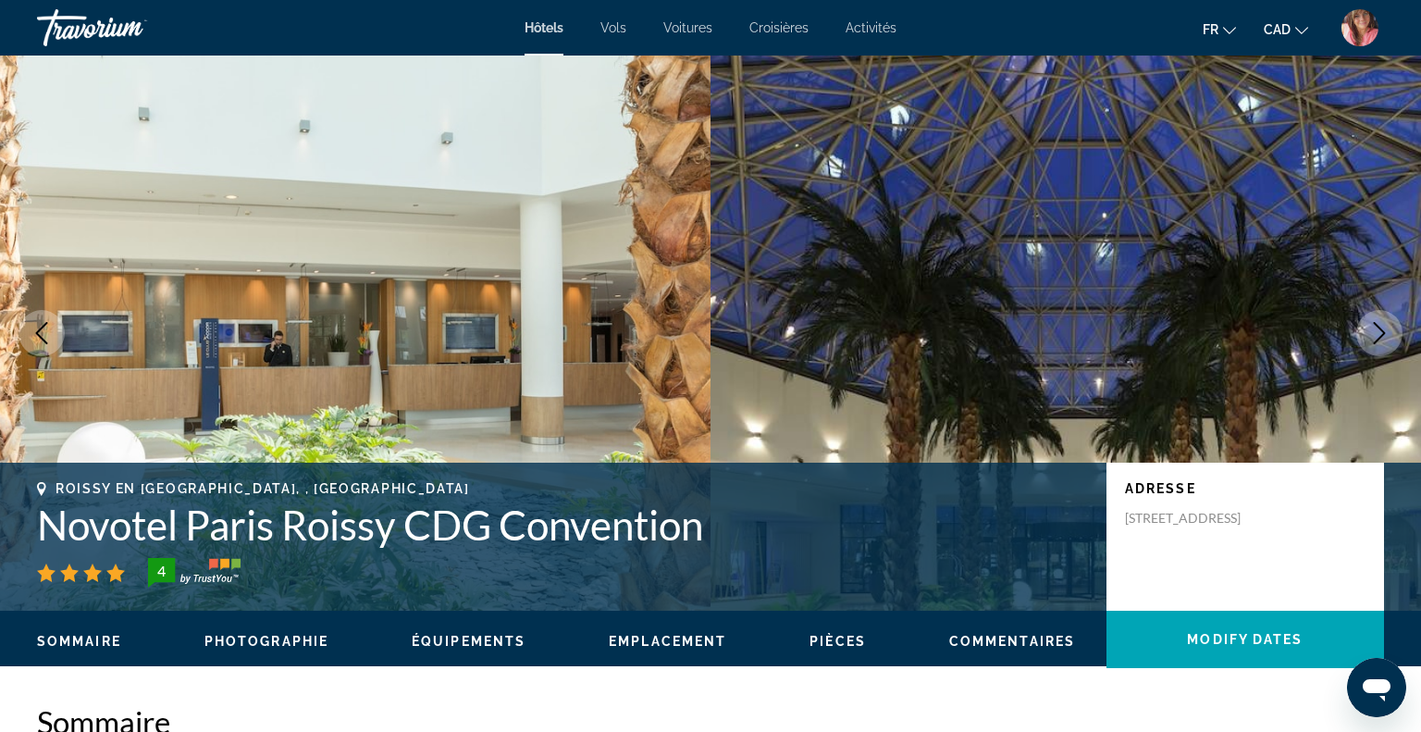
click at [1380, 334] on icon "Next image" at bounding box center [1379, 333] width 22 height 22
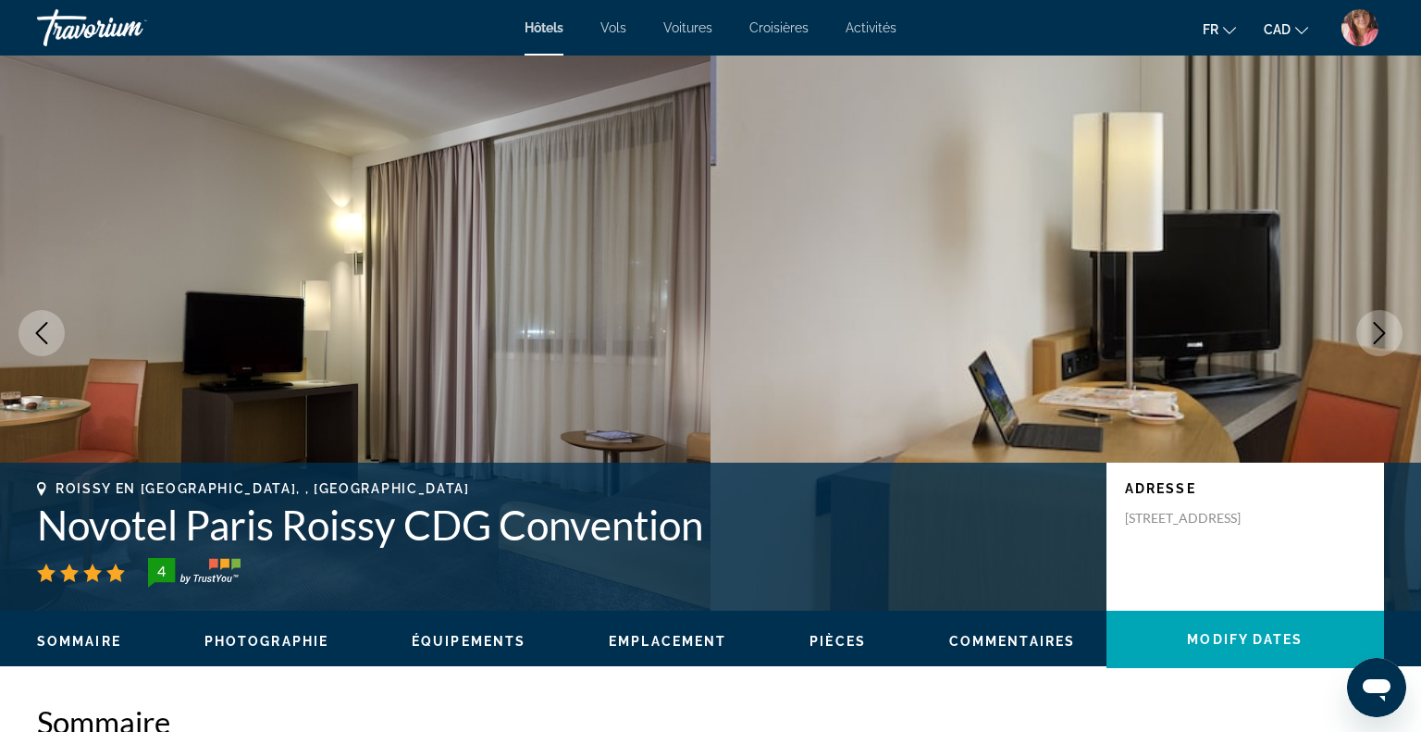
click at [1380, 334] on icon "Next image" at bounding box center [1379, 333] width 22 height 22
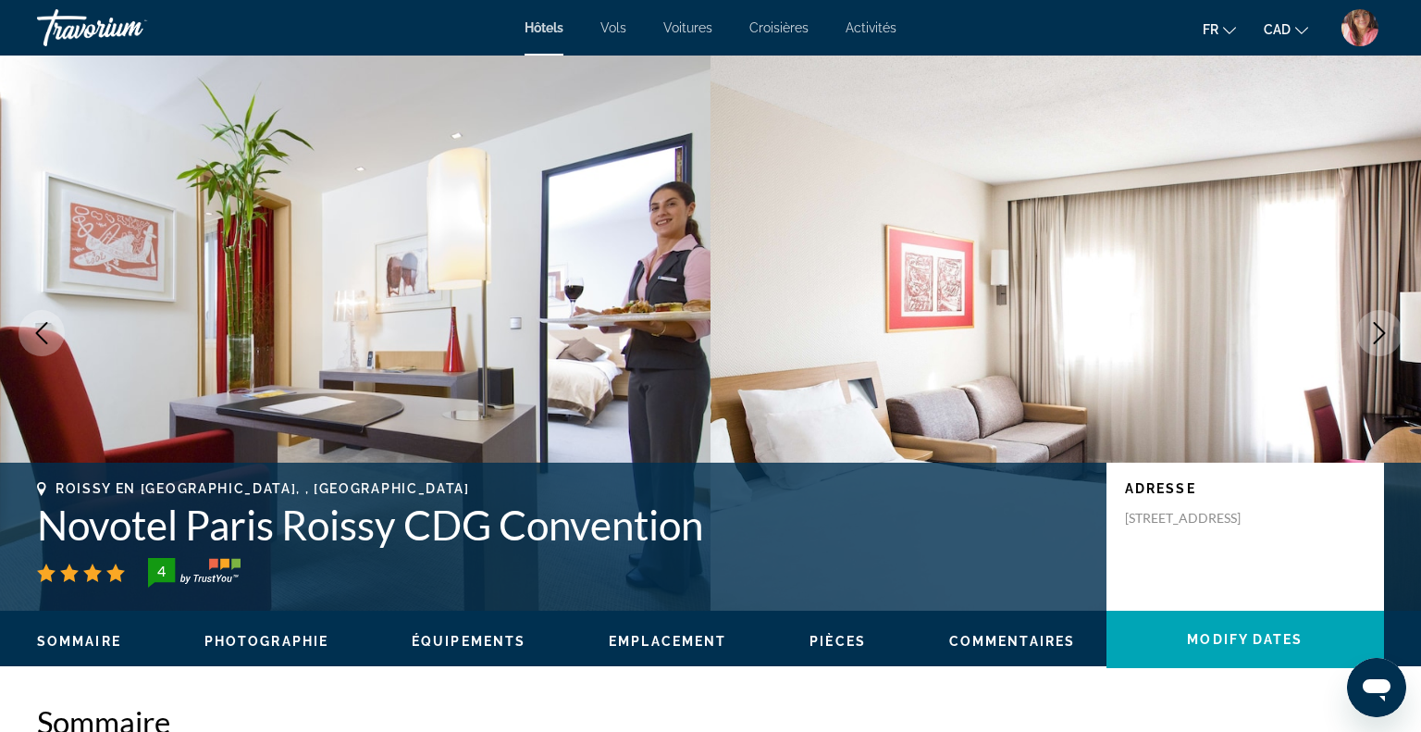
click at [1380, 334] on icon "Next image" at bounding box center [1379, 333] width 22 height 22
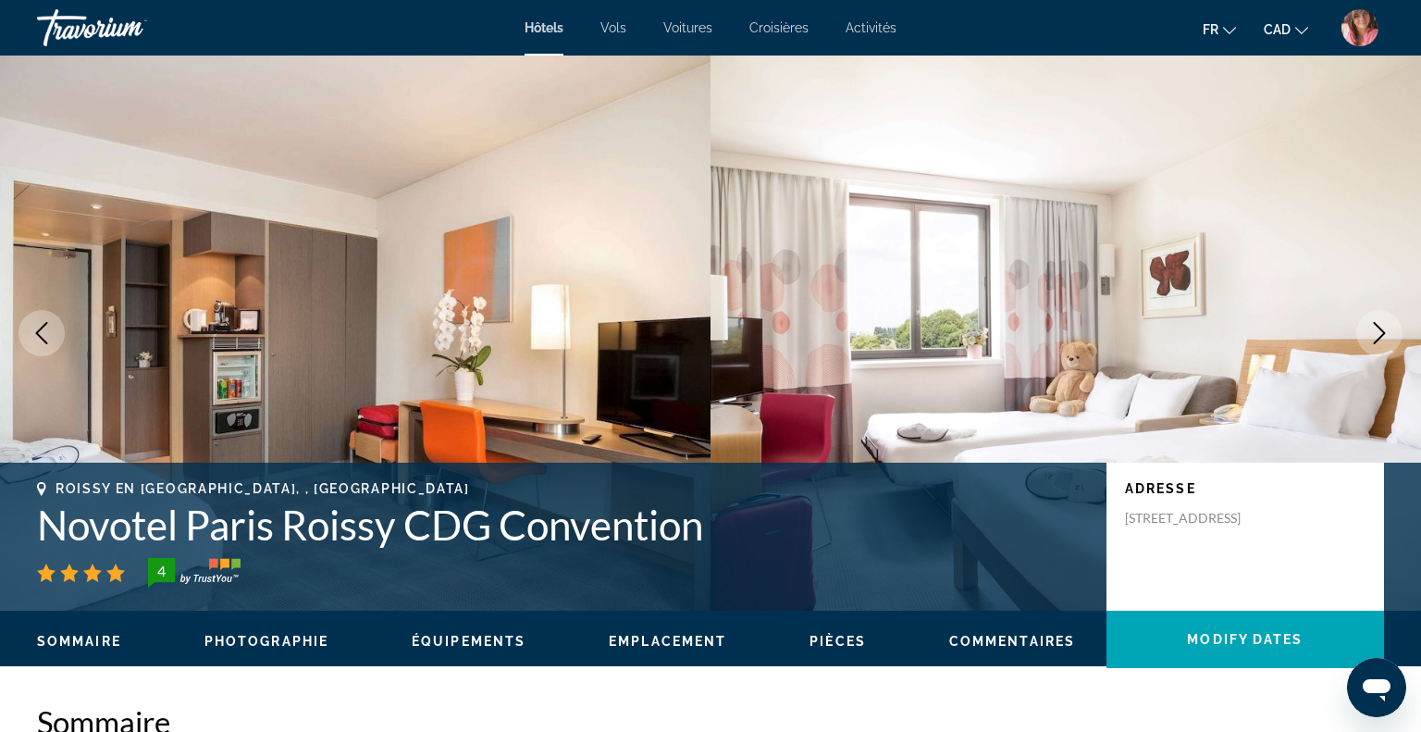
click at [1380, 334] on icon "Next image" at bounding box center [1379, 333] width 22 height 22
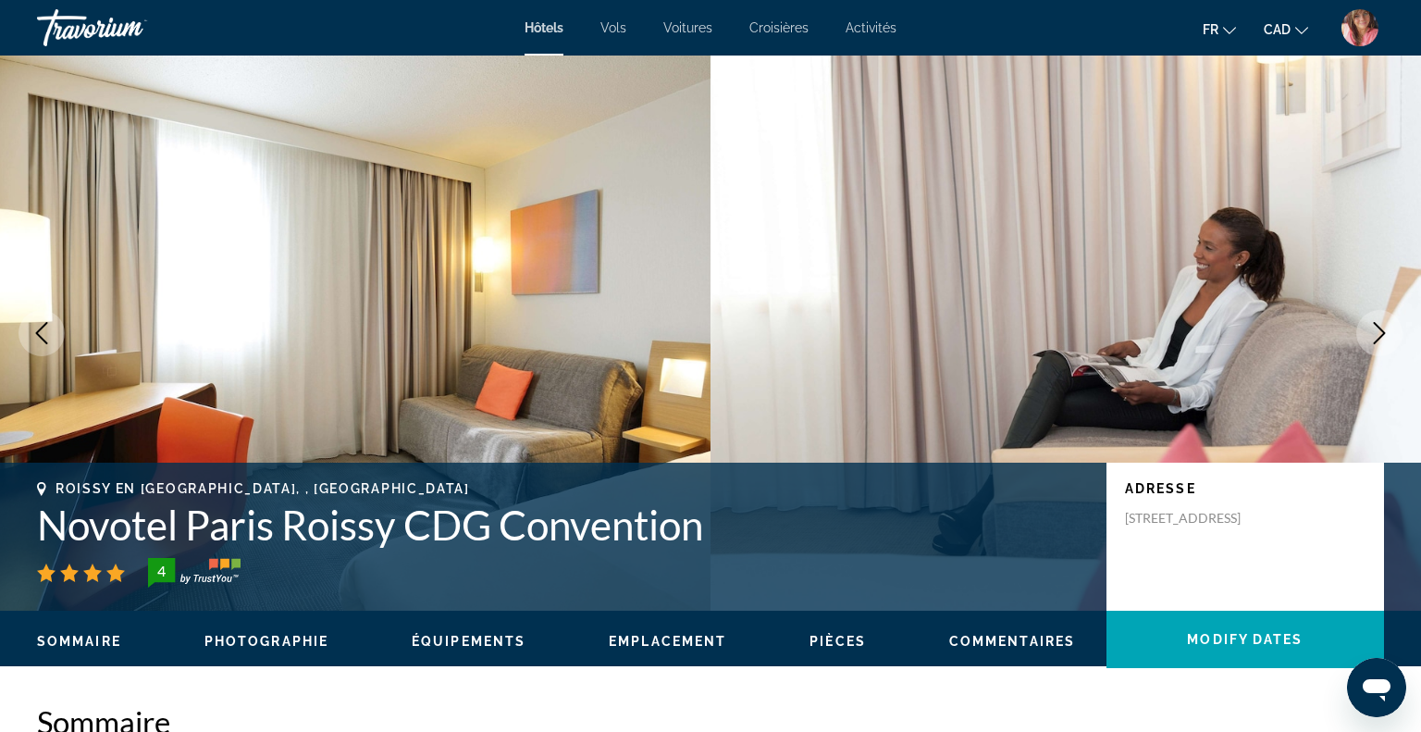
click at [1380, 334] on icon "Next image" at bounding box center [1379, 333] width 22 height 22
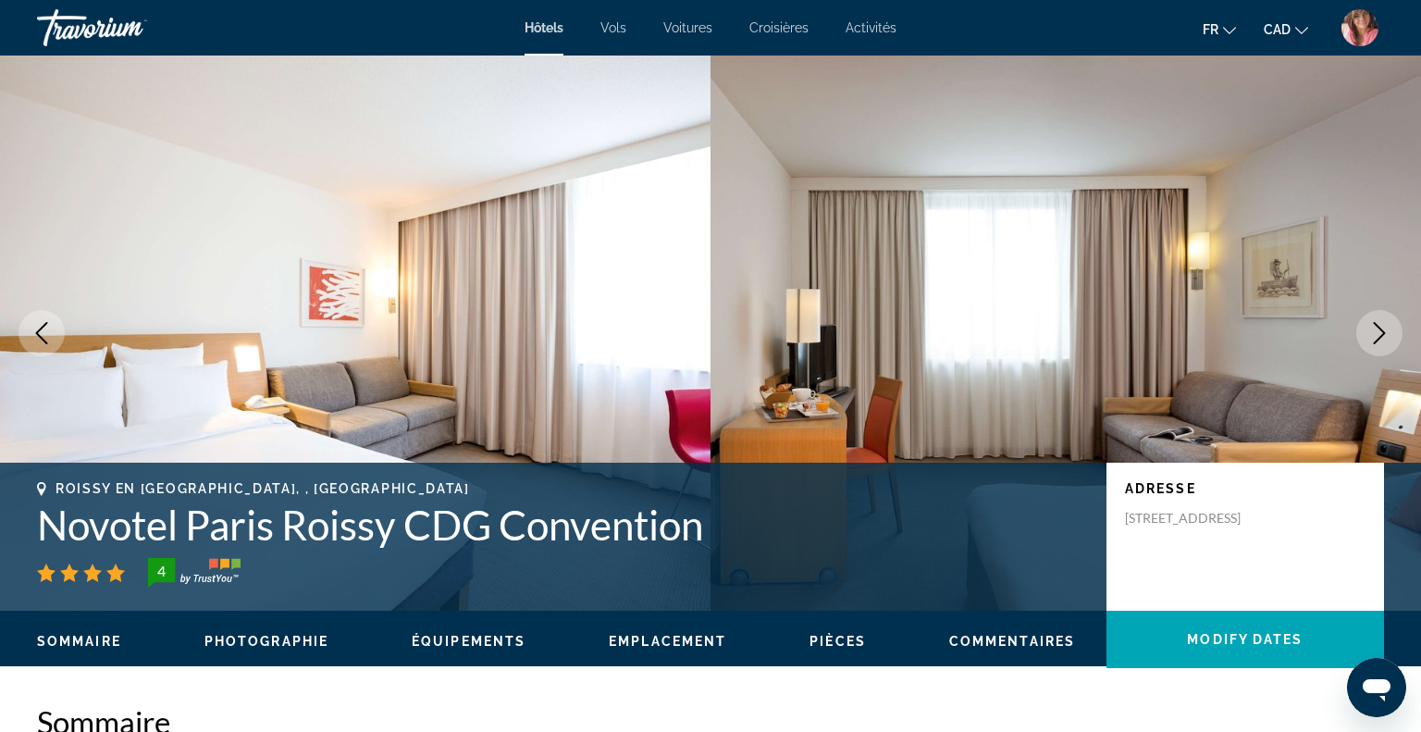
click at [1380, 334] on icon "Next image" at bounding box center [1379, 333] width 22 height 22
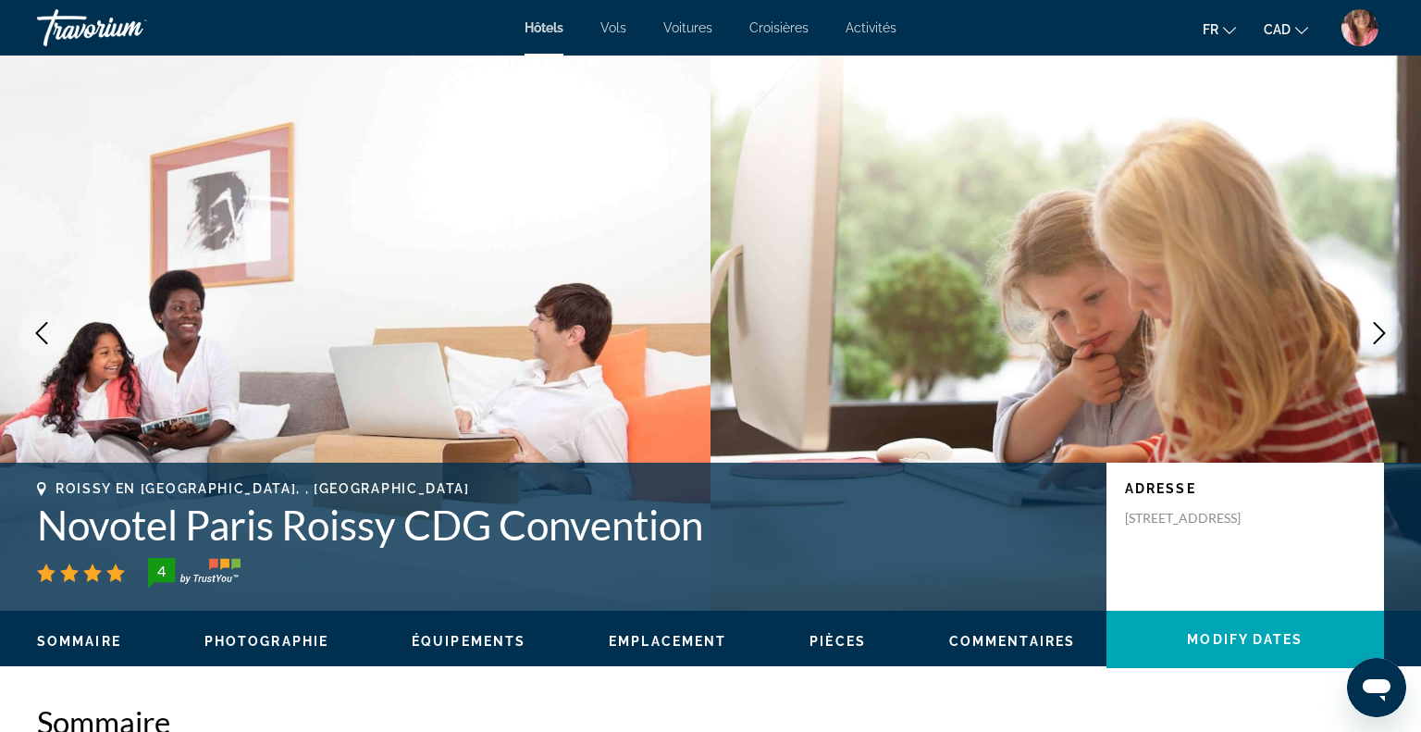
click at [1380, 334] on icon "Next image" at bounding box center [1379, 333] width 22 height 22
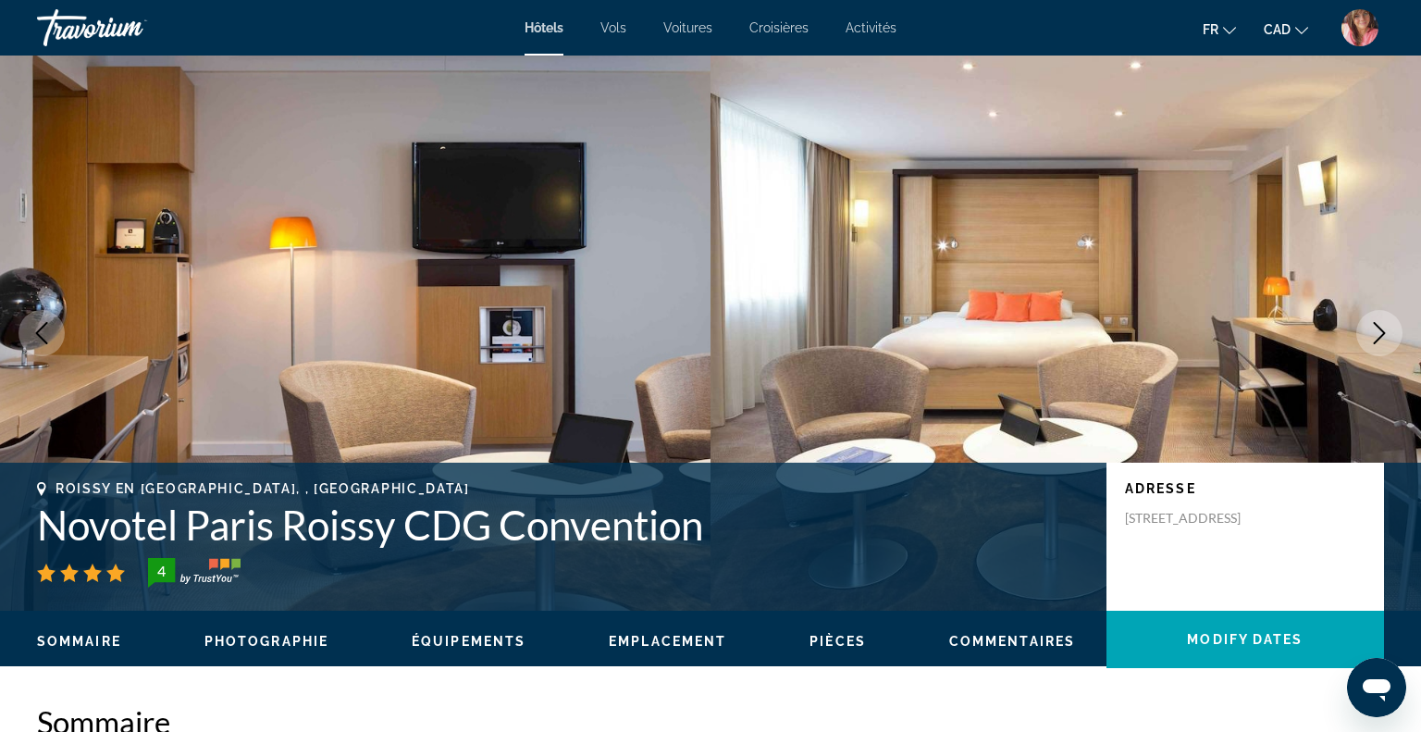
click at [1380, 334] on icon "Next image" at bounding box center [1379, 333] width 22 height 22
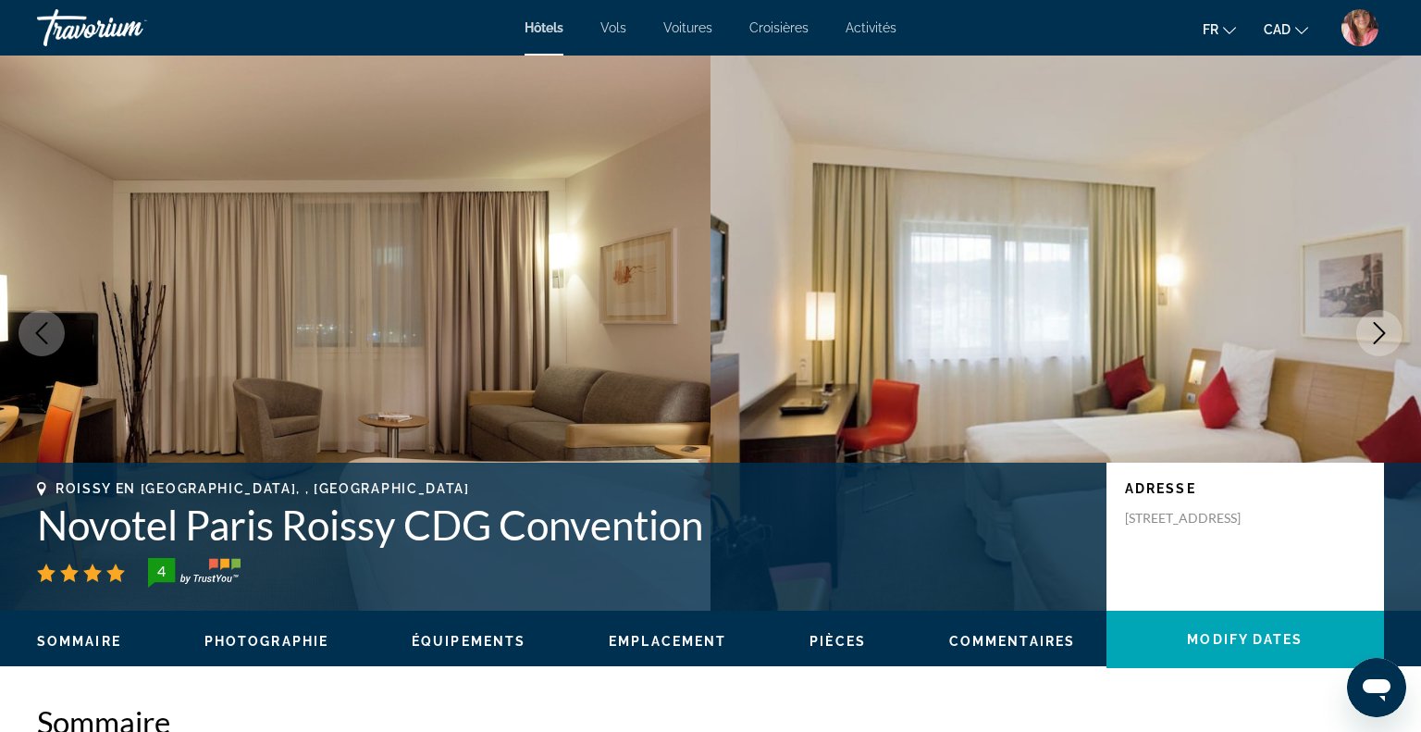
click at [1380, 334] on icon "Next image" at bounding box center [1379, 333] width 22 height 22
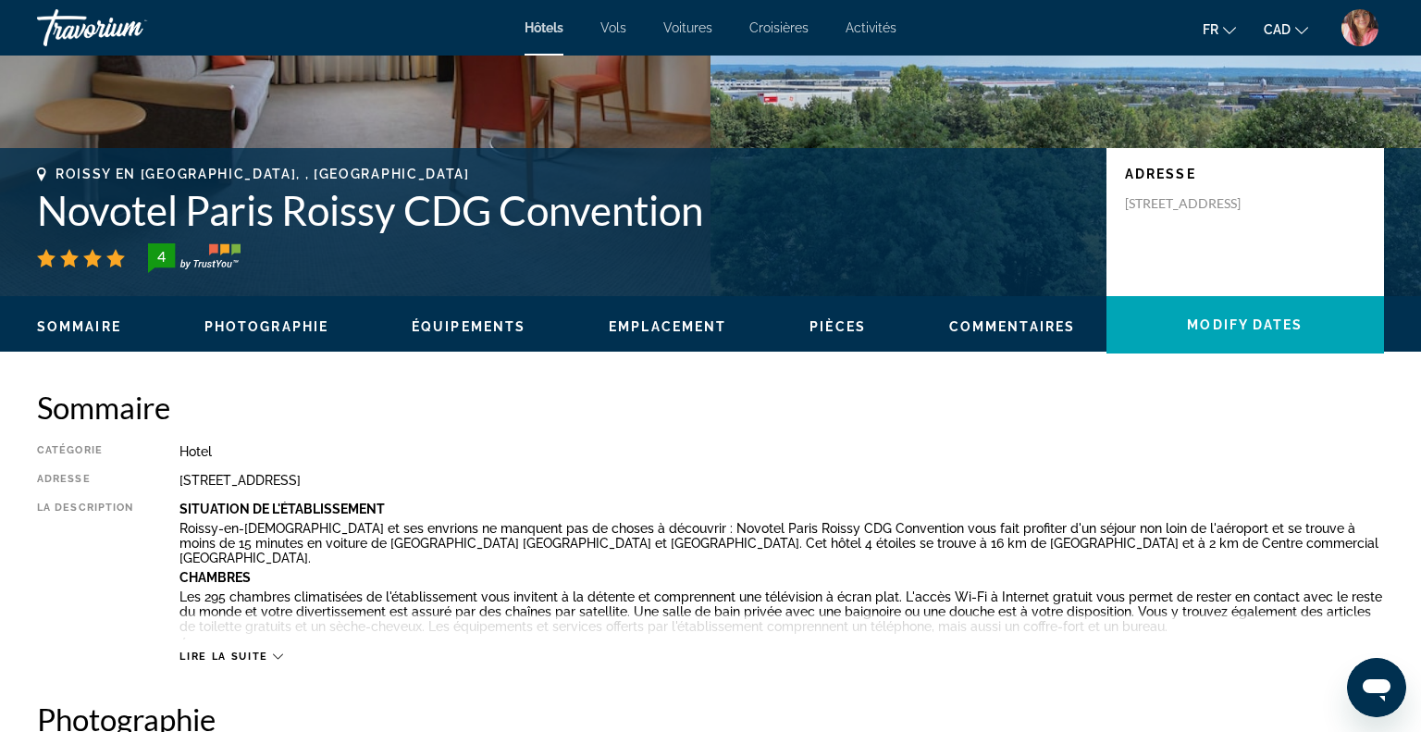
scroll to position [311, 0]
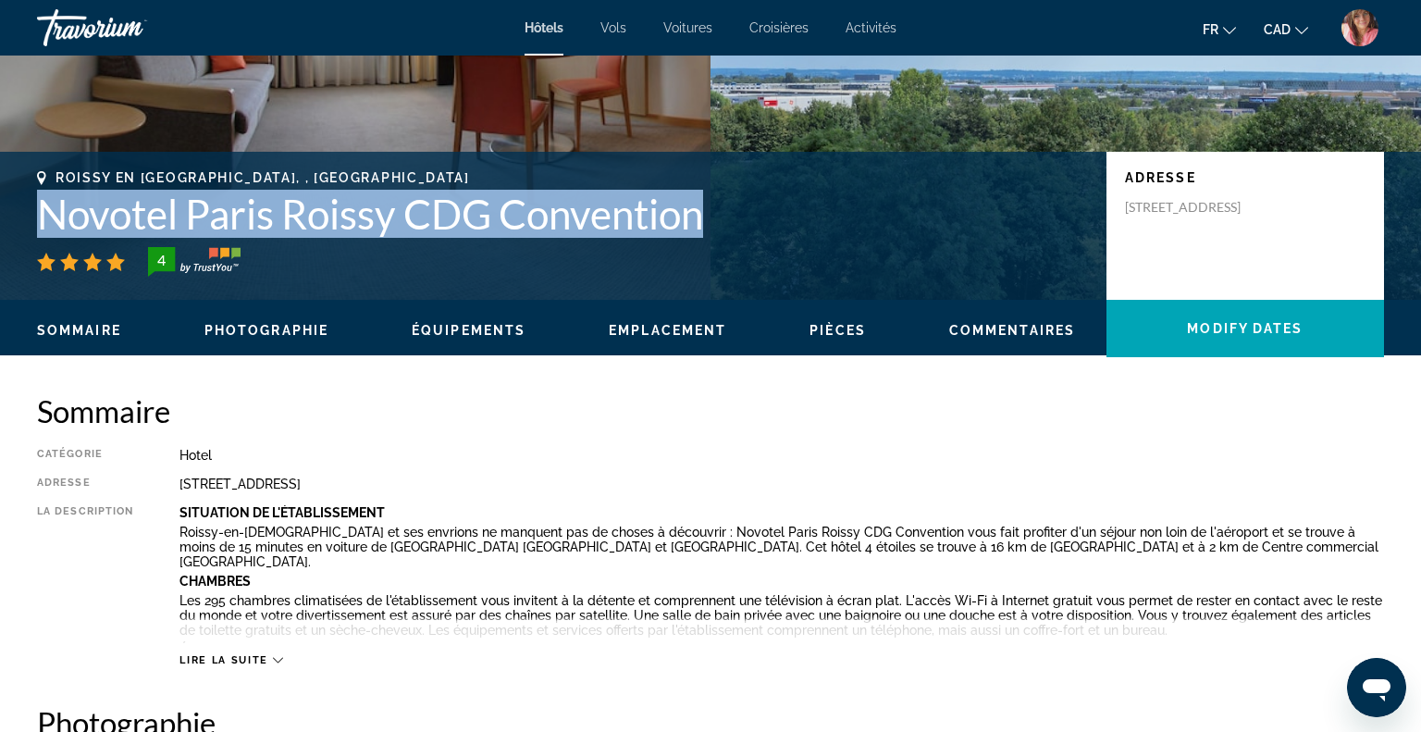
drag, startPoint x: 39, startPoint y: 209, endPoint x: 719, endPoint y: 207, distance: 679.9
click at [719, 207] on h1 "Novotel Paris Roissy CDG Convention" at bounding box center [562, 214] width 1051 height 48
copy h1 "Novotel Paris Roissy CDG Convention"
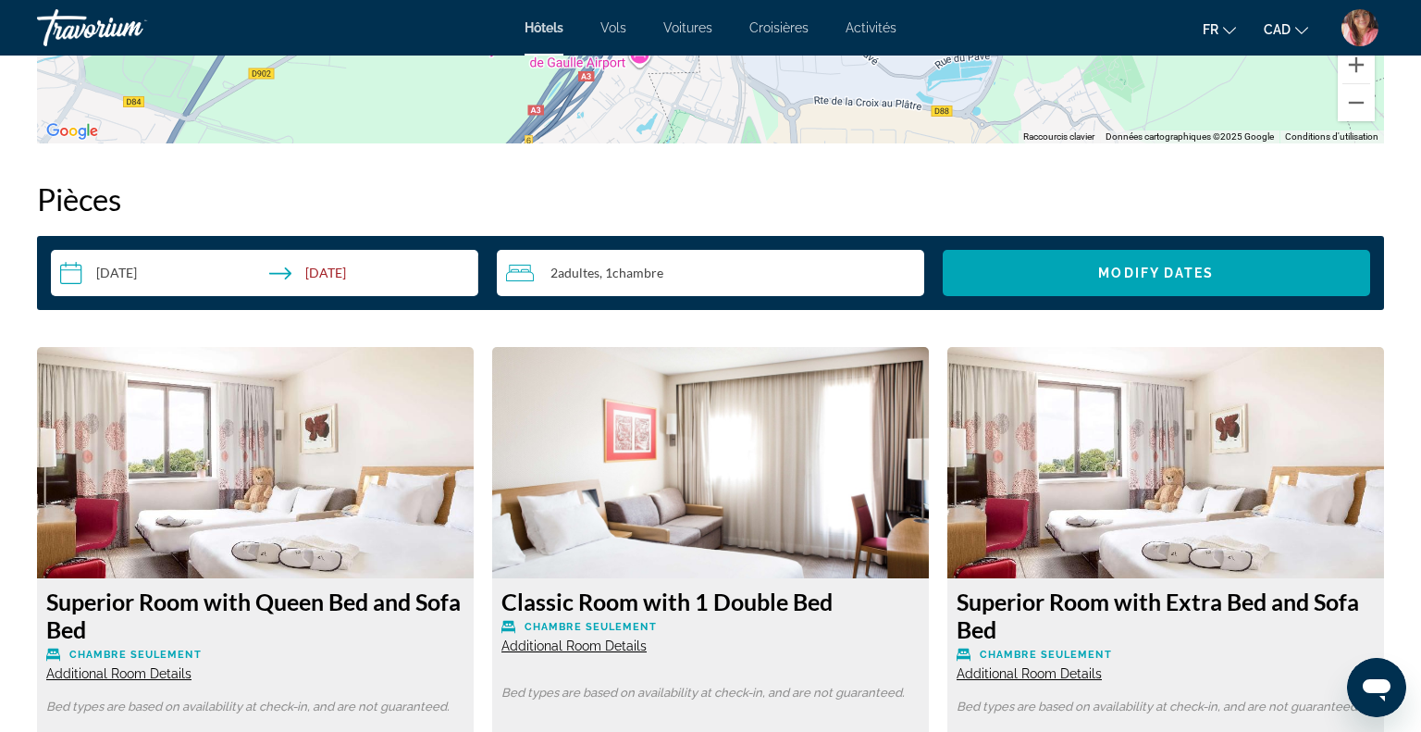
scroll to position [2175, 0]
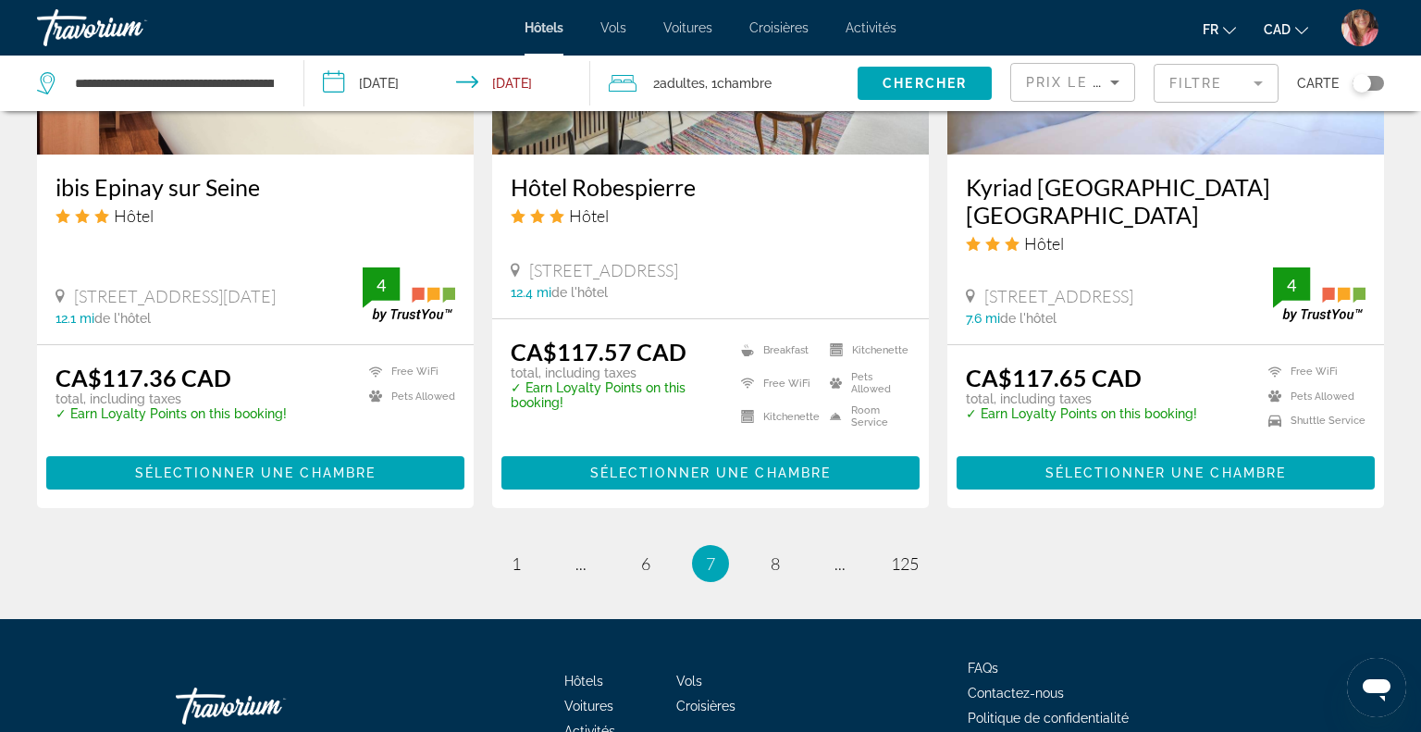
scroll to position [2460, 0]
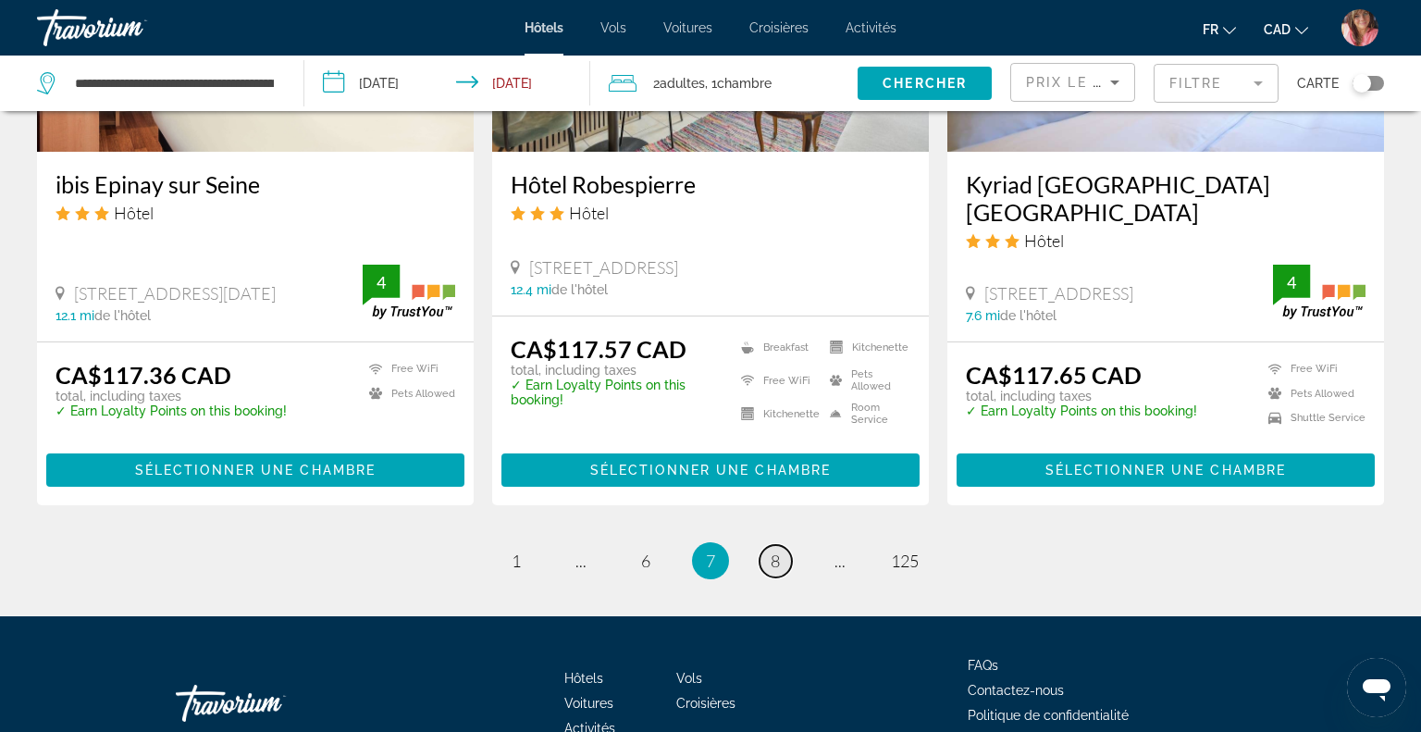
click at [773, 552] on span "8" at bounding box center [775, 560] width 9 height 20
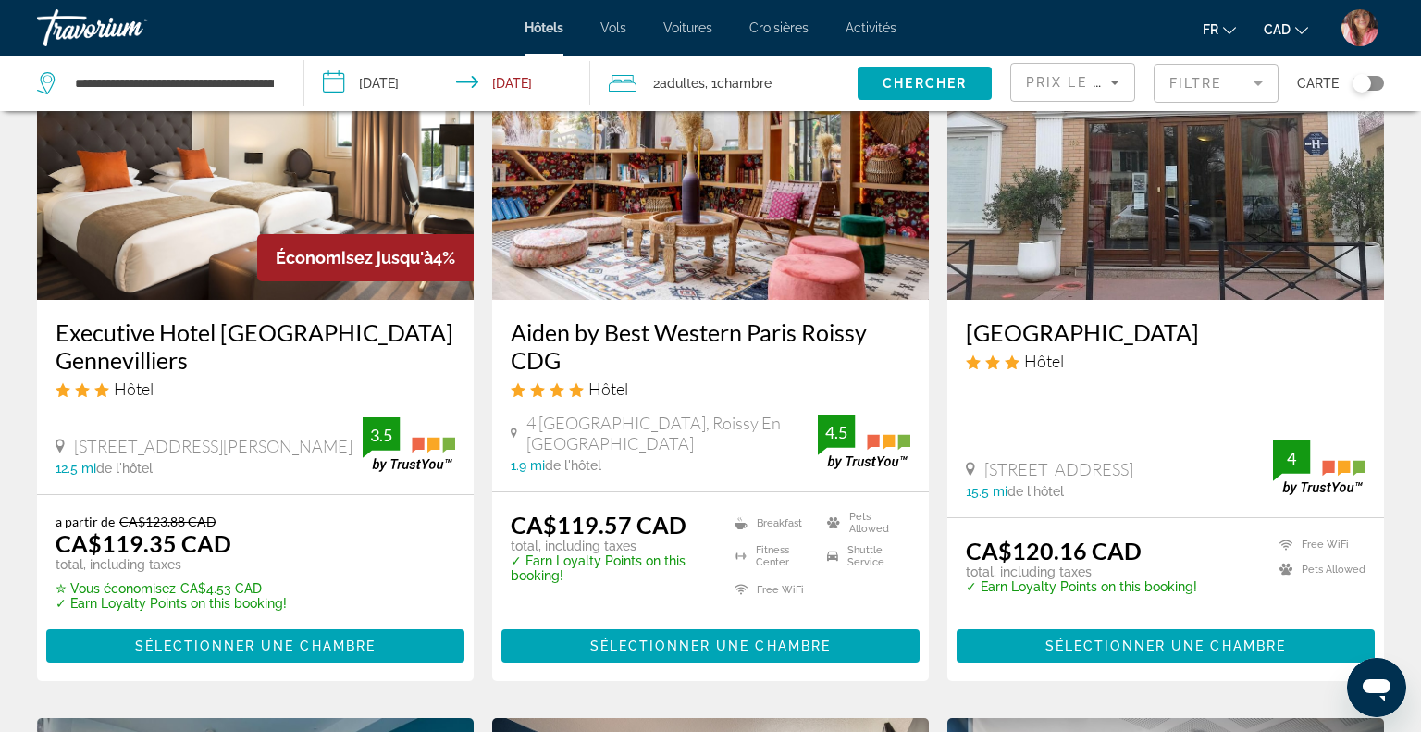
scroll to position [779, 0]
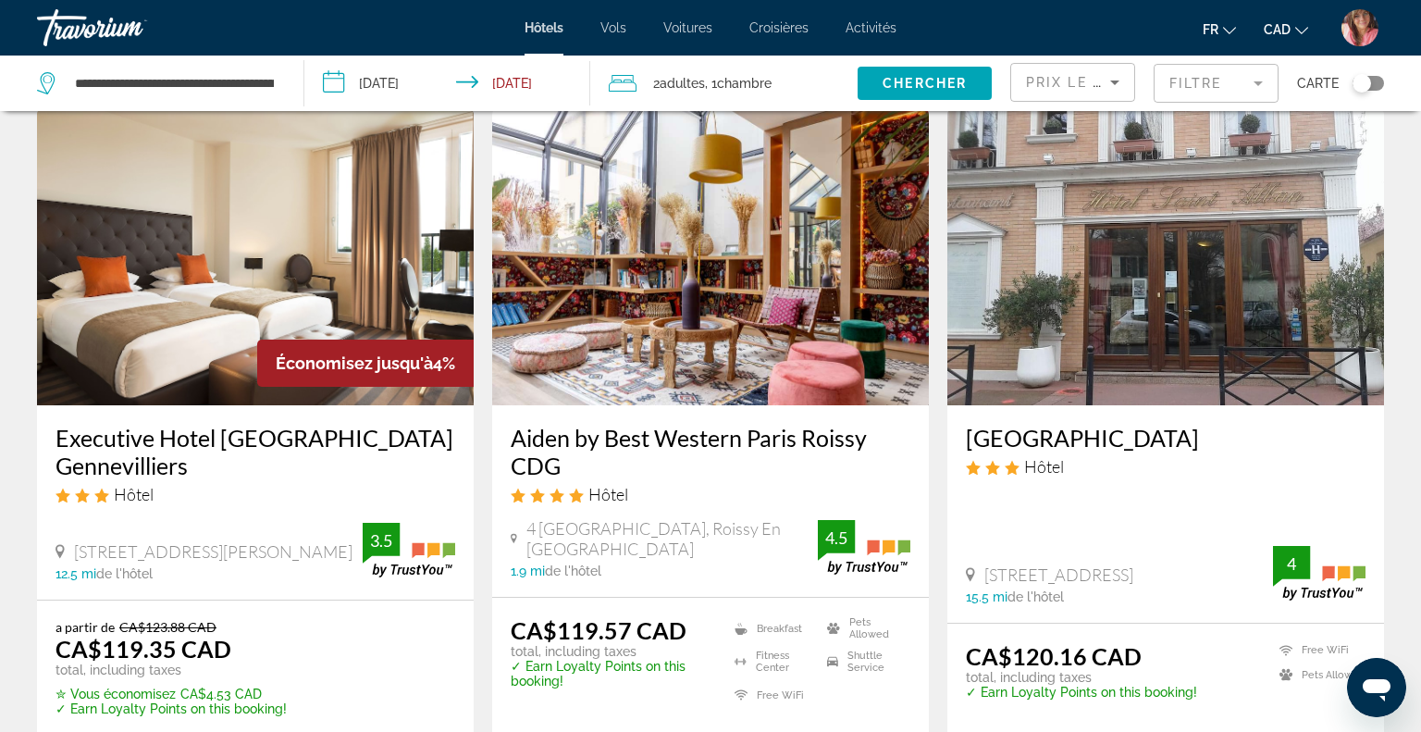
drag, startPoint x: 496, startPoint y: 437, endPoint x: 576, endPoint y: 462, distance: 84.3
click at [576, 462] on div "Aiden by Best Western Paris Roissy CDG Hôtel [GEOGRAPHIC_DATA], [GEOGRAPHIC_DAT…" at bounding box center [710, 500] width 437 height 191
copy h3 "Aiden by Best Western Paris Roissy CDG"
click at [178, 83] on input "**********" at bounding box center [174, 83] width 203 height 28
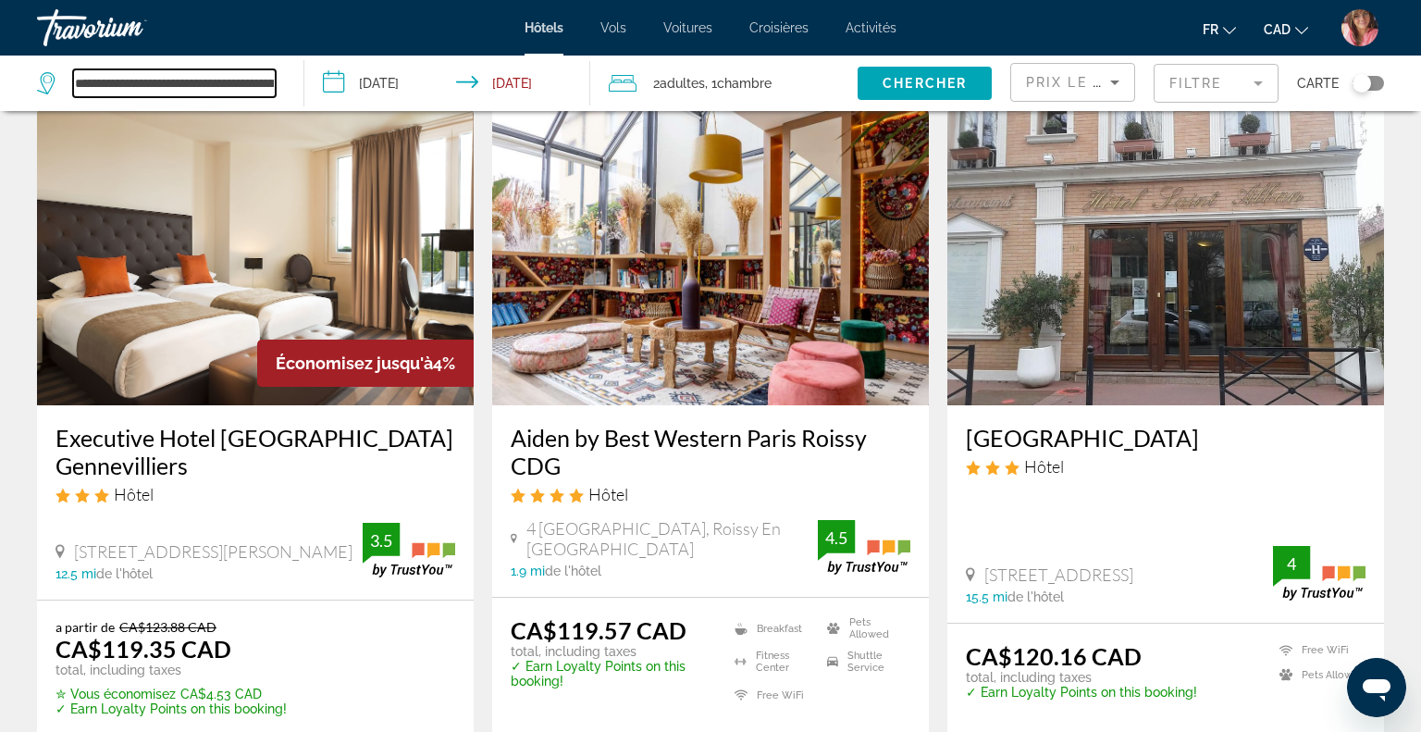
click at [178, 83] on input "**********" at bounding box center [174, 83] width 203 height 28
paste input "Search widget"
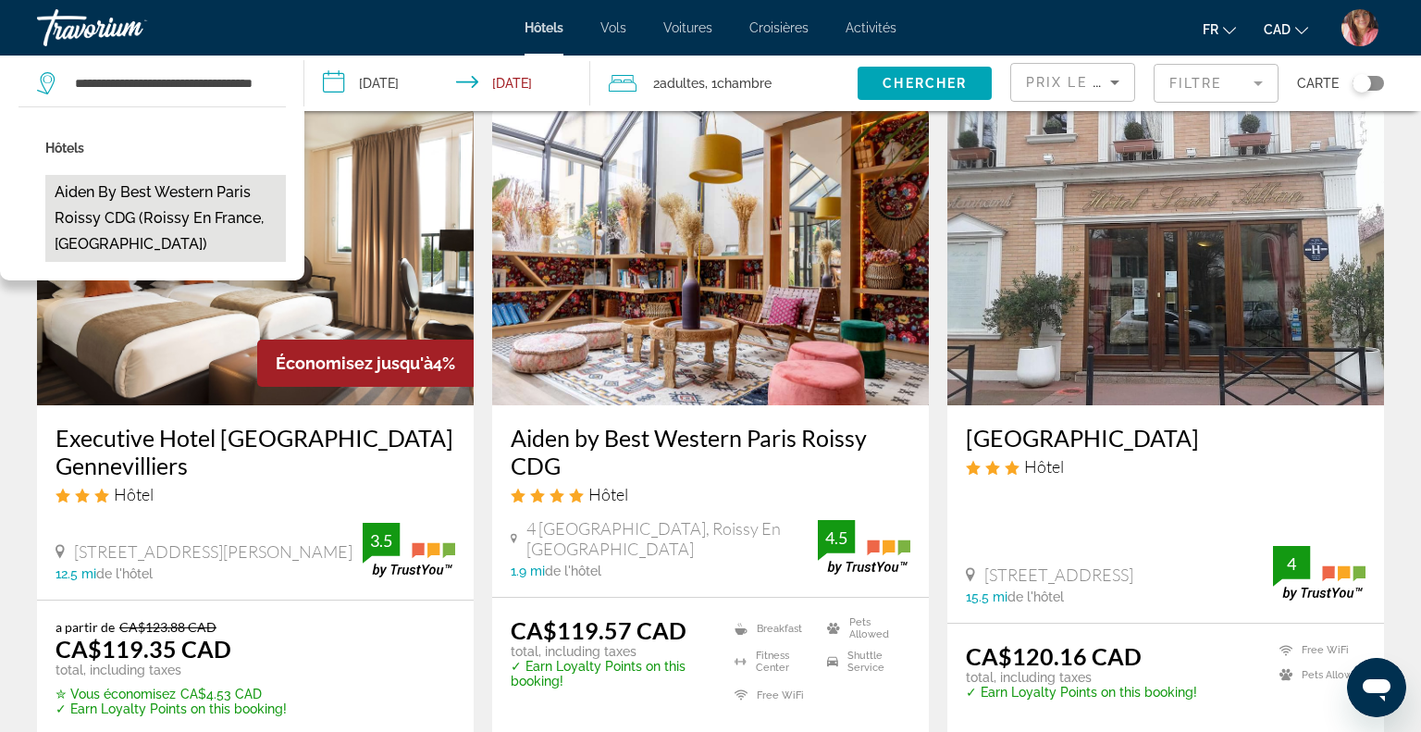
click at [169, 191] on button "Aiden by Best Western Paris Roissy CDG (Roissy En France, [GEOGRAPHIC_DATA])" at bounding box center [165, 218] width 240 height 87
type input "**********"
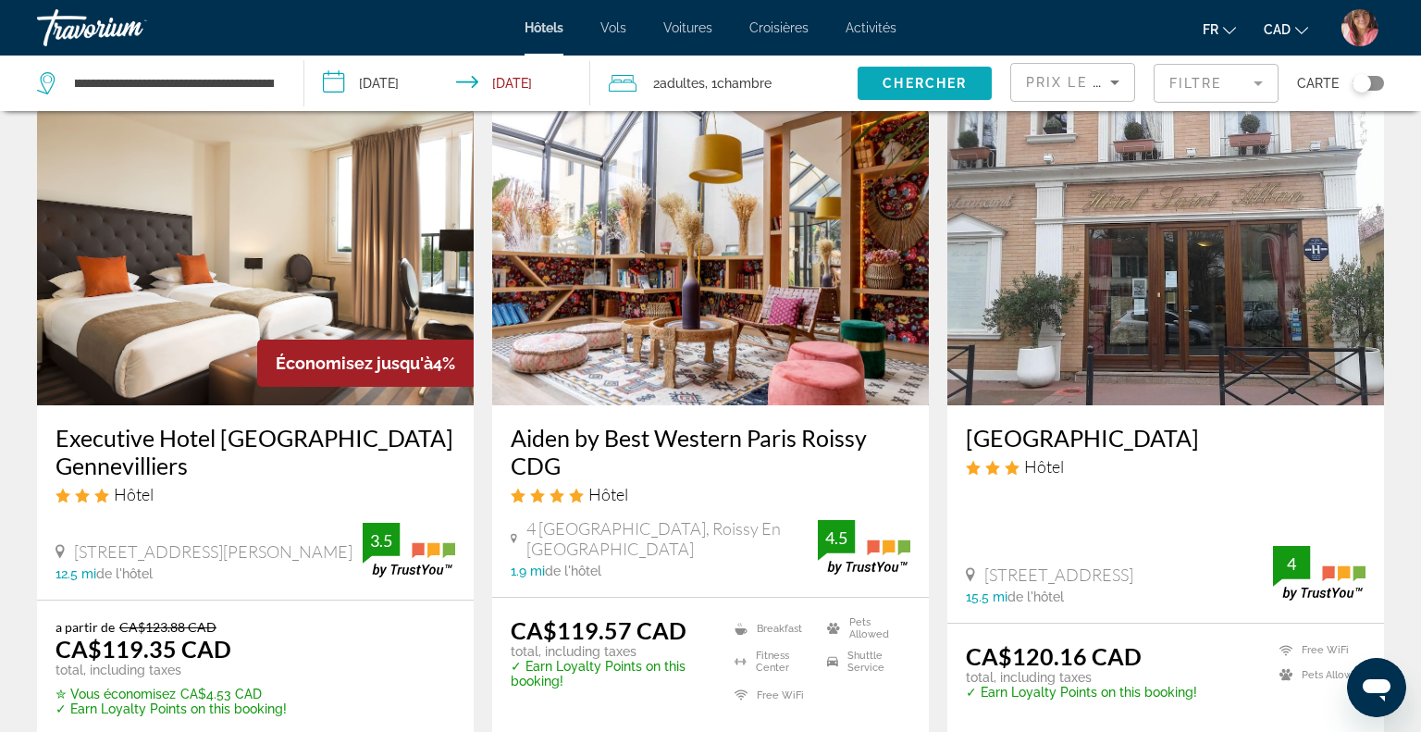
click at [902, 85] on span "Chercher" at bounding box center [924, 83] width 84 height 15
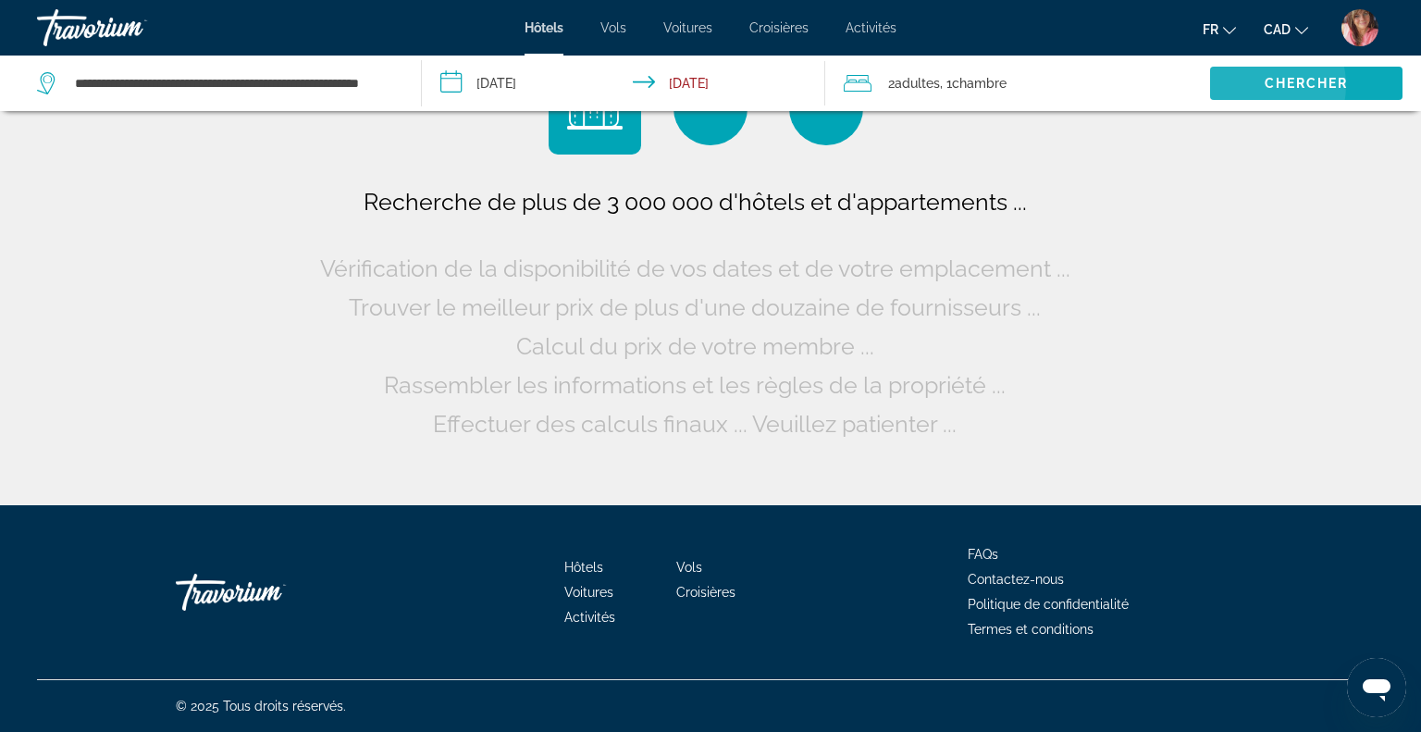
scroll to position [0, 0]
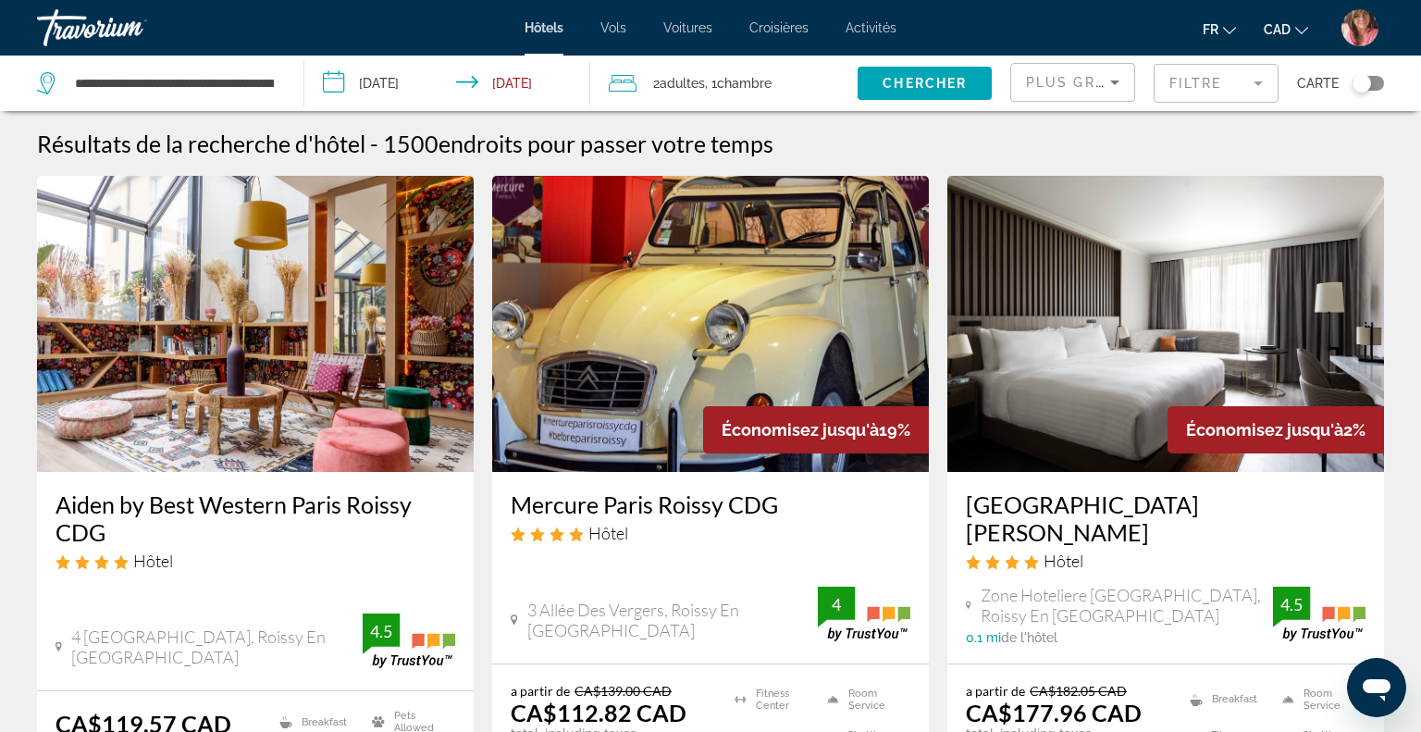
click at [1040, 86] on span "Plus grandes économies" at bounding box center [1136, 82] width 221 height 15
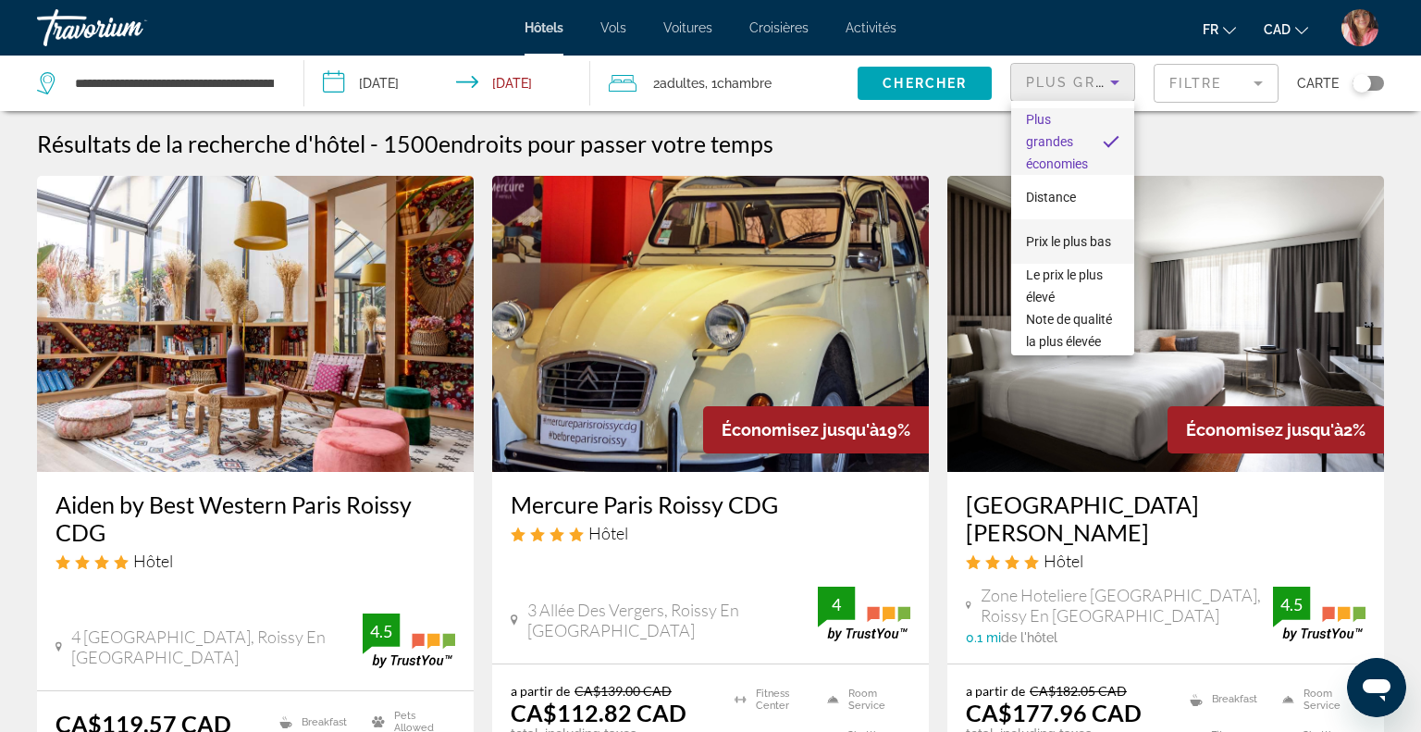
click at [1052, 240] on span "Prix le plus bas" at bounding box center [1068, 241] width 85 height 15
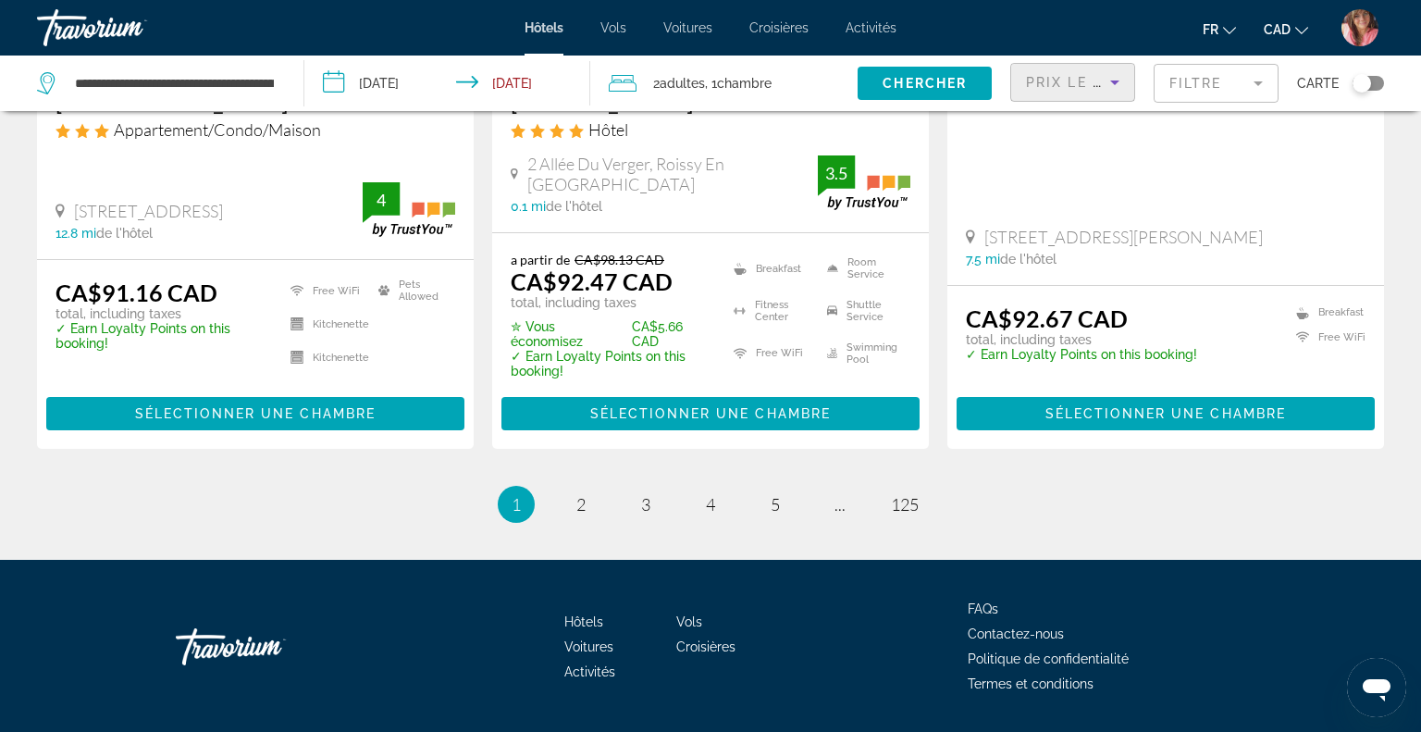
scroll to position [2620, 0]
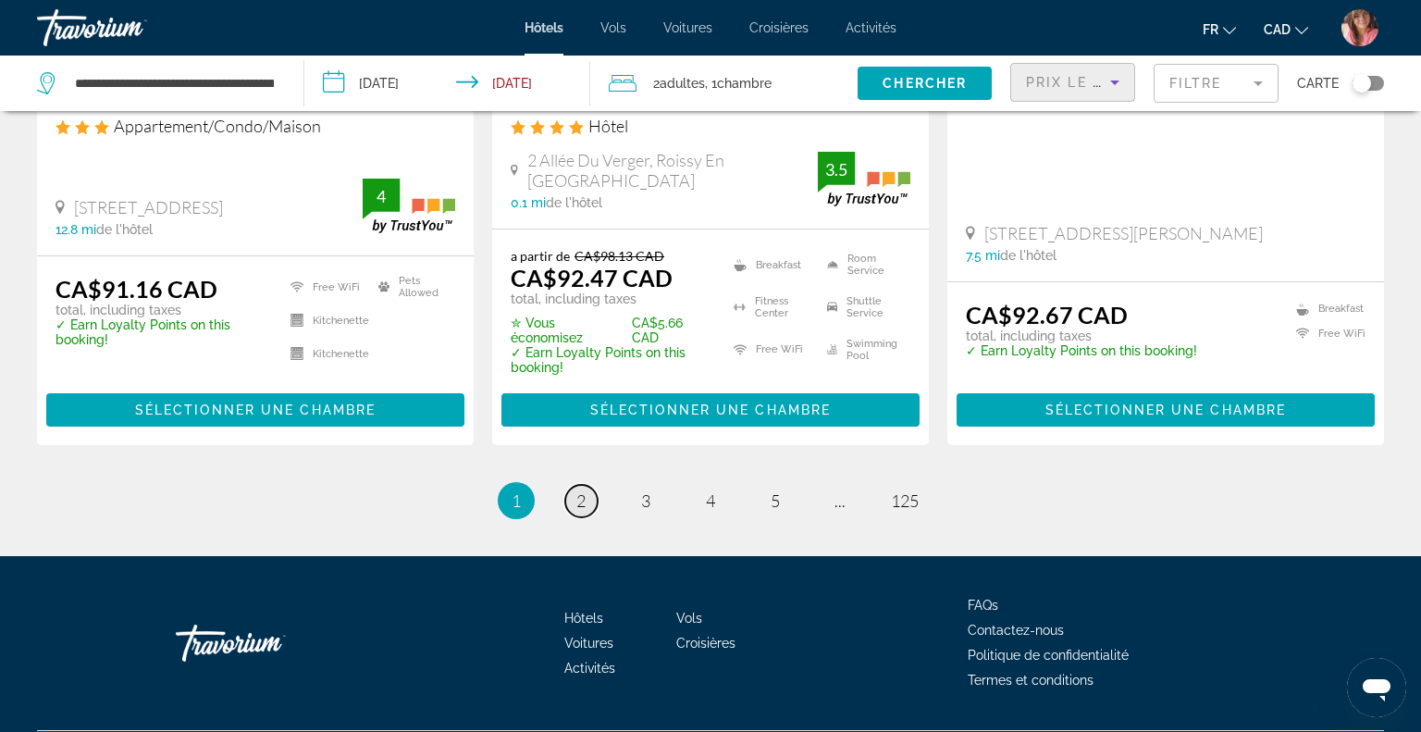
click at [586, 485] on link "page 2" at bounding box center [581, 501] width 32 height 32
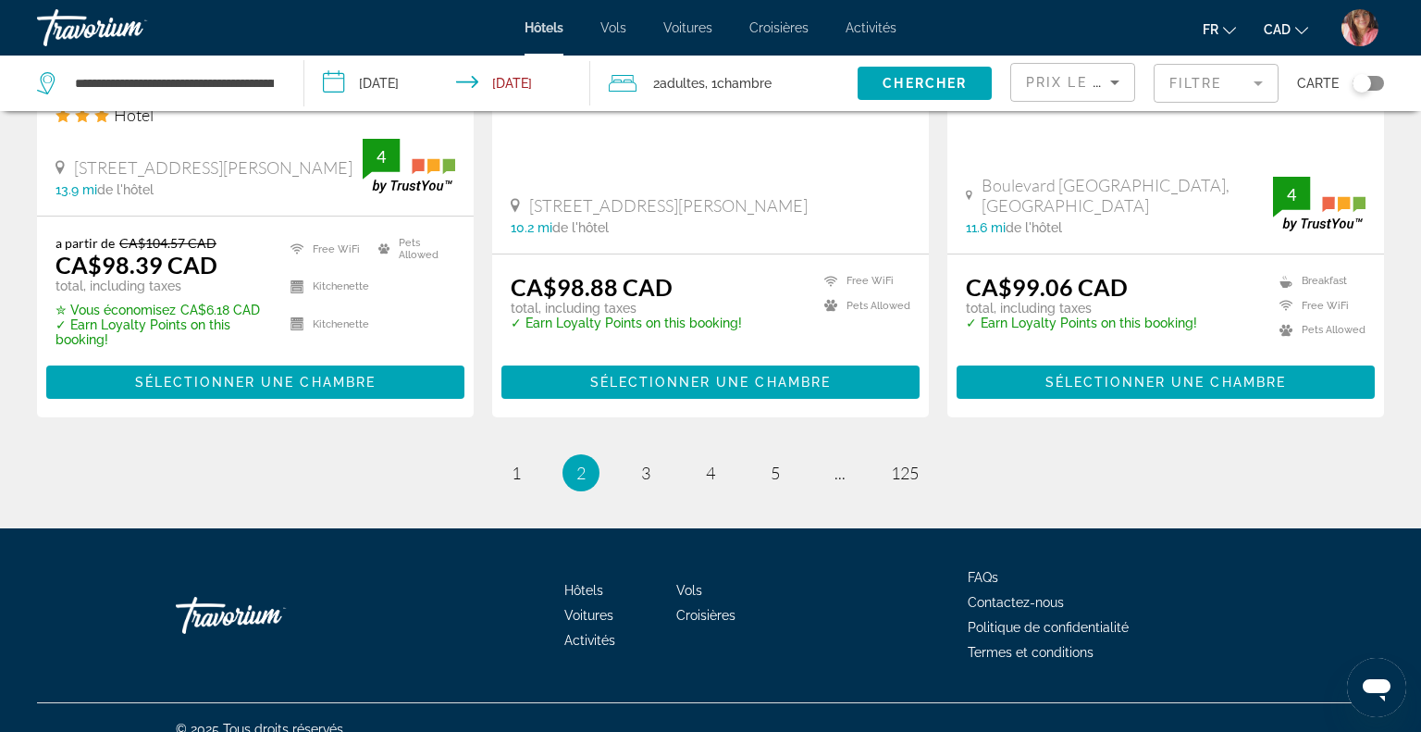
scroll to position [2527, 0]
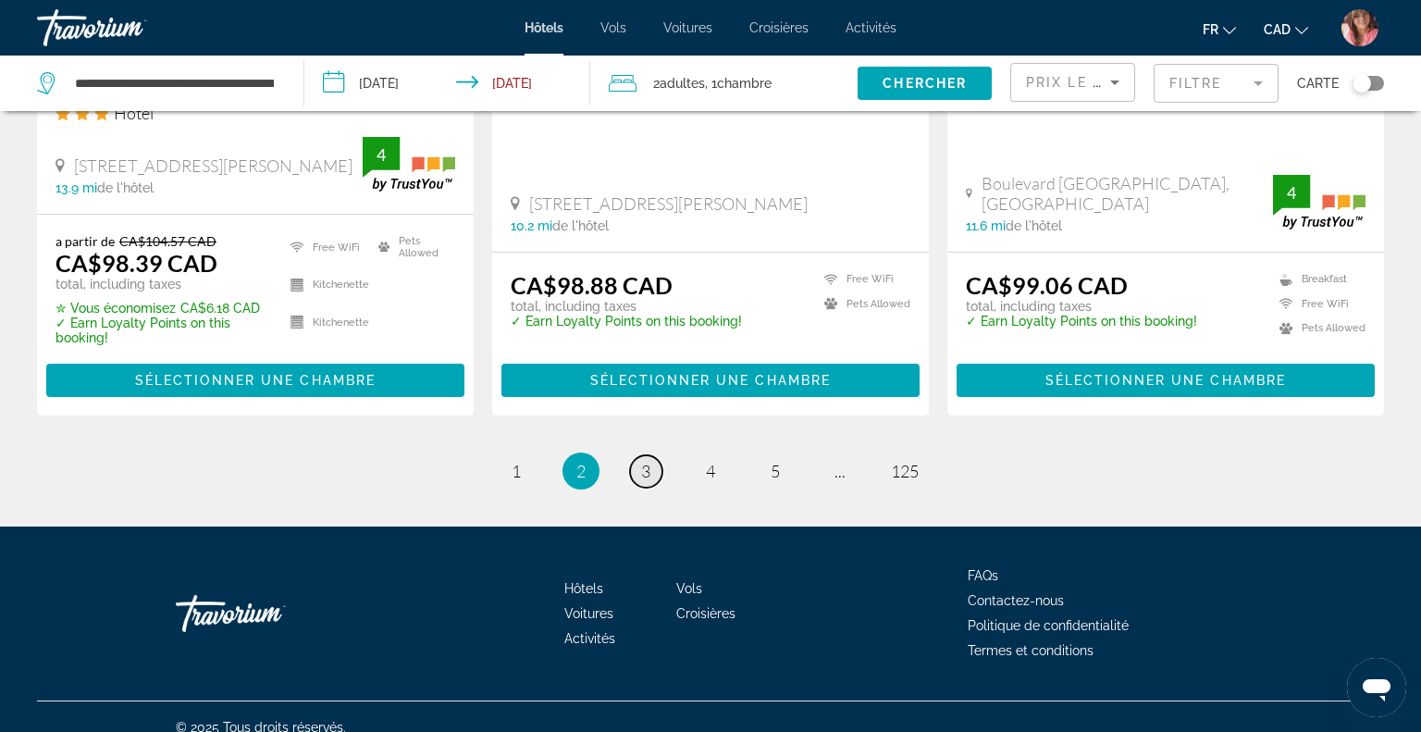
click at [647, 462] on link "page 3" at bounding box center [646, 471] width 32 height 32
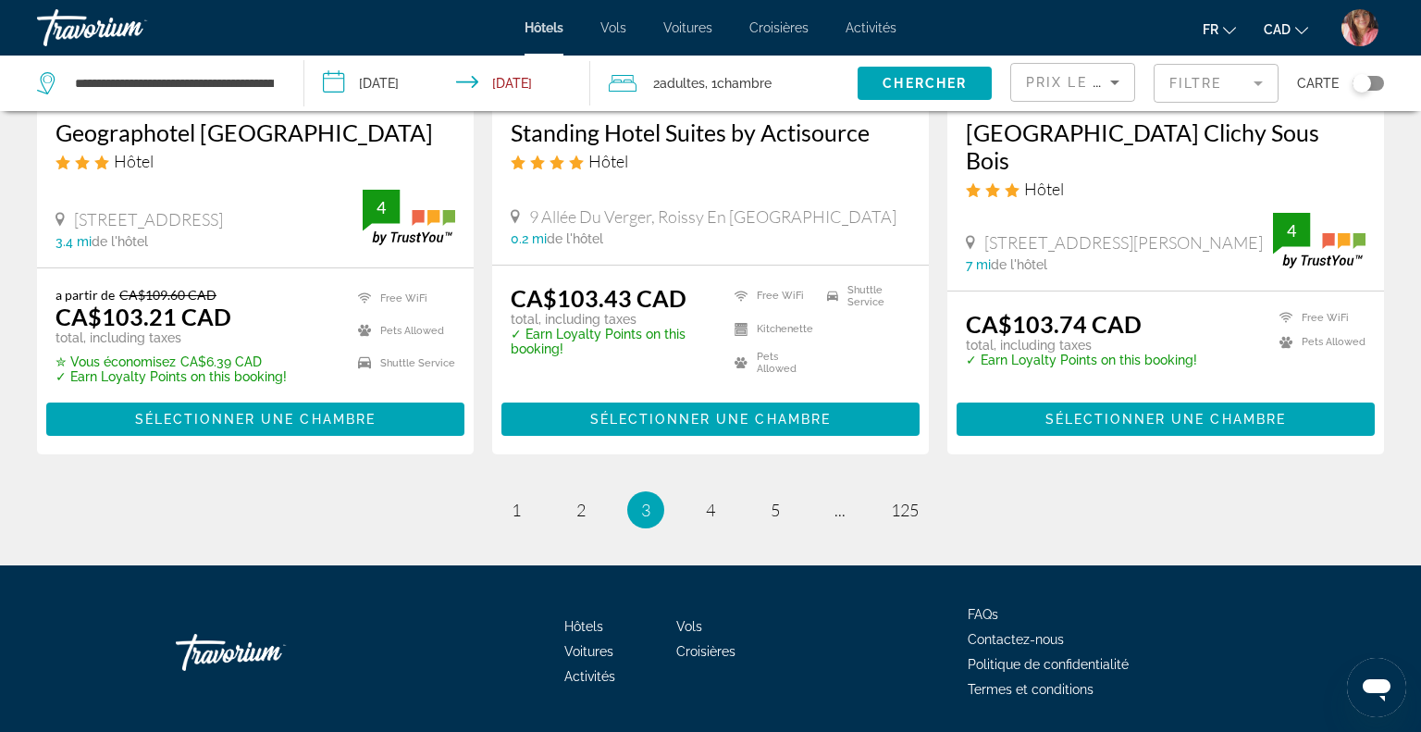
scroll to position [2493, 0]
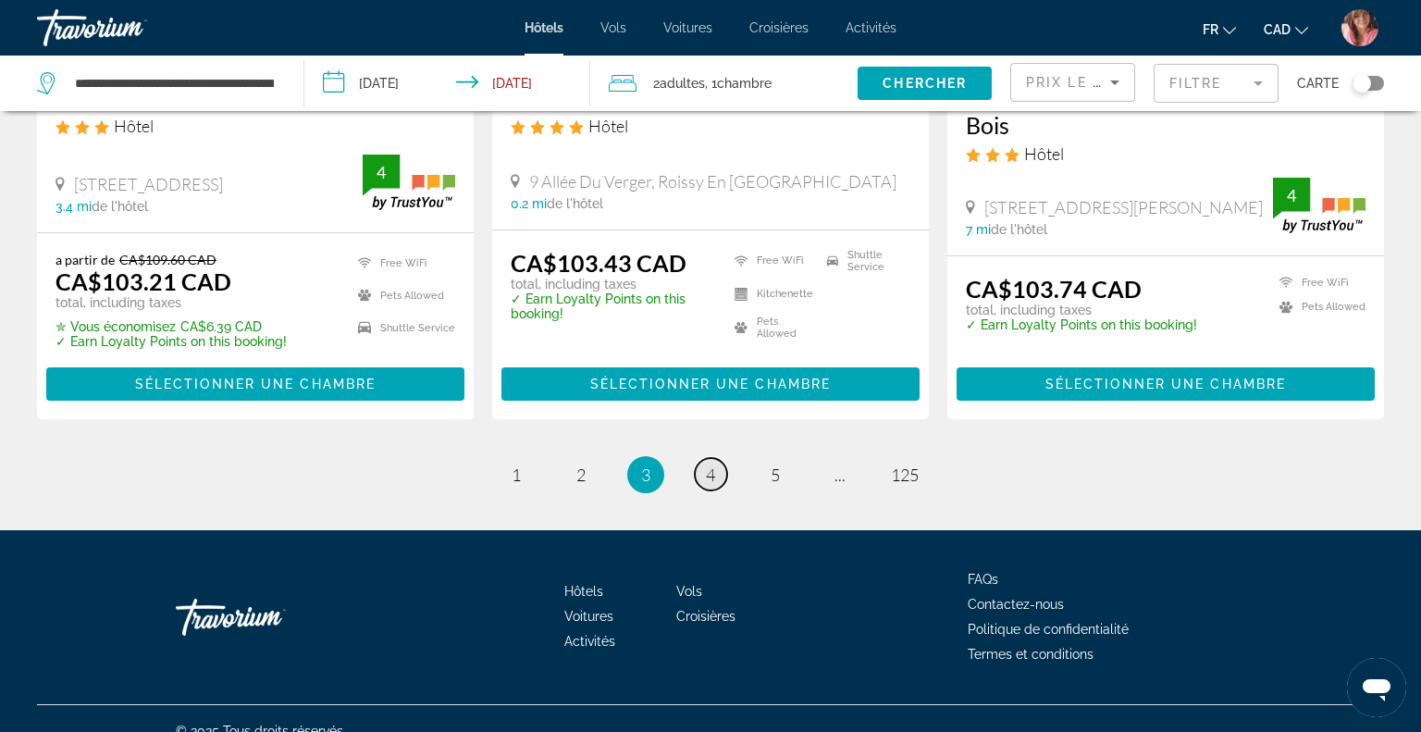
click at [712, 464] on span "4" at bounding box center [710, 474] width 9 height 20
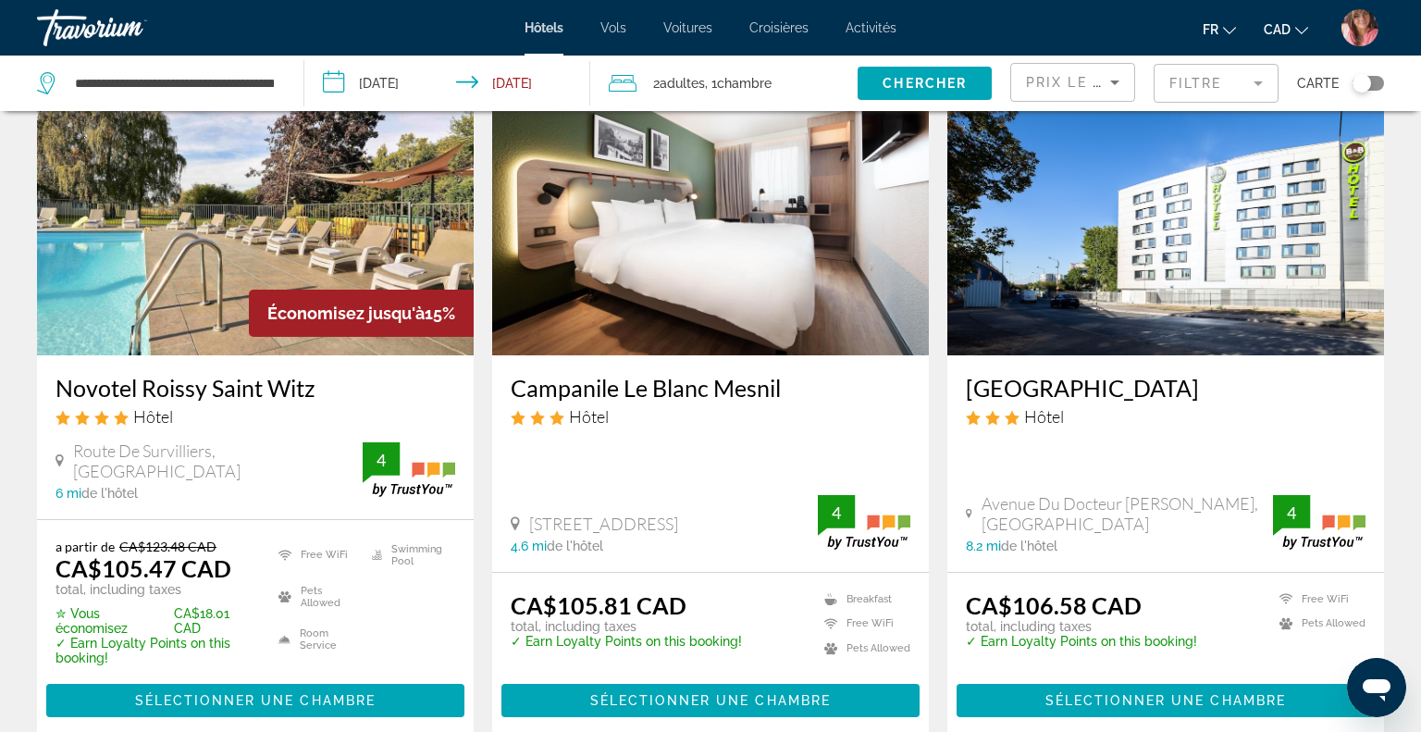
scroll to position [810, 0]
click at [713, 218] on img "Main content" at bounding box center [710, 207] width 437 height 296
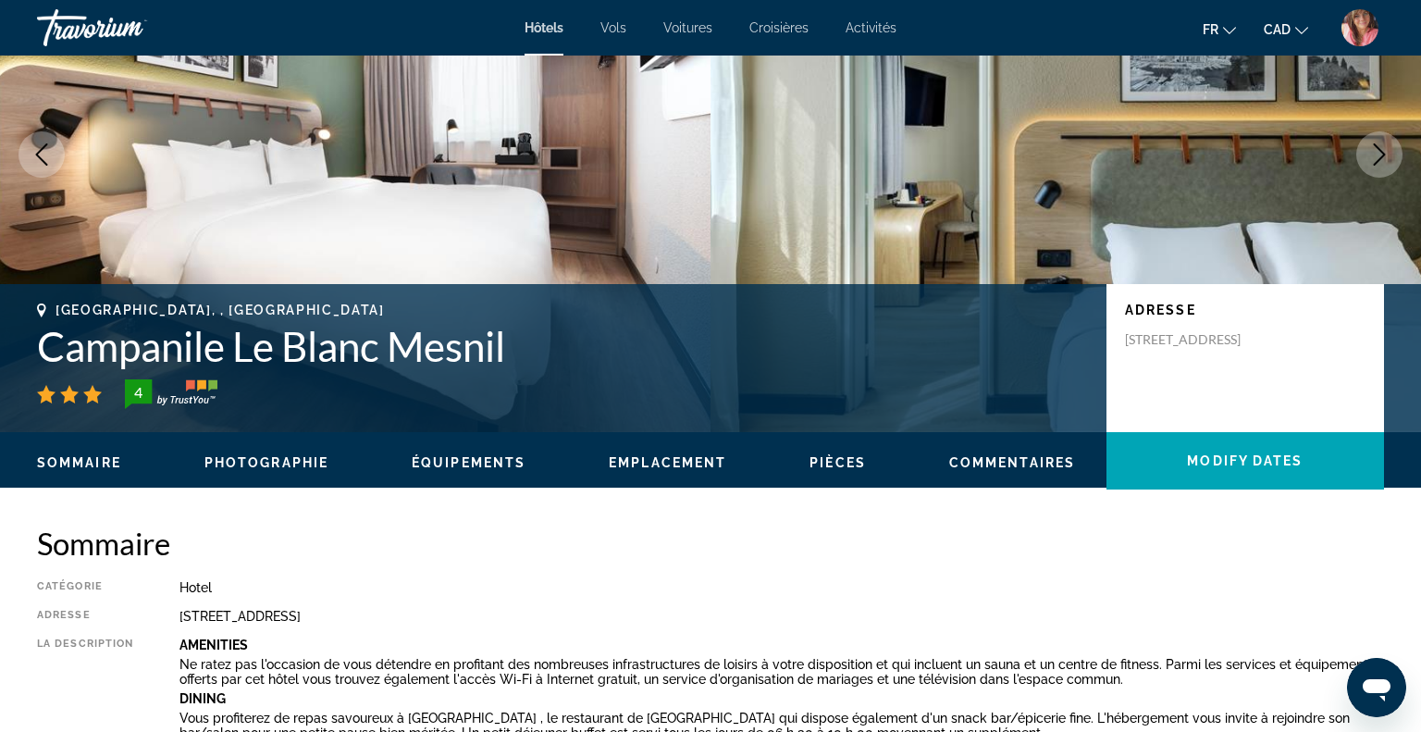
scroll to position [174, 0]
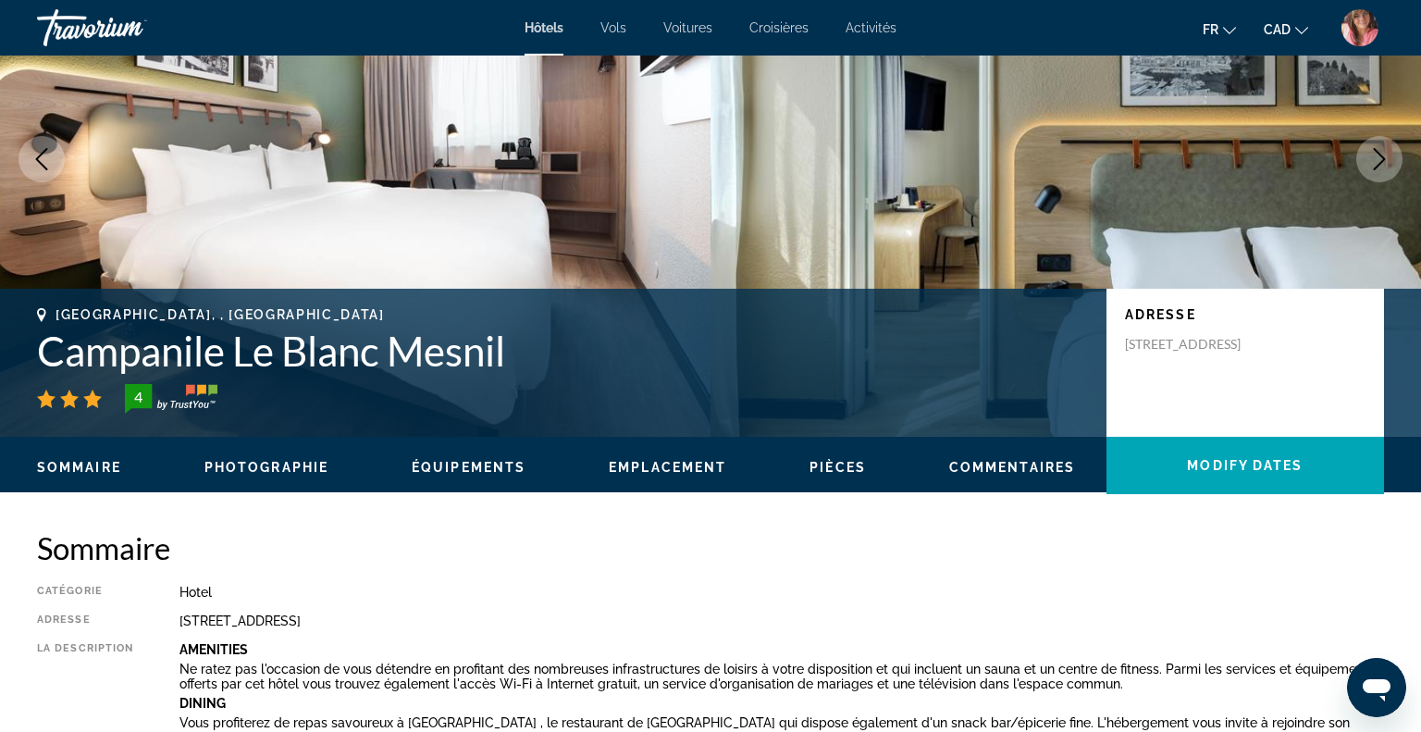
click at [423, 339] on h1 "Campanile Le Blanc Mesnil" at bounding box center [562, 351] width 1051 height 48
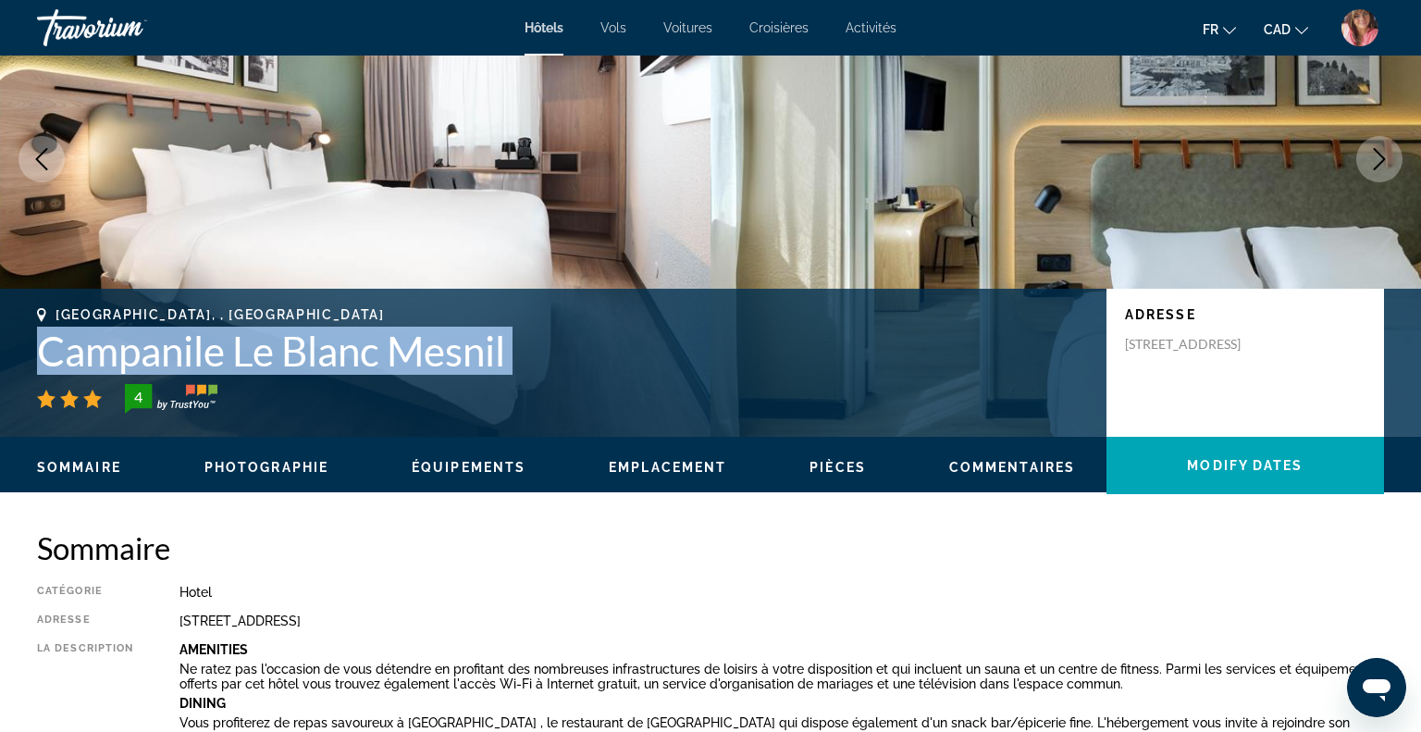
copy div "Campanile Le Blanc Mesnil"
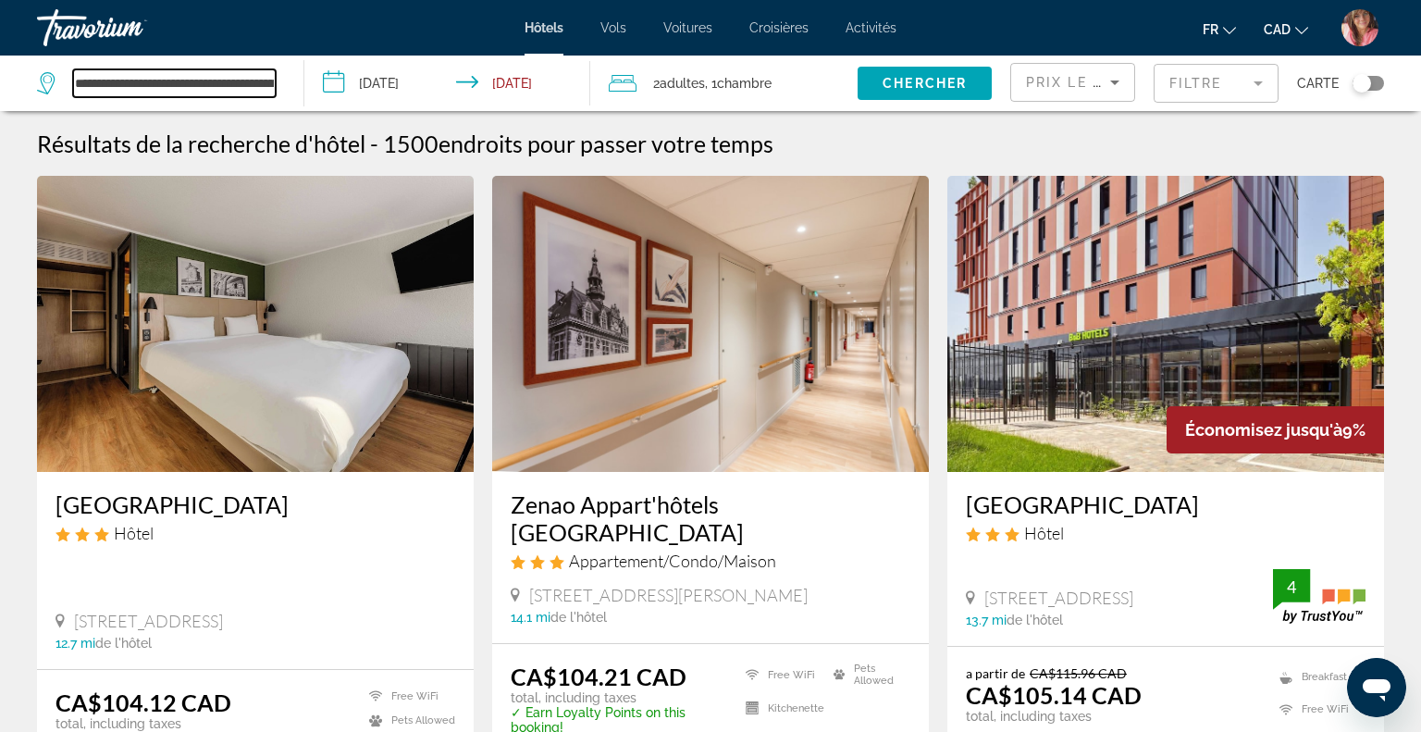
click at [216, 88] on input "**********" at bounding box center [174, 83] width 203 height 28
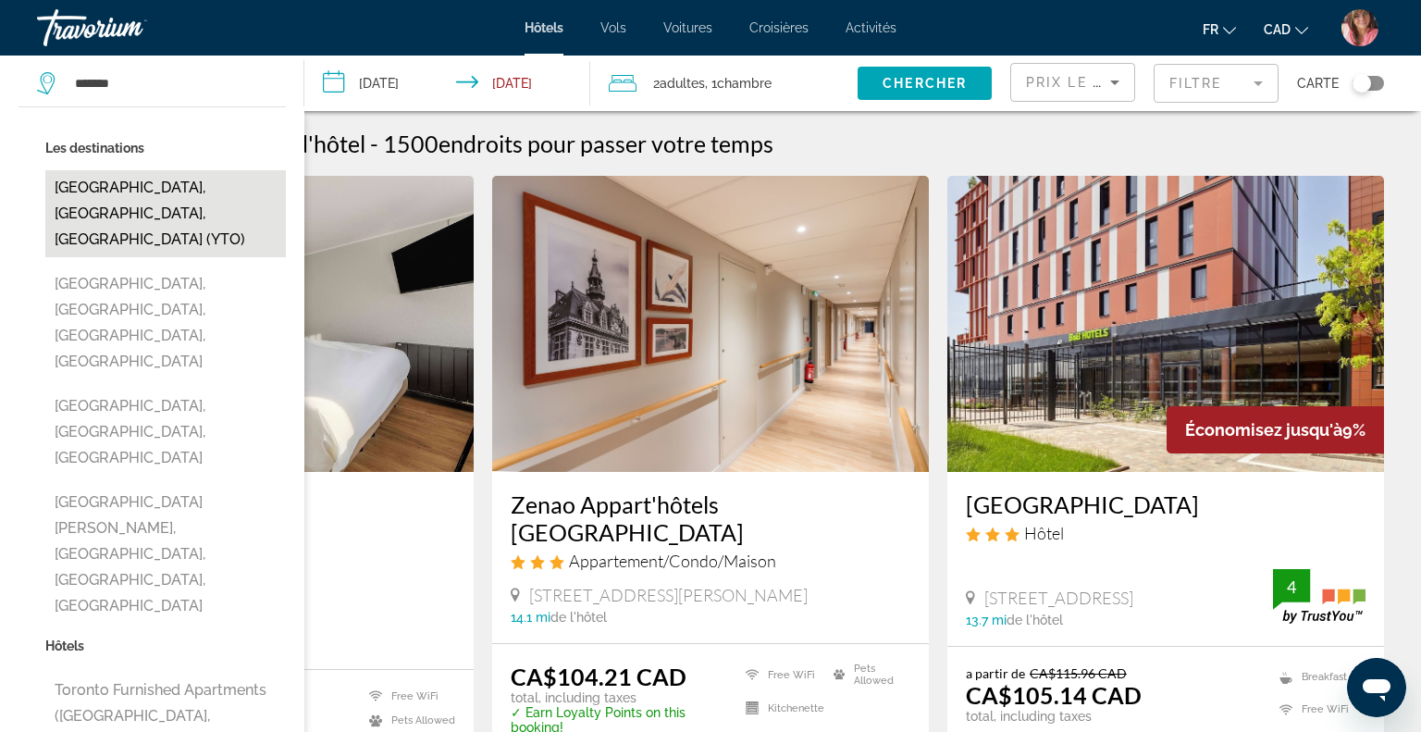
click at [196, 183] on button "[GEOGRAPHIC_DATA], [GEOGRAPHIC_DATA], [GEOGRAPHIC_DATA] (YTO)" at bounding box center [165, 213] width 240 height 87
type input "**********"
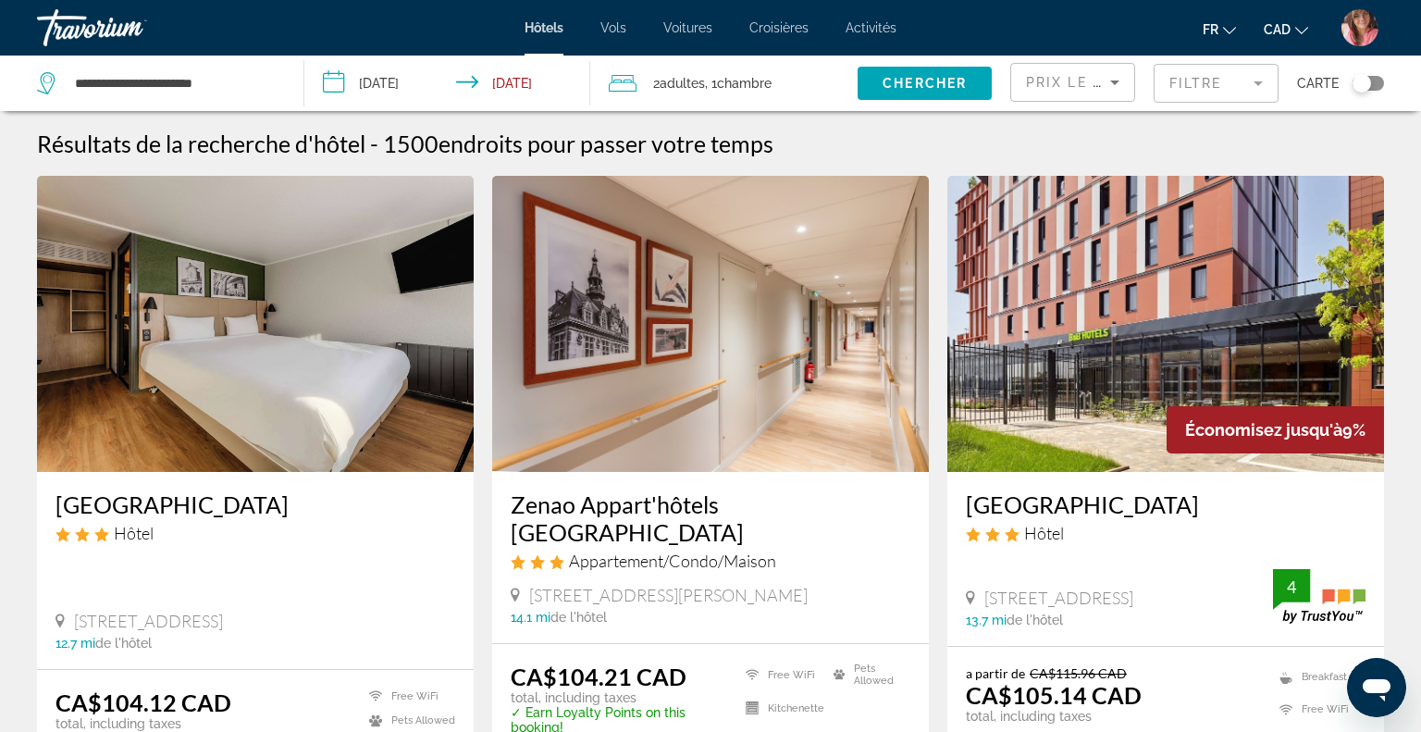
click at [429, 72] on input "**********" at bounding box center [450, 85] width 293 height 61
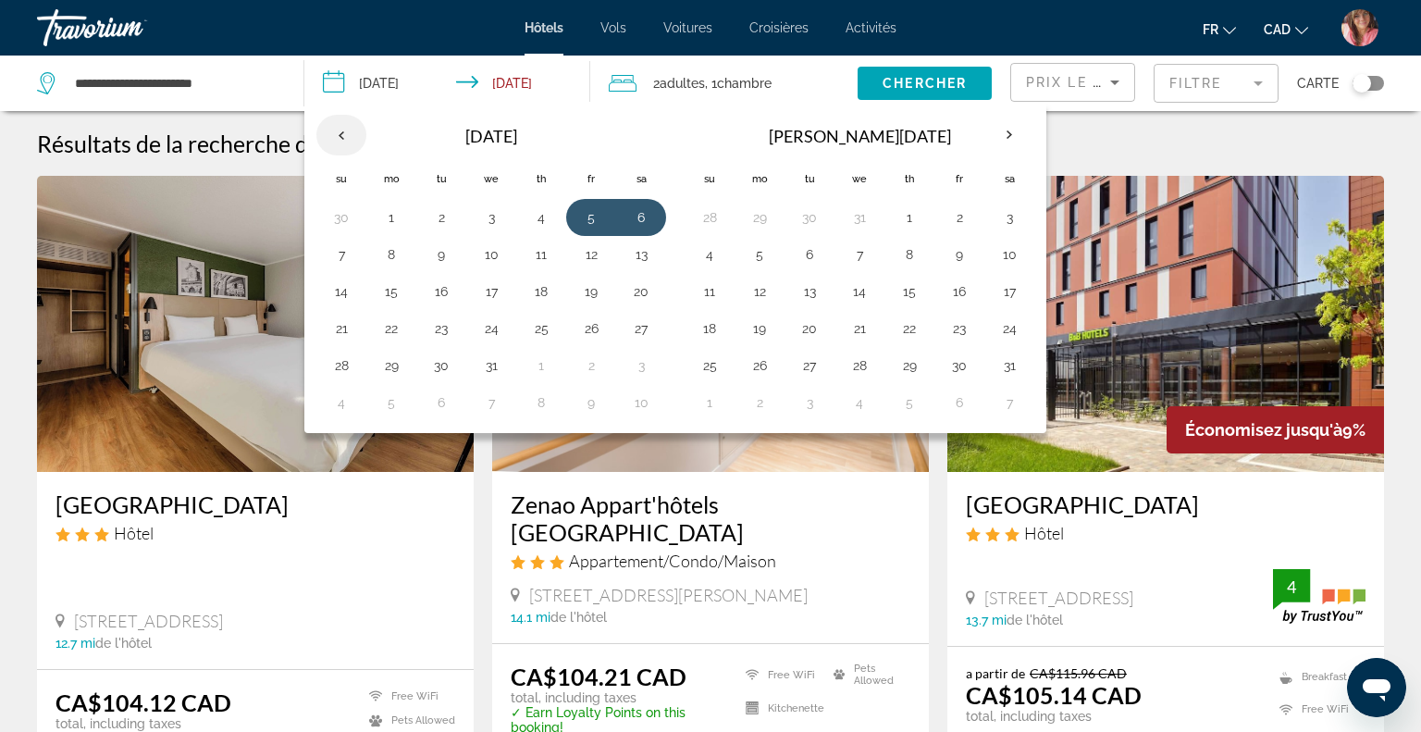
click at [342, 127] on th "Previous month" at bounding box center [341, 135] width 50 height 41
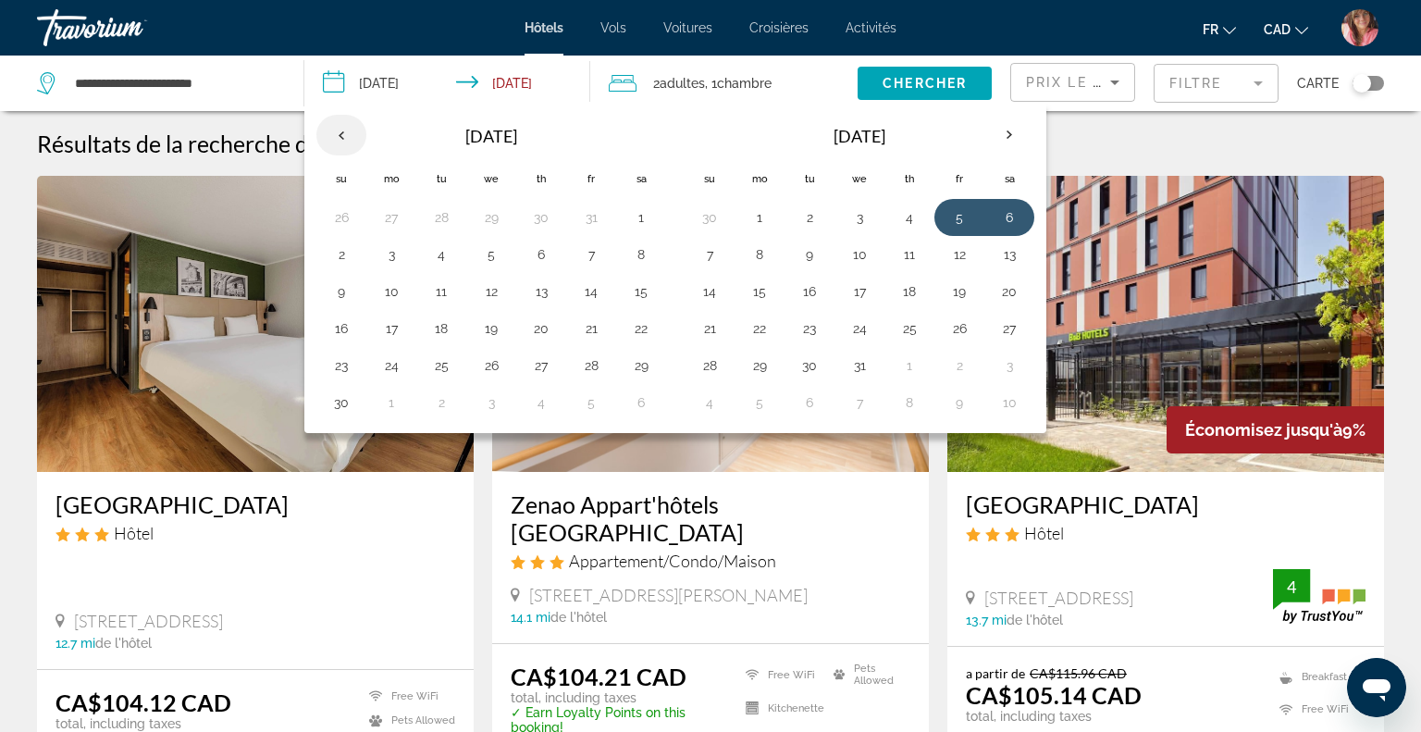
click at [342, 127] on th "Previous month" at bounding box center [341, 135] width 50 height 41
click at [589, 256] on button "10" at bounding box center [591, 251] width 30 height 26
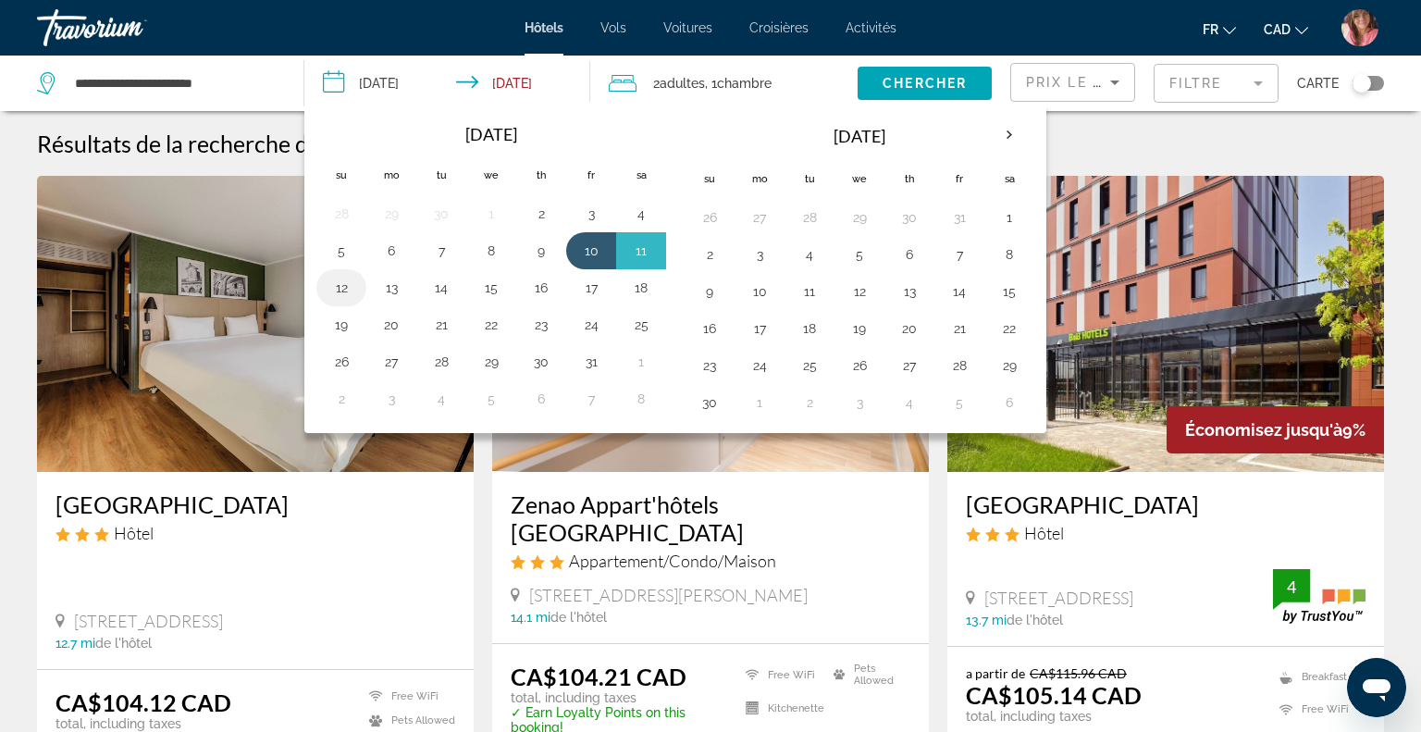
click at [341, 282] on button "12" at bounding box center [342, 288] width 30 height 26
type input "**********"
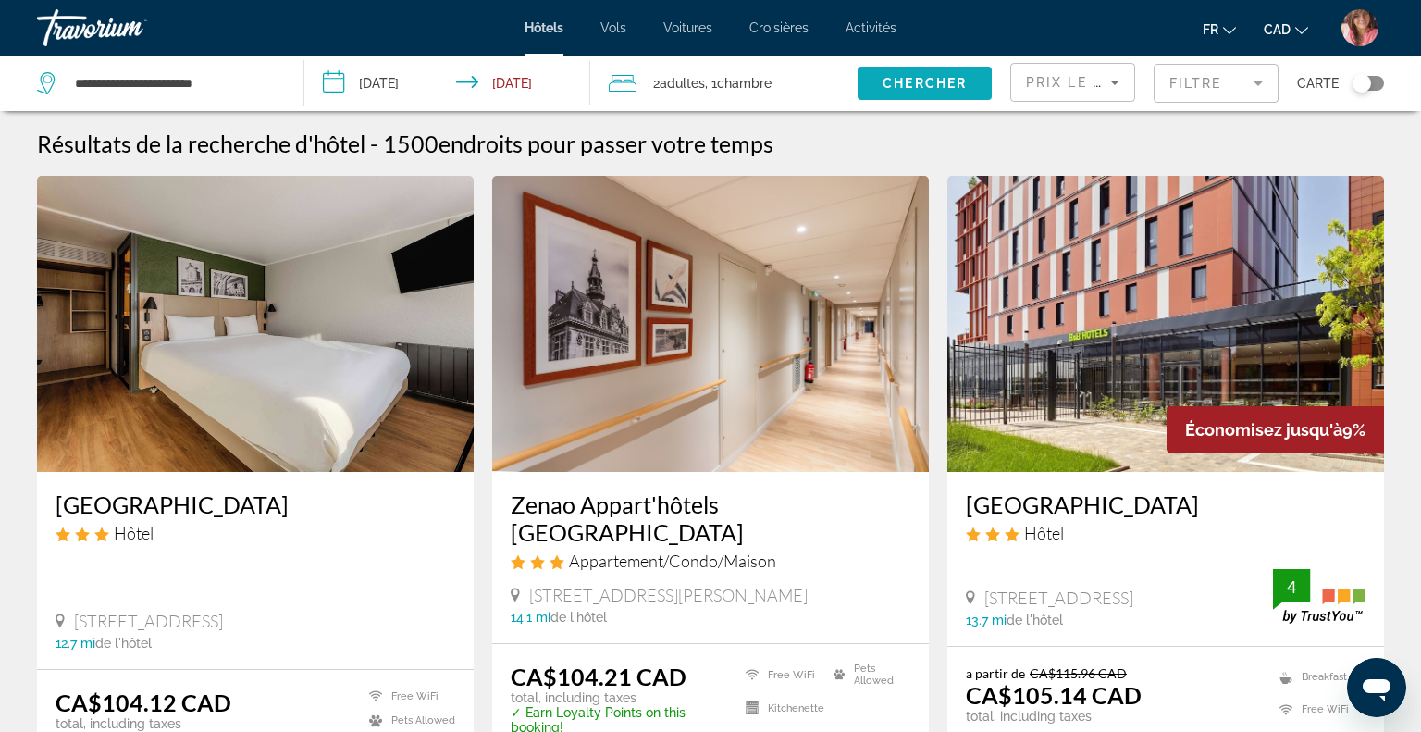
click at [887, 94] on span "Search widget" at bounding box center [924, 83] width 134 height 44
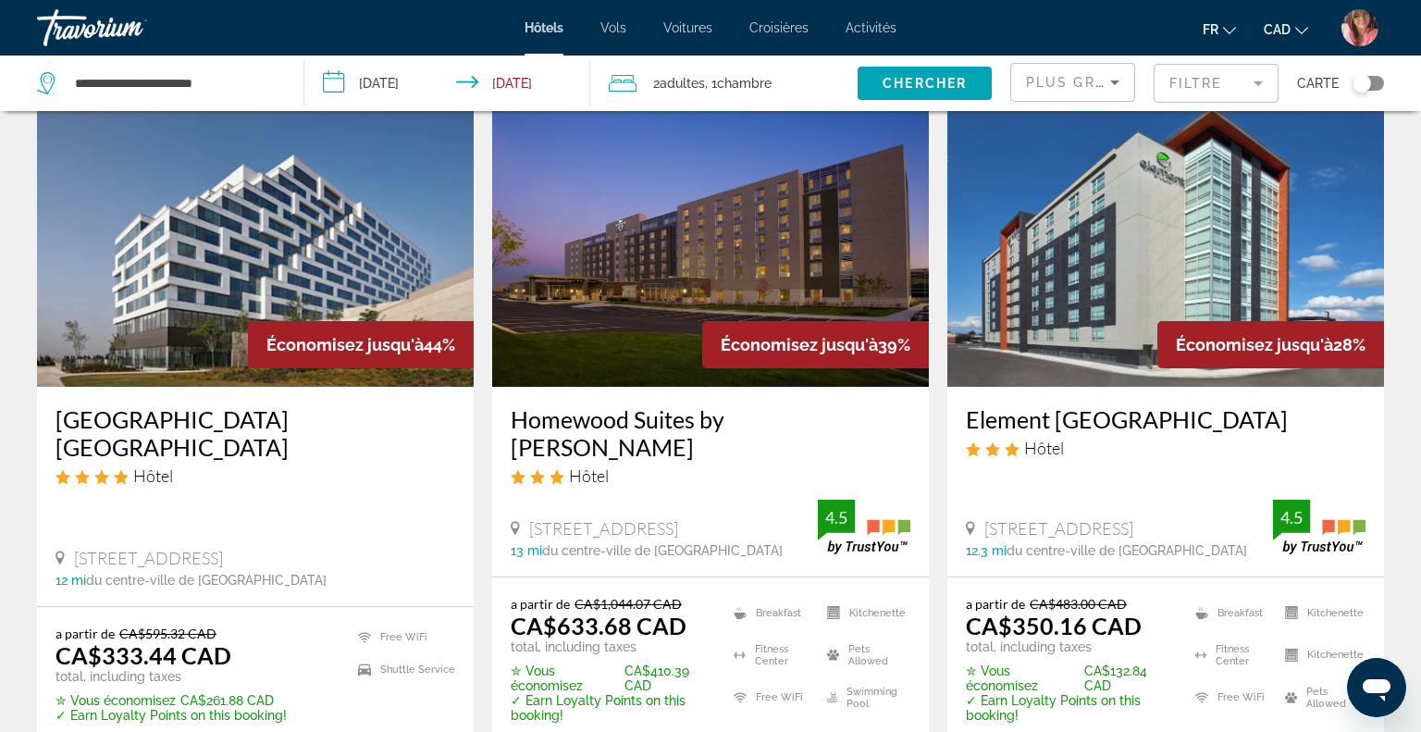
scroll to position [84, 0]
click at [1185, 80] on mat-form-field "Filtre" at bounding box center [1215, 83] width 125 height 39
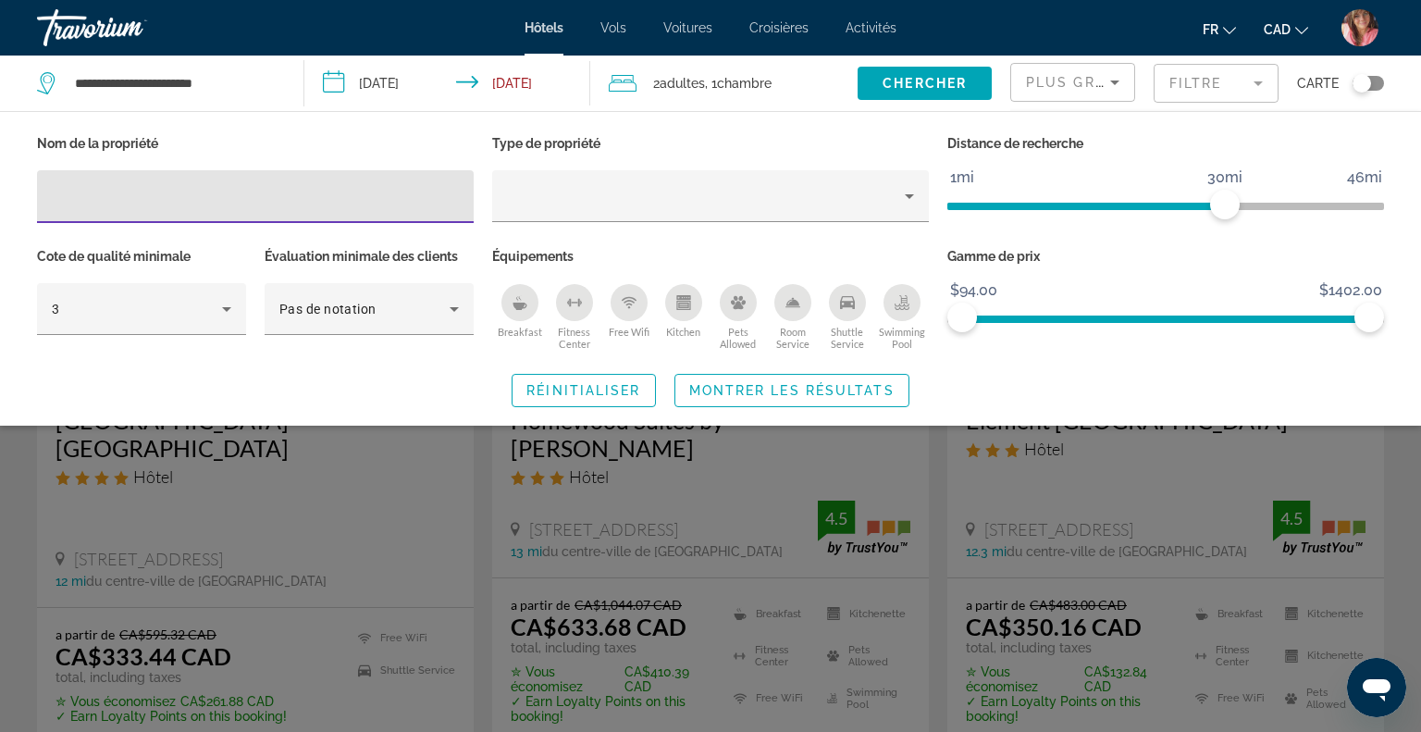
click at [1185, 80] on mat-form-field "Filtre" at bounding box center [1215, 83] width 125 height 39
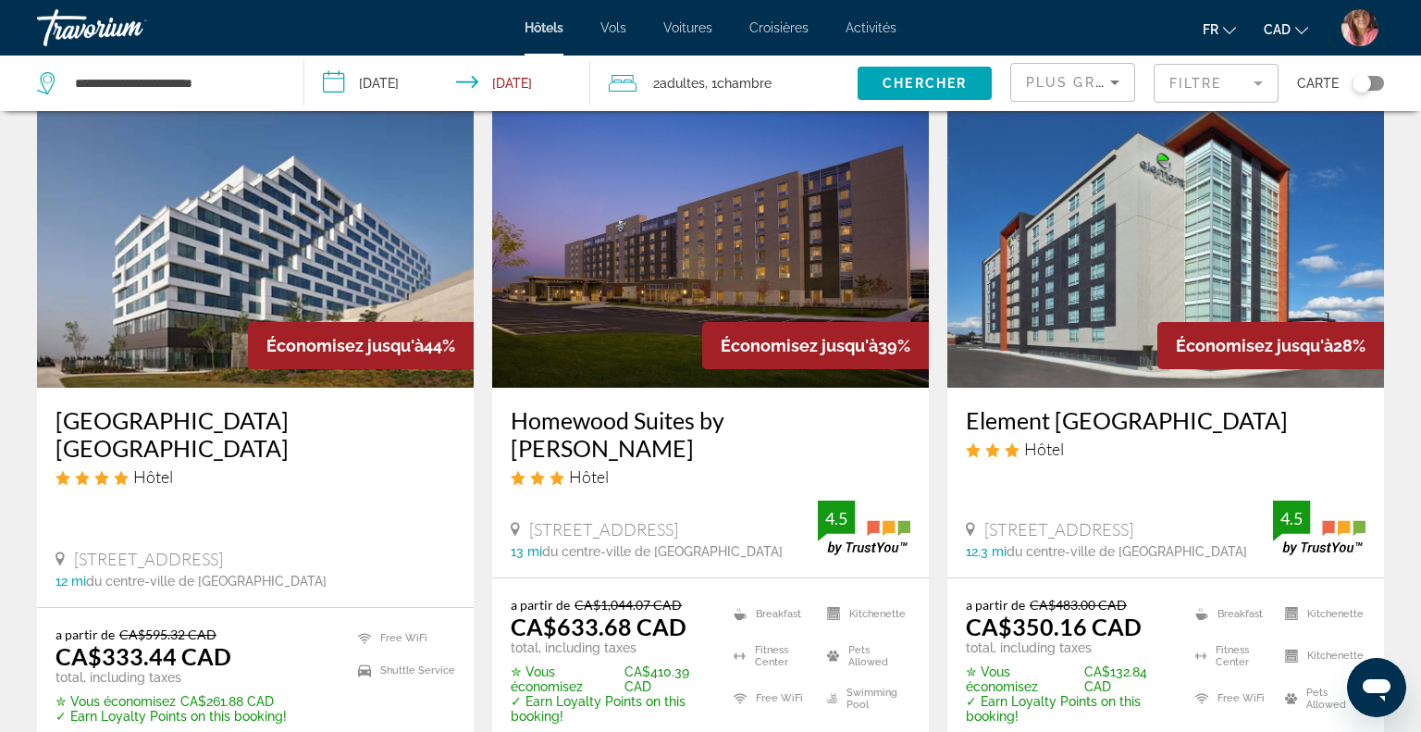
click at [1024, 81] on div "Plus grandes économies" at bounding box center [1072, 82] width 123 height 37
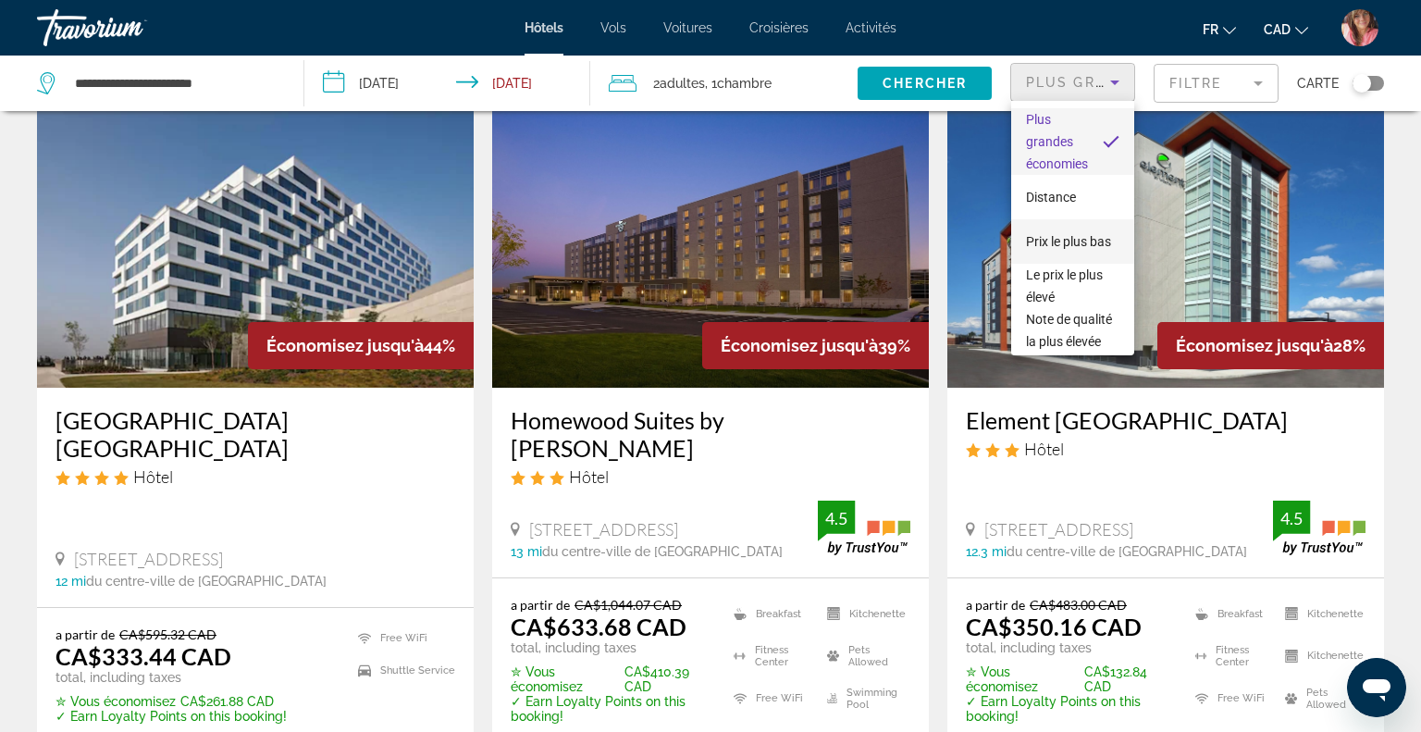
click at [1061, 240] on span "Prix le plus bas" at bounding box center [1068, 241] width 85 height 15
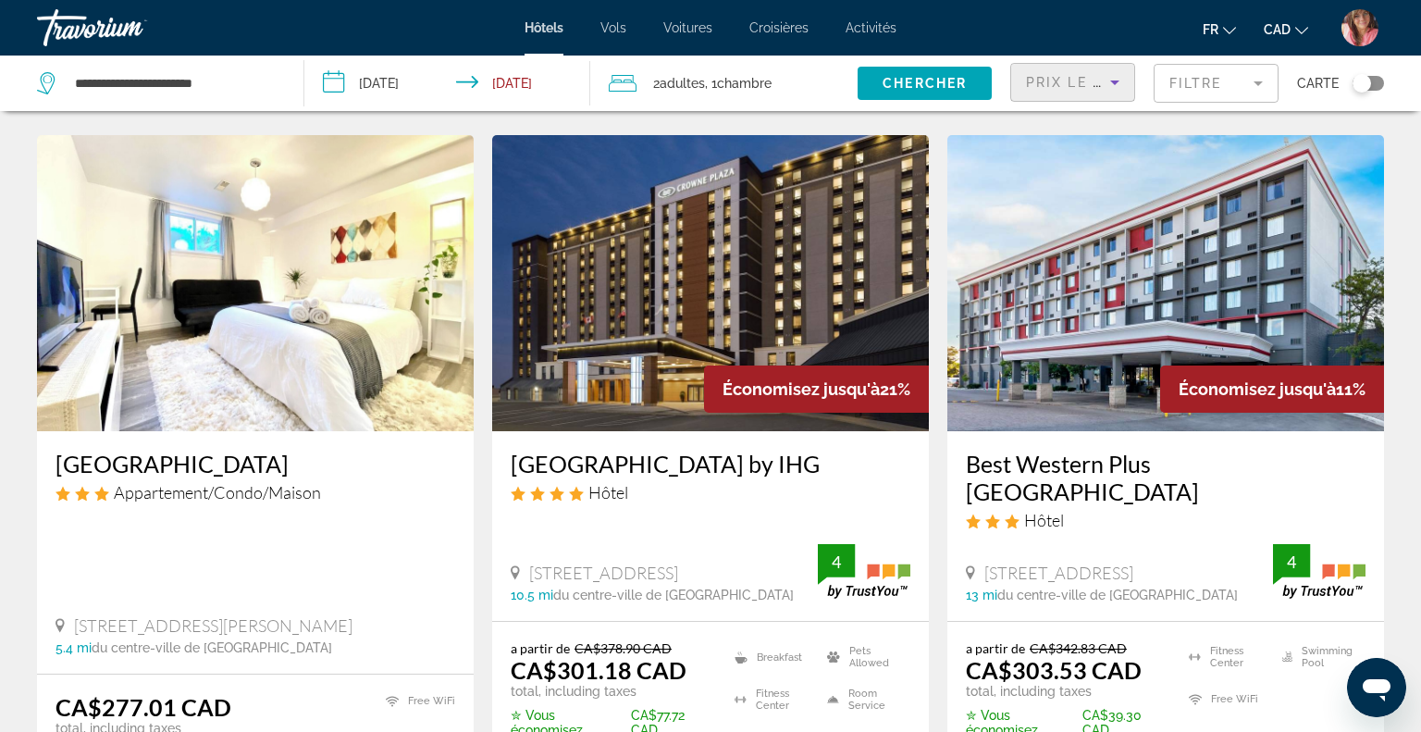
scroll to position [736, 0]
drag, startPoint x: 505, startPoint y: 433, endPoint x: 894, endPoint y: 435, distance: 388.5
click at [894, 435] on div "[GEOGRAPHIC_DATA] by IHG Hôtel [STREET_ADDRESS] 10.5 mi du centre-ville de [GEO…" at bounding box center [710, 526] width 437 height 190
copy h3 "[GEOGRAPHIC_DATA] by IHG"
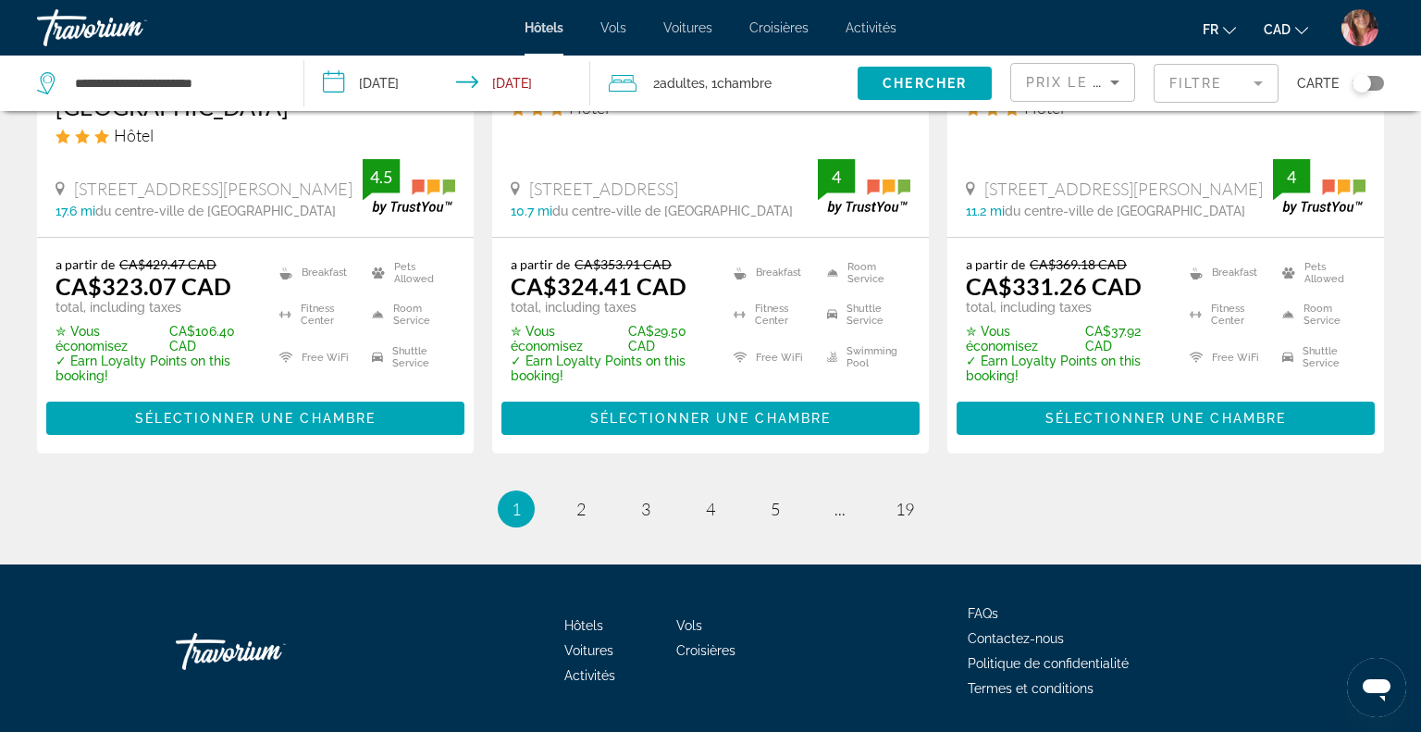
scroll to position [2631, 0]
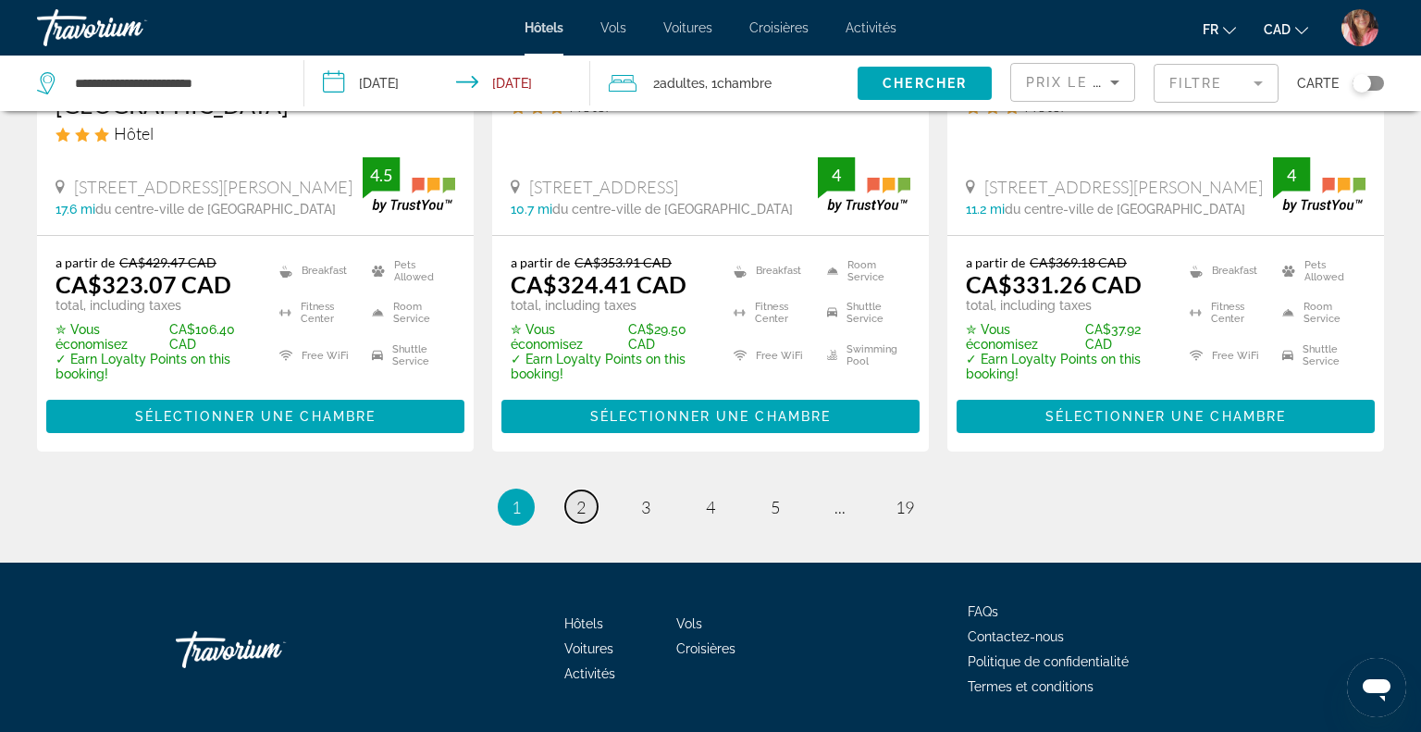
click at [580, 497] on span "2" at bounding box center [580, 507] width 9 height 20
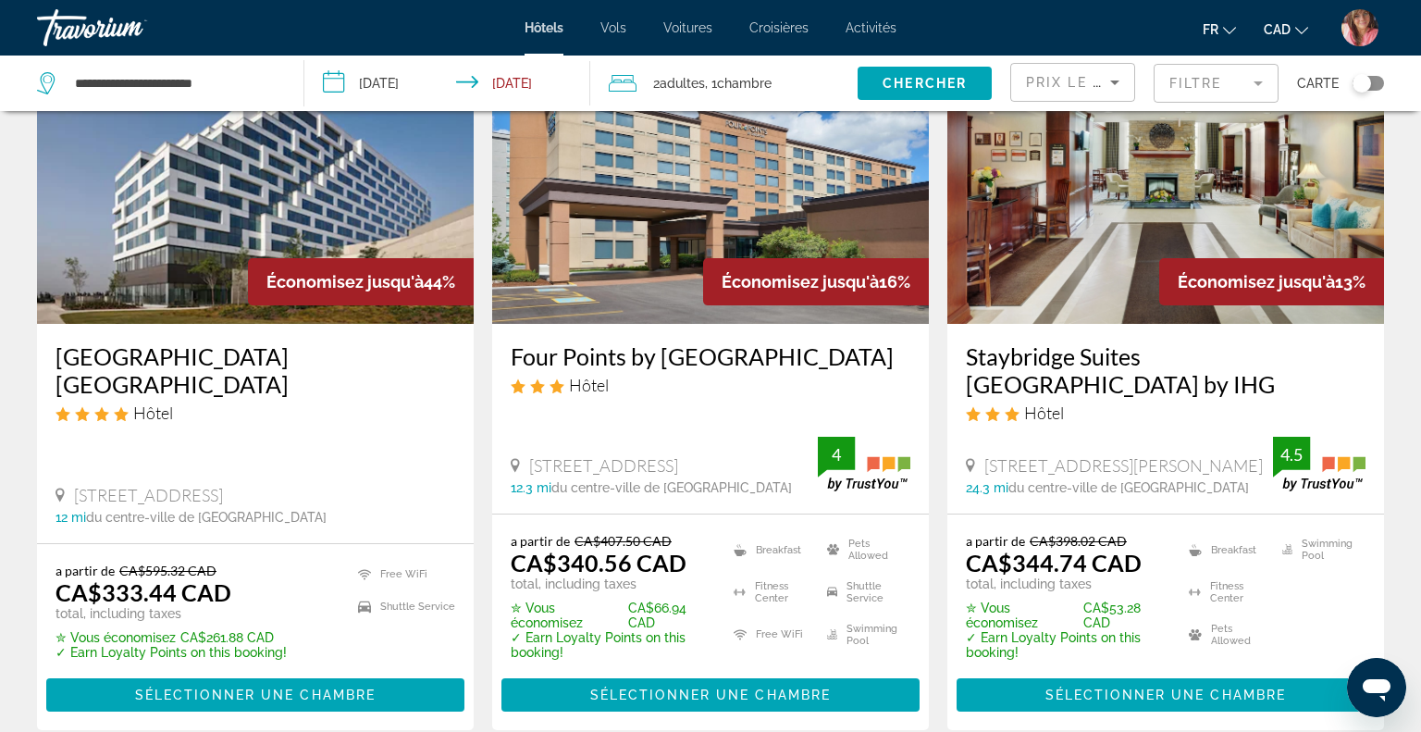
scroll to position [166, 0]
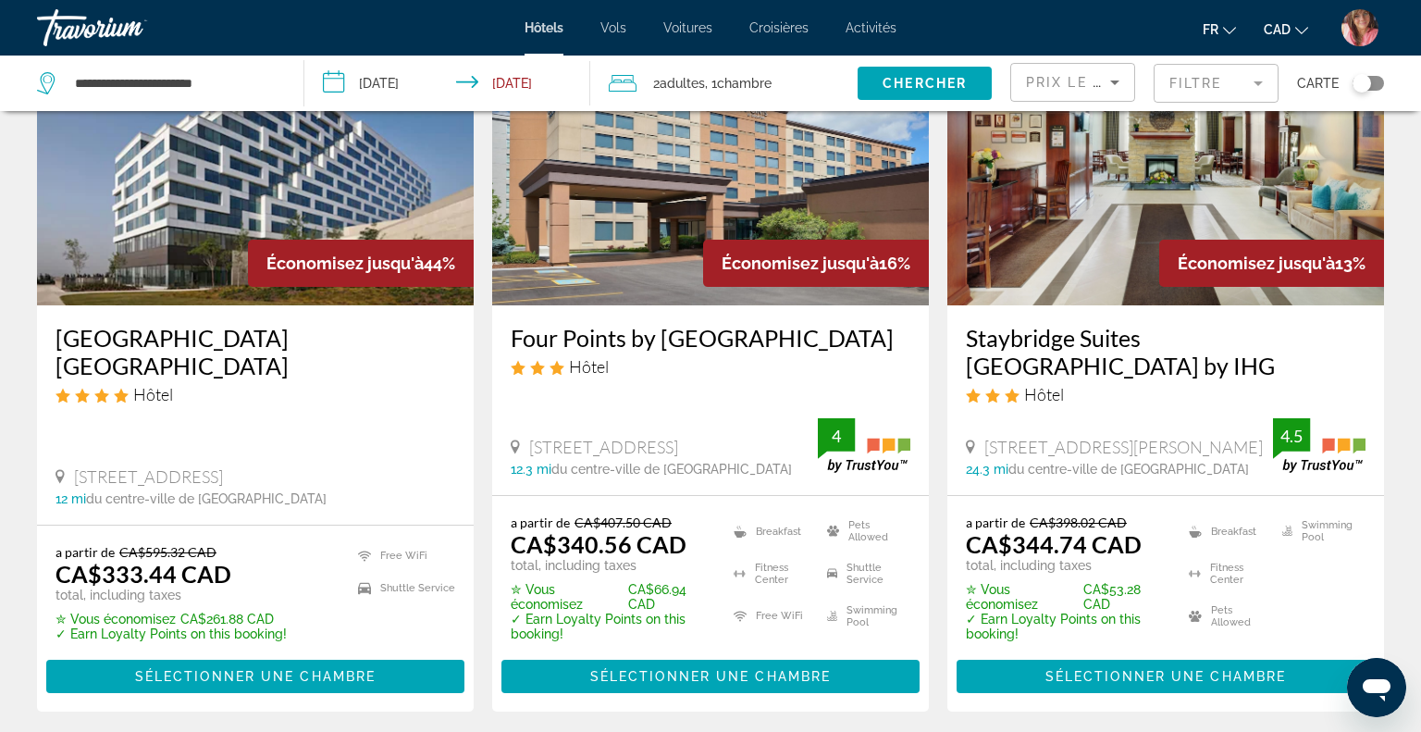
drag, startPoint x: 47, startPoint y: 335, endPoint x: 446, endPoint y: 349, distance: 398.9
click at [446, 349] on div "[GEOGRAPHIC_DATA] [GEOGRAPHIC_DATA] Hôtel [STREET_ADDRESS] 12 mi du centre-vill…" at bounding box center [255, 414] width 437 height 219
copy h3 "[GEOGRAPHIC_DATA] [GEOGRAPHIC_DATA]"
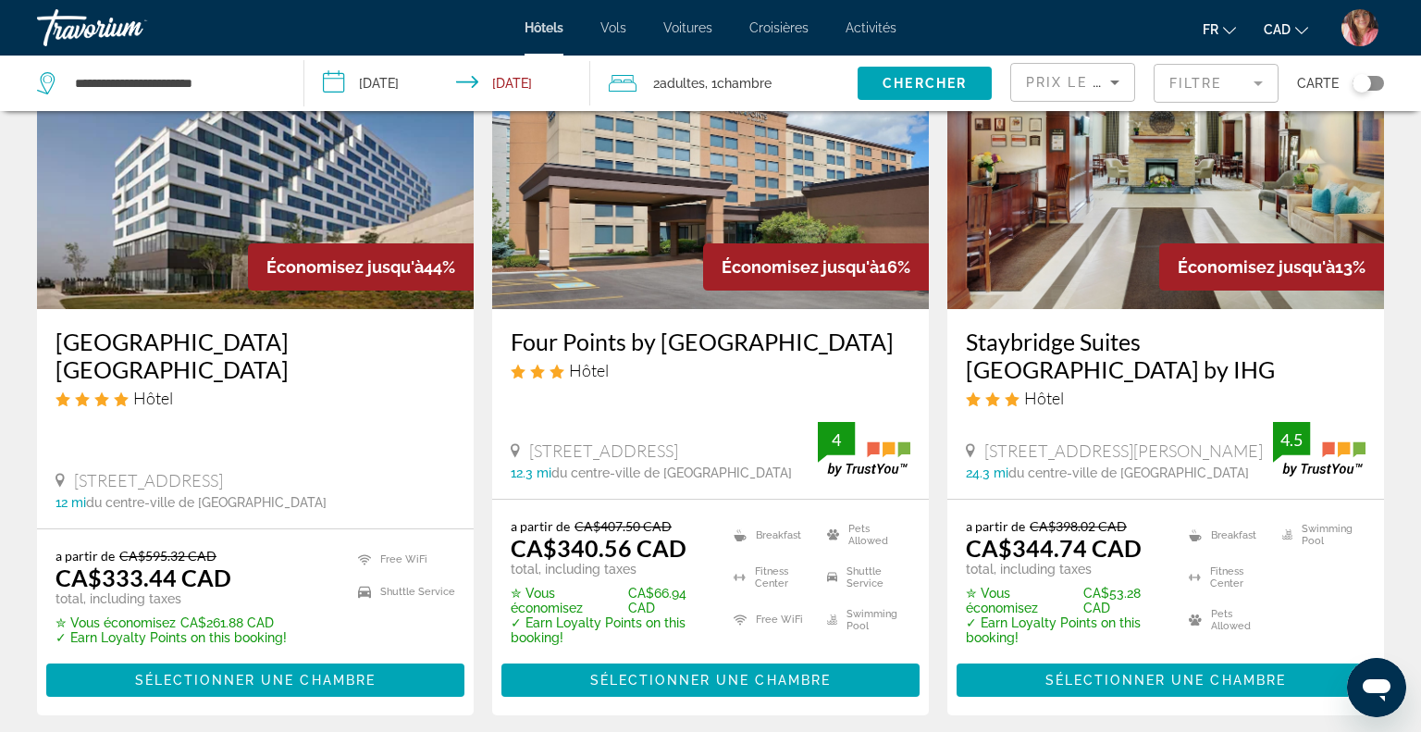
scroll to position [0, 0]
